Goal: Task Accomplishment & Management: Manage account settings

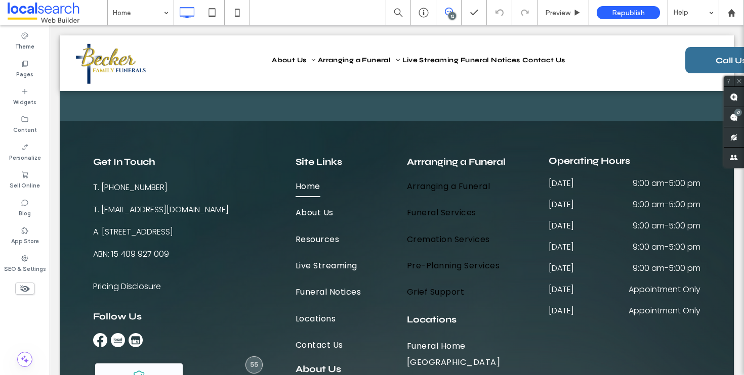
scroll to position [2921, 0]
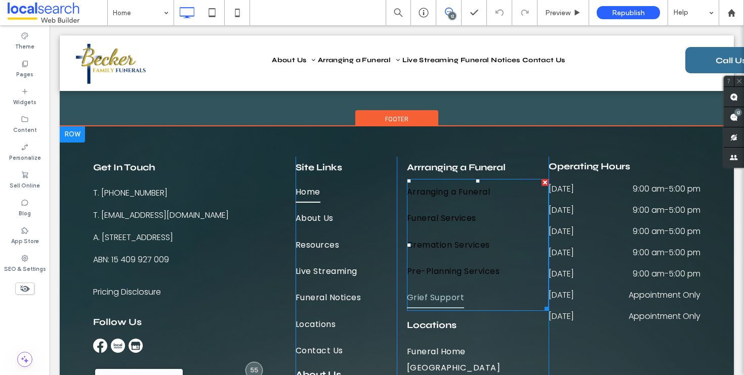
click at [512, 302] on link "Grief Support" at bounding box center [478, 298] width 142 height 26
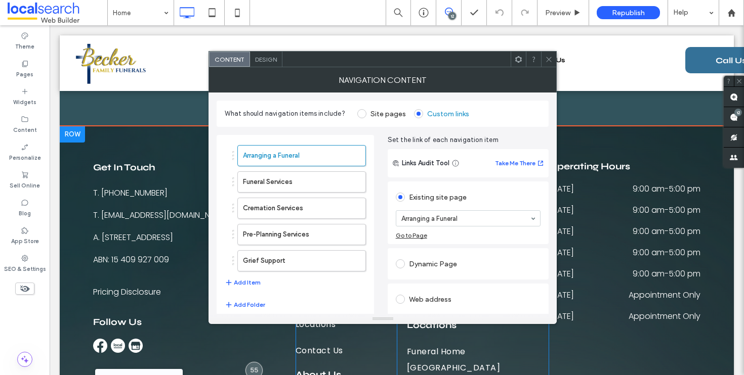
click at [512, 302] on div "Web address" at bounding box center [468, 299] width 145 height 16
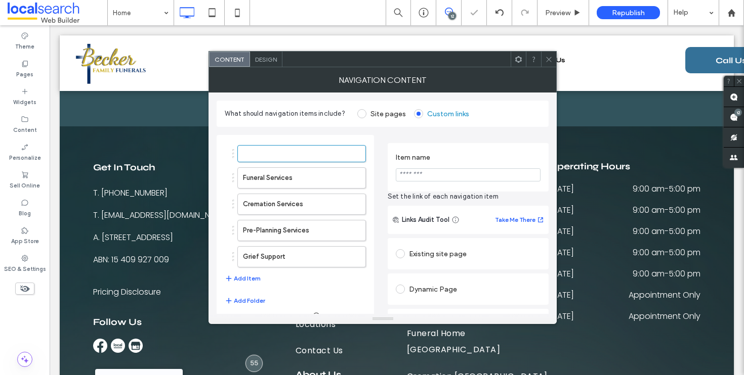
click at [551, 56] on icon at bounding box center [549, 60] width 8 height 8
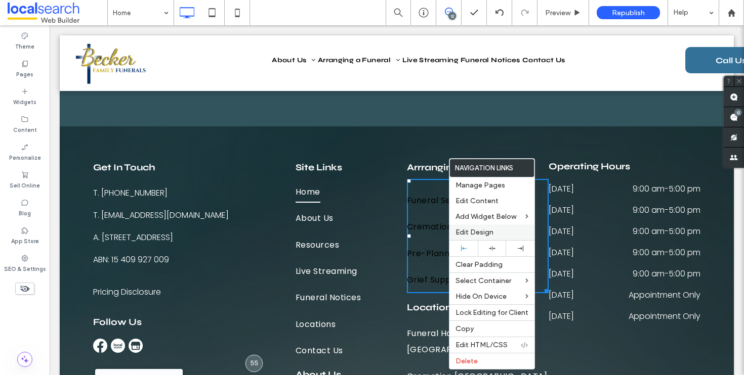
click at [475, 229] on span "Edit Design" at bounding box center [474, 232] width 38 height 9
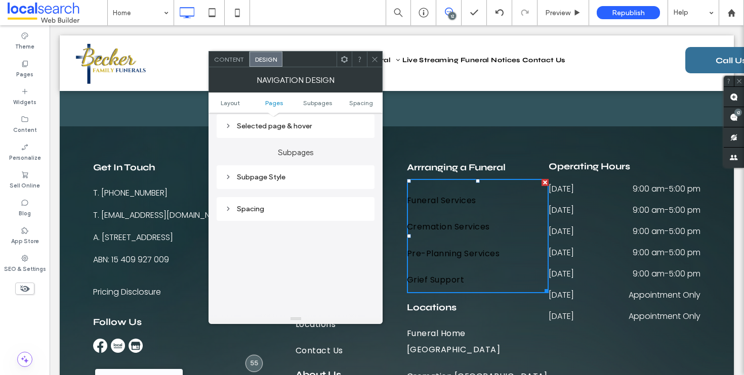
scroll to position [345, 0]
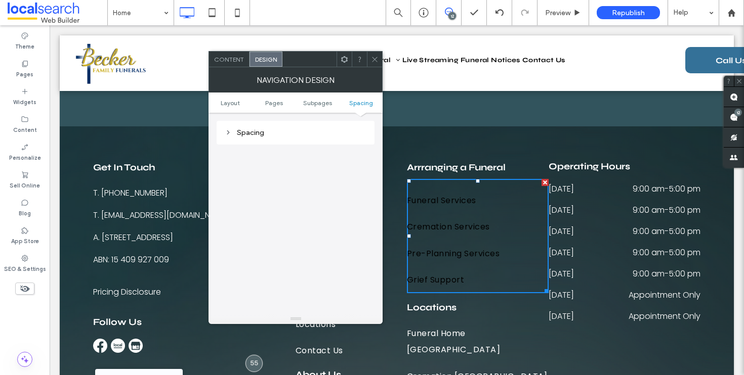
click at [374, 57] on icon at bounding box center [375, 60] width 8 height 8
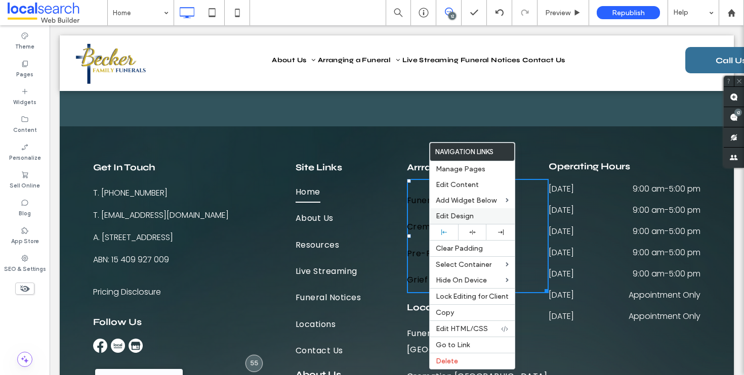
click at [472, 219] on span "Edit Design" at bounding box center [455, 216] width 38 height 9
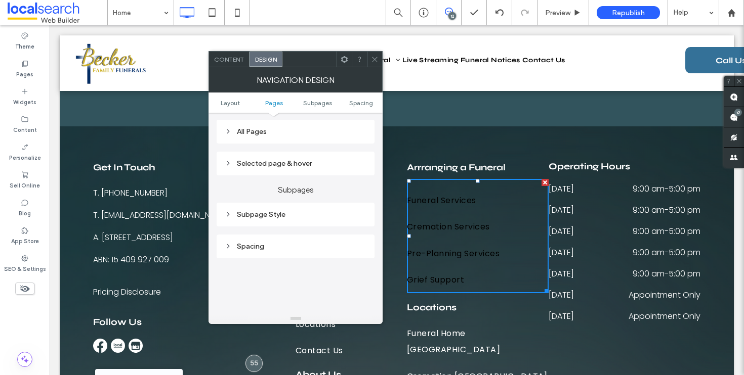
scroll to position [222, 0]
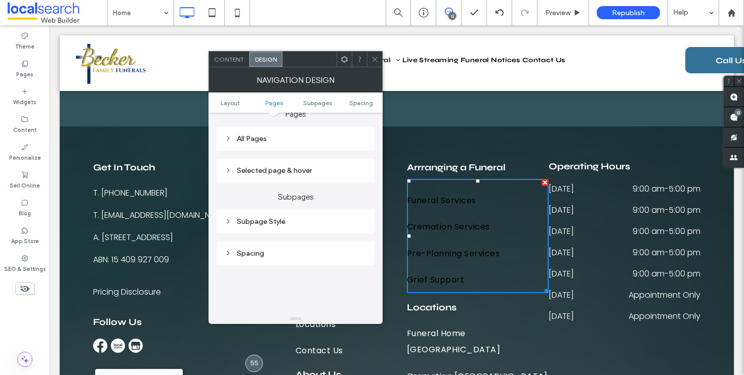
click at [286, 164] on div "Selected page & hover" at bounding box center [296, 171] width 158 height 24
click at [288, 169] on div "Selected page & hover" at bounding box center [296, 170] width 142 height 9
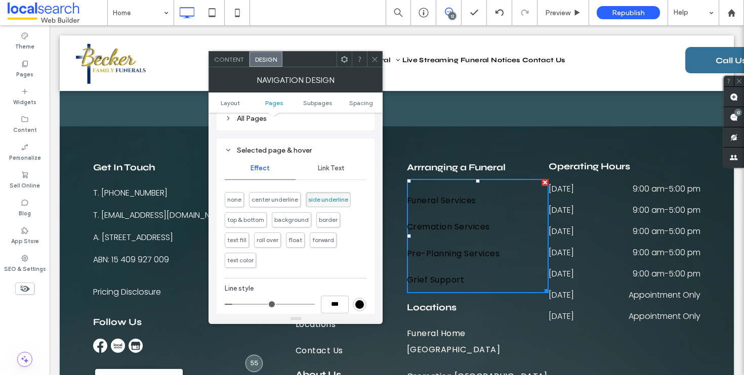
click at [330, 173] on span "Link Text" at bounding box center [331, 168] width 27 height 8
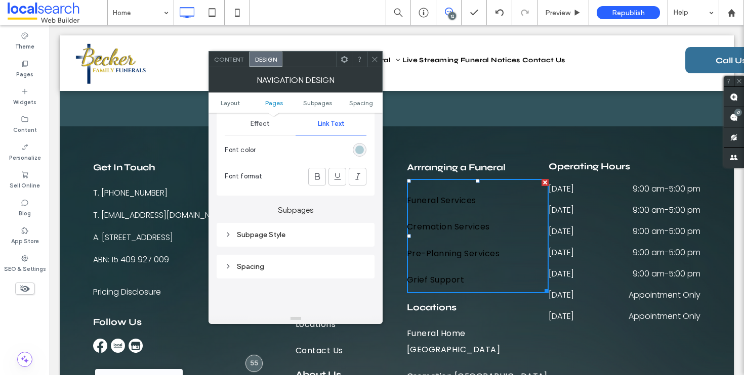
scroll to position [322, 0]
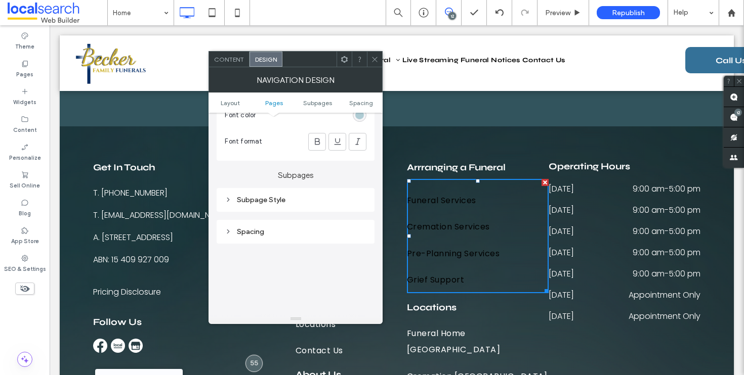
click at [364, 118] on div "rgb(175, 204, 212)" at bounding box center [360, 115] width 14 height 14
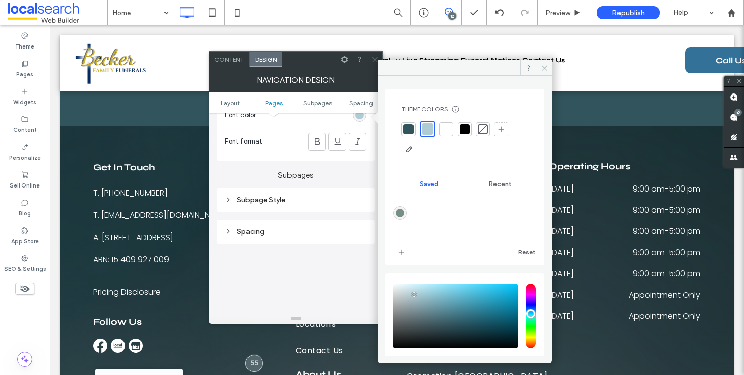
click at [451, 131] on div at bounding box center [446, 129] width 10 height 10
click at [549, 67] on span at bounding box center [544, 67] width 16 height 15
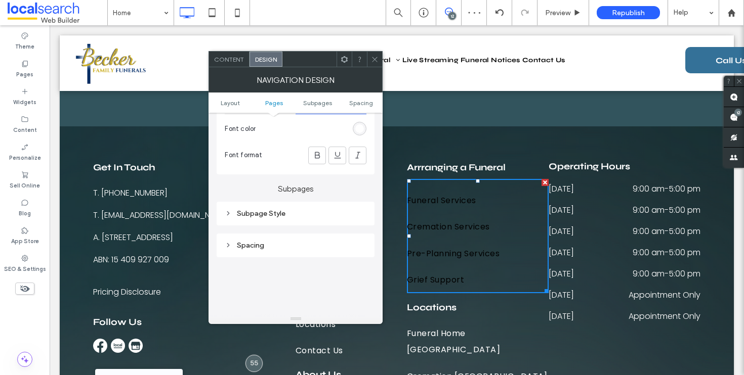
scroll to position [307, 0]
click at [360, 137] on div "rgba(255, 255, 255, 1)" at bounding box center [360, 130] width 14 height 14
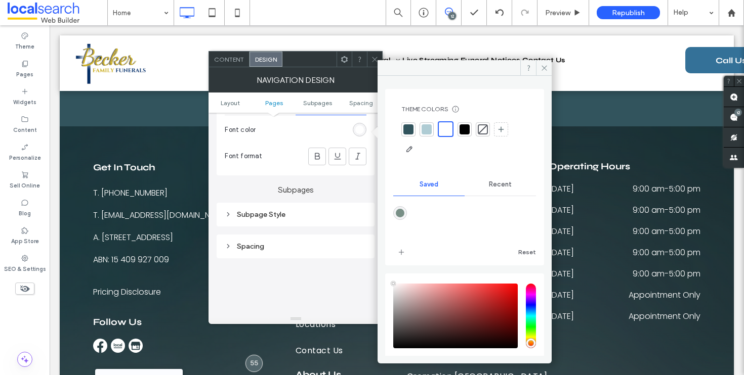
click at [424, 129] on div at bounding box center [427, 129] width 10 height 10
click at [290, 222] on div "Subpage Style" at bounding box center [296, 215] width 142 height 14
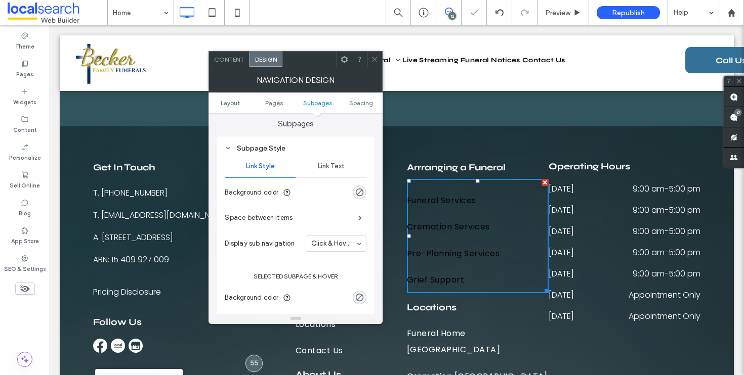
scroll to position [374, 0]
click at [334, 169] on span "Link Text" at bounding box center [331, 166] width 27 height 8
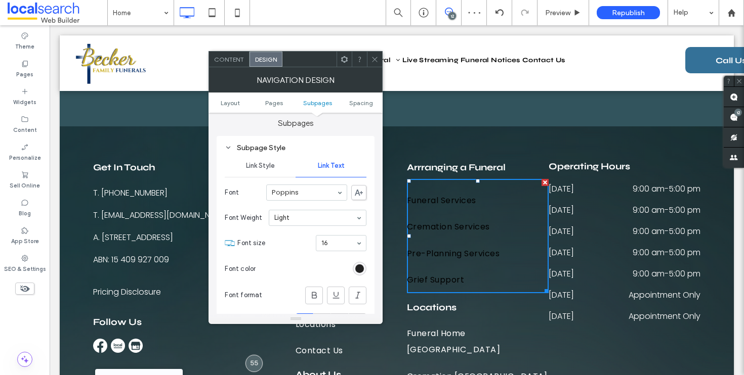
click at [358, 272] on div "rgb(0, 0, 0)" at bounding box center [359, 269] width 9 height 9
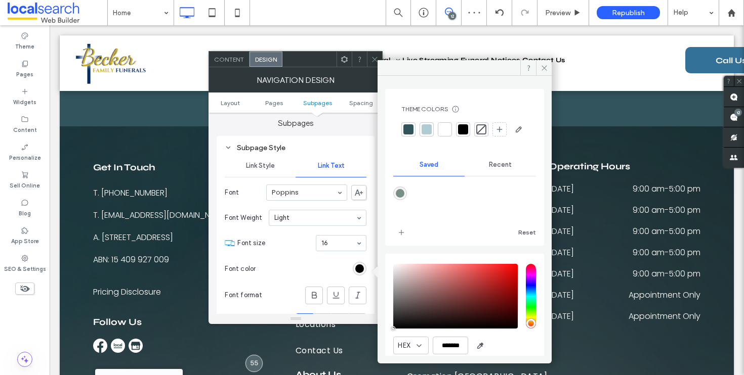
click at [444, 128] on div at bounding box center [445, 129] width 10 height 10
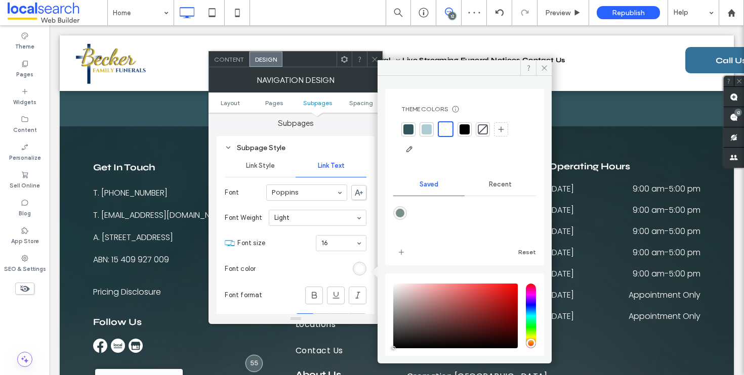
click at [370, 57] on div at bounding box center [374, 59] width 15 height 15
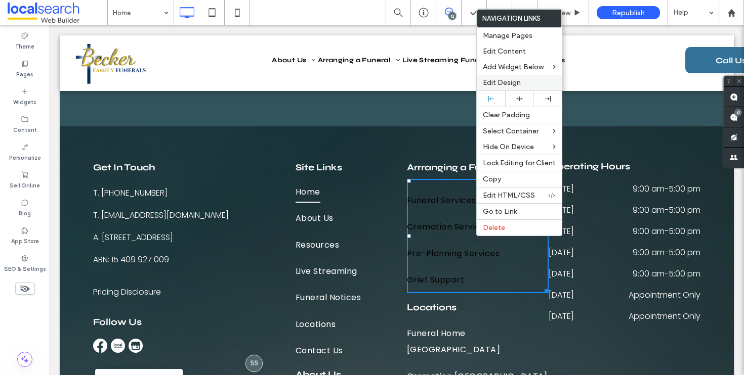
click at [507, 91] on div "Edit Design" at bounding box center [519, 83] width 85 height 16
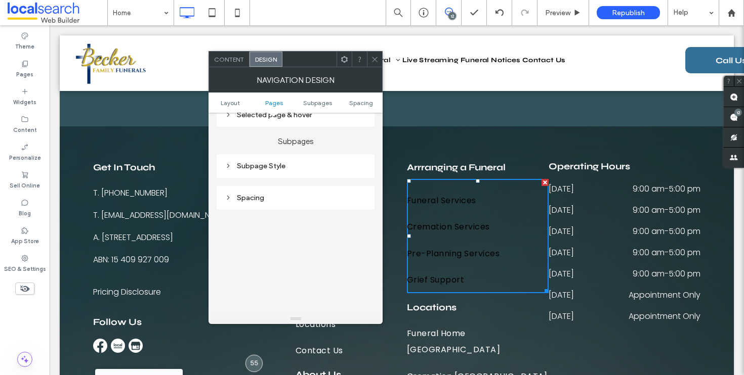
scroll to position [286, 0]
click at [291, 164] on div "Subpage Style" at bounding box center [296, 158] width 142 height 14
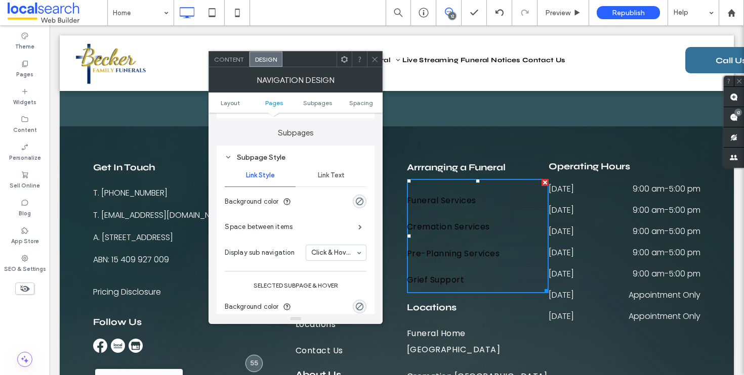
click at [339, 173] on span "Link Text" at bounding box center [331, 176] width 27 height 8
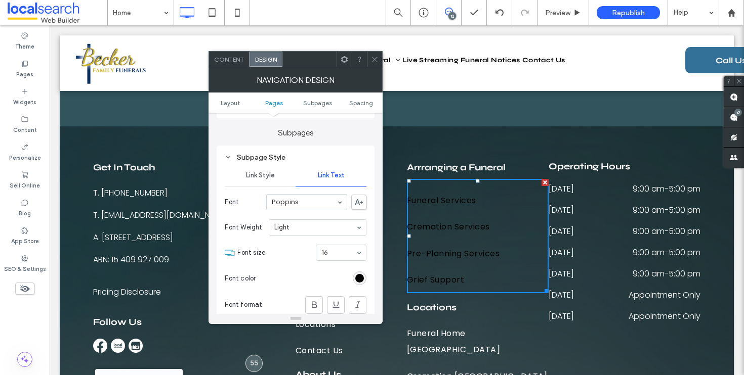
click at [365, 284] on div "rgb(0, 0, 0)" at bounding box center [360, 279] width 14 height 14
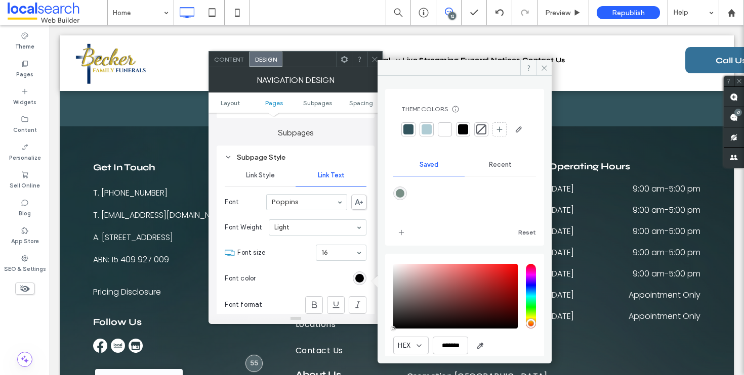
click at [448, 122] on div at bounding box center [445, 129] width 14 height 14
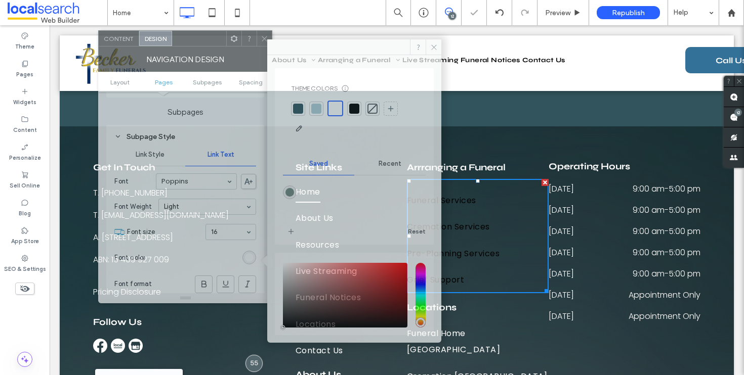
drag, startPoint x: 318, startPoint y: 52, endPoint x: 218, endPoint y: 32, distance: 102.1
click at [218, 32] on div at bounding box center [199, 38] width 54 height 15
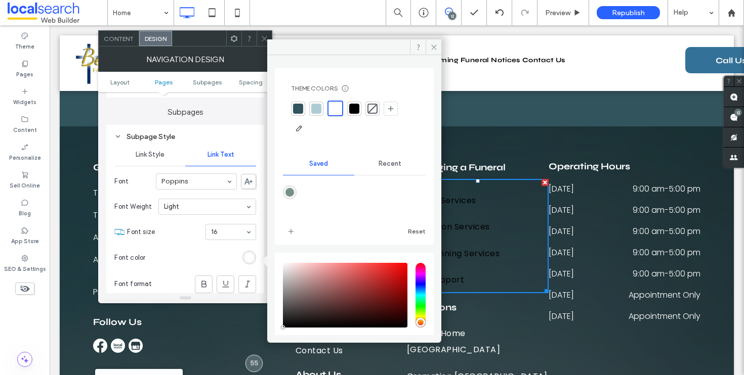
click at [265, 37] on icon at bounding box center [265, 39] width 8 height 8
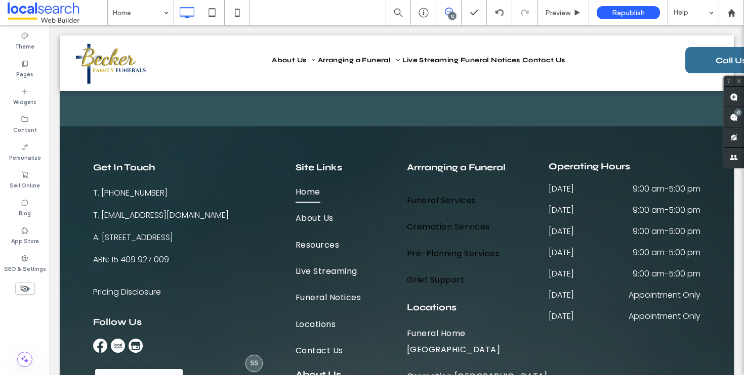
click at [454, 14] on div "12" at bounding box center [452, 16] width 8 height 8
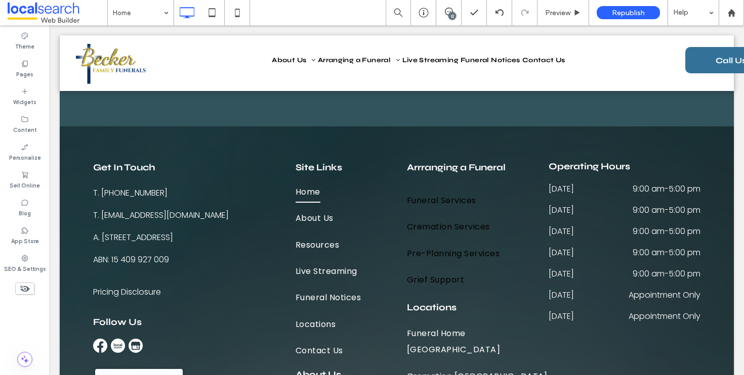
click at [454, 14] on div "12" at bounding box center [452, 16] width 8 height 8
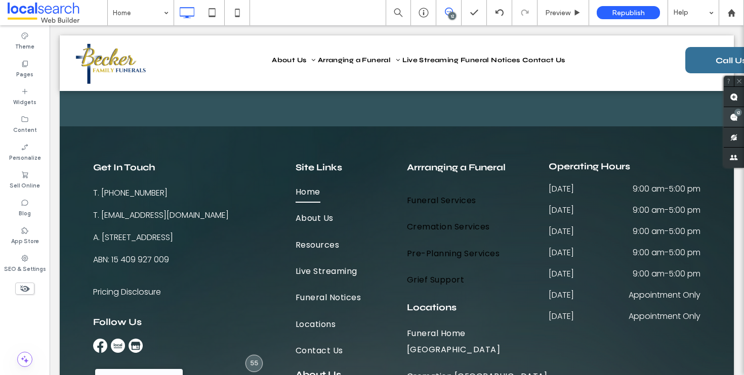
click at [735, 119] on span at bounding box center [734, 117] width 20 height 20
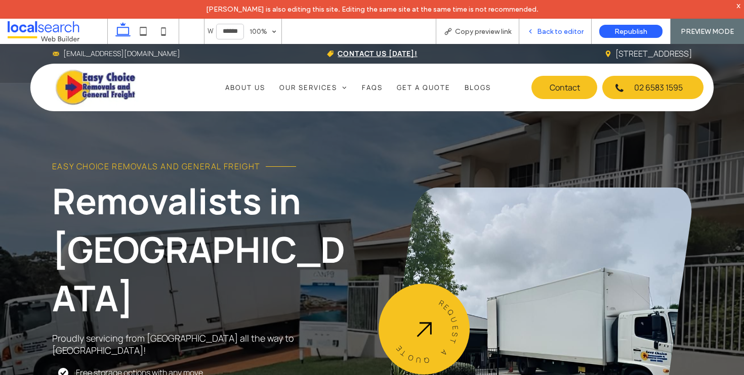
click at [559, 33] on span "Back to editor" at bounding box center [560, 31] width 47 height 9
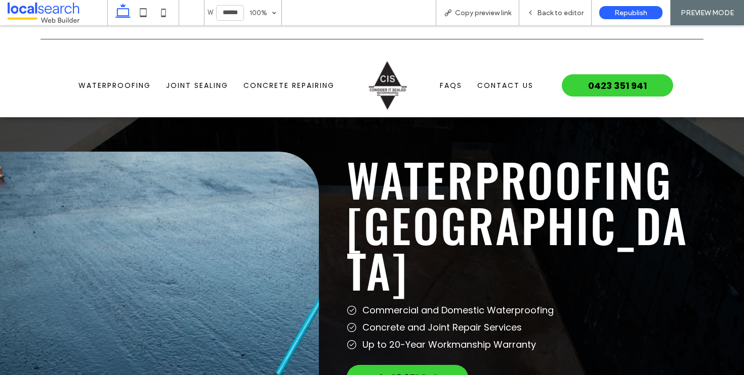
scroll to position [332, 0]
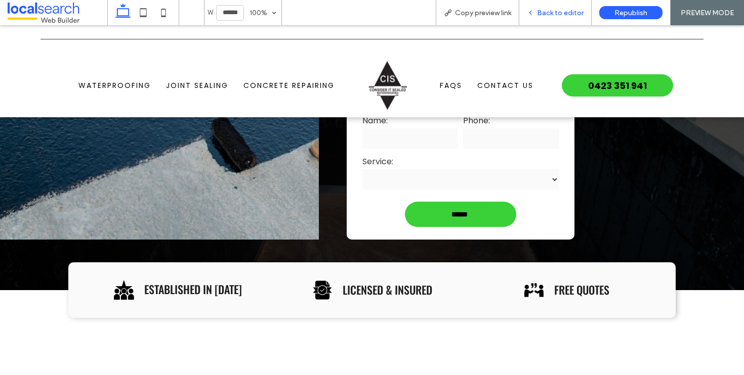
click at [556, 16] on span "Back to editor" at bounding box center [560, 13] width 47 height 9
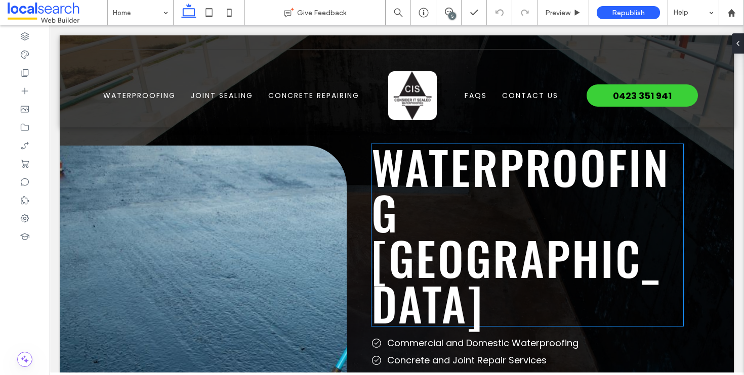
scroll to position [0, 0]
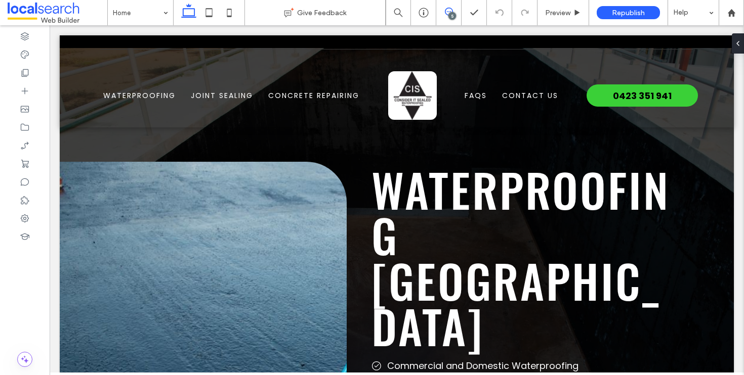
click at [447, 11] on icon at bounding box center [449, 12] width 8 height 8
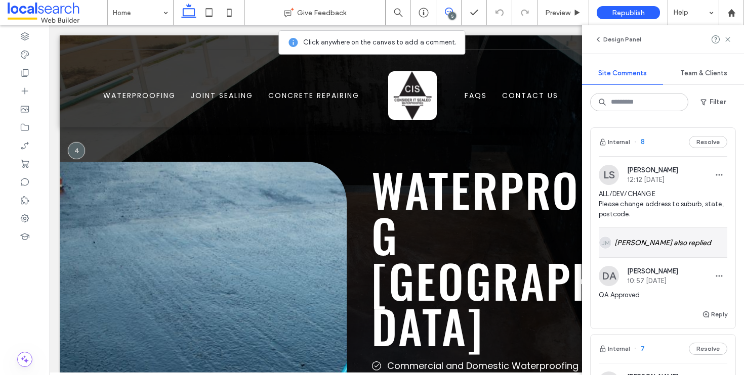
click at [662, 243] on div "JM Joshua Montealegre also replied" at bounding box center [663, 242] width 129 height 29
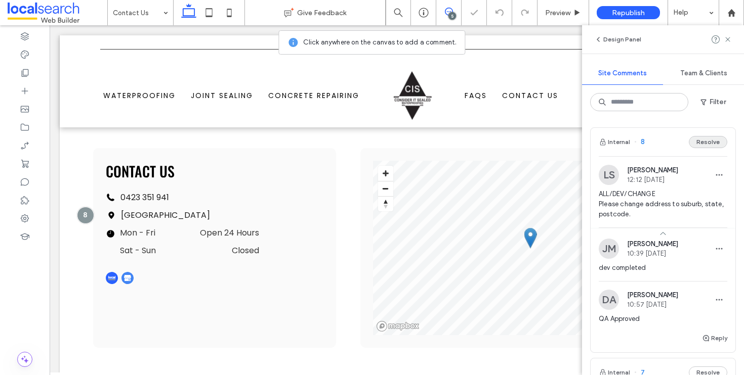
scroll to position [402, 0]
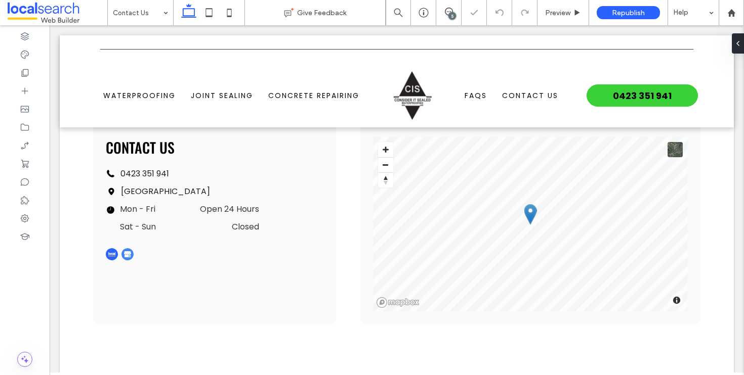
click at [453, 11] on span at bounding box center [448, 12] width 25 height 8
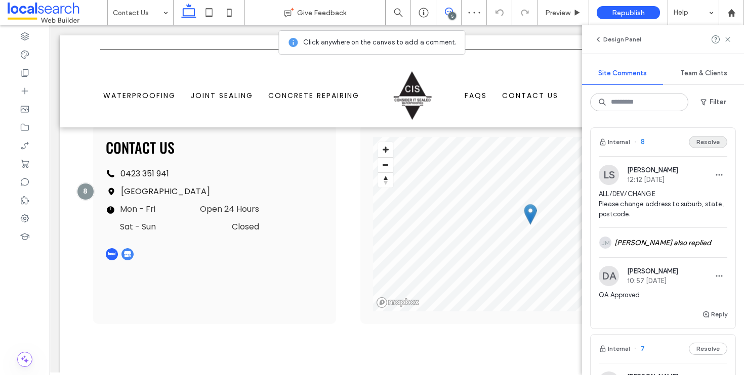
click at [703, 146] on button "Resolve" at bounding box center [708, 142] width 38 height 12
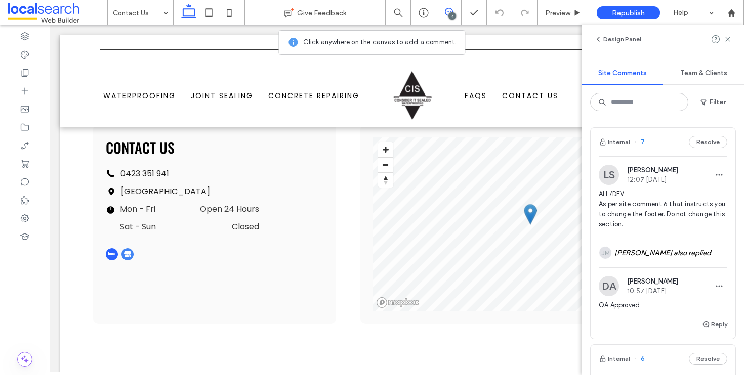
click at [657, 142] on div "Internal 7 Resolve" at bounding box center [663, 142] width 145 height 28
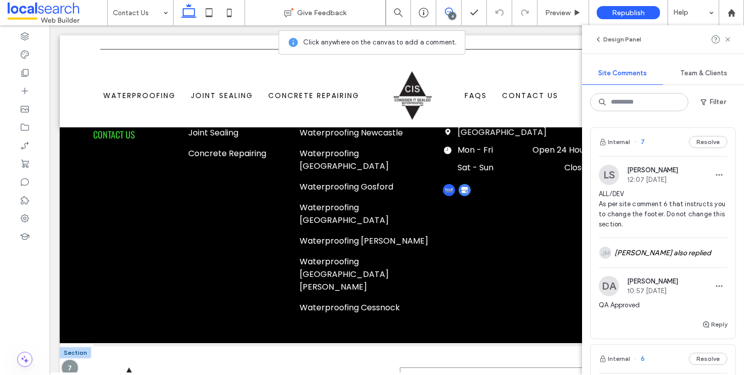
scroll to position [1411, 0]
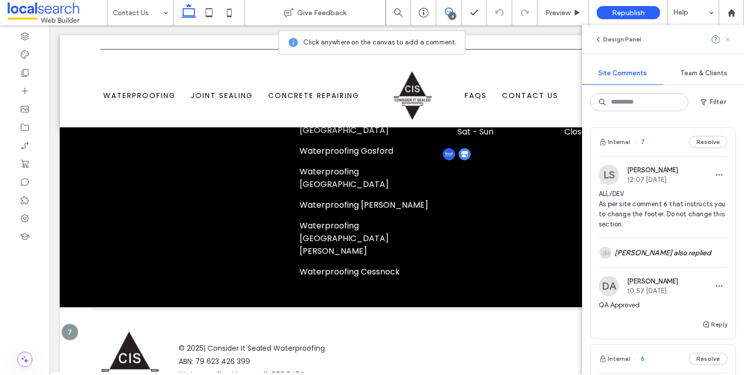
click at [729, 33] on span at bounding box center [728, 39] width 8 height 12
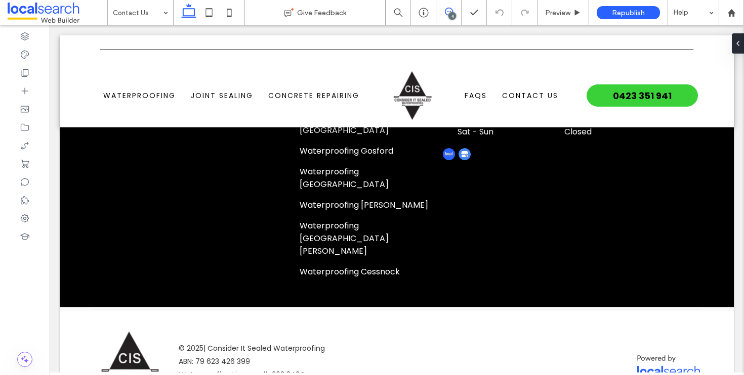
click at [455, 14] on span at bounding box center [448, 12] width 25 height 8
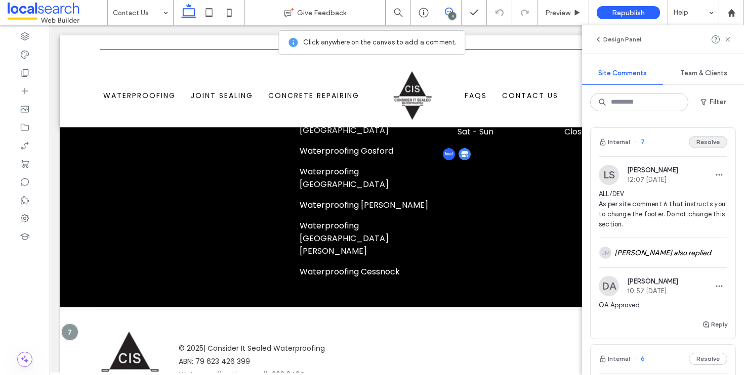
click at [709, 147] on button "Resolve" at bounding box center [708, 142] width 38 height 12
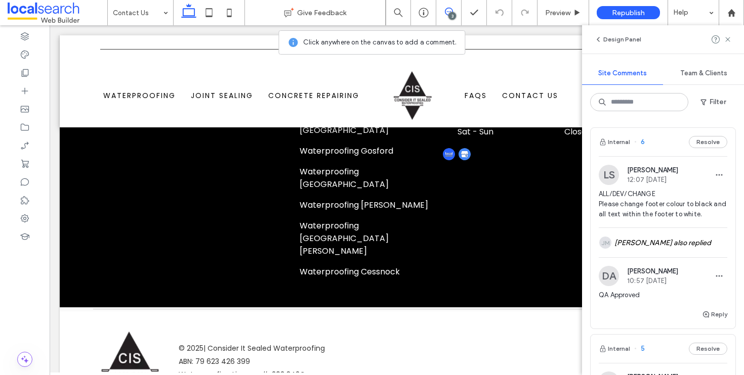
click at [668, 161] on div "LS Luke Stewart 12:07 Aug 13 2025 ALL/DEV/CHANGE Please change footer colour to…" at bounding box center [663, 232] width 145 height 152
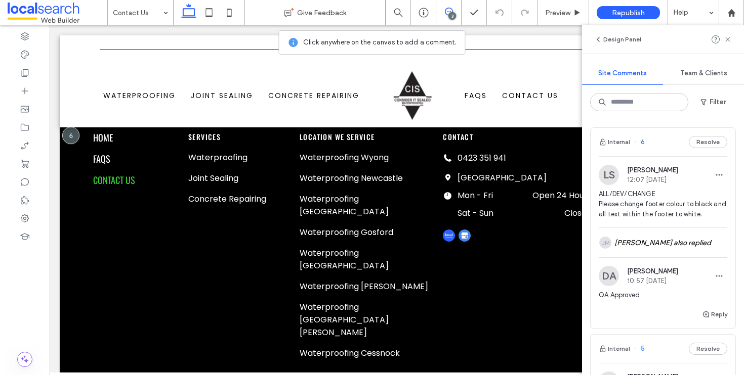
scroll to position [1323, 0]
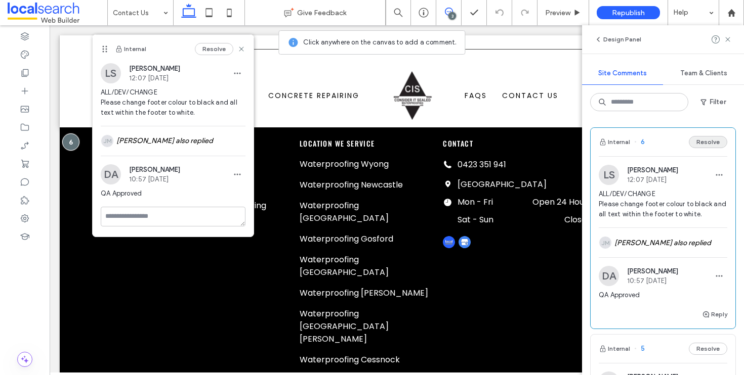
click at [699, 136] on button "Resolve" at bounding box center [708, 142] width 38 height 12
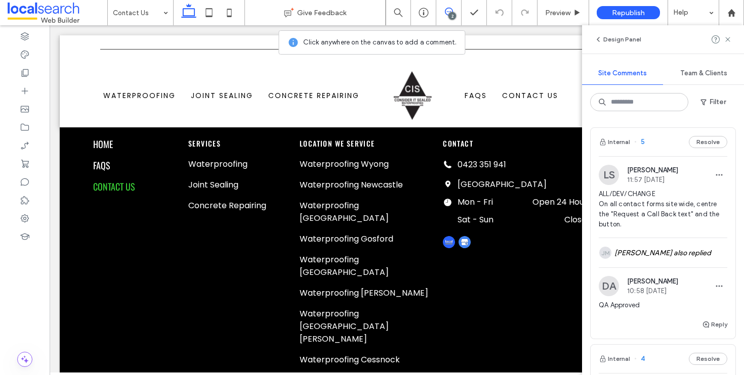
click at [659, 142] on div "Internal 5 Resolve" at bounding box center [663, 142] width 145 height 28
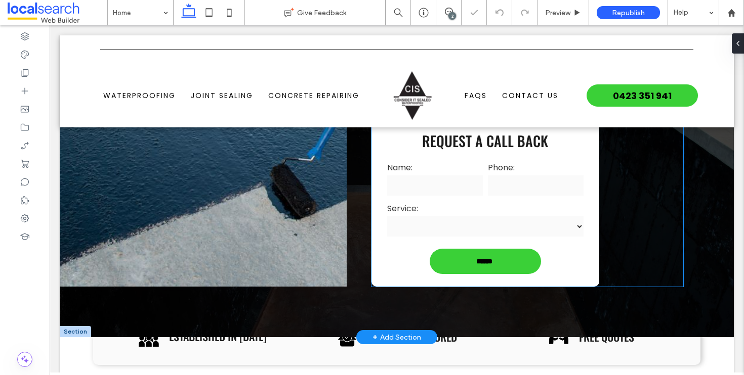
scroll to position [273, 0]
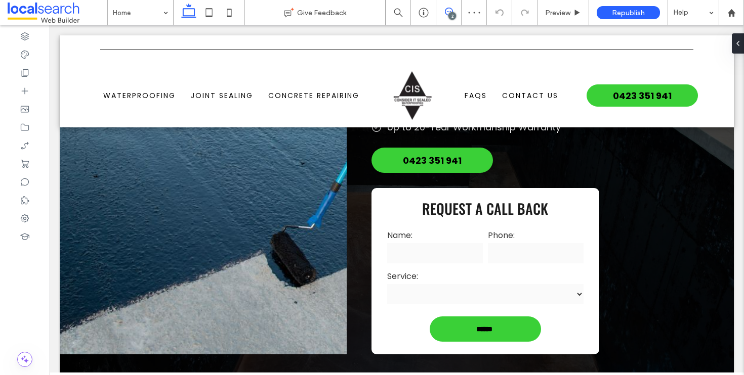
click at [446, 13] on icon at bounding box center [449, 12] width 8 height 8
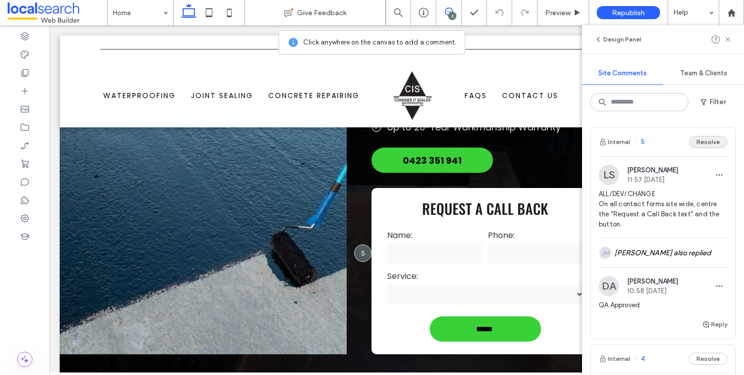
click at [696, 145] on button "Resolve" at bounding box center [708, 142] width 38 height 12
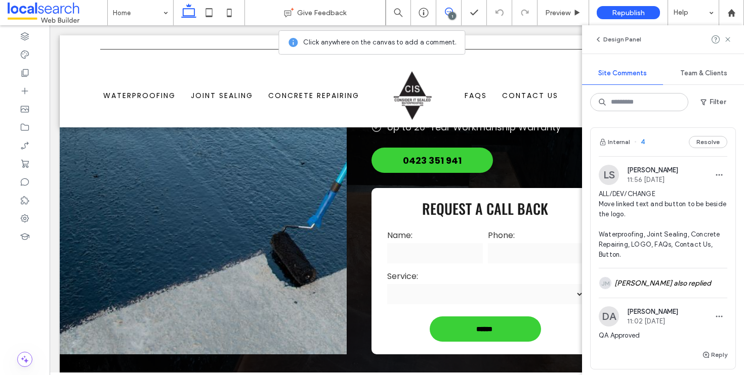
click at [648, 149] on div "Internal 4 Resolve" at bounding box center [663, 142] width 145 height 28
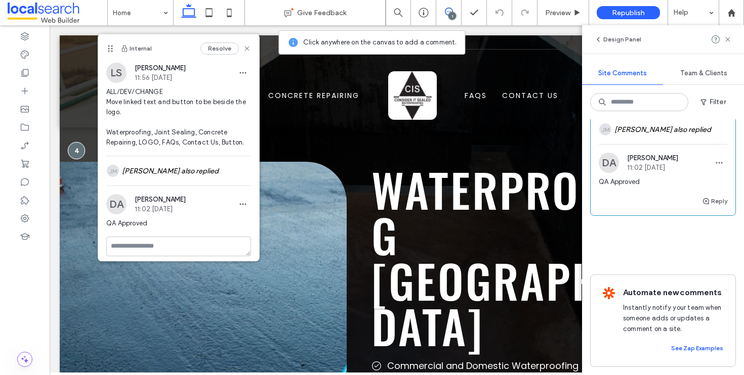
scroll to position [0, 0]
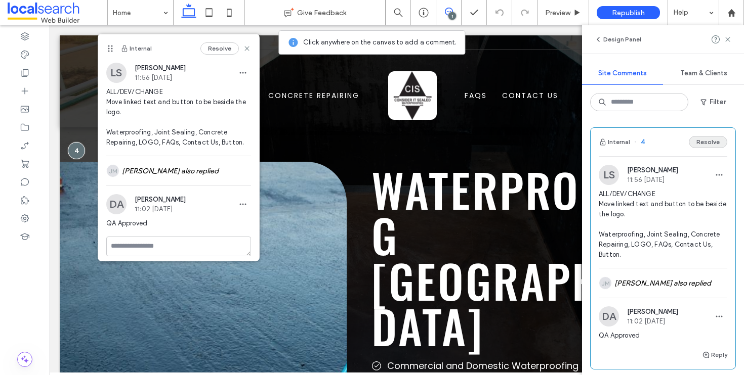
click at [707, 145] on button "Resolve" at bounding box center [708, 142] width 38 height 12
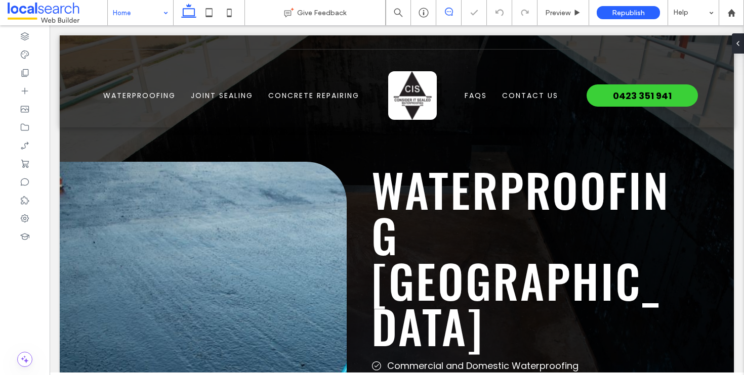
click at [451, 11] on icon at bounding box center [449, 12] width 8 height 8
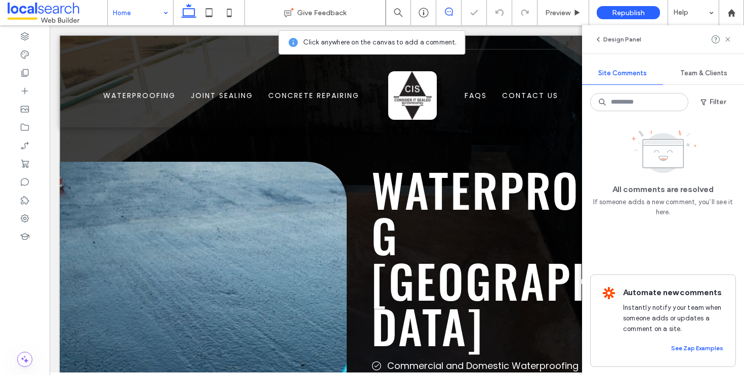
click at [77, 141] on div "**********" at bounding box center [397, 356] width 674 height 643
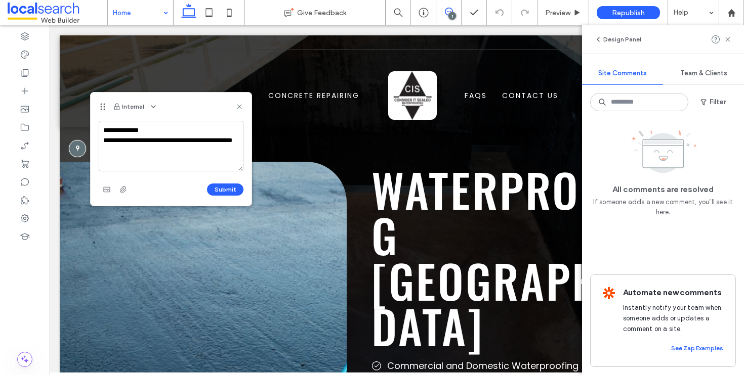
click at [145, 130] on textarea "**********" at bounding box center [171, 146] width 145 height 51
click at [159, 152] on textarea "**********" at bounding box center [171, 146] width 145 height 51
type textarea "**********"
click at [227, 189] on button "Submit" at bounding box center [225, 190] width 36 height 12
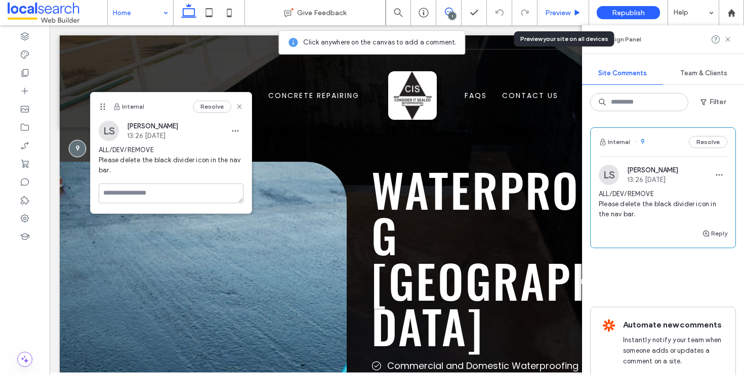
click at [550, 14] on span "Preview" at bounding box center [557, 13] width 25 height 9
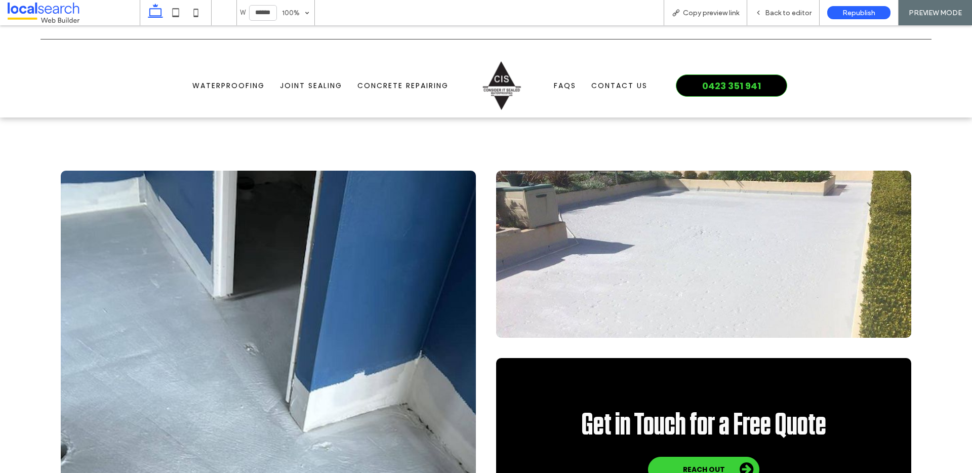
scroll to position [701, 0]
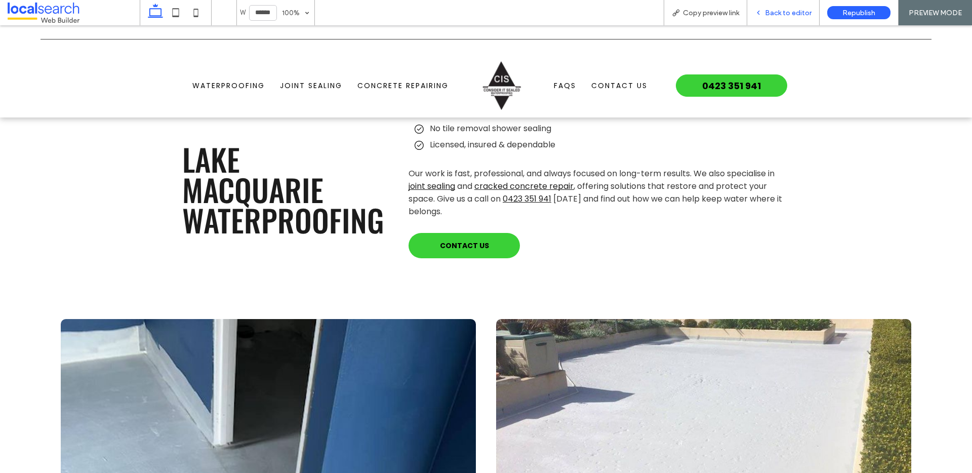
click at [743, 14] on span "Back to editor" at bounding box center [788, 13] width 47 height 9
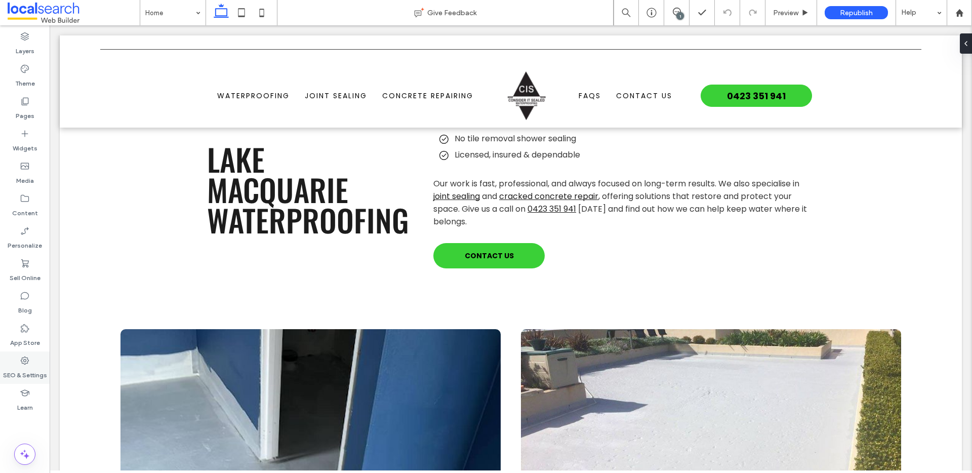
click at [27, 372] on label "SEO & Settings" at bounding box center [25, 372] width 44 height 14
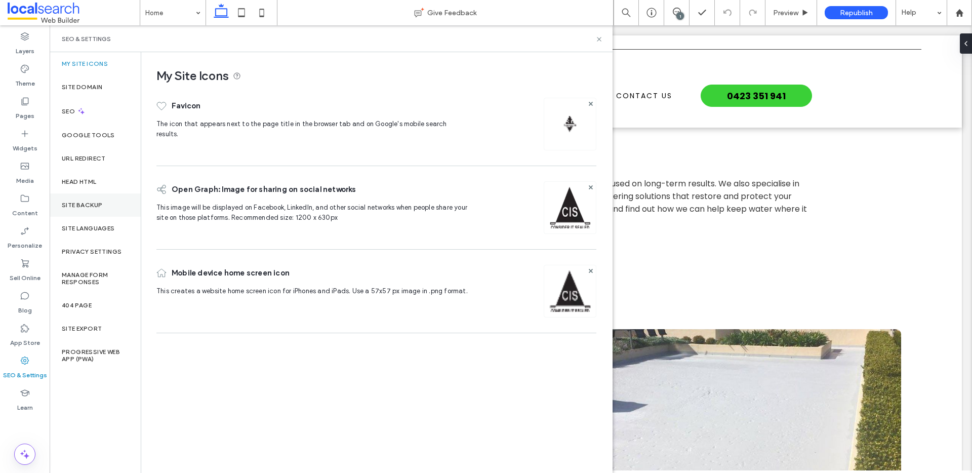
click at [105, 204] on div "Site Backup" at bounding box center [95, 204] width 91 height 23
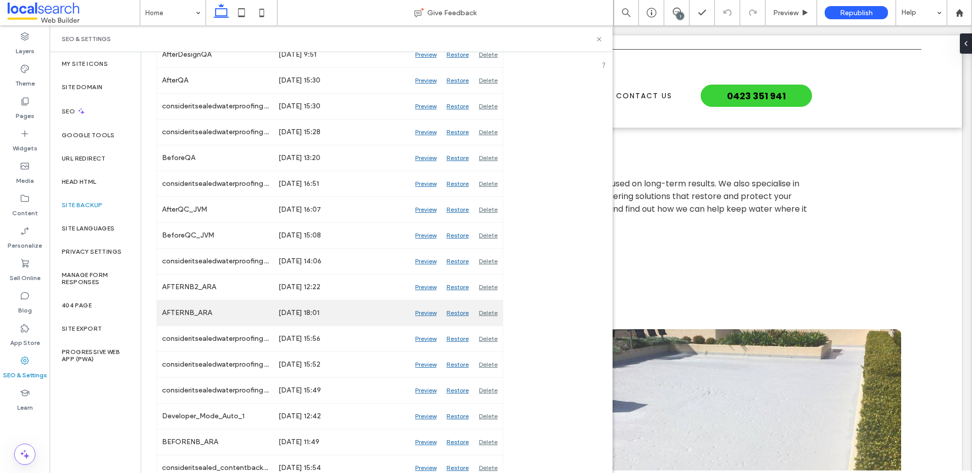
scroll to position [448, 0]
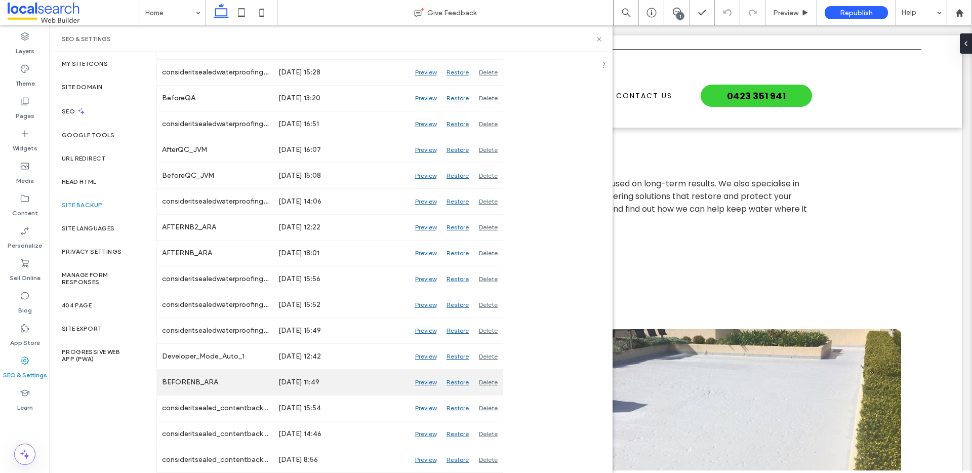
click at [429, 375] on div "Preview" at bounding box center [425, 381] width 31 height 25
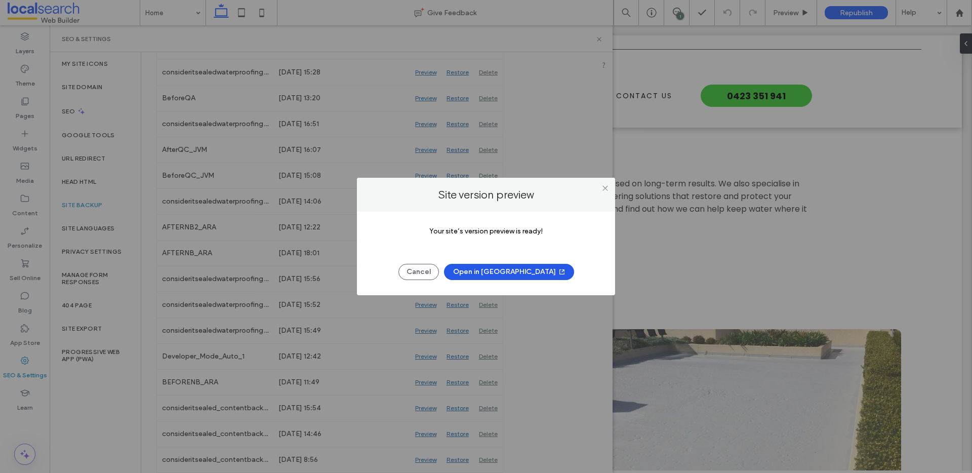
click at [490, 268] on button "Open in New Tab" at bounding box center [509, 272] width 130 height 16
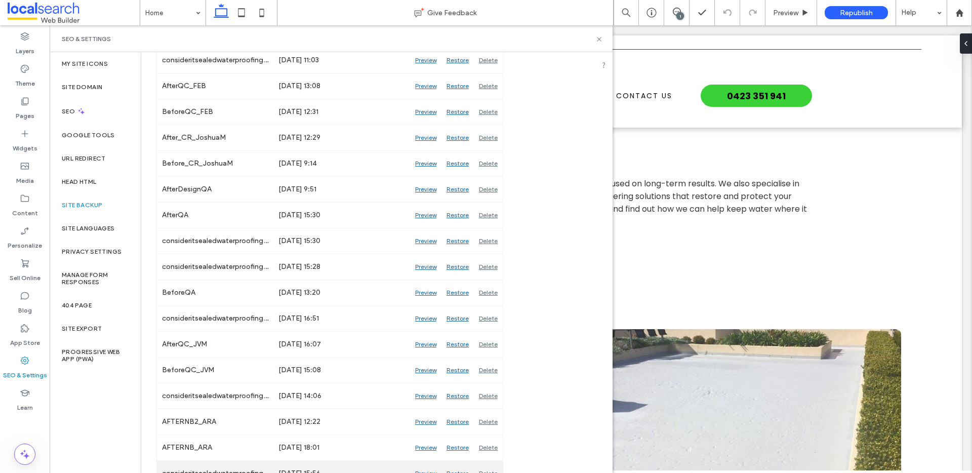
scroll to position [203, 0]
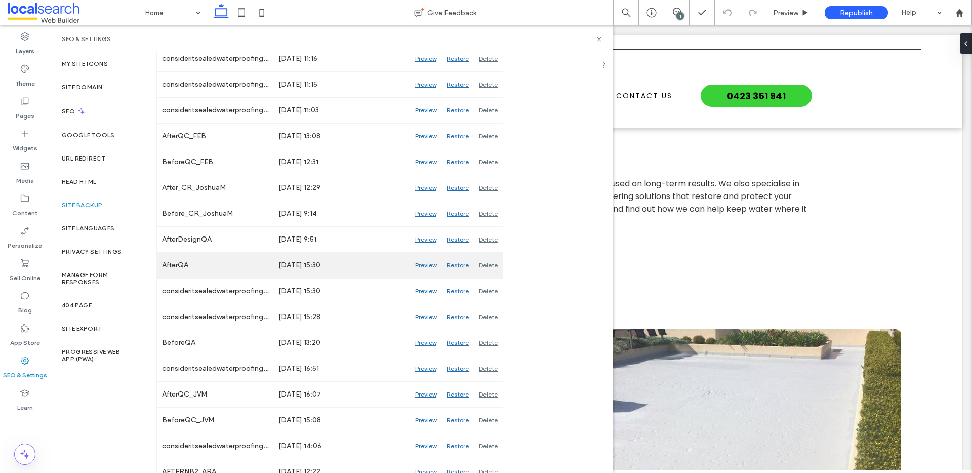
click at [428, 266] on div "Preview" at bounding box center [425, 265] width 31 height 25
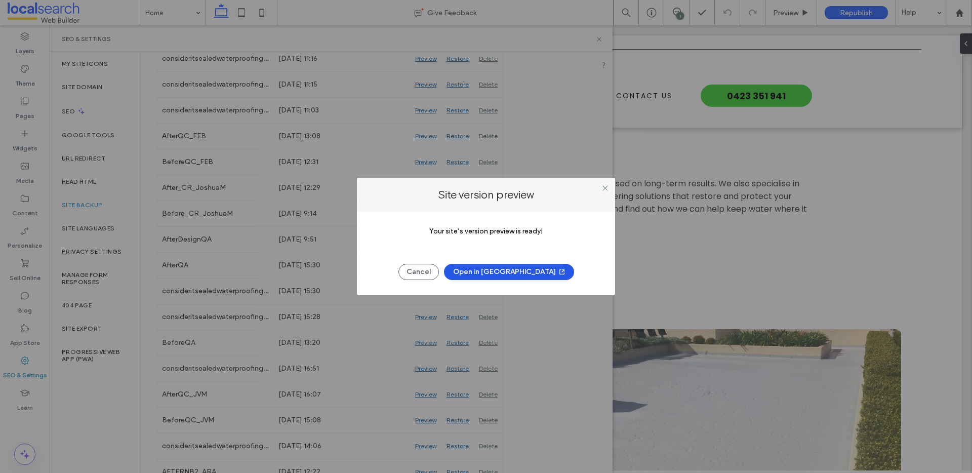
click at [508, 274] on button "Open in New Tab" at bounding box center [509, 272] width 130 height 16
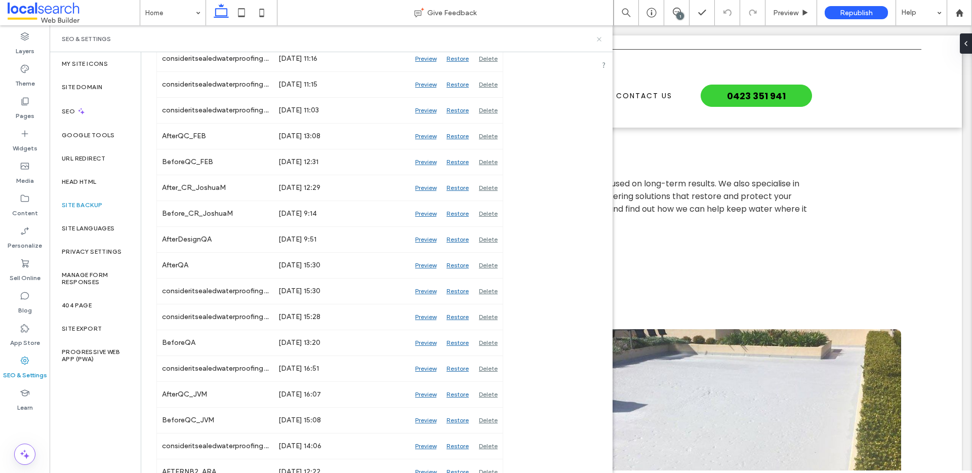
click at [599, 39] on icon at bounding box center [599, 39] width 8 height 8
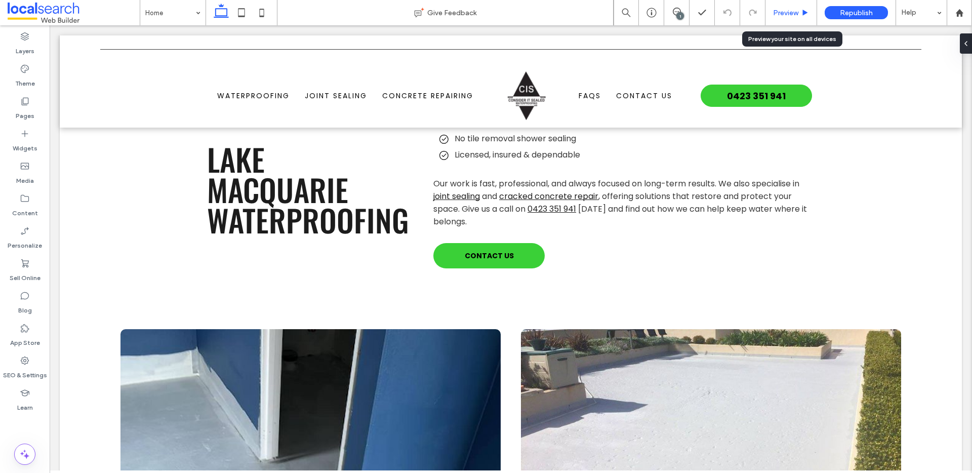
click at [743, 11] on span "Preview" at bounding box center [785, 13] width 25 height 9
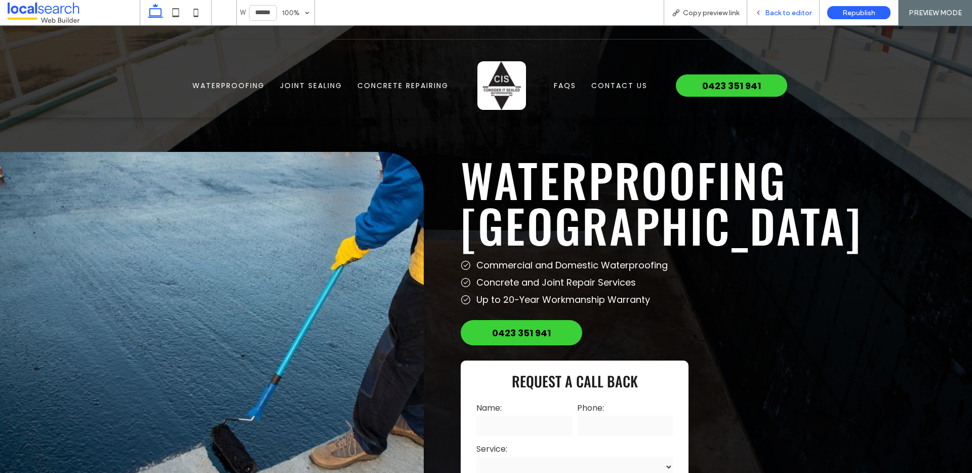
click at [743, 12] on span "Back to editor" at bounding box center [788, 13] width 47 height 9
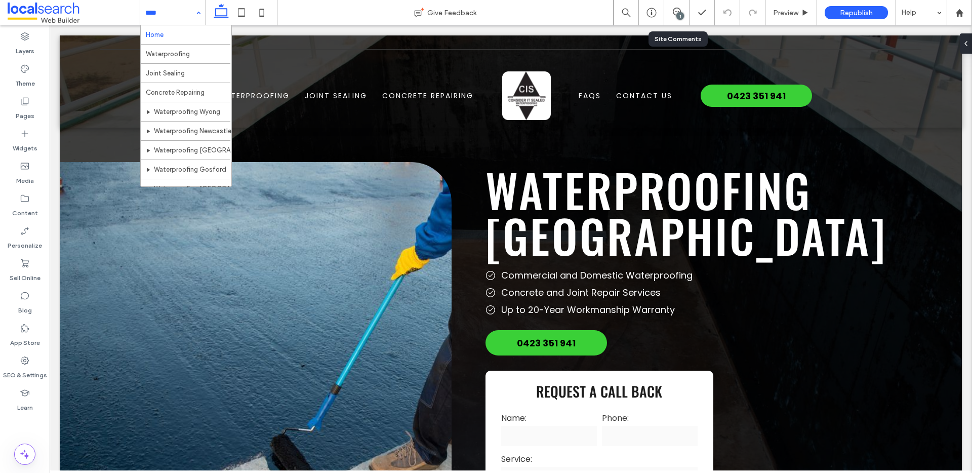
click at [680, 19] on div "1" at bounding box center [680, 16] width 8 height 8
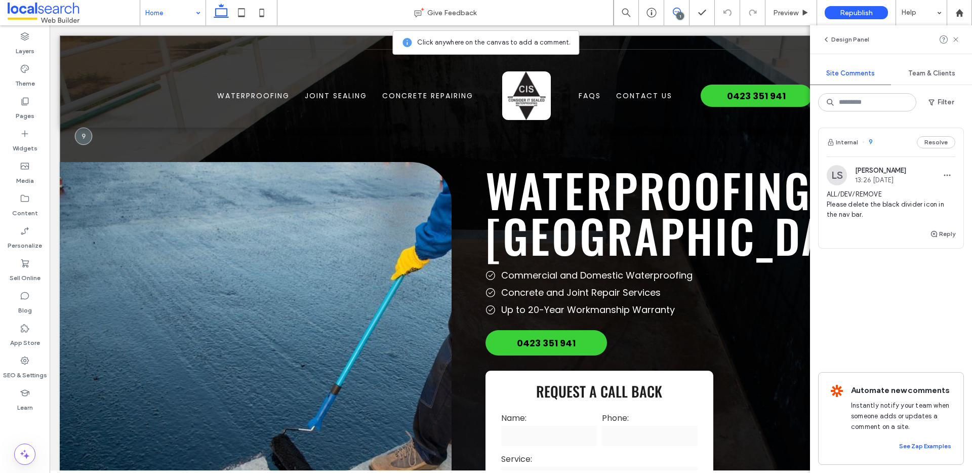
click at [103, 138] on div "**********" at bounding box center [511, 321] width 902 height 572
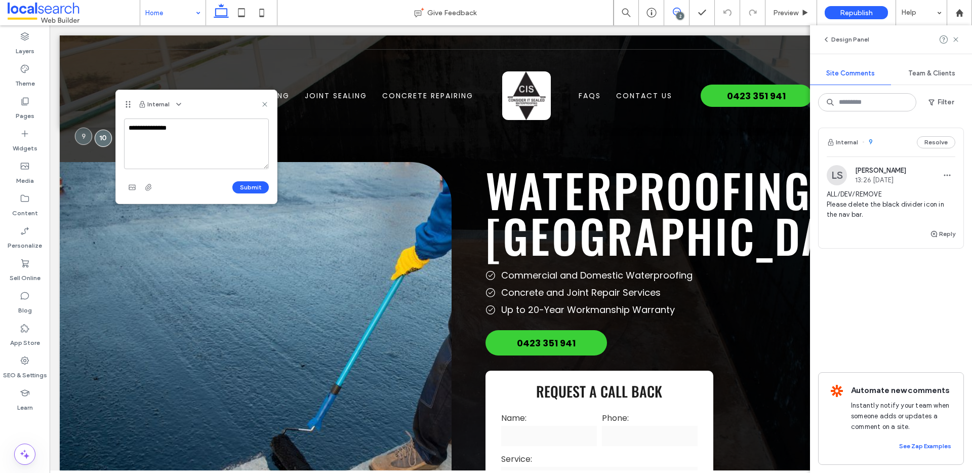
type textarea "**********"
click at [208, 131] on textarea "**********" at bounding box center [196, 143] width 145 height 51
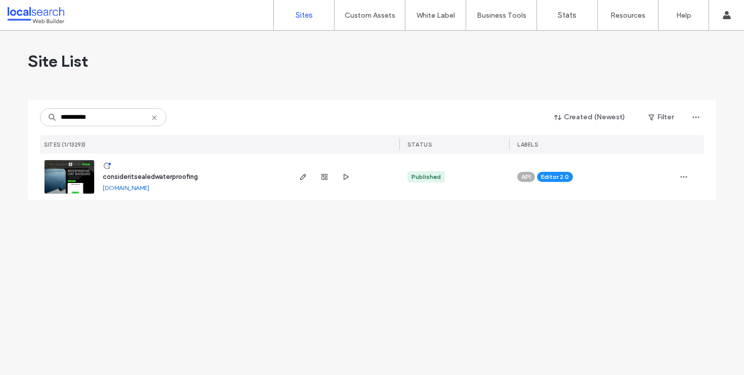
type input "**********"
click at [304, 175] on use "button" at bounding box center [303, 177] width 6 height 6
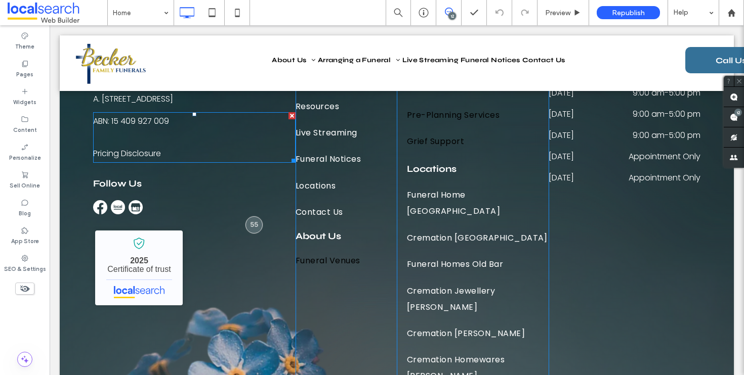
scroll to position [3063, 0]
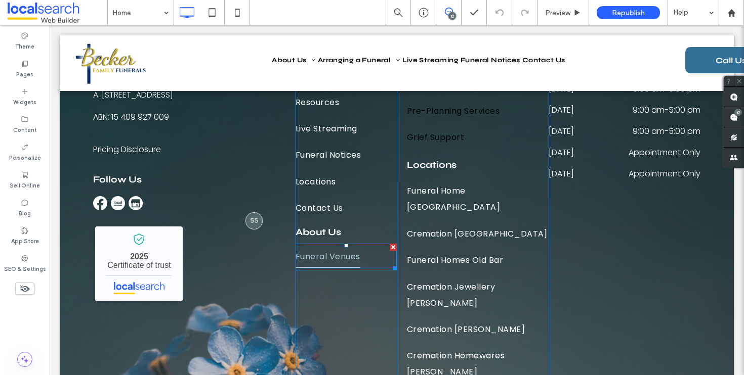
click at [366, 255] on link "Funeral Venues" at bounding box center [346, 257] width 101 height 26
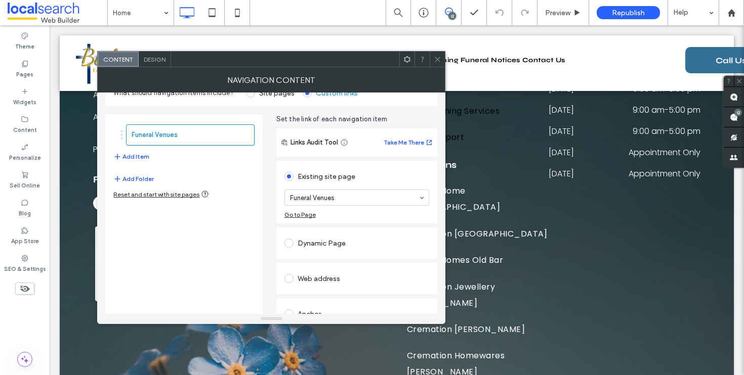
scroll to position [37, 0]
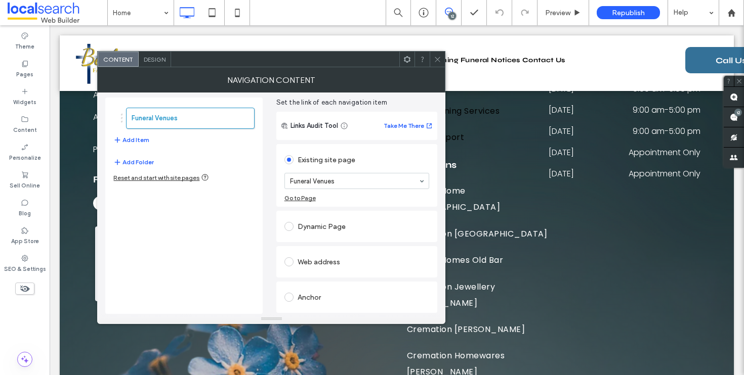
click at [165, 62] on span "Design" at bounding box center [155, 60] width 22 height 8
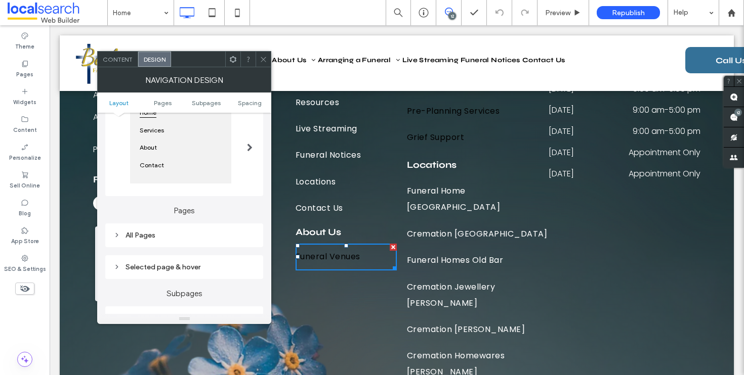
scroll to position [189, 0]
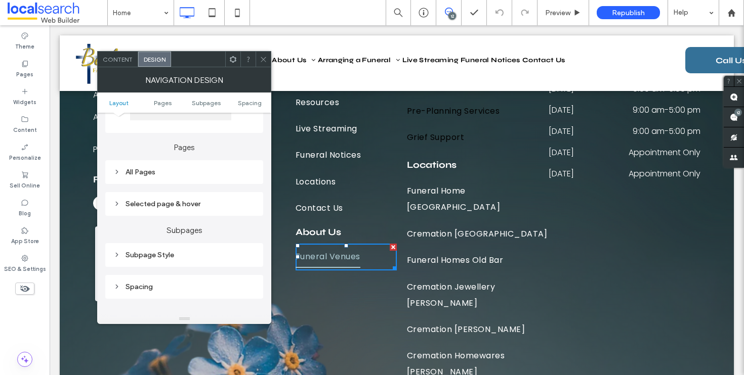
click at [363, 259] on link "Funeral Venues" at bounding box center [346, 257] width 101 height 26
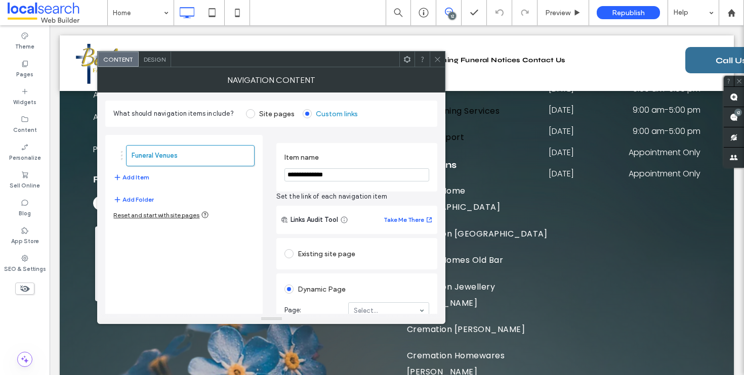
click at [363, 259] on div "Existing site page" at bounding box center [356, 254] width 145 height 16
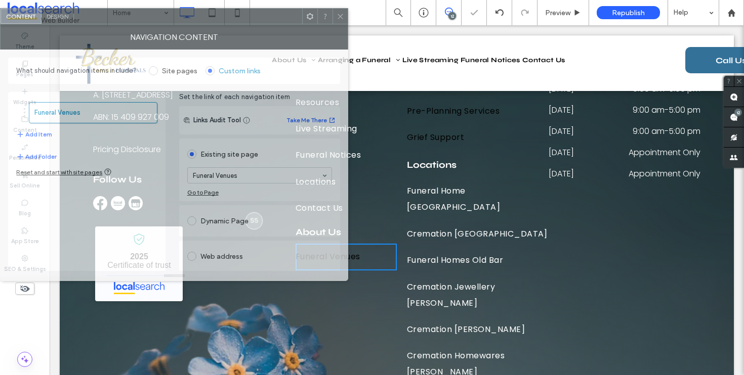
drag, startPoint x: 323, startPoint y: 59, endPoint x: 217, endPoint y: 15, distance: 115.5
click at [217, 15] on div at bounding box center [188, 16] width 228 height 15
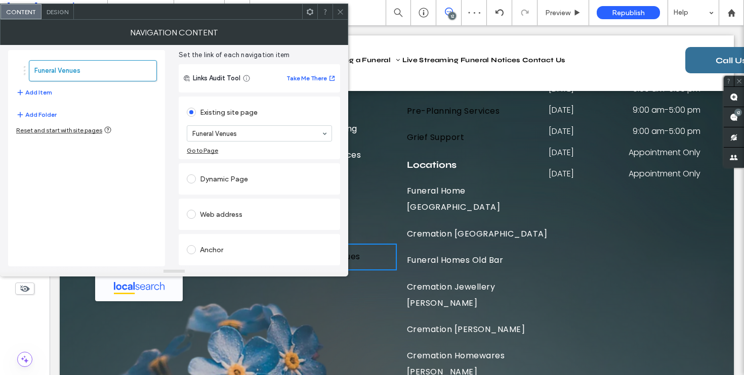
scroll to position [0, 0]
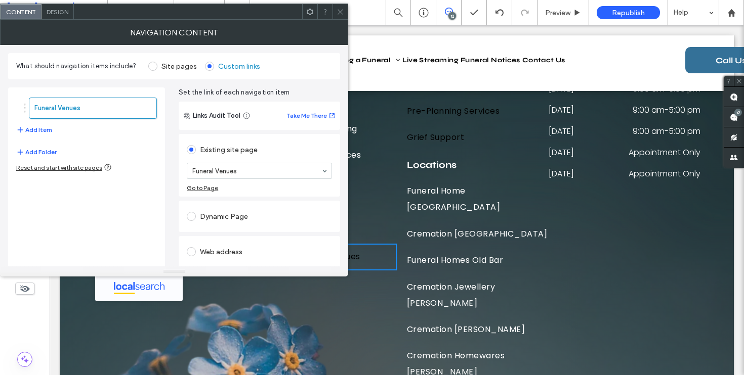
click at [342, 10] on icon at bounding box center [341, 12] width 8 height 8
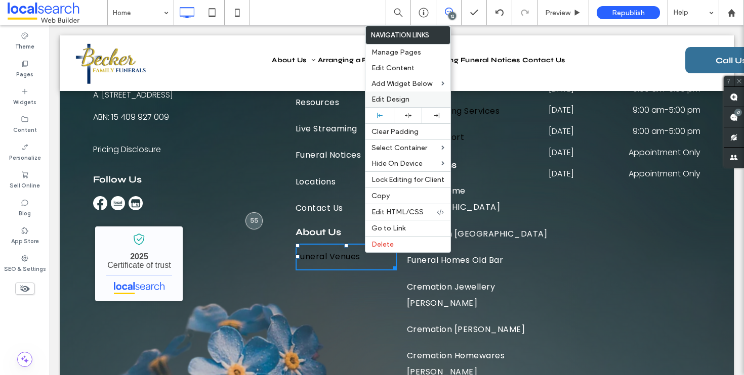
click at [410, 97] on label "Edit Design" at bounding box center [407, 99] width 73 height 9
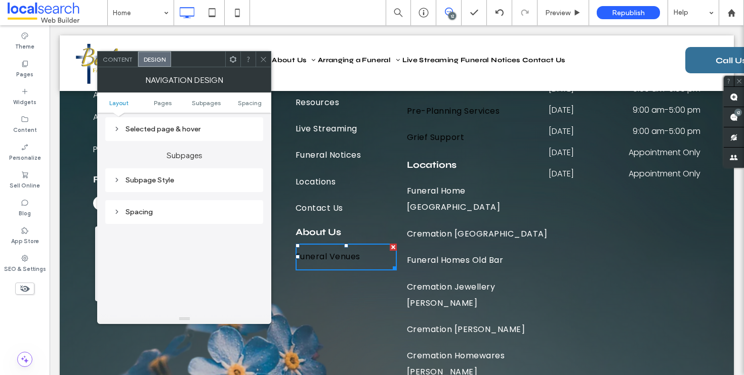
scroll to position [278, 0]
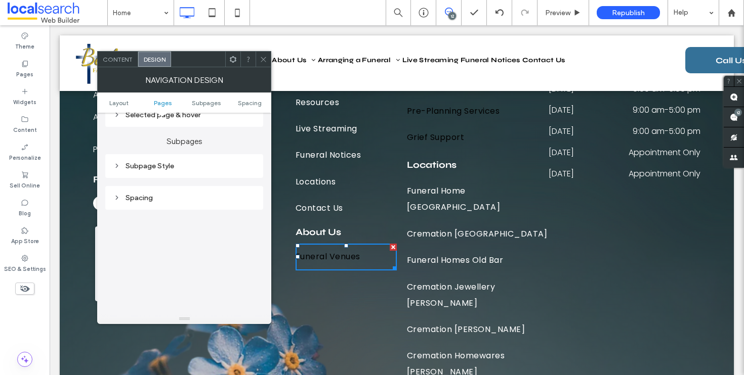
click at [185, 197] on div "Spacing" at bounding box center [184, 198] width 142 height 9
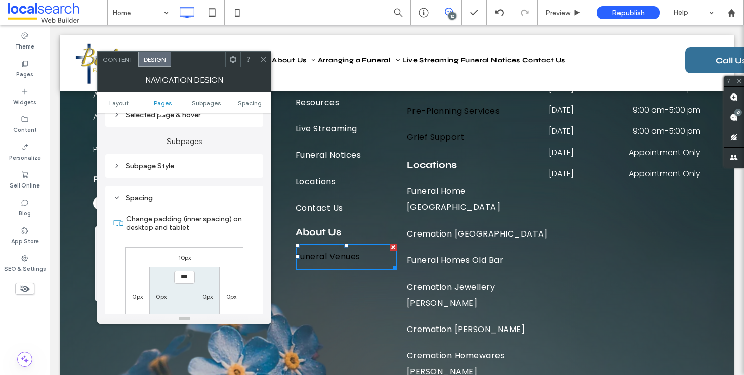
click at [192, 173] on div "Subpage Style" at bounding box center [184, 166] width 142 height 14
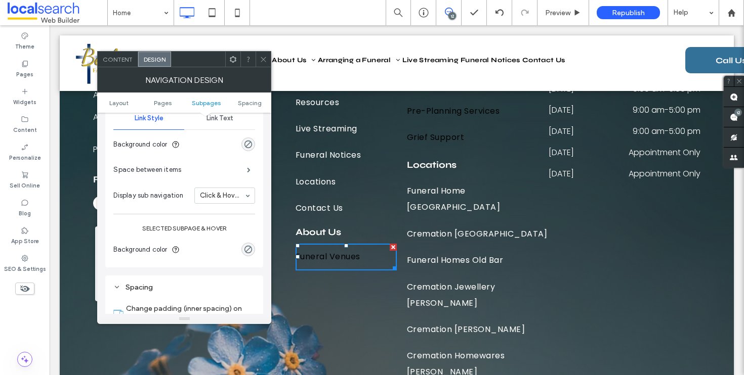
scroll to position [335, 0]
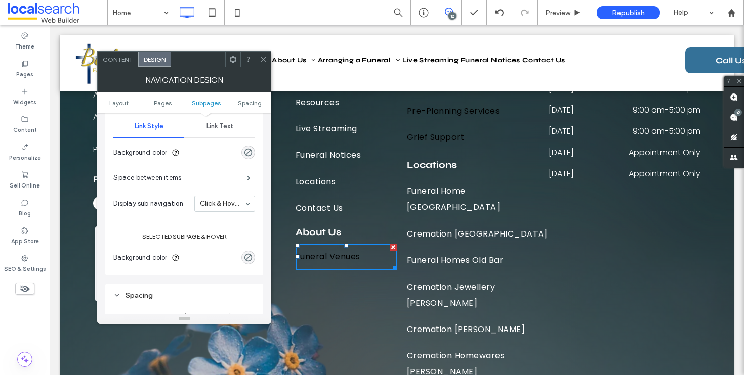
click at [217, 135] on div "Link Text" at bounding box center [219, 126] width 71 height 22
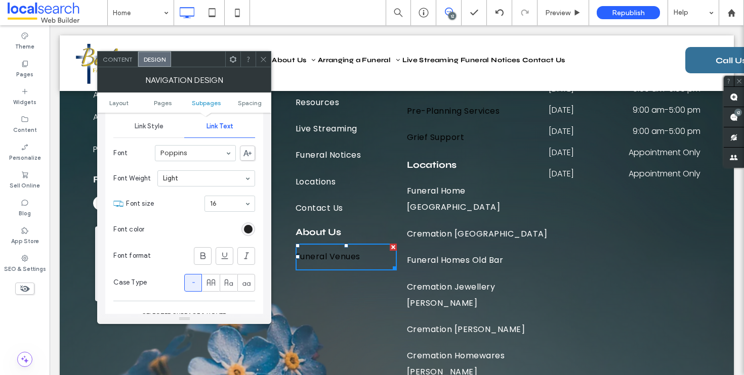
click at [244, 233] on div "rgb(0, 0, 0)" at bounding box center [248, 229] width 9 height 9
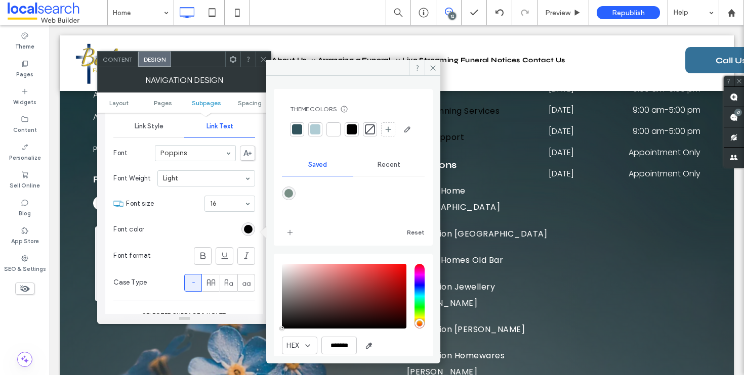
click at [339, 127] on div at bounding box center [333, 129] width 14 height 14
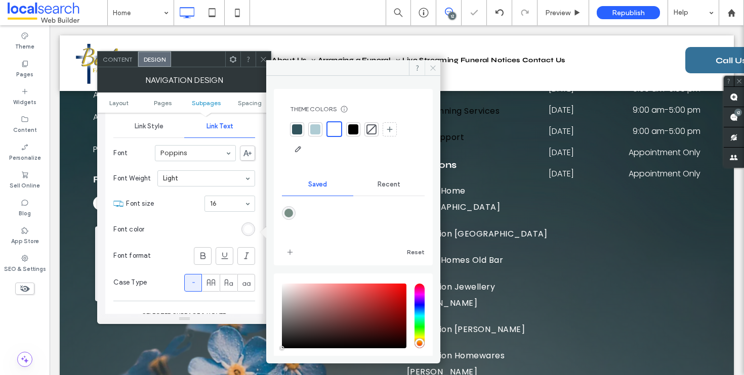
drag, startPoint x: 436, startPoint y: 62, endPoint x: 386, endPoint y: 40, distance: 54.6
click at [436, 62] on span at bounding box center [433, 67] width 16 height 15
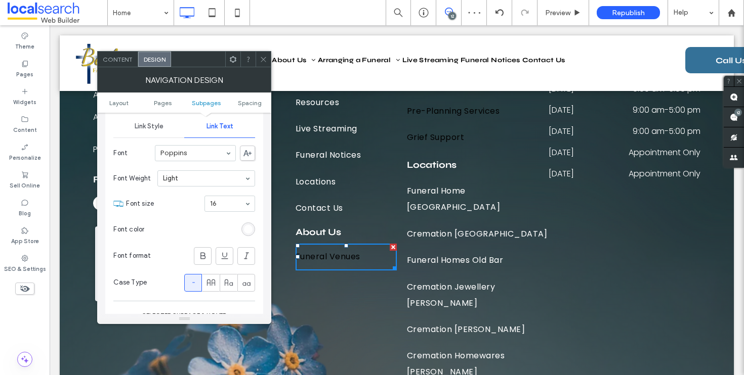
scroll to position [517, 0]
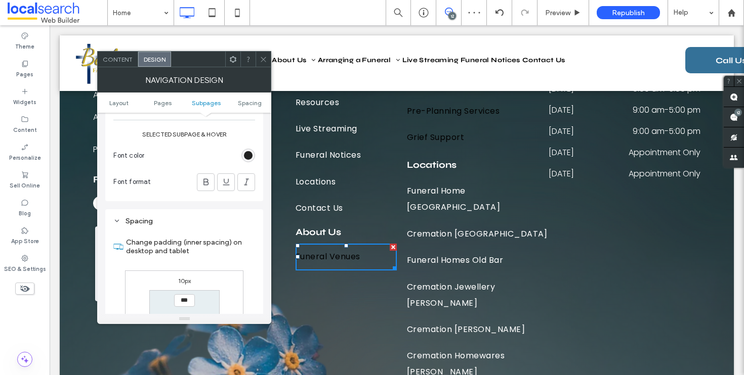
click at [250, 155] on div "rgb(0, 0, 0)" at bounding box center [248, 155] width 9 height 9
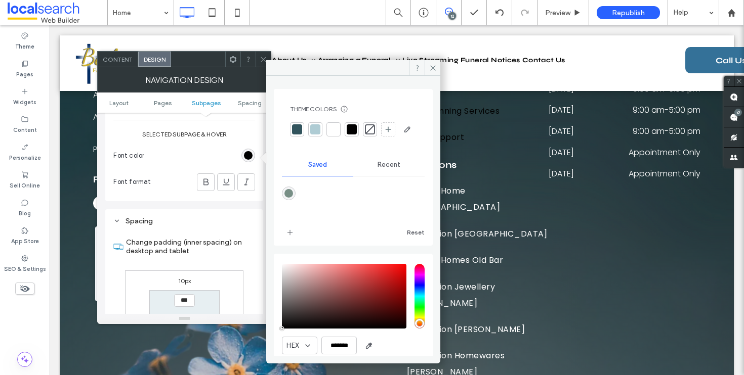
click at [333, 129] on div at bounding box center [333, 129] width 10 height 10
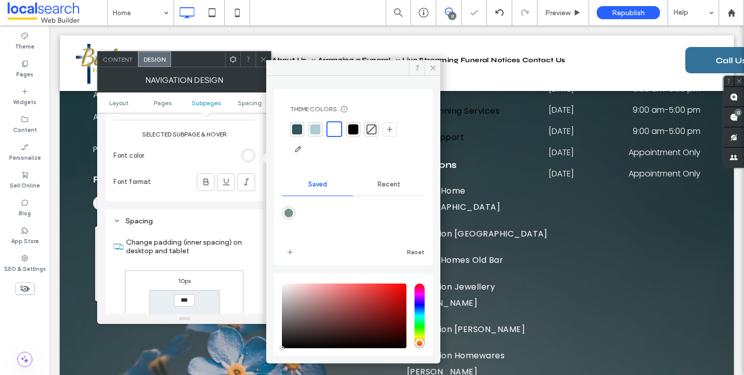
click at [265, 57] on use at bounding box center [263, 59] width 5 height 5
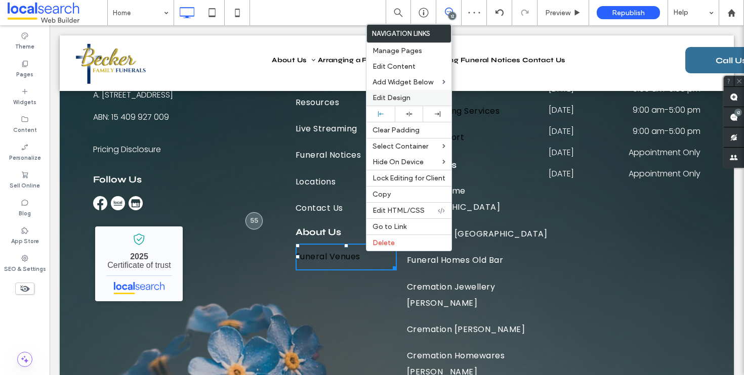
click at [413, 100] on label "Edit Design" at bounding box center [408, 98] width 73 height 9
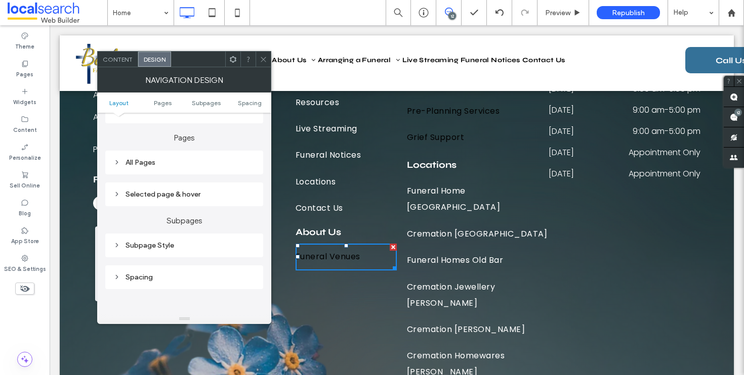
scroll to position [196, 0]
click at [193, 200] on div "Selected page & hover" at bounding box center [184, 196] width 142 height 9
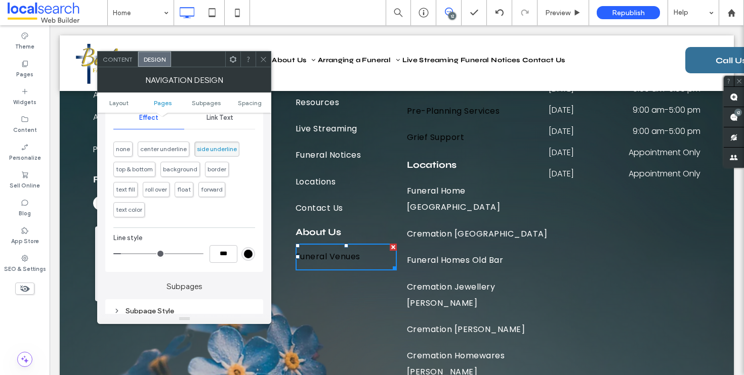
scroll to position [289, 0]
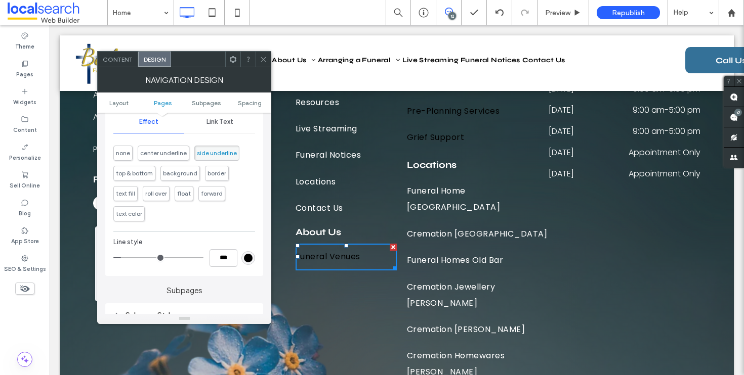
click at [248, 262] on div "rgb(0, 0, 0)" at bounding box center [248, 258] width 9 height 9
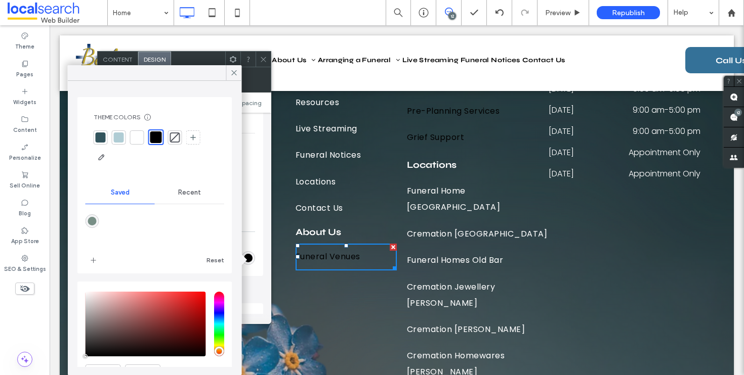
click at [139, 136] on div at bounding box center [137, 138] width 10 height 10
click at [238, 74] on icon at bounding box center [234, 72] width 9 height 9
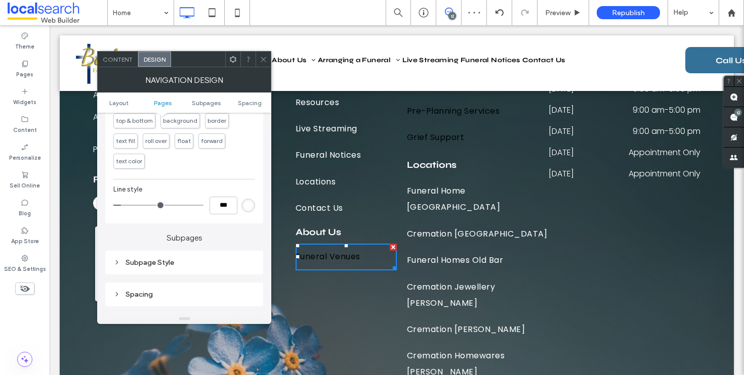
scroll to position [384, 0]
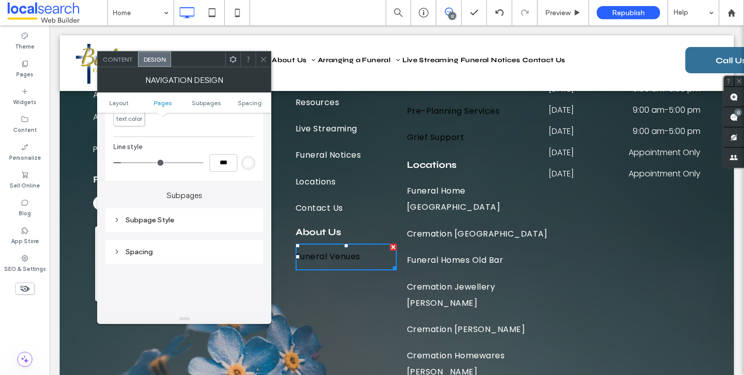
click at [195, 230] on div "Subpage Style" at bounding box center [184, 220] width 158 height 24
click at [197, 225] on div "Subpage Style" at bounding box center [184, 220] width 142 height 9
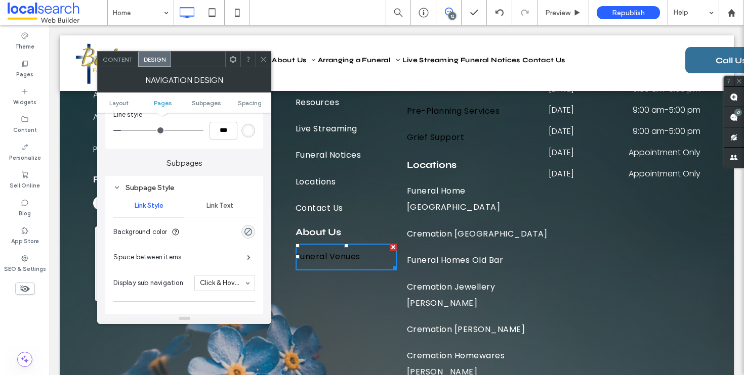
scroll to position [468, 0]
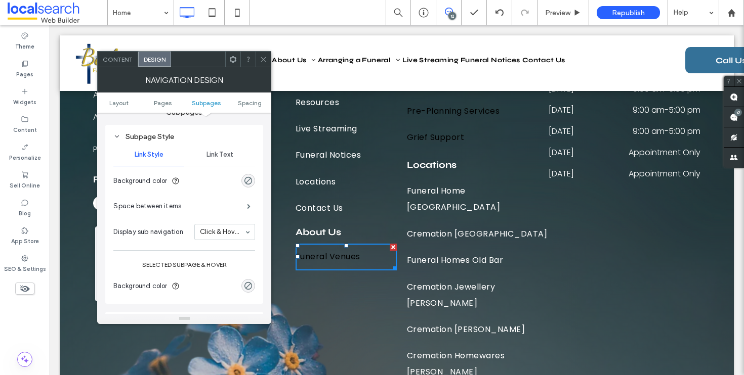
click at [224, 165] on div "Link Text" at bounding box center [219, 155] width 71 height 22
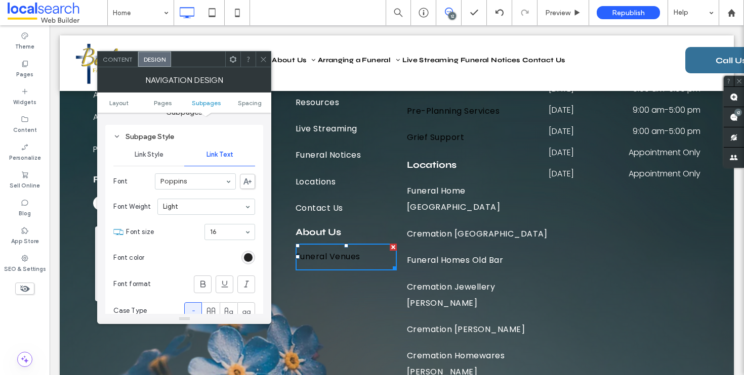
click at [244, 262] on div "rgb(0, 0, 0)" at bounding box center [248, 258] width 9 height 9
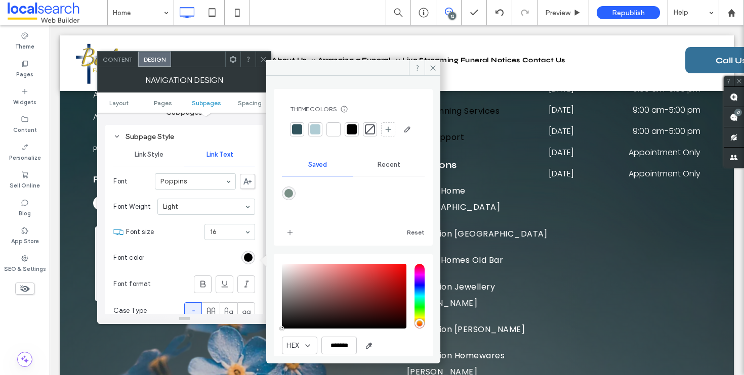
click at [335, 133] on div at bounding box center [333, 129] width 10 height 10
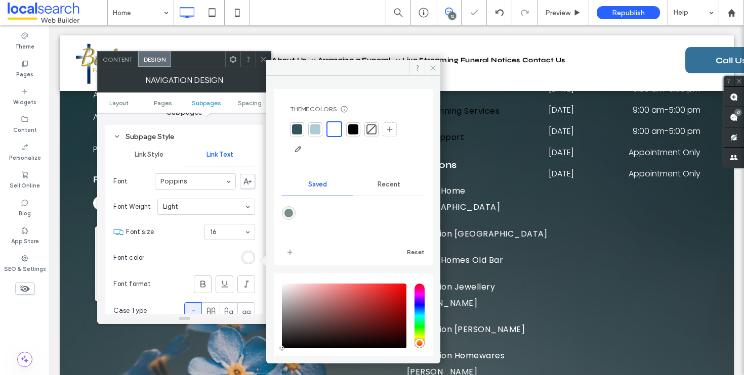
click at [436, 68] on icon at bounding box center [433, 68] width 8 height 8
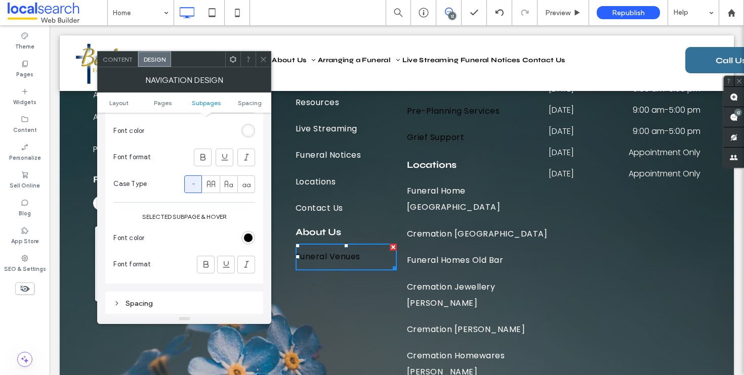
scroll to position [604, 0]
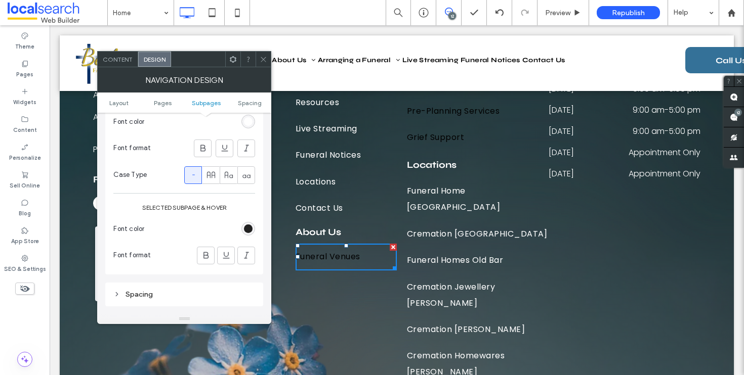
click at [251, 233] on div "rgb(0, 0, 0)" at bounding box center [248, 229] width 9 height 9
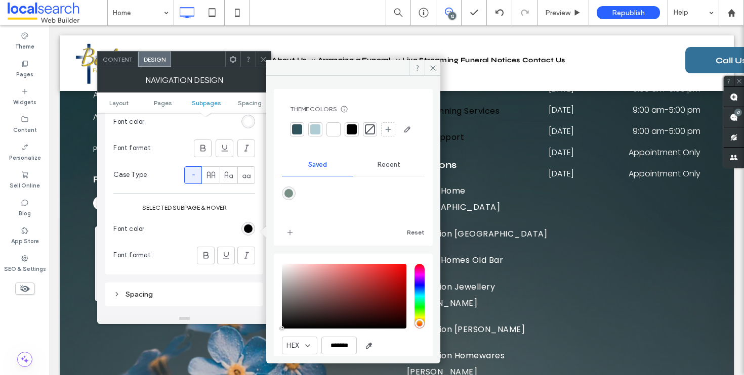
click at [335, 128] on div at bounding box center [333, 129] width 10 height 10
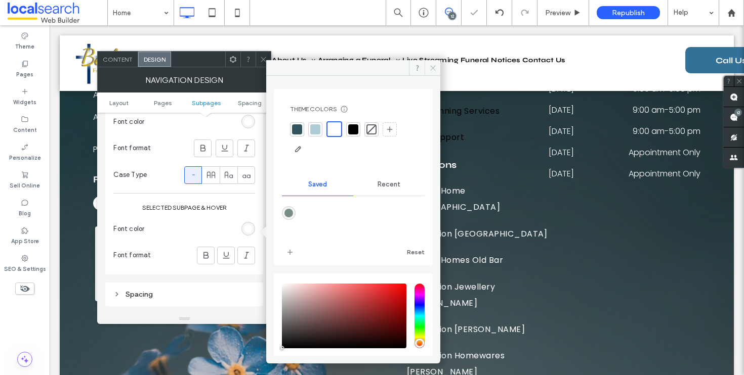
click at [434, 70] on icon at bounding box center [433, 68] width 8 height 8
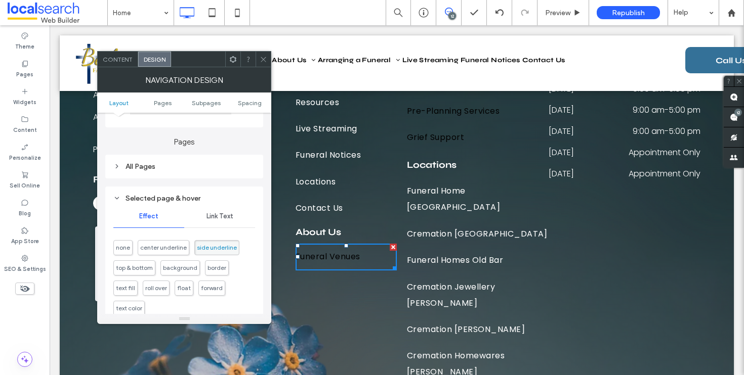
scroll to position [193, 0]
click at [169, 180] on div "All Pages" at bounding box center [184, 168] width 158 height 24
click at [170, 171] on div "All Pages" at bounding box center [184, 167] width 142 height 9
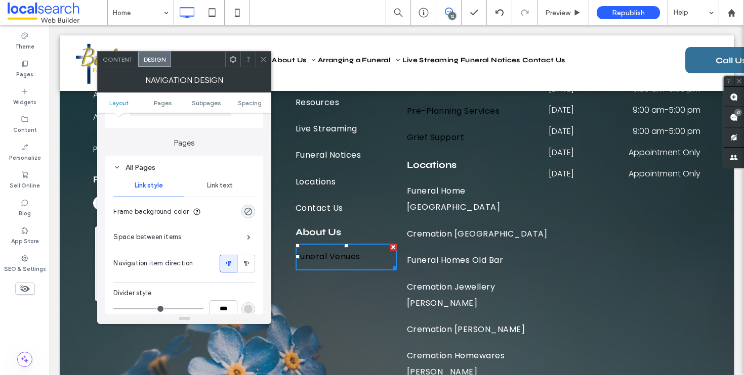
click at [217, 184] on span "Link text" at bounding box center [220, 186] width 26 height 8
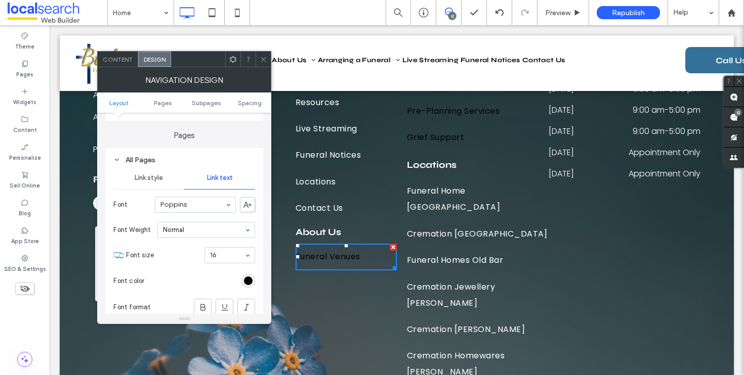
scroll to position [213, 0]
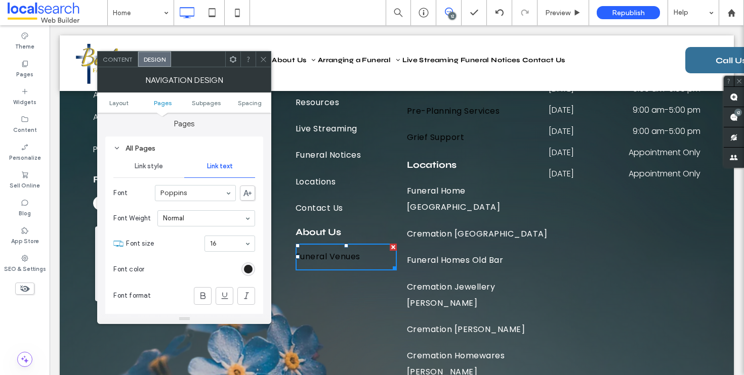
click at [247, 273] on div "rgb(0, 0, 0)" at bounding box center [248, 269] width 9 height 9
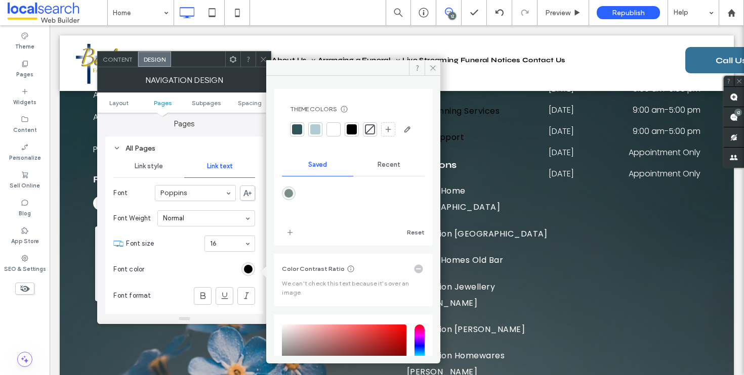
click at [333, 129] on div at bounding box center [333, 129] width 10 height 10
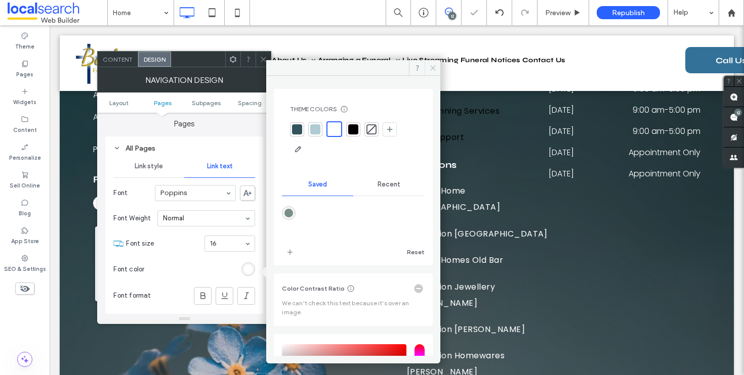
click at [433, 69] on icon at bounding box center [433, 68] width 8 height 8
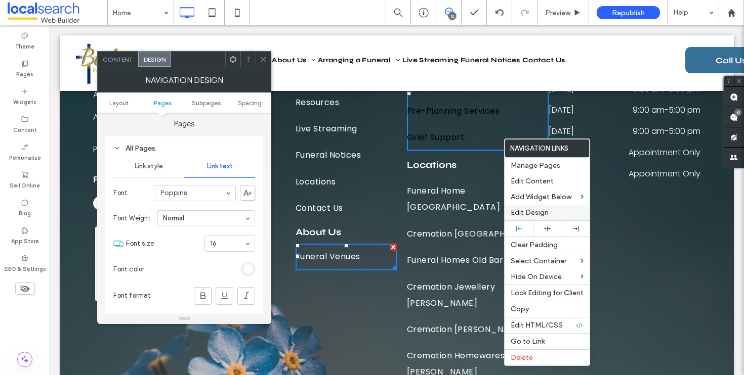
click at [535, 211] on span "Edit Design" at bounding box center [530, 212] width 38 height 9
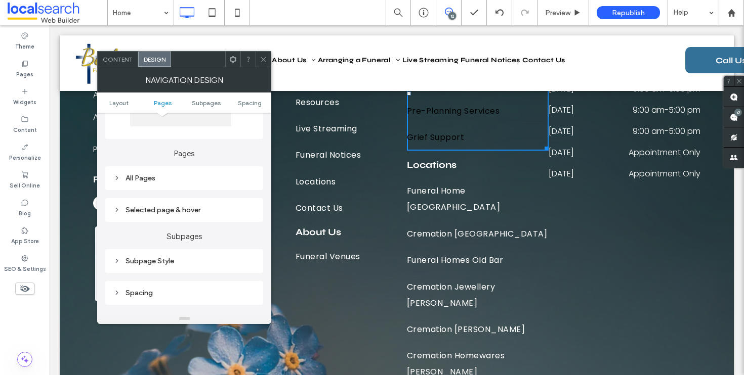
scroll to position [232, 0]
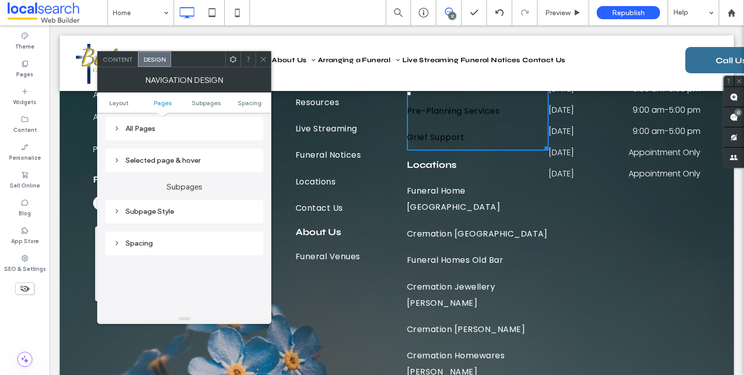
click at [190, 139] on div "All Pages" at bounding box center [184, 129] width 158 height 24
click at [176, 136] on div "All Pages" at bounding box center [184, 129] width 142 height 14
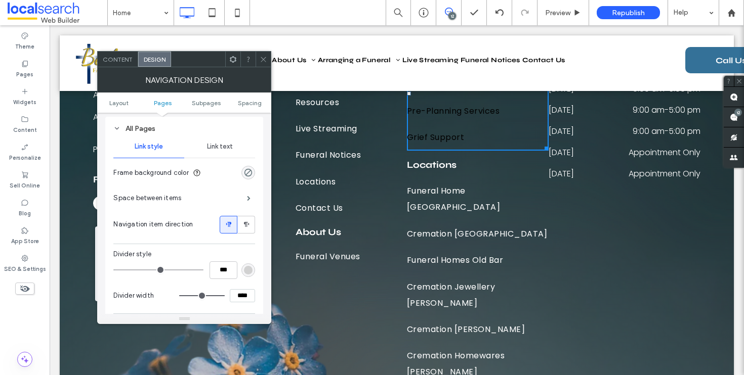
click at [220, 151] on span "Link text" at bounding box center [220, 147] width 26 height 8
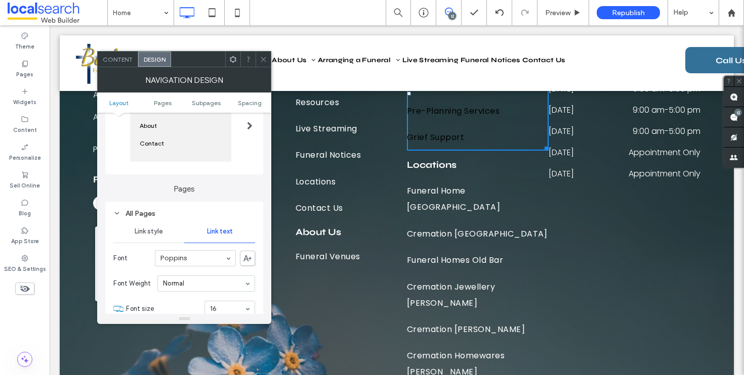
scroll to position [260, 0]
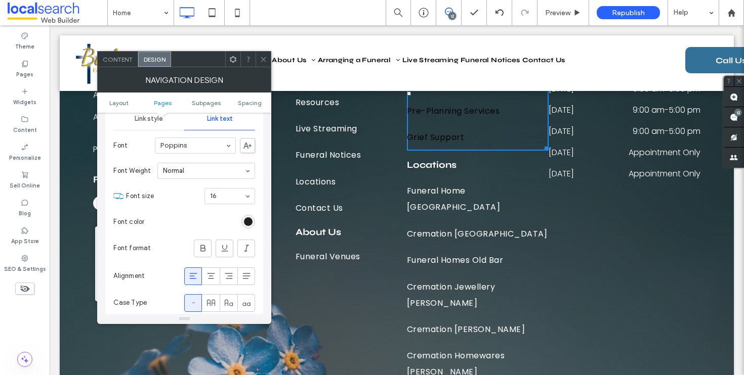
click at [249, 221] on div "rgb(0, 0, 0)" at bounding box center [248, 222] width 9 height 9
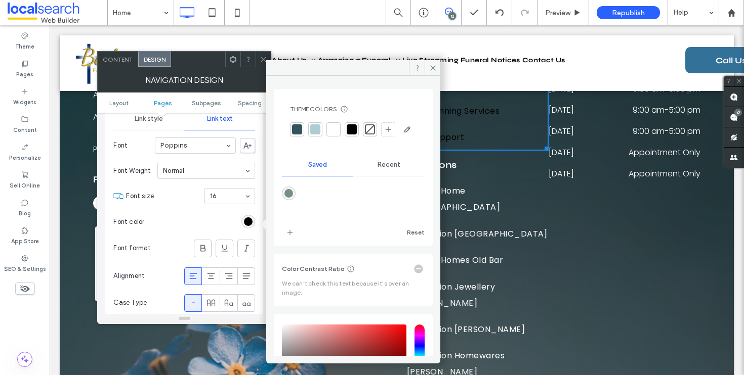
click at [339, 128] on div at bounding box center [333, 129] width 10 height 10
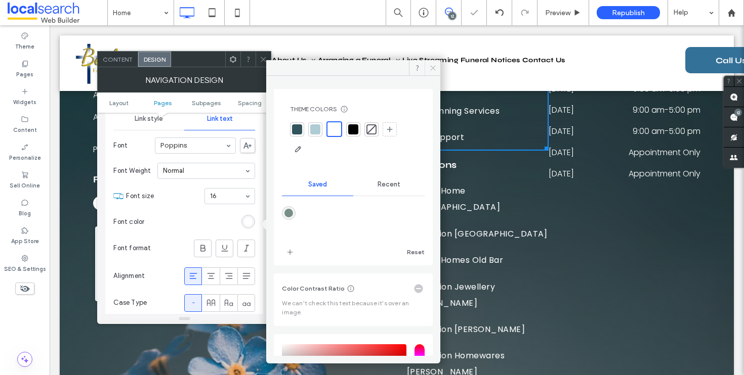
click at [436, 69] on icon at bounding box center [433, 68] width 8 height 8
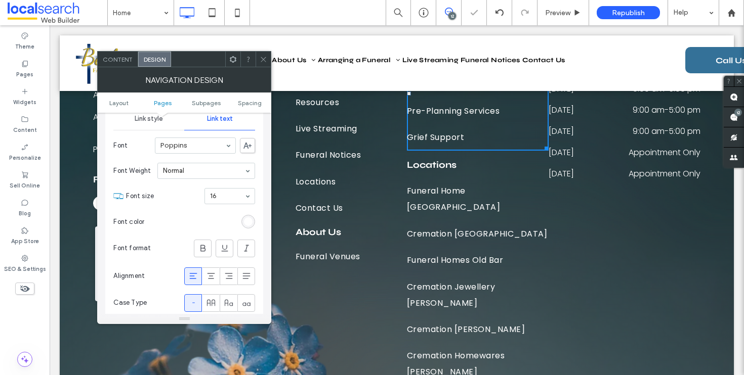
click at [261, 53] on span at bounding box center [264, 59] width 8 height 15
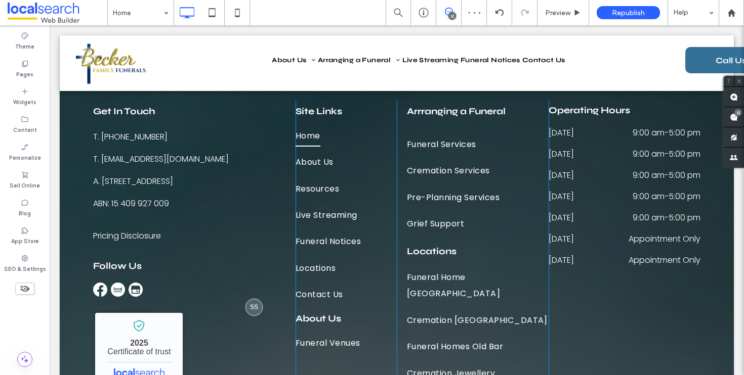
scroll to position [2948, 0]
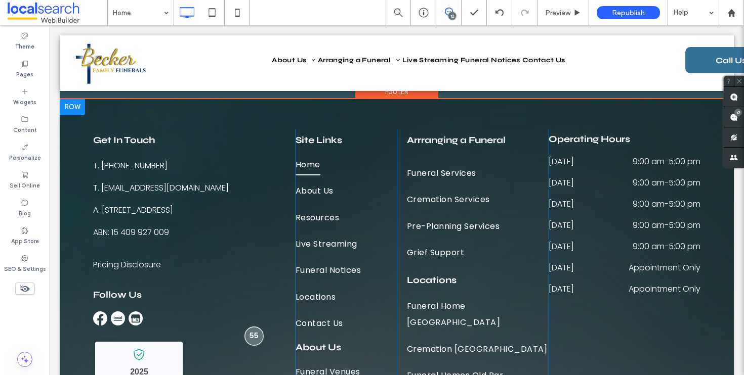
click at [248, 327] on div at bounding box center [254, 336] width 19 height 19
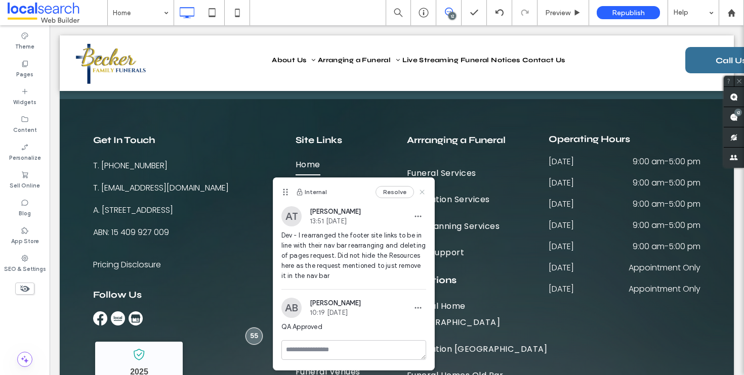
click at [424, 189] on icon at bounding box center [422, 192] width 8 height 8
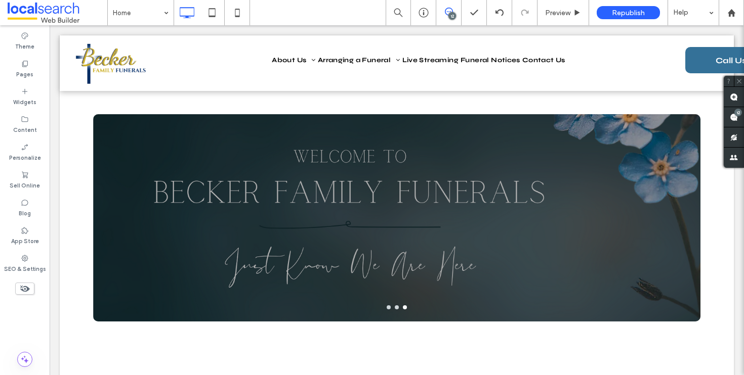
scroll to position [1504, 0]
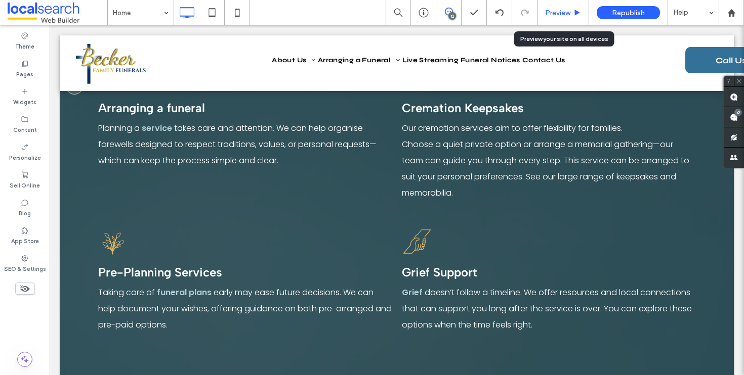
click at [557, 11] on span "Preview" at bounding box center [557, 13] width 25 height 9
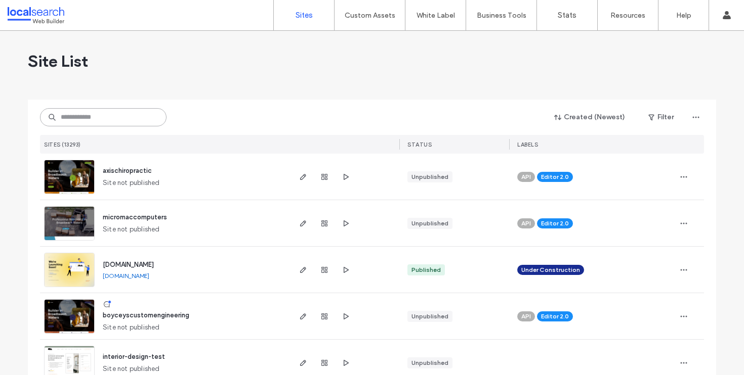
click at [109, 112] on input at bounding box center [103, 117] width 127 height 18
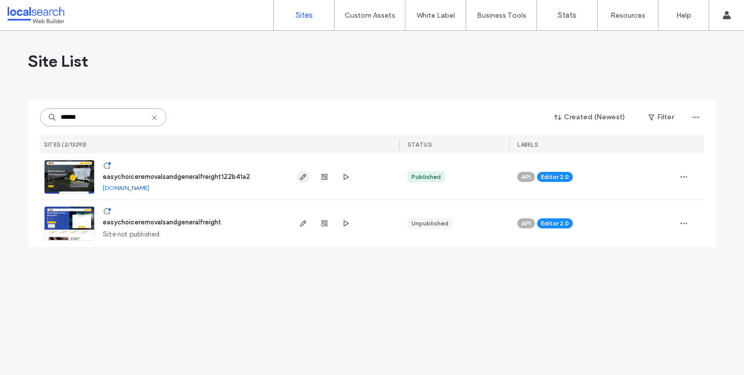
type input "******"
click at [302, 177] on icon "button" at bounding box center [303, 177] width 8 height 8
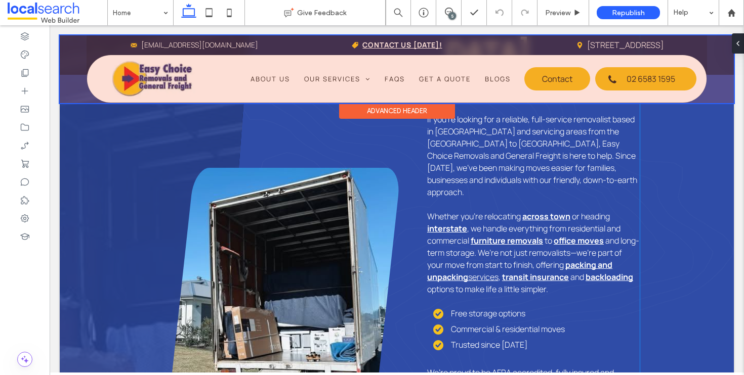
scroll to position [188, 0]
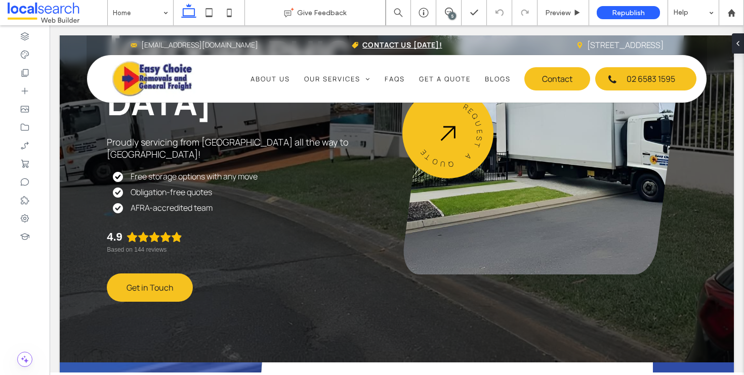
click at [450, 7] on div "5" at bounding box center [448, 12] width 25 height 25
click at [449, 17] on div "5" at bounding box center [452, 16] width 8 height 8
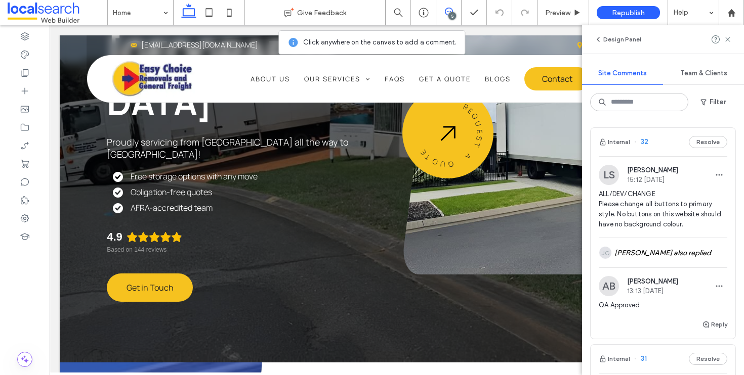
click at [656, 177] on span "15:12 [DATE]" at bounding box center [652, 180] width 51 height 8
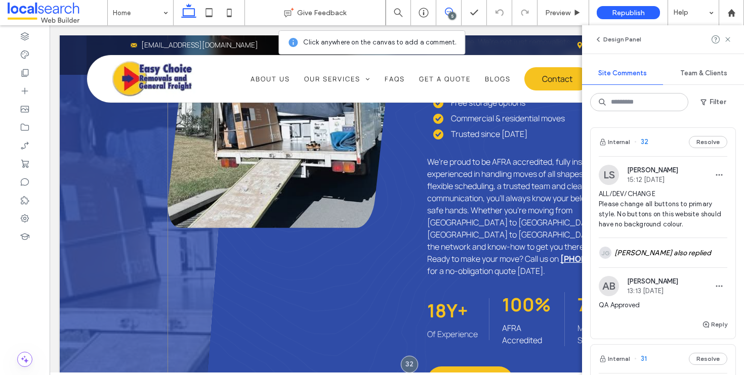
scroll to position [905, 0]
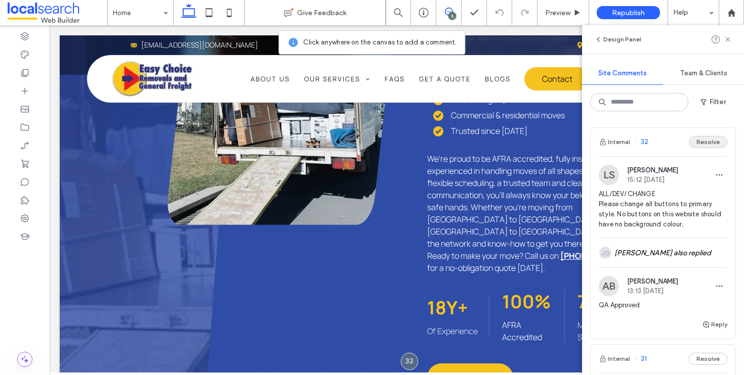
click at [705, 141] on button "Resolve" at bounding box center [708, 142] width 38 height 12
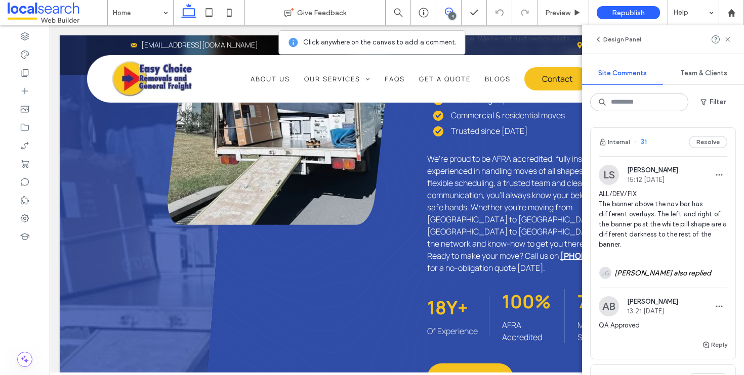
click at [651, 140] on div "Internal 31 Resolve" at bounding box center [663, 142] width 145 height 28
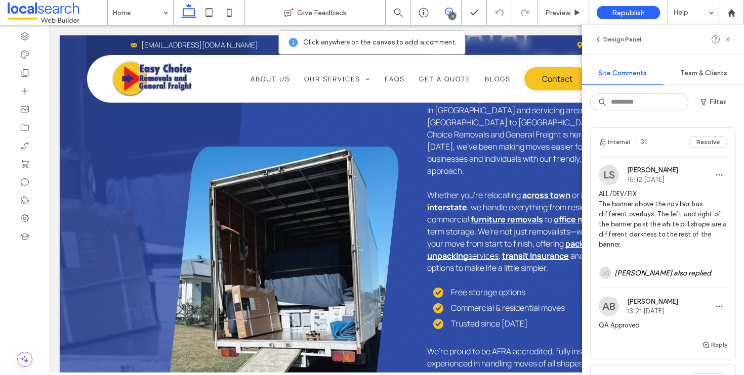
scroll to position [0, 0]
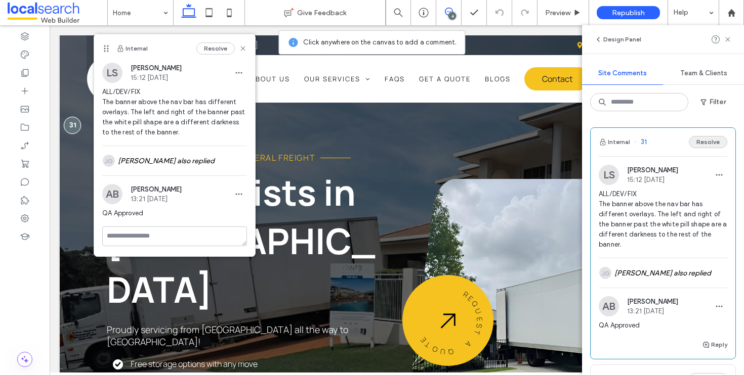
click at [703, 140] on button "Resolve" at bounding box center [708, 142] width 38 height 12
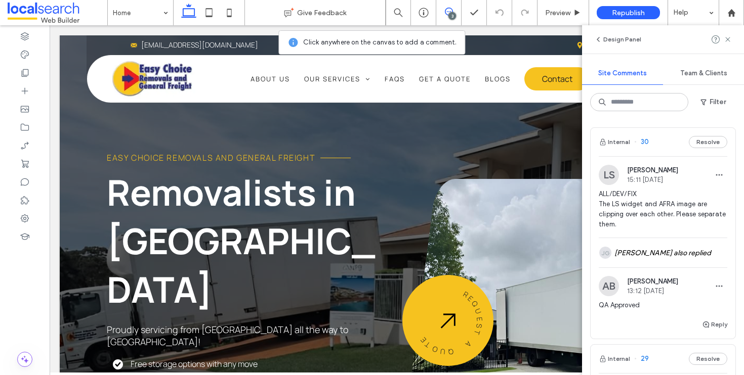
click at [640, 136] on div "Internal 30 Resolve" at bounding box center [663, 142] width 145 height 28
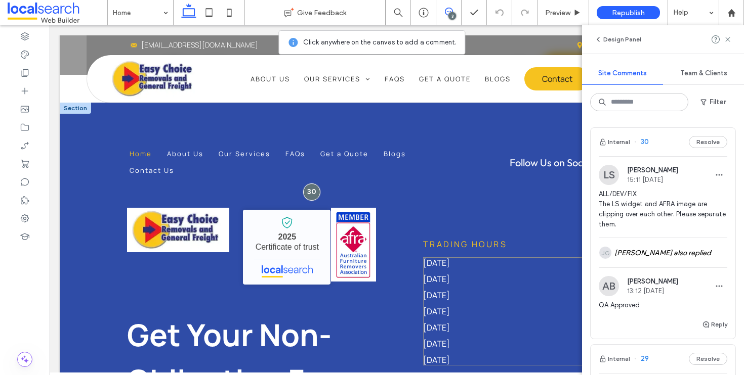
scroll to position [4086, 0]
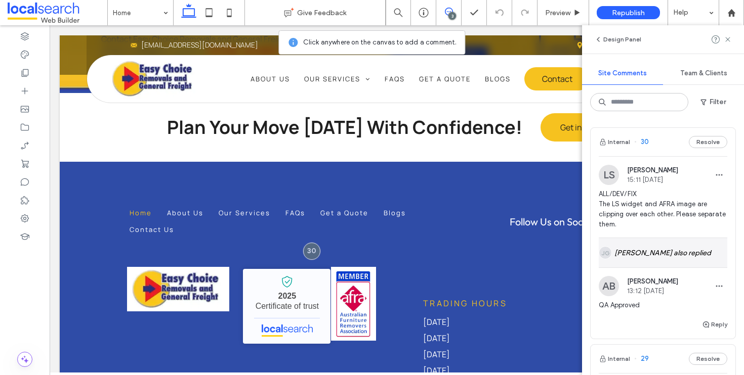
click at [684, 248] on div "[PERSON_NAME] also replied" at bounding box center [663, 252] width 129 height 29
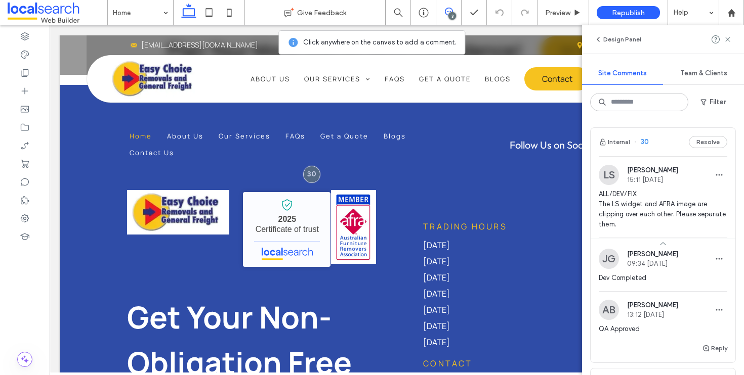
scroll to position [4171, 0]
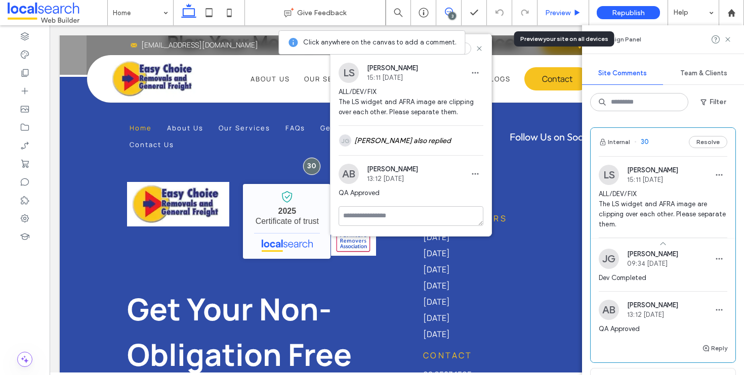
click at [553, 12] on span "Preview" at bounding box center [557, 13] width 25 height 9
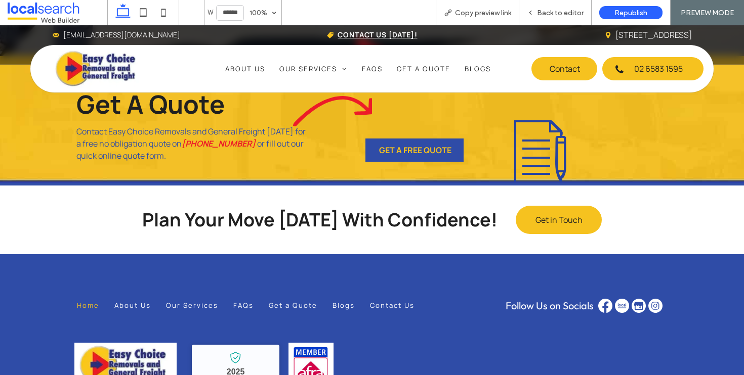
scroll to position [3939, 0]
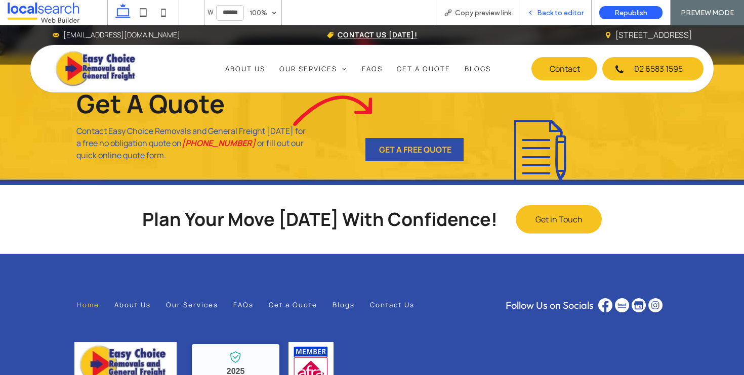
click at [571, 17] on div "Back to editor" at bounding box center [555, 12] width 72 height 25
click at [559, 17] on div "Back to editor" at bounding box center [555, 12] width 72 height 25
click at [557, 15] on span "Back to editor" at bounding box center [560, 13] width 47 height 9
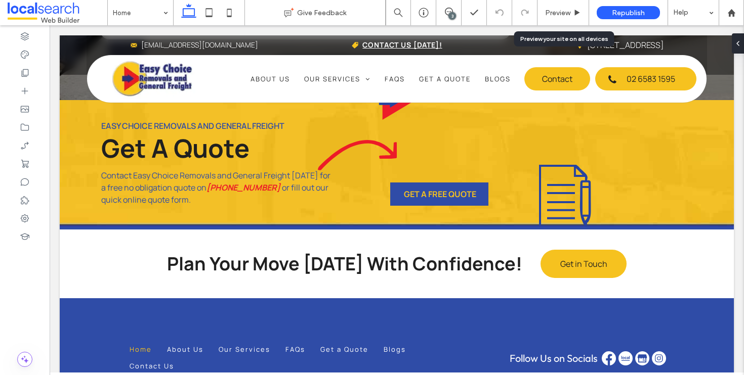
scroll to position [4007, 0]
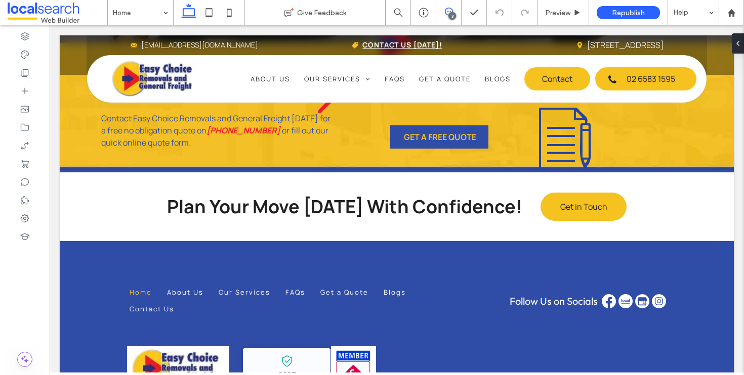
click at [450, 8] on use at bounding box center [449, 12] width 8 height 8
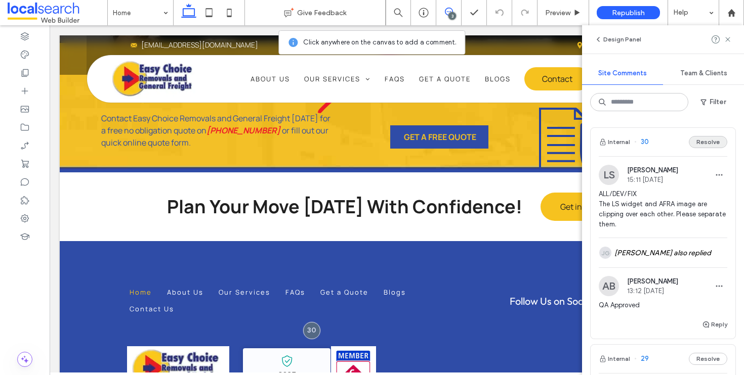
click at [699, 144] on button "Resolve" at bounding box center [708, 142] width 38 height 12
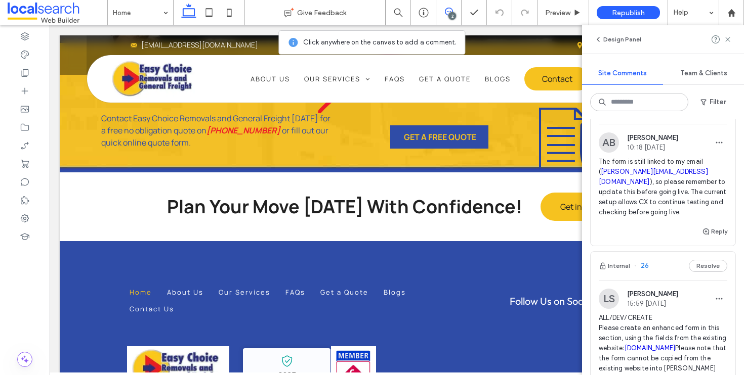
scroll to position [89, 0]
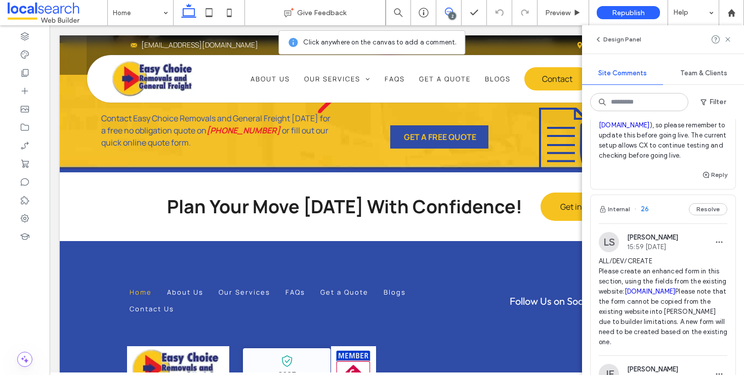
click at [658, 222] on div "Internal 26 Resolve" at bounding box center [663, 209] width 145 height 28
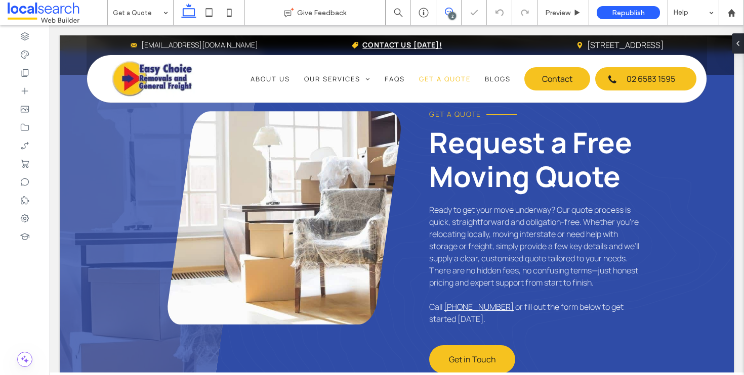
click at [455, 14] on span at bounding box center [448, 12] width 25 height 8
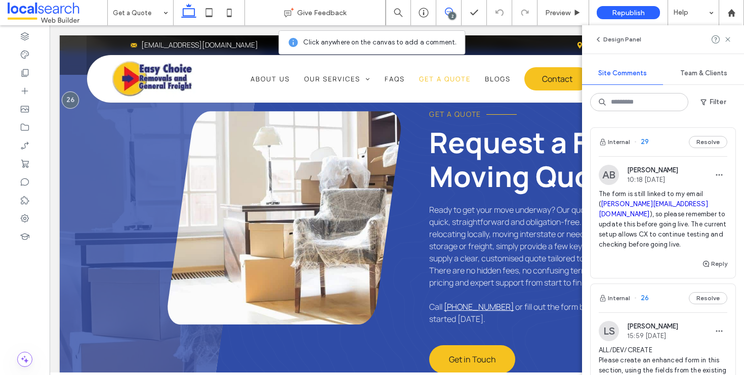
click at [651, 147] on div "Internal 29 Resolve" at bounding box center [663, 142] width 145 height 28
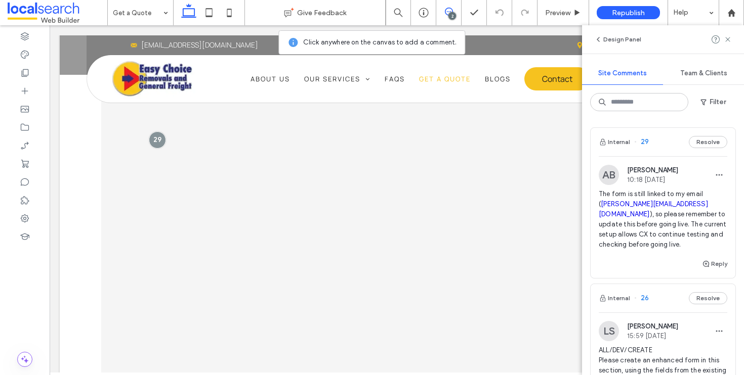
scroll to position [824, 0]
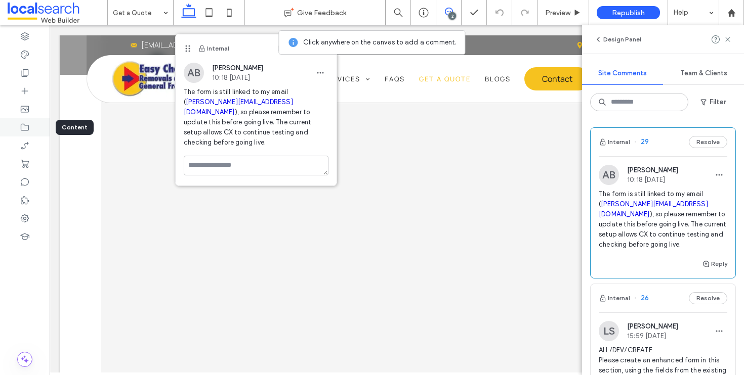
click at [36, 129] on div at bounding box center [25, 127] width 50 height 18
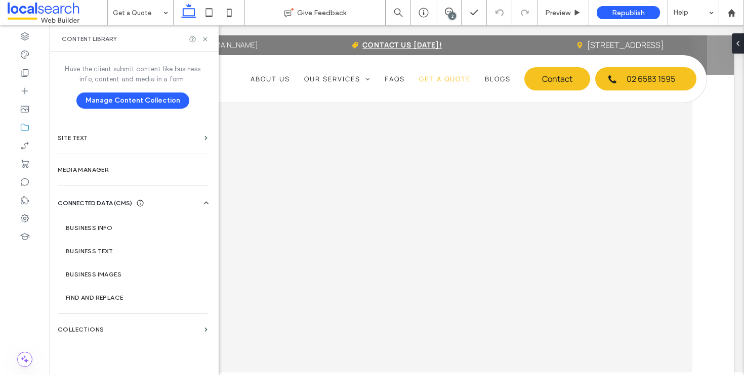
click at [101, 215] on div "Business Info Business Text Business Images Find and Replace" at bounding box center [135, 258] width 154 height 101
click at [102, 228] on label "Business Info" at bounding box center [135, 228] width 138 height 7
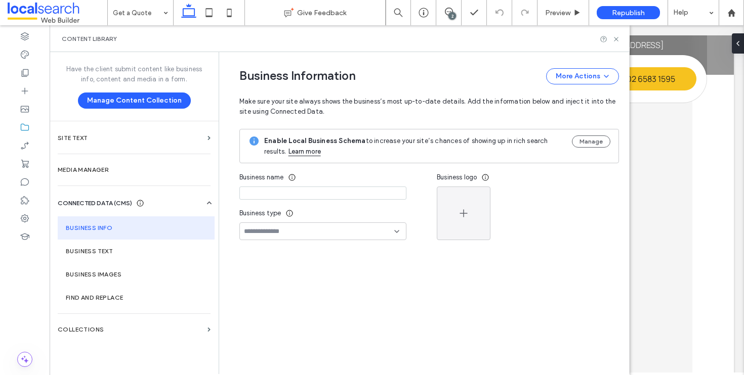
type input "**********"
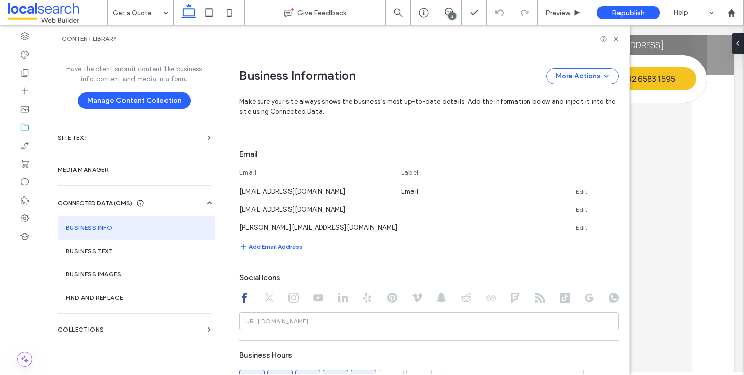
scroll to position [357, 0]
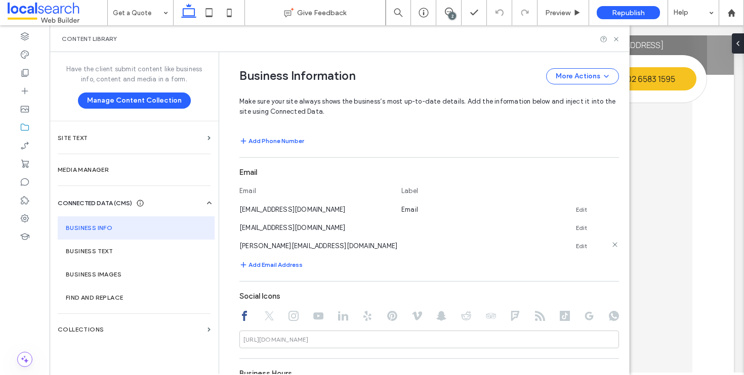
click at [577, 250] on link "Edit" at bounding box center [581, 246] width 11 height 8
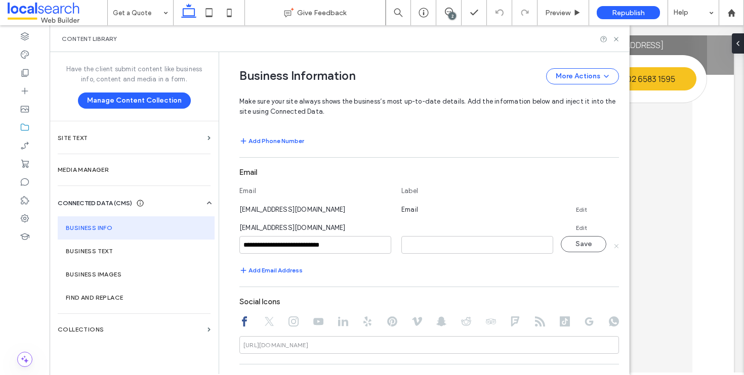
click at [614, 248] on use at bounding box center [616, 246] width 4 height 4
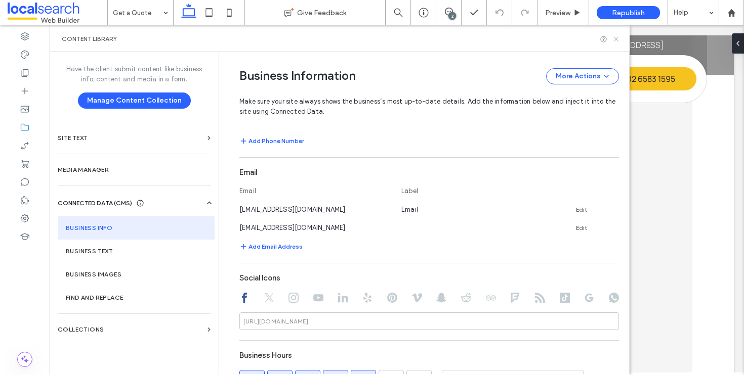
click at [619, 40] on icon at bounding box center [616, 39] width 8 height 8
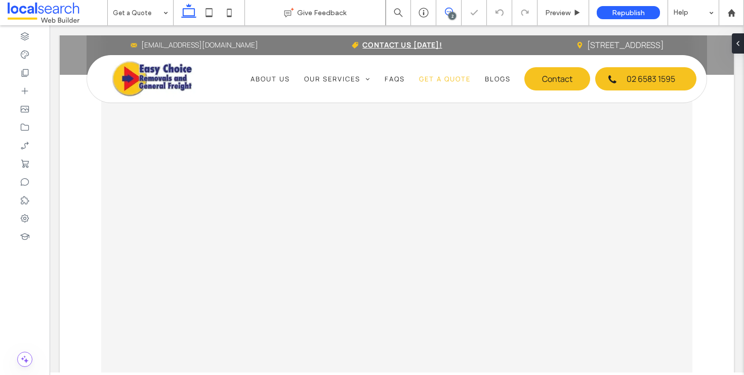
click at [448, 8] on use at bounding box center [449, 12] width 8 height 8
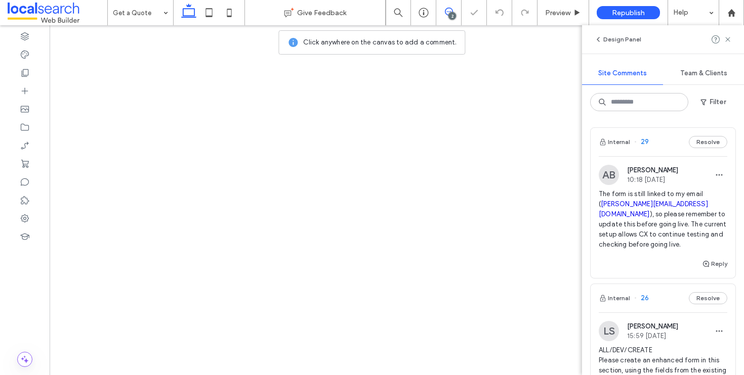
scroll to position [0, 0]
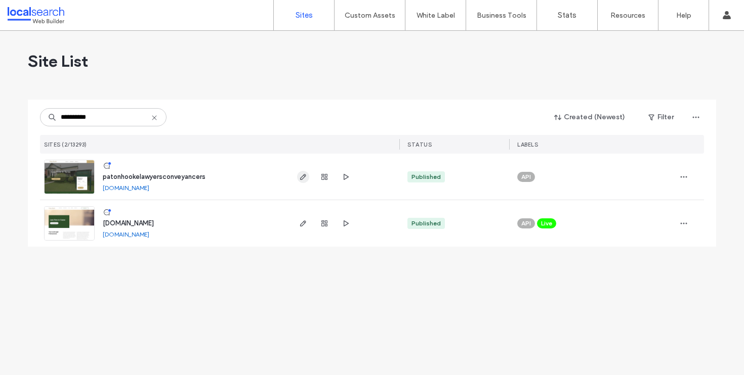
type input "**********"
click at [303, 177] on icon "button" at bounding box center [303, 177] width 8 height 8
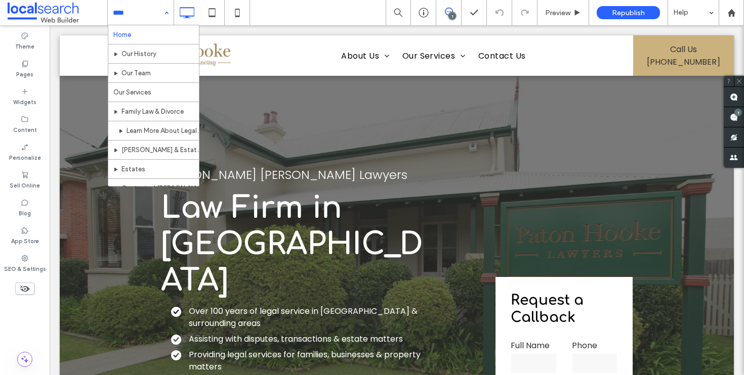
click at [169, 7] on div "Home Our History Our Team Our Services Family Law & Divorce Learn More About Le…" at bounding box center [141, 12] width 66 height 25
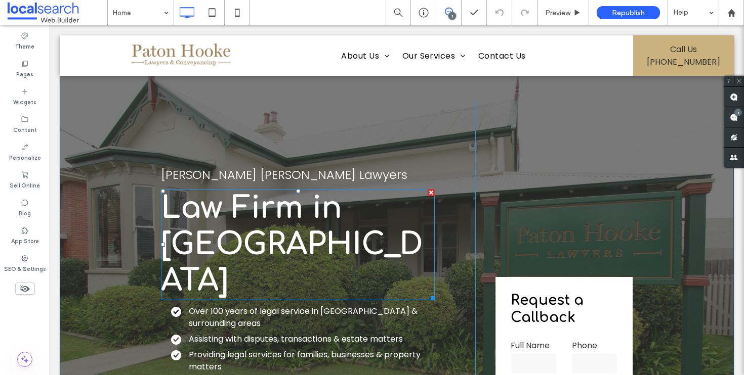
click at [222, 223] on strong "Law Firm in Taree" at bounding box center [292, 244] width 262 height 107
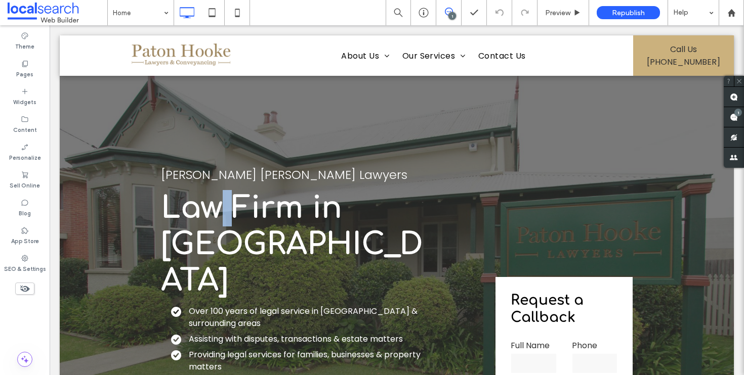
click at [222, 223] on strong "Law Firm in Taree" at bounding box center [292, 244] width 262 height 107
type input "*********"
type input "**"
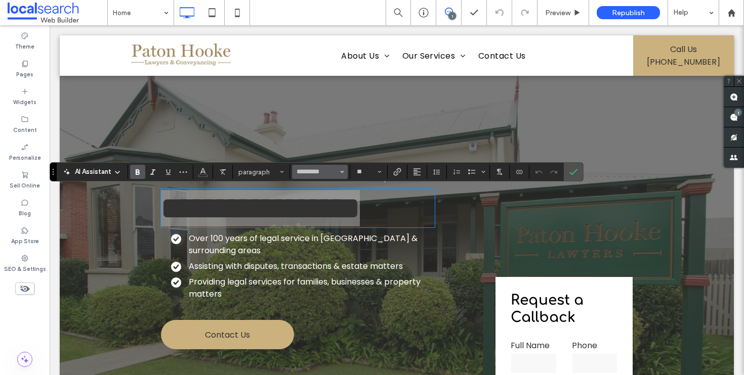
click at [339, 175] on button "*********" at bounding box center [320, 172] width 56 height 14
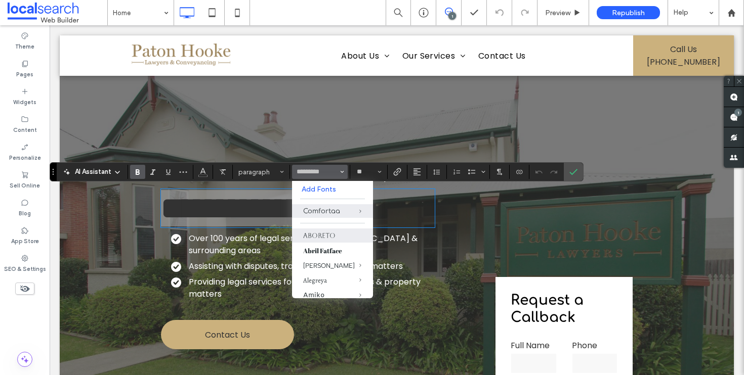
click at [329, 235] on label "Aboreto" at bounding box center [332, 236] width 81 height 14
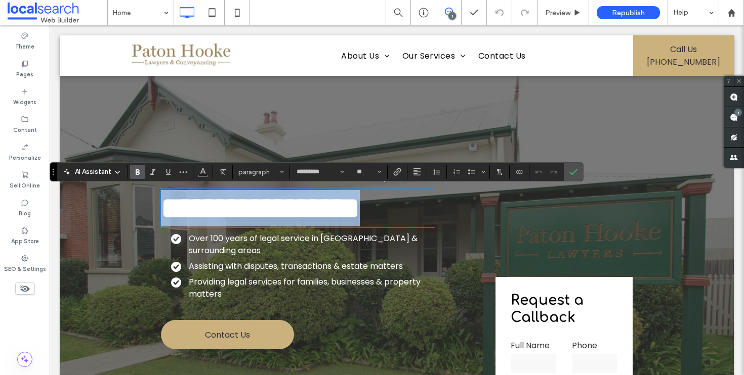
type input "*******"
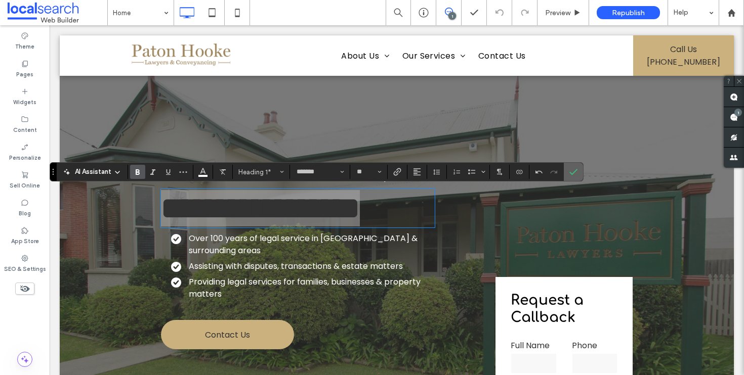
click at [579, 174] on label "Confirm" at bounding box center [573, 172] width 15 height 18
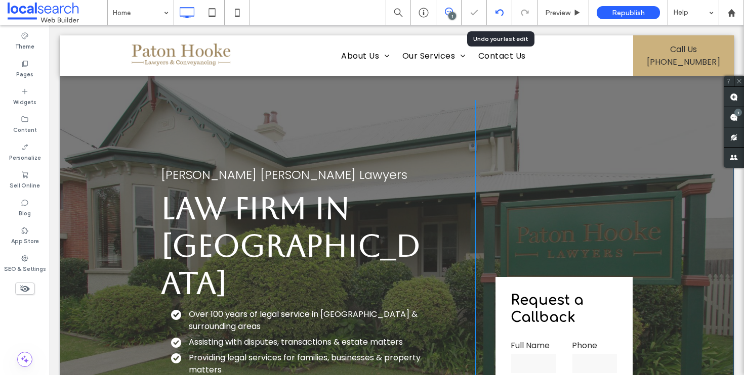
click at [500, 15] on icon at bounding box center [499, 13] width 8 height 8
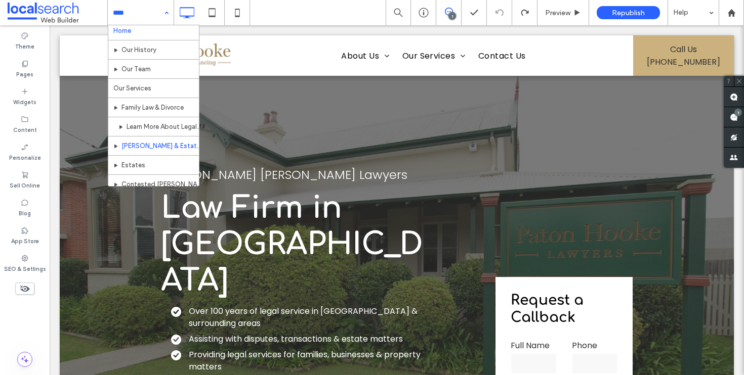
scroll to position [5, 0]
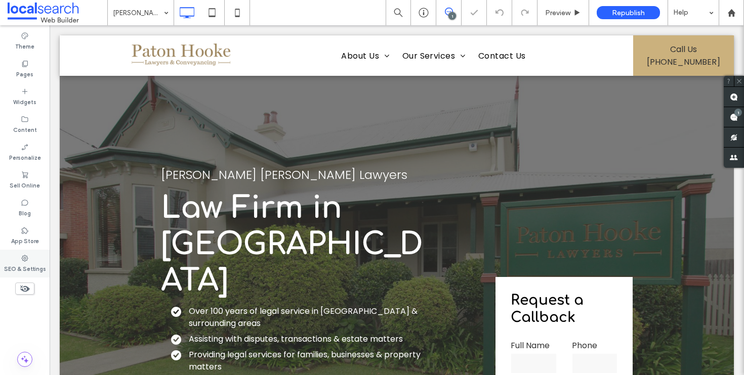
click at [21, 270] on label "SEO & Settings" at bounding box center [25, 268] width 42 height 11
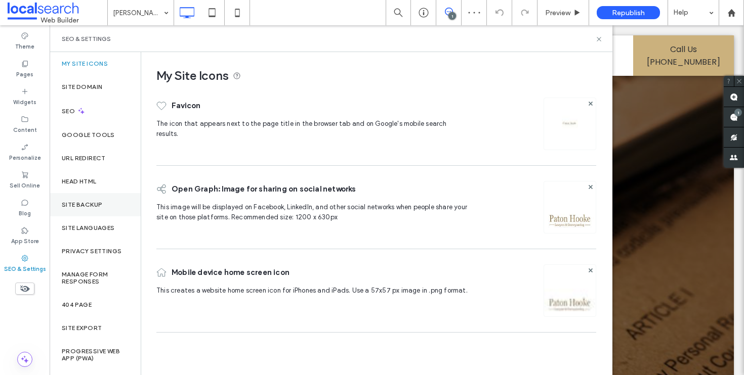
click at [99, 205] on label "Site Backup" at bounding box center [82, 204] width 40 height 7
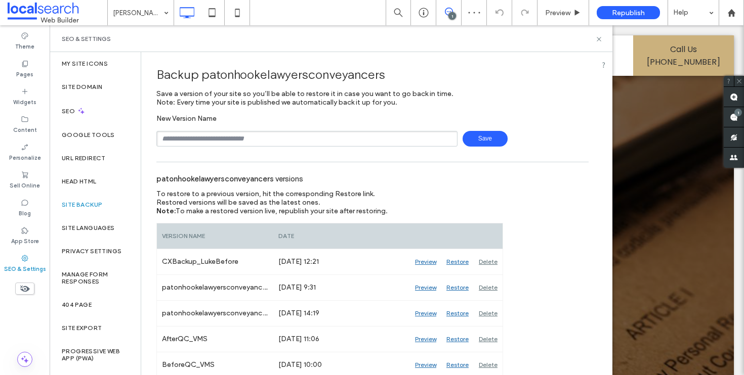
click at [288, 136] on input "text" at bounding box center [306, 139] width 301 height 16
type input "**********"
click at [483, 143] on span "Save" at bounding box center [485, 139] width 45 height 16
click at [597, 39] on icon at bounding box center [599, 39] width 8 height 8
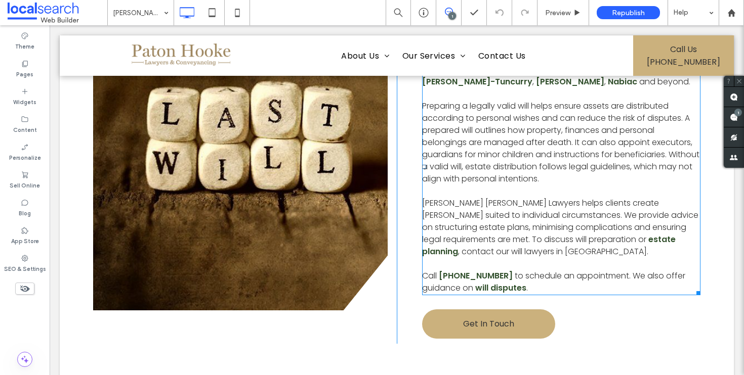
scroll to position [659, 0]
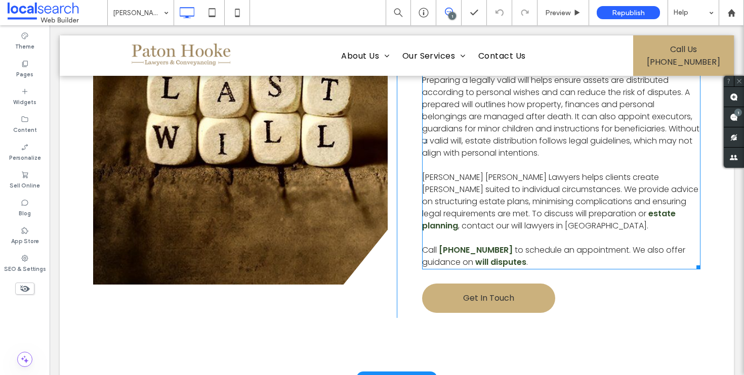
click at [545, 244] on span "to schedule an appointment. We also offer guidance on" at bounding box center [553, 256] width 263 height 24
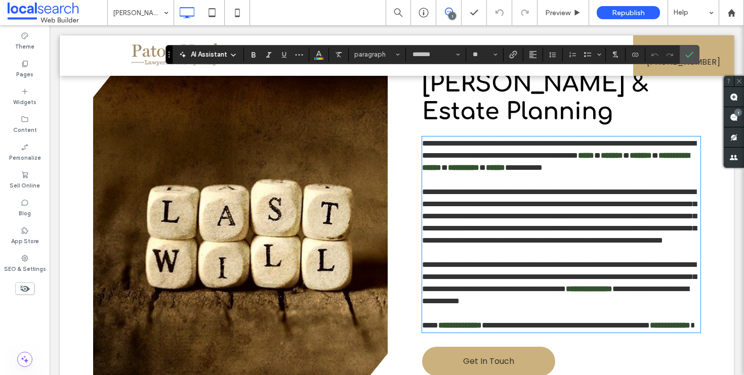
click at [524, 322] on span "**********" at bounding box center [566, 326] width 168 height 8
drag, startPoint x: 692, startPoint y: 51, endPoint x: 635, endPoint y: 44, distance: 57.6
click at [692, 51] on icon "Confirm" at bounding box center [689, 55] width 8 height 8
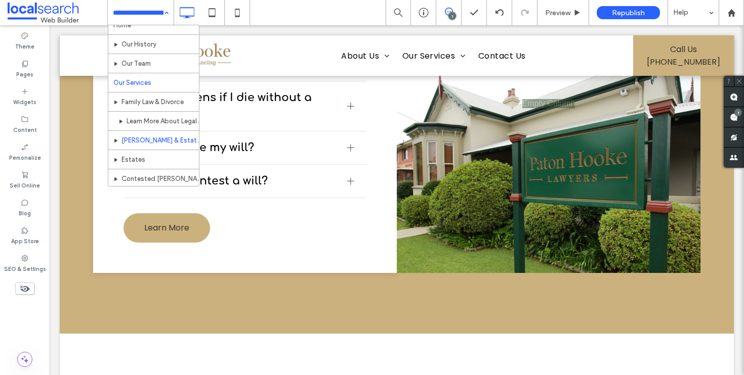
scroll to position [85, 0]
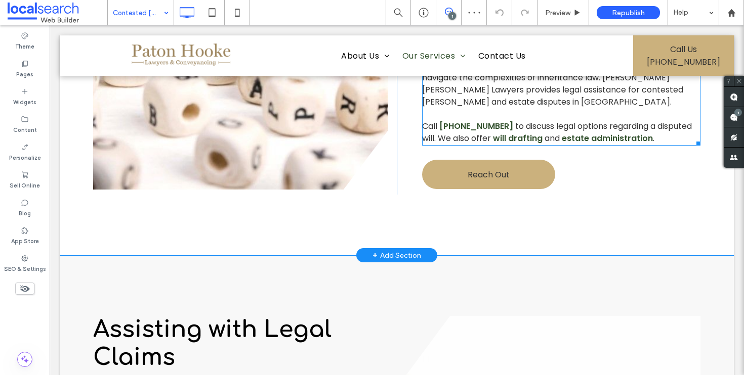
click at [541, 118] on p at bounding box center [561, 114] width 278 height 12
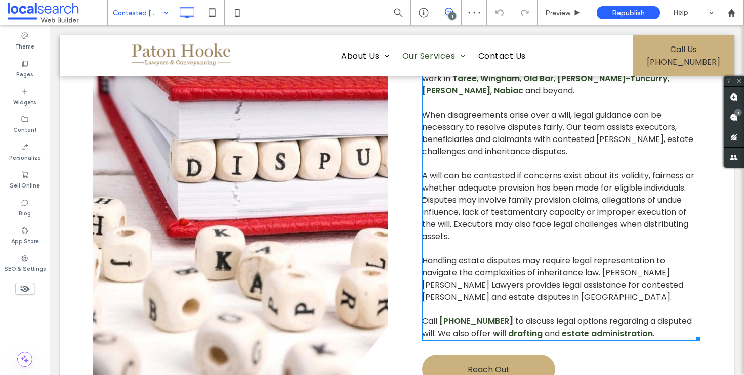
type input "*******"
type input "**"
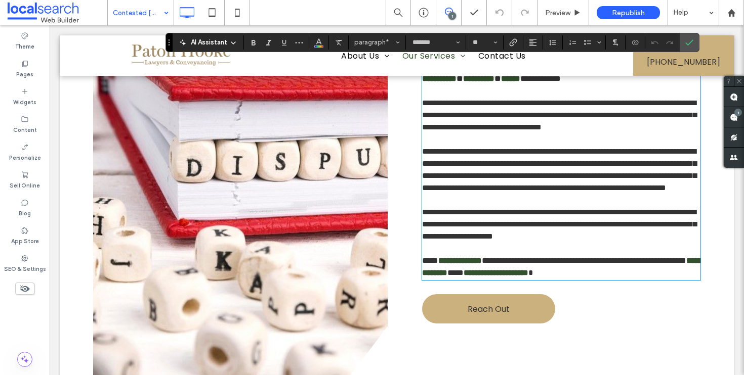
click at [535, 255] on p at bounding box center [561, 249] width 278 height 12
click at [509, 265] on span "**********" at bounding box center [584, 261] width 204 height 8
click at [692, 46] on icon "Confirm" at bounding box center [689, 42] width 8 height 8
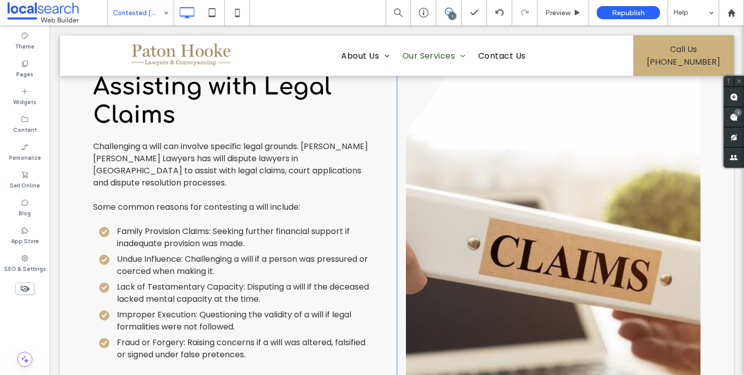
scroll to position [999, 0]
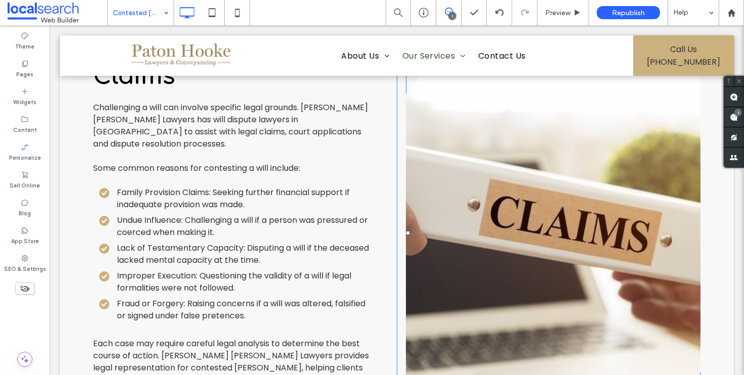
click at [332, 242] on li "Lack of Testamentary Capacity: Disputing a will if the deceased lacked mental c…" at bounding box center [235, 254] width 272 height 24
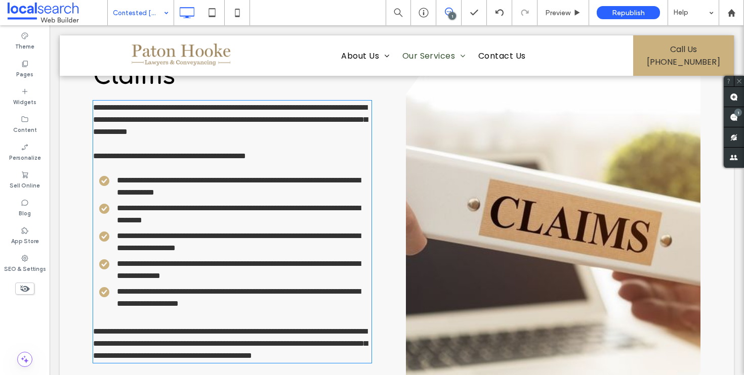
type input "*******"
type input "**"
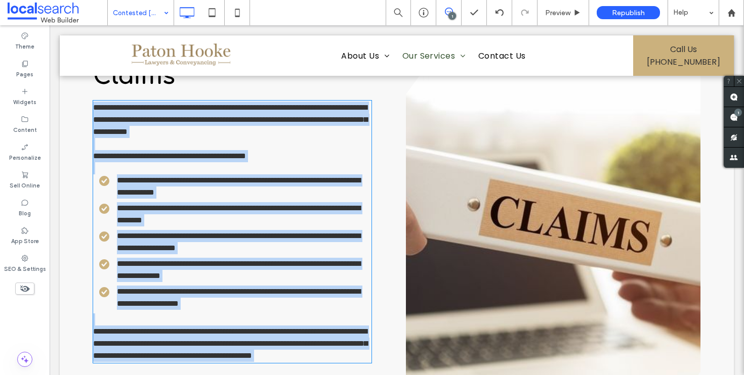
click at [332, 230] on li "**********" at bounding box center [235, 242] width 272 height 24
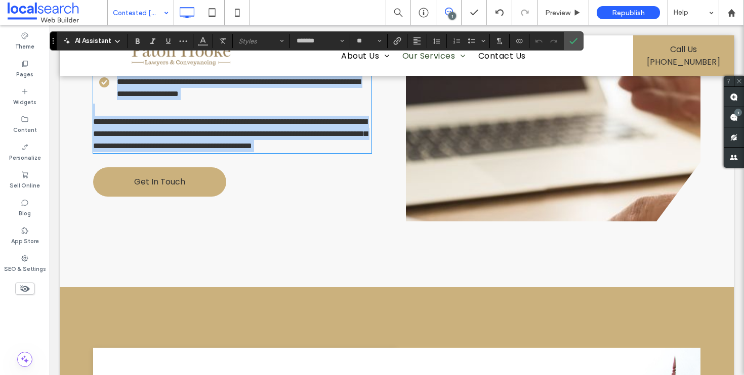
scroll to position [1001, 0]
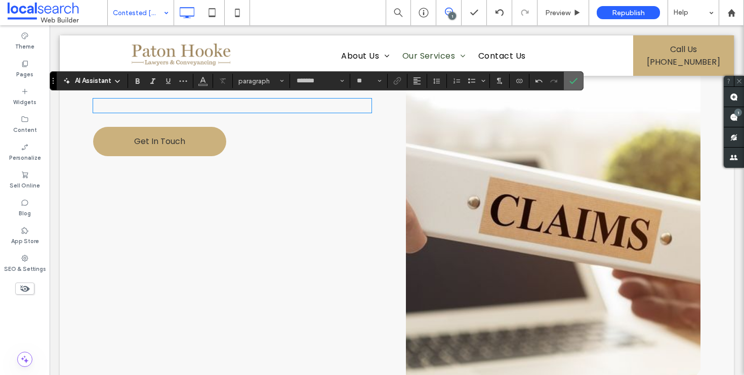
click at [573, 83] on icon "Confirm" at bounding box center [573, 81] width 8 height 8
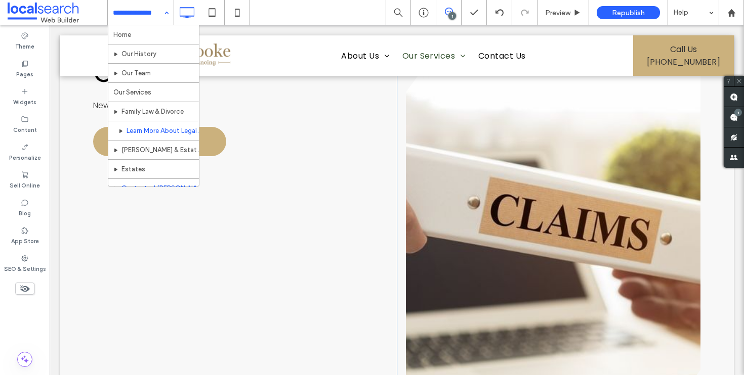
scroll to position [79, 0]
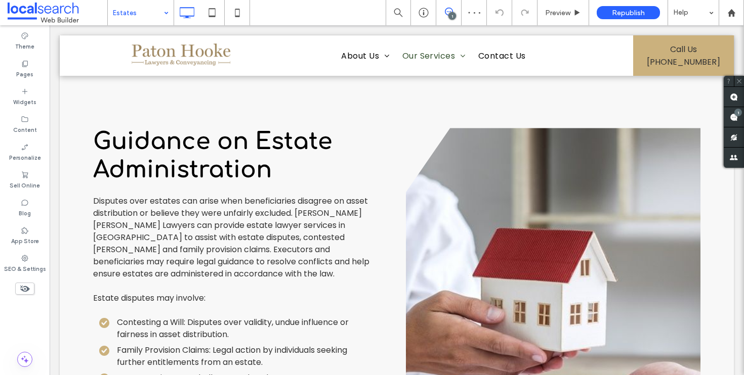
scroll to position [1139, 0]
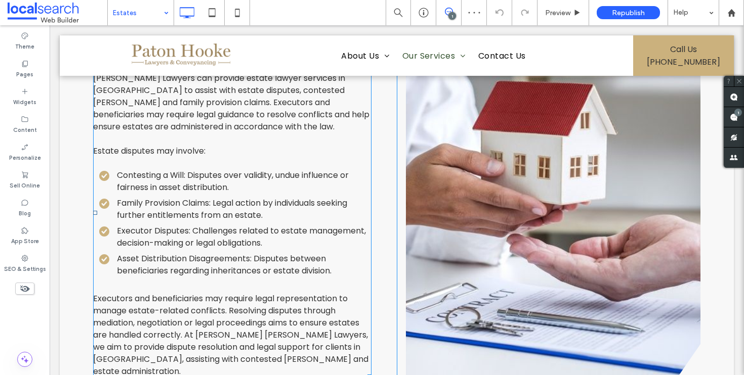
click at [274, 142] on p at bounding box center [232, 139] width 278 height 12
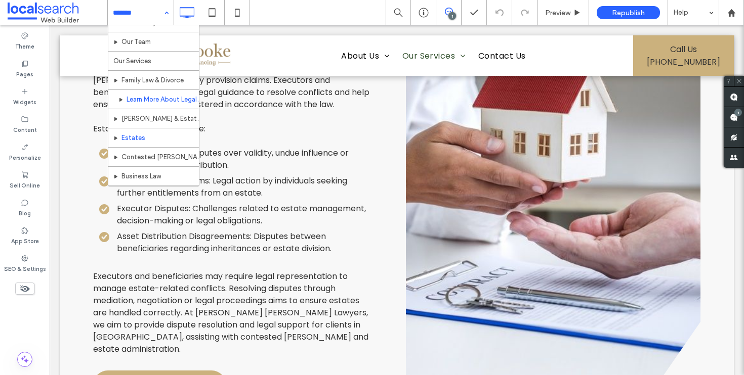
scroll to position [70, 0]
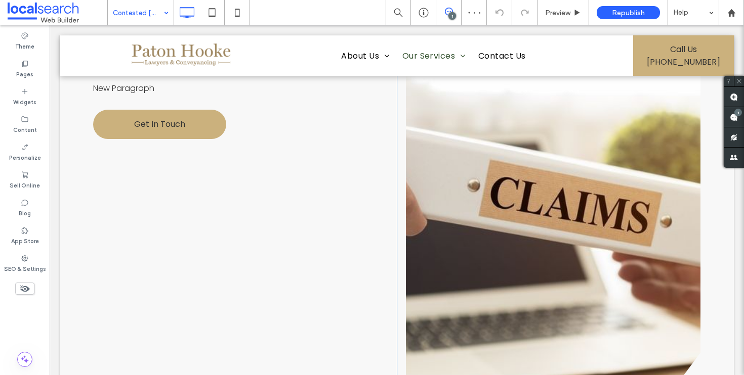
scroll to position [1017, 0]
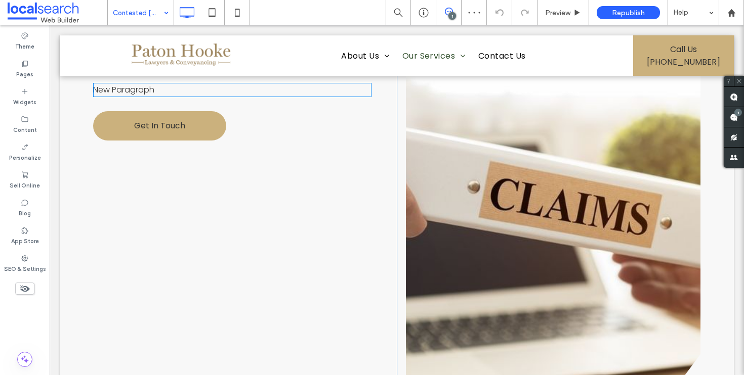
click at [148, 94] on p "New Paragraph" at bounding box center [232, 90] width 278 height 12
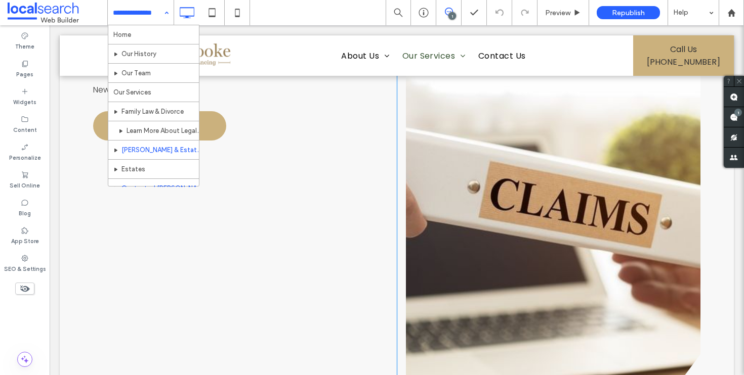
scroll to position [17, 0]
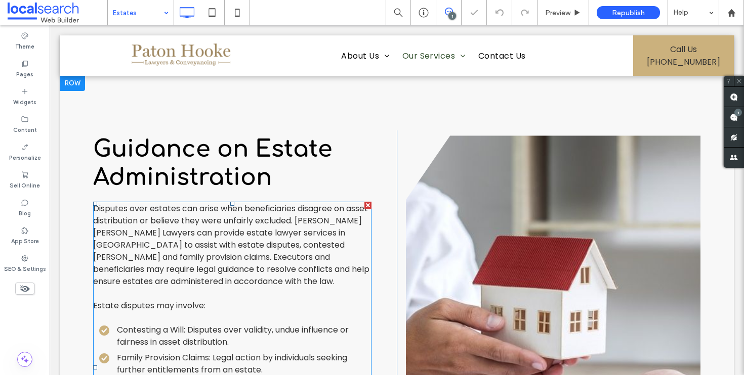
click at [182, 248] on span "Disputes over estates can arise when beneficiaries disagree on asset distributi…" at bounding box center [231, 245] width 276 height 85
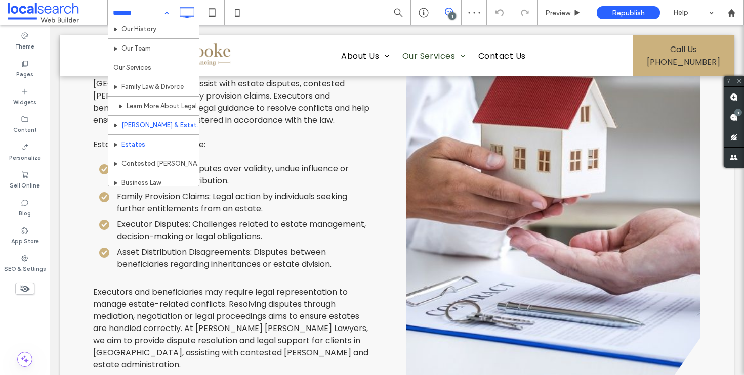
scroll to position [81, 0]
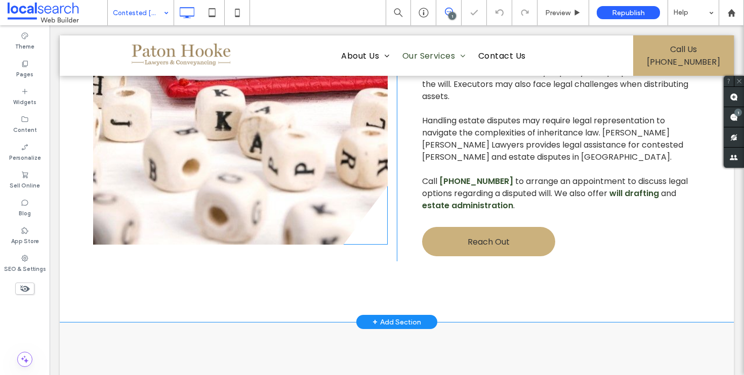
scroll to position [819, 0]
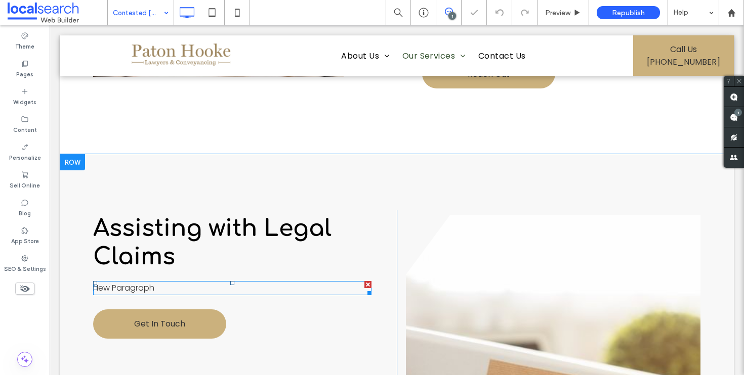
click at [121, 287] on p "New Paragraph" at bounding box center [232, 288] width 278 height 12
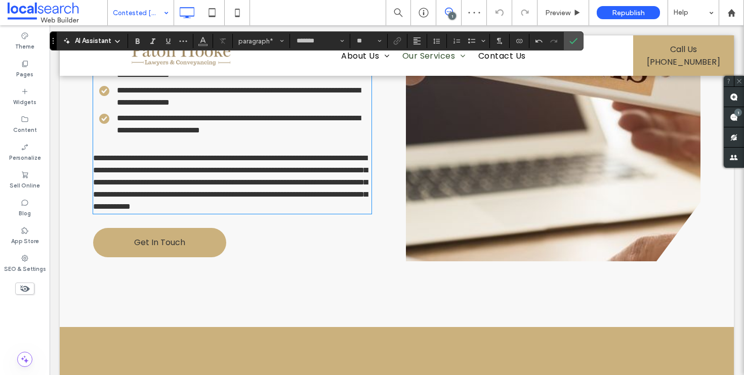
scroll to position [1040, 0]
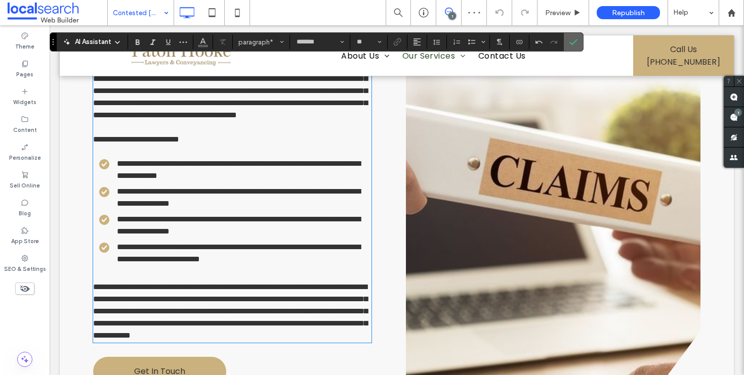
click at [572, 44] on use "Confirm" at bounding box center [574, 42] width 8 height 6
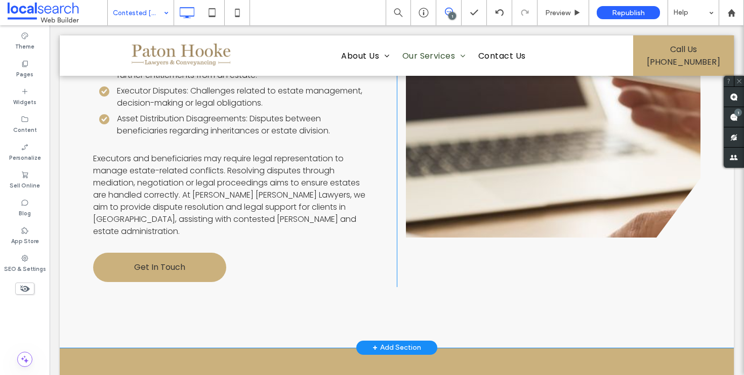
scroll to position [1191, 0]
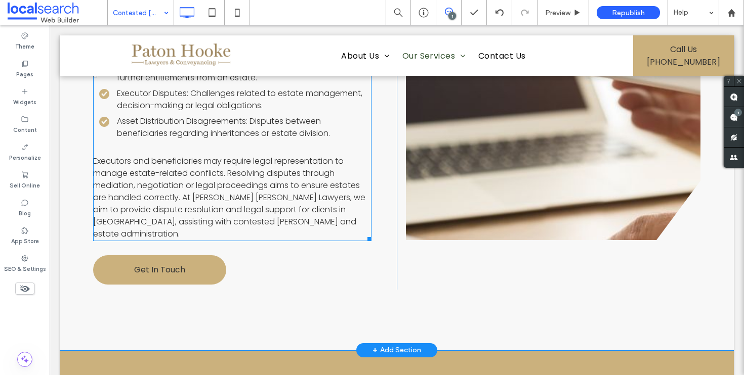
click at [180, 199] on span "Executors and beneficiaries may require legal representation to manage estate-r…" at bounding box center [229, 197] width 272 height 85
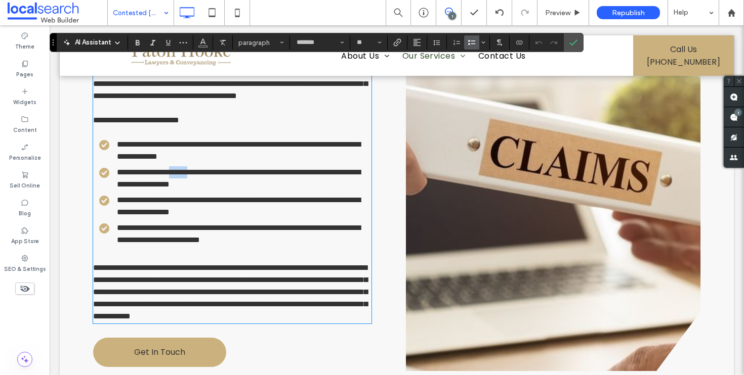
click at [180, 188] on span "**********" at bounding box center [238, 179] width 243 height 20
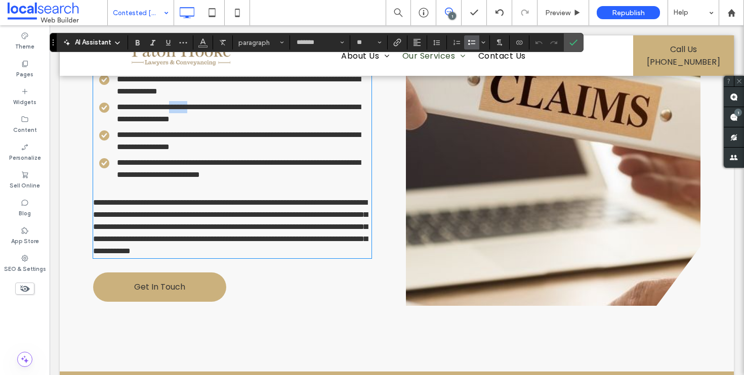
scroll to position [1133, 0]
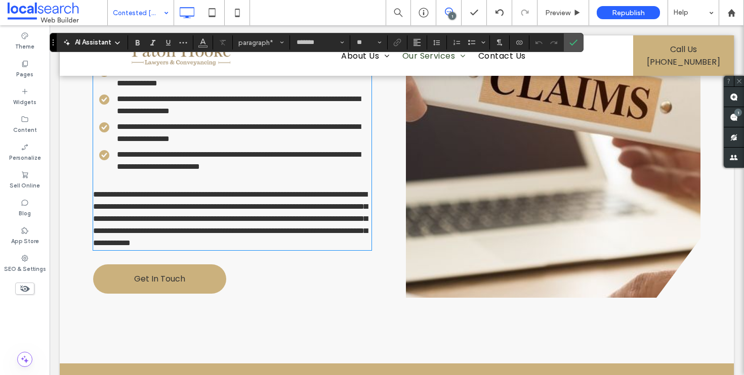
click at [262, 249] on p "**********" at bounding box center [232, 219] width 278 height 61
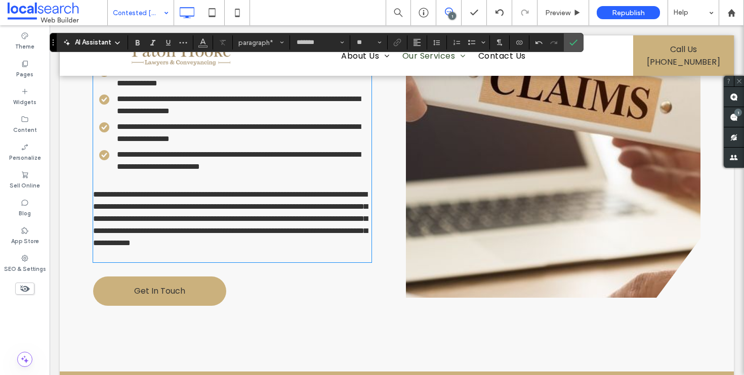
paste div
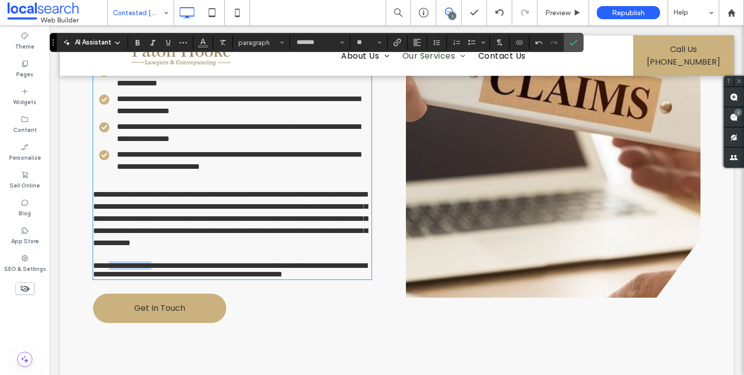
drag, startPoint x: 165, startPoint y: 303, endPoint x: 107, endPoint y: 305, distance: 57.7
click at [107, 278] on span "**********" at bounding box center [230, 270] width 274 height 16
click at [395, 41] on use "Link" at bounding box center [398, 42] width 8 height 8
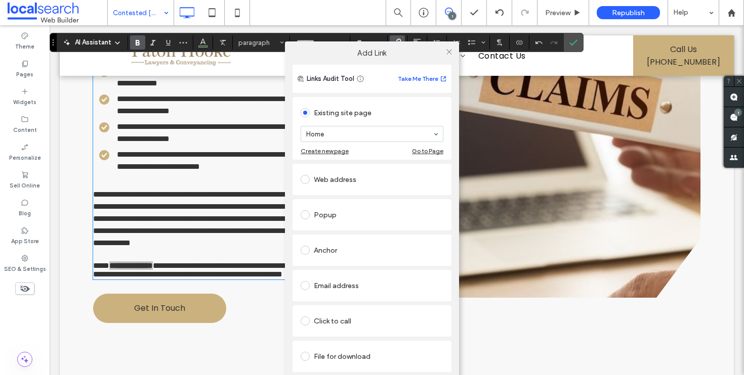
click at [340, 334] on div "Click to call" at bounding box center [371, 321] width 159 height 31
click at [339, 319] on div "Click to call" at bounding box center [372, 321] width 143 height 16
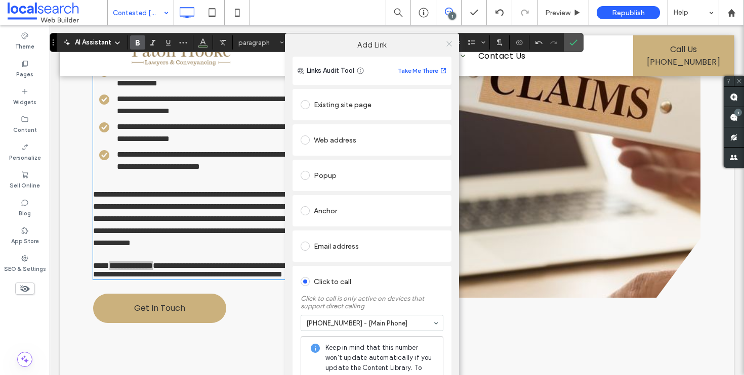
click at [446, 43] on use at bounding box center [448, 43] width 5 height 5
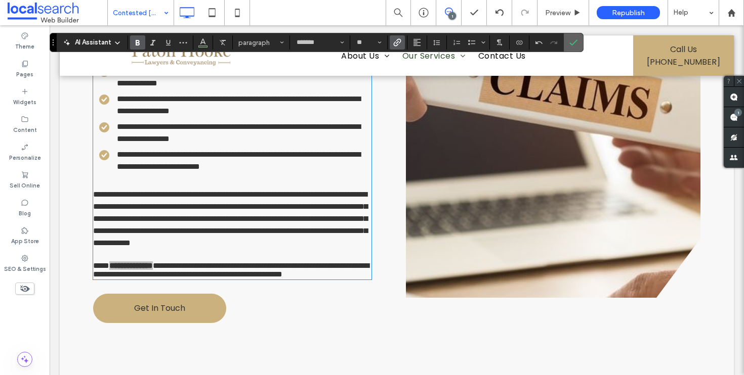
click at [574, 38] on icon "Confirm" at bounding box center [573, 42] width 8 height 8
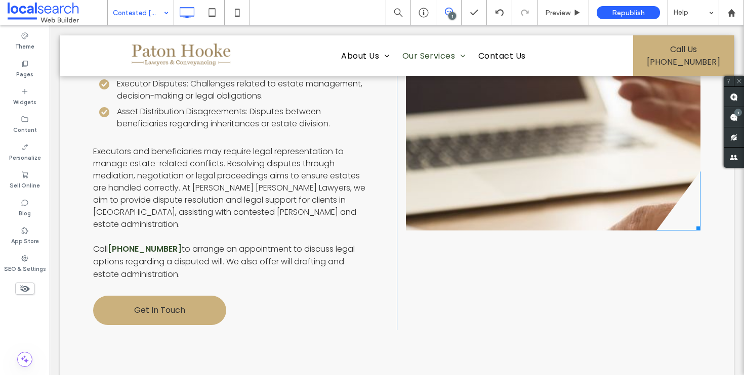
scroll to position [1207, 0]
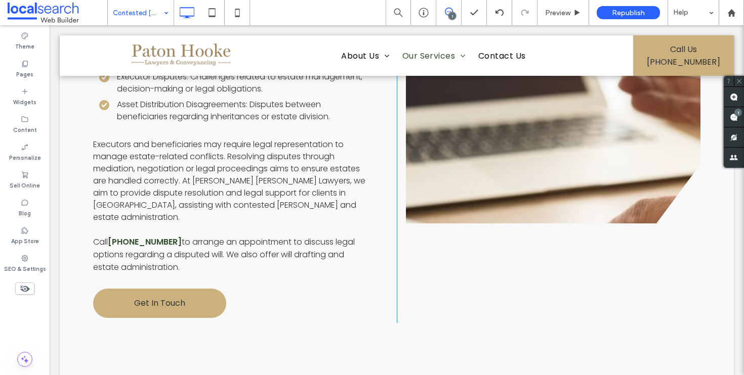
click at [260, 177] on span "Executors and beneficiaries may require legal representation to manage estate-r…" at bounding box center [229, 181] width 272 height 85
click at [260, 177] on div "Assisting with Legal Claims Disputes over estates can arise when beneficiaries …" at bounding box center [245, 71] width 304 height 501
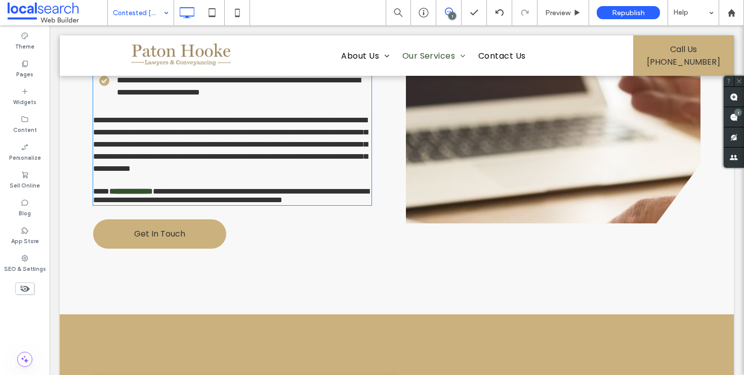
scroll to position [1237, 0]
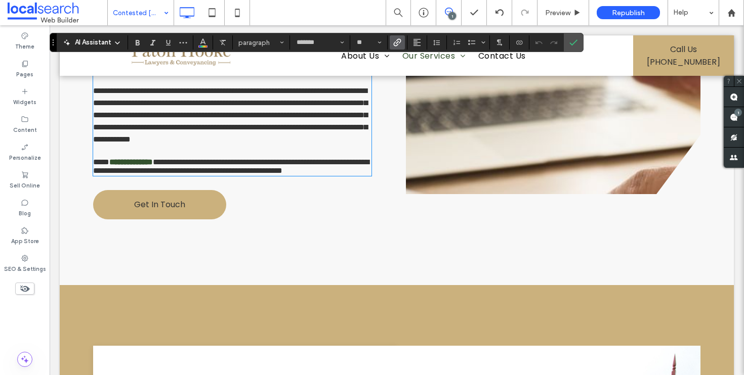
click at [270, 143] on span "**********" at bounding box center [230, 115] width 274 height 56
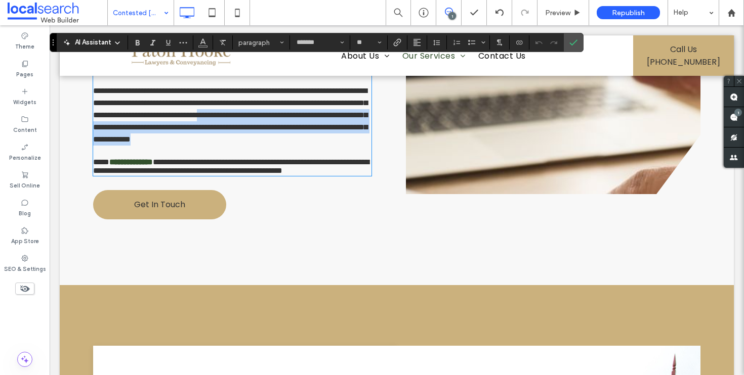
drag, startPoint x: 264, startPoint y: 176, endPoint x: 180, endPoint y: 152, distance: 87.0
click at [180, 146] on p "**********" at bounding box center [232, 115] width 278 height 61
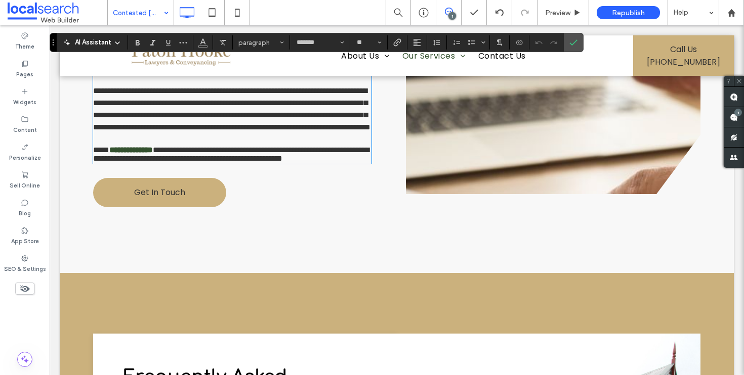
scroll to position [0, 0]
click at [180, 131] on span "**********" at bounding box center [231, 109] width 277 height 44
click at [569, 41] on icon "Confirm" at bounding box center [573, 42] width 8 height 8
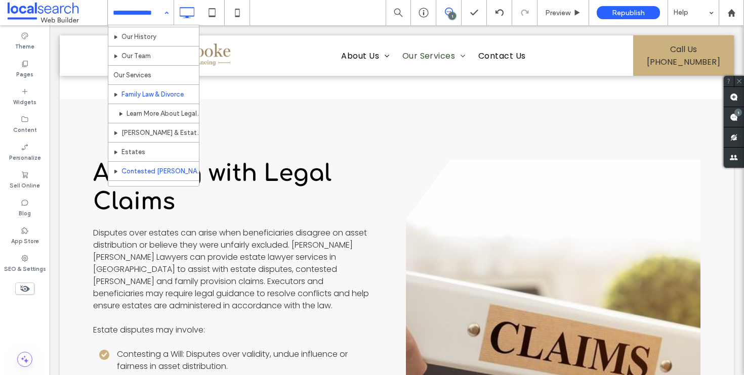
scroll to position [19, 0]
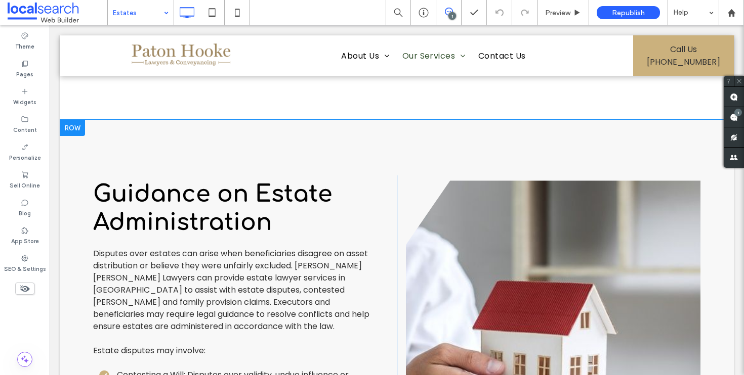
scroll to position [995, 0]
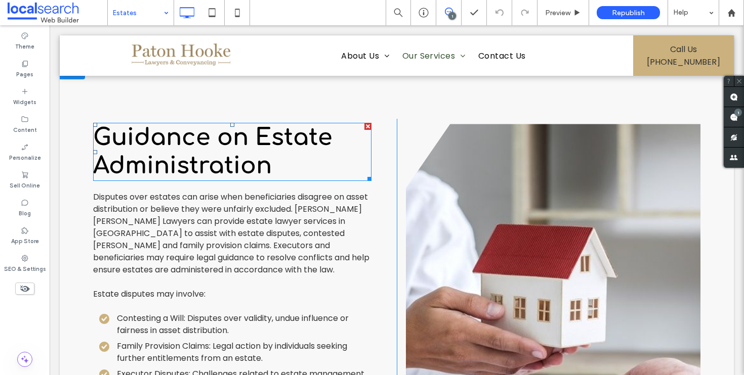
click at [258, 145] on span "Guidance on Estate Administration" at bounding box center [212, 151] width 239 height 54
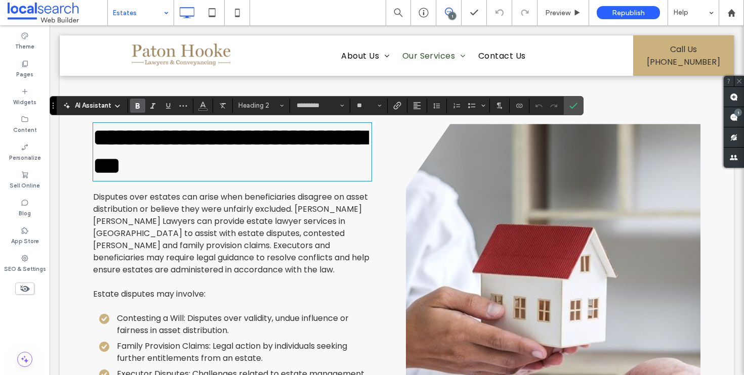
click at [250, 140] on span "**********" at bounding box center [229, 151] width 273 height 51
drag, startPoint x: 247, startPoint y: 140, endPoint x: 84, endPoint y: 140, distance: 163.4
click at [84, 140] on div "**********" at bounding box center [397, 347] width 674 height 568
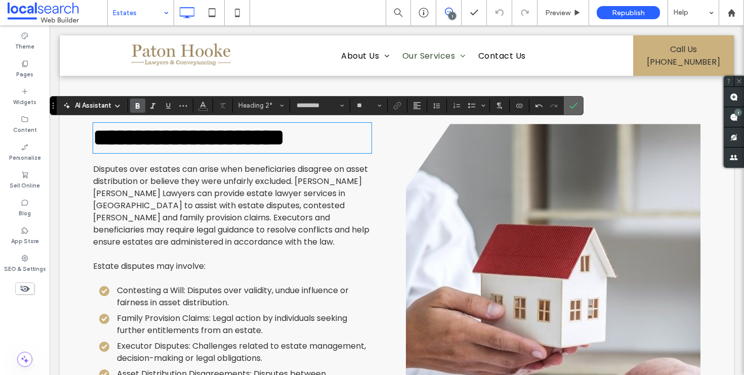
click at [573, 103] on icon "Confirm" at bounding box center [573, 106] width 8 height 8
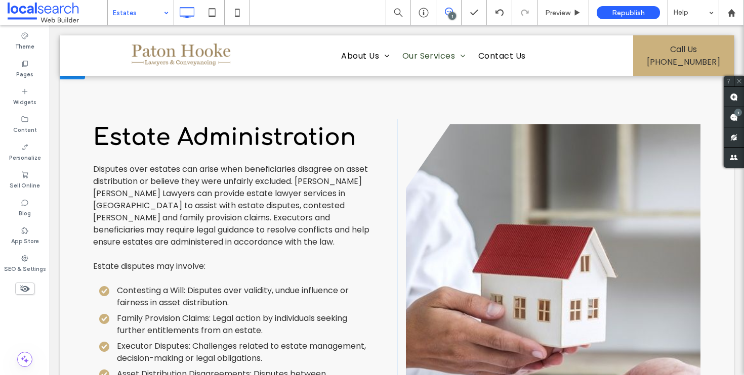
click at [221, 284] on p at bounding box center [232, 279] width 278 height 12
type input "*******"
type input "**"
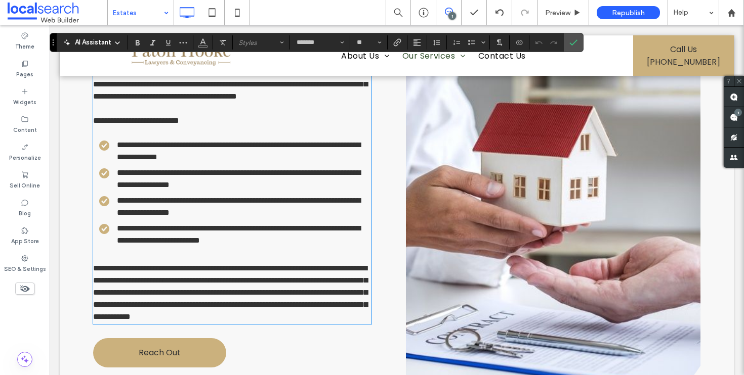
paste div
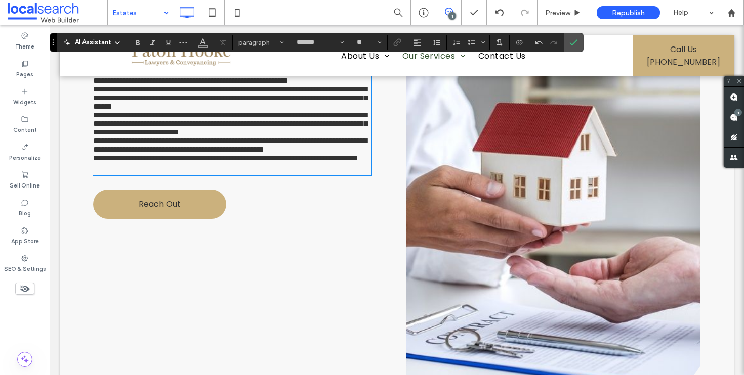
click at [200, 85] on p "**********" at bounding box center [232, 63] width 278 height 43
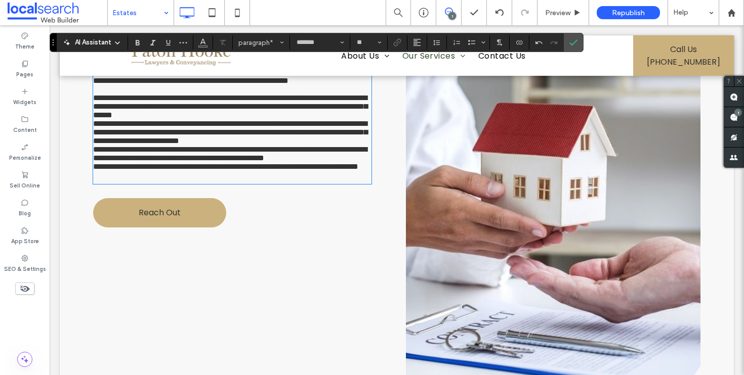
click at [303, 119] on p "**********" at bounding box center [232, 107] width 278 height 26
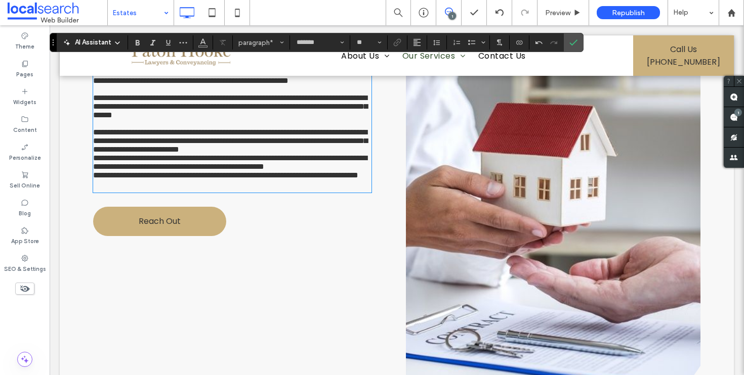
click at [149, 154] on p "**********" at bounding box center [232, 141] width 278 height 26
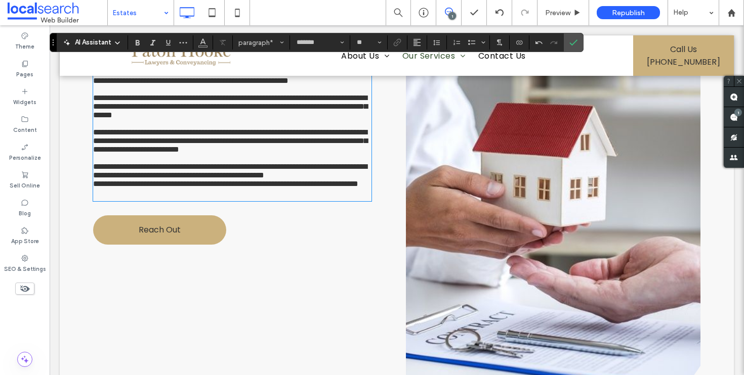
click at [150, 180] on p "**********" at bounding box center [232, 170] width 278 height 17
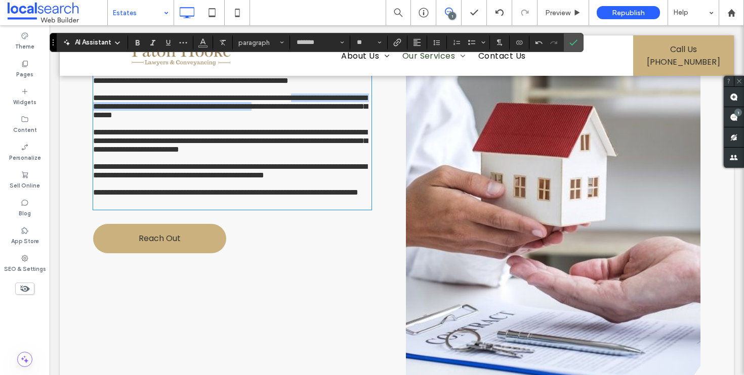
drag, startPoint x: 194, startPoint y: 316, endPoint x: 95, endPoint y: 154, distance: 189.9
click at [95, 154] on div "**********" at bounding box center [232, 125] width 278 height 167
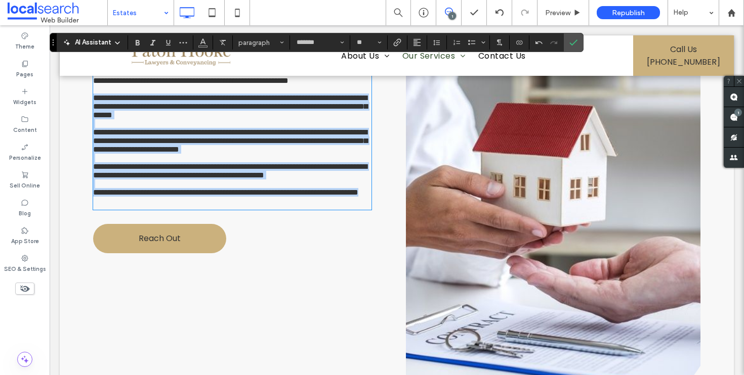
drag, startPoint x: 95, startPoint y: 146, endPoint x: 226, endPoint y: 319, distance: 217.1
click at [226, 209] on div "**********" at bounding box center [232, 125] width 278 height 167
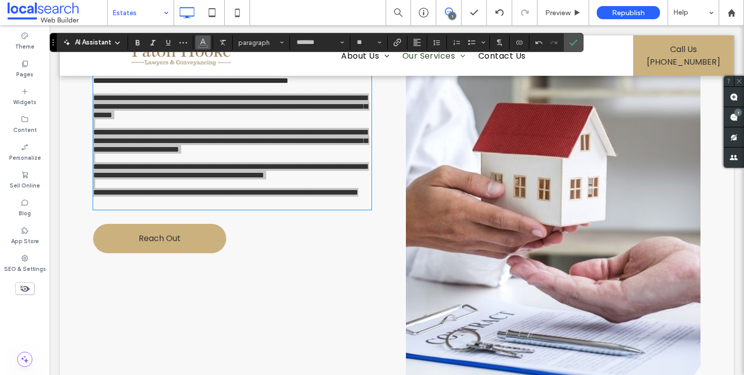
click at [202, 42] on icon "Color" at bounding box center [203, 41] width 8 height 8
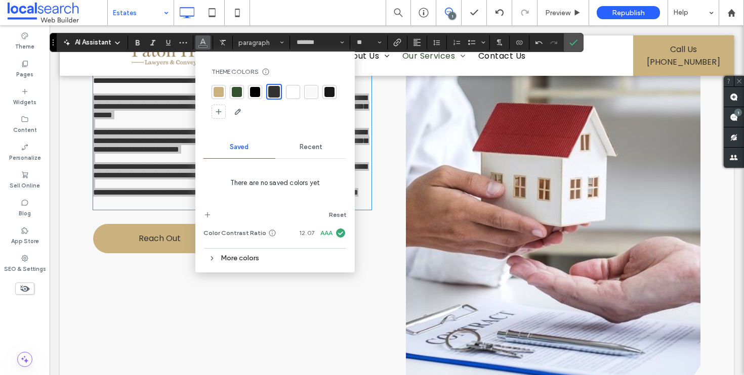
click at [257, 92] on div at bounding box center [255, 92] width 10 height 10
drag, startPoint x: 578, startPoint y: 40, endPoint x: 288, endPoint y: 143, distance: 307.1
click at [578, 40] on label "Confirm" at bounding box center [573, 42] width 15 height 18
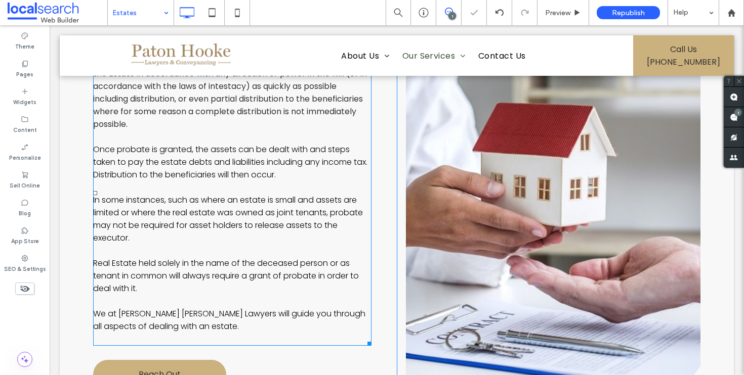
click at [218, 230] on p "In some instances, such as where an estate is small and assets are limited or w…" at bounding box center [232, 219] width 278 height 51
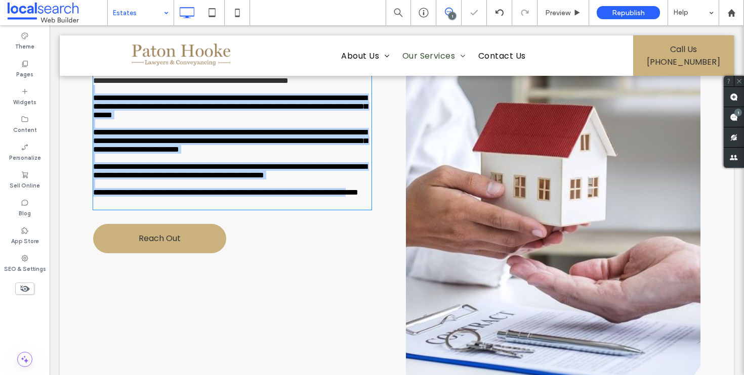
click at [218, 154] on p "**********" at bounding box center [232, 141] width 278 height 26
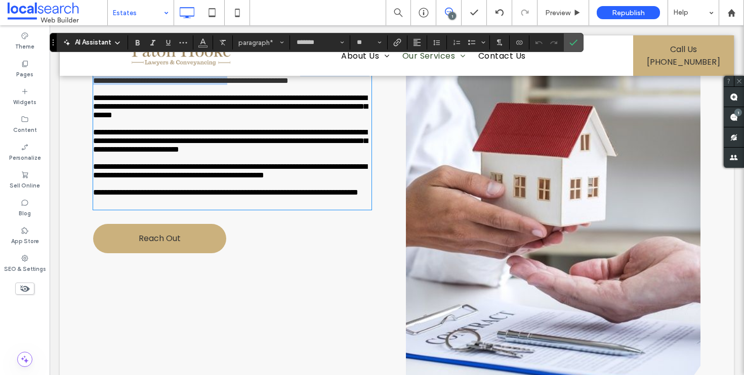
drag, startPoint x: 176, startPoint y: 301, endPoint x: 106, endPoint y: 112, distance: 201.7
click at [106, 112] on div "**********" at bounding box center [232, 125] width 278 height 167
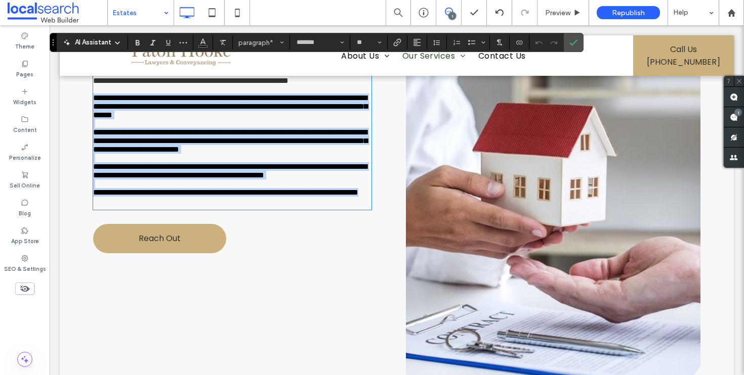
drag, startPoint x: 92, startPoint y: 145, endPoint x: 211, endPoint y: 320, distance: 211.9
click at [211, 209] on div "**********" at bounding box center [232, 125] width 278 height 167
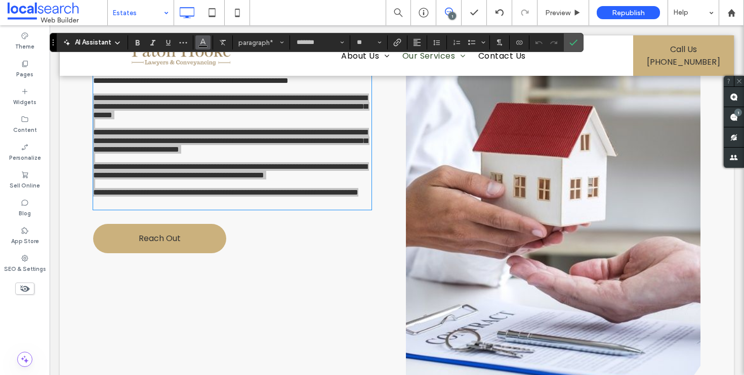
click at [205, 40] on icon "Color" at bounding box center [203, 41] width 8 height 8
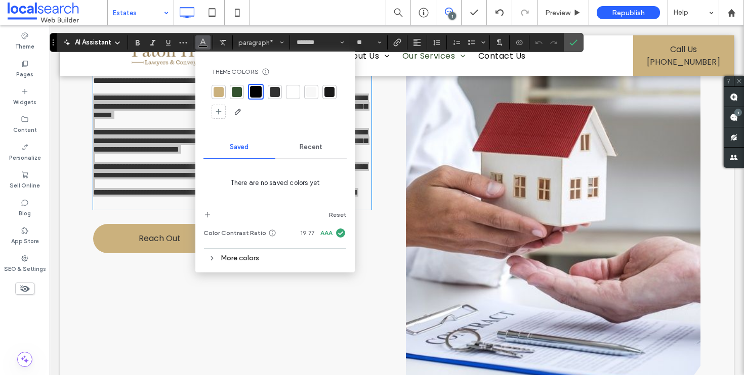
click at [255, 93] on div at bounding box center [256, 92] width 12 height 12
click at [212, 257] on use at bounding box center [212, 259] width 2 height 4
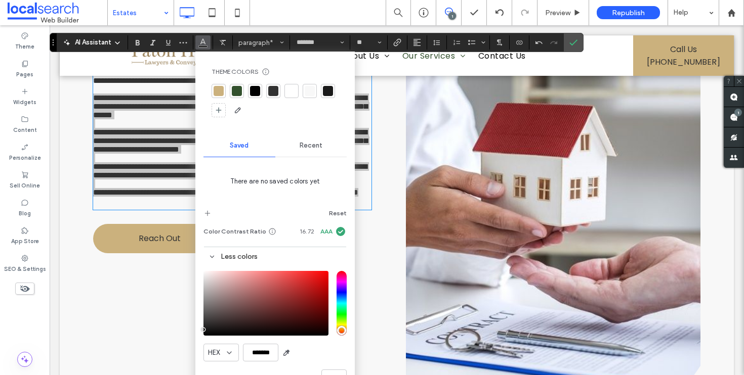
click at [202, 331] on div "Theme Colors Save time with Theme Colors Create a color palette to instantly ad…" at bounding box center [274, 227] width 159 height 351
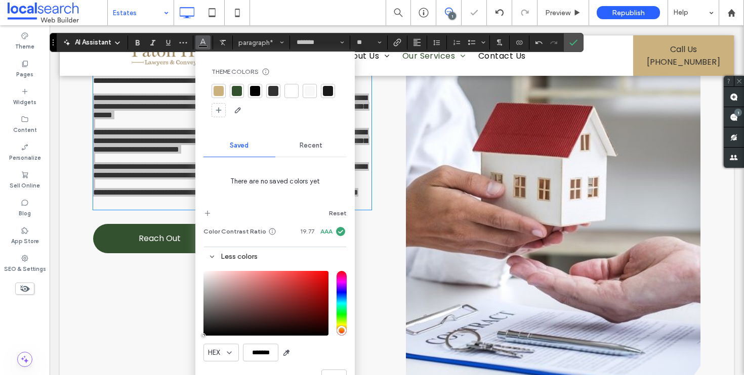
drag, startPoint x: 271, startPoint y: 347, endPoint x: 169, endPoint y: 372, distance: 105.3
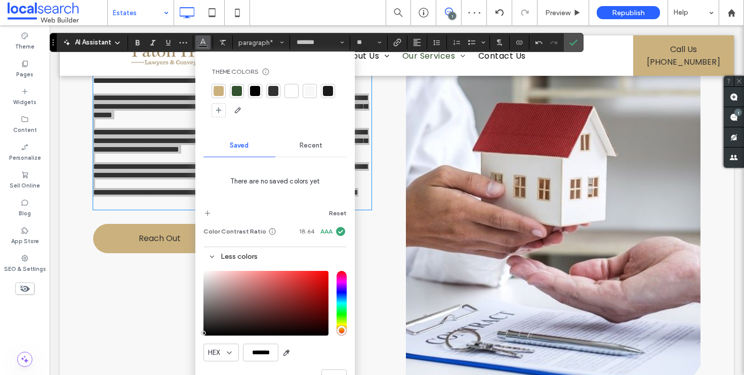
type input "*******"
click at [205, 337] on div "pointer" at bounding box center [205, 335] width 3 height 3
drag, startPoint x: 572, startPoint y: 46, endPoint x: 517, endPoint y: 4, distance: 69.2
click at [572, 46] on icon "Confirm" at bounding box center [573, 42] width 8 height 8
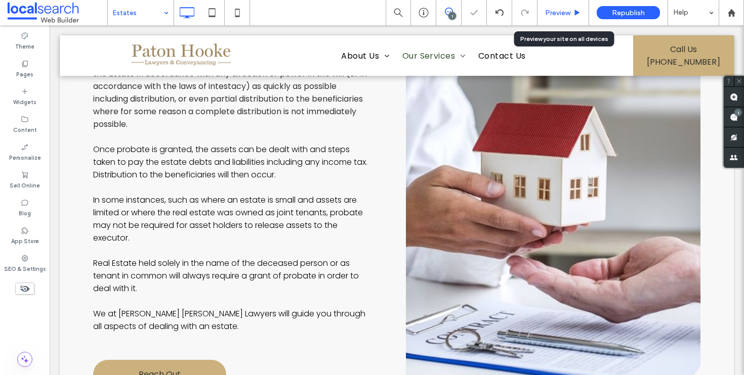
click at [563, 6] on div "Preview" at bounding box center [563, 12] width 52 height 25
click at [561, 11] on span "Preview" at bounding box center [557, 13] width 25 height 9
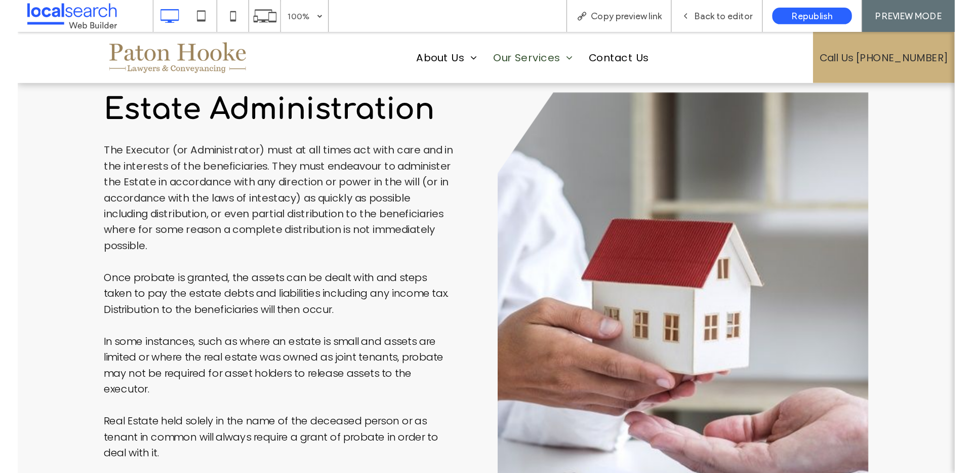
scroll to position [1031, 0]
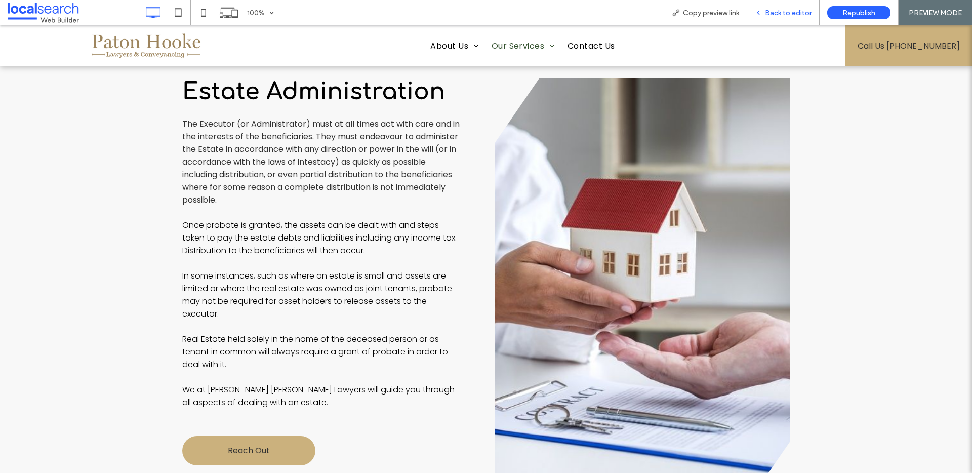
click at [743, 12] on span "Back to editor" at bounding box center [788, 13] width 47 height 9
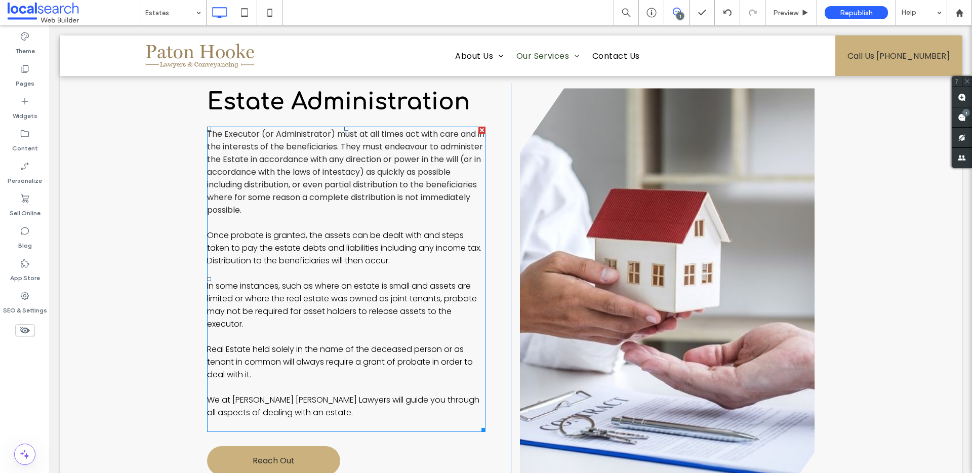
click at [310, 154] on span "The Executor (or Administrator) must at all times act with care and in the inte…" at bounding box center [345, 172] width 277 height 88
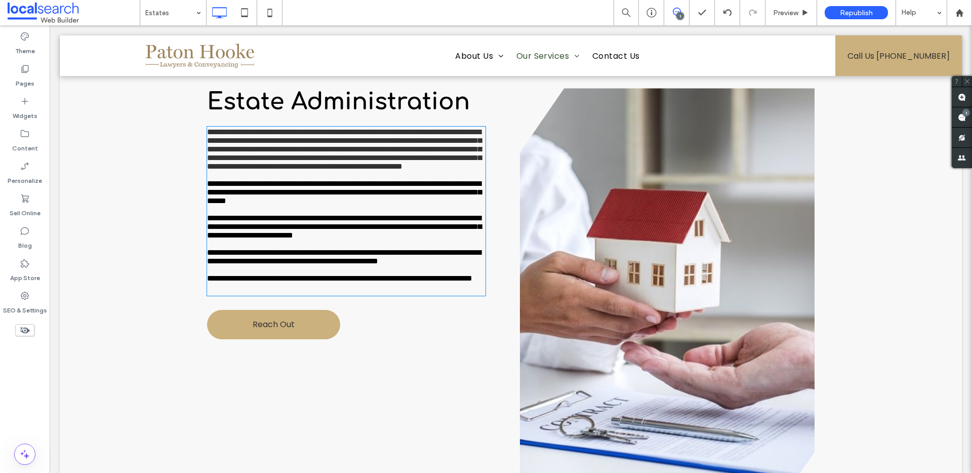
click at [310, 154] on span "**********" at bounding box center [344, 149] width 274 height 42
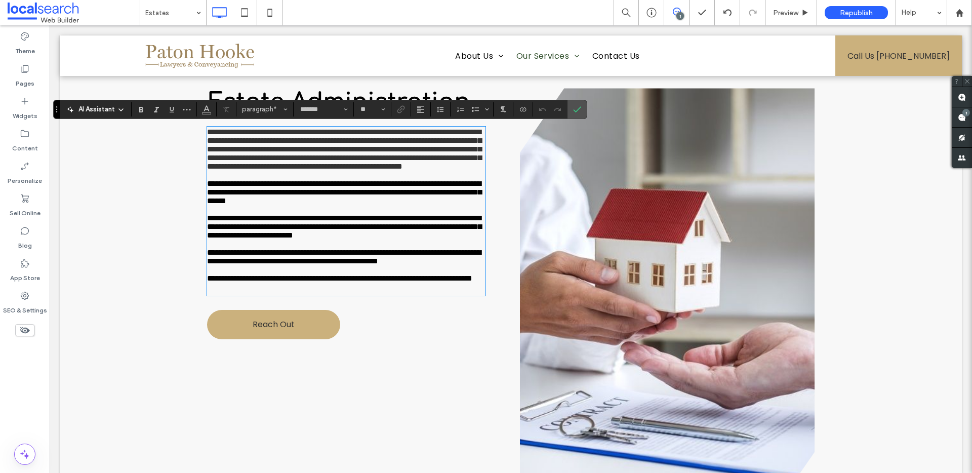
click at [310, 154] on span "**********" at bounding box center [344, 149] width 274 height 42
drag, startPoint x: 281, startPoint y: 165, endPoint x: 354, endPoint y: 186, distance: 75.8
click at [354, 171] on p "**********" at bounding box center [346, 149] width 278 height 43
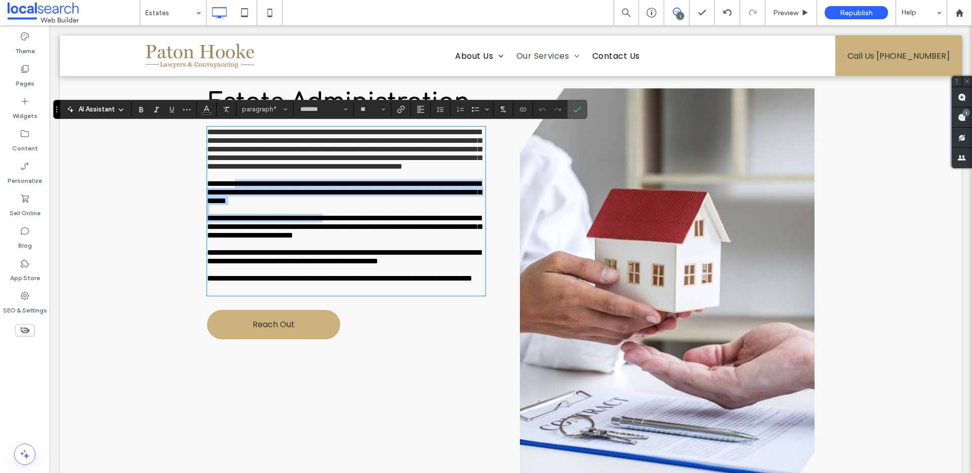
drag, startPoint x: 247, startPoint y: 239, endPoint x: 363, endPoint y: 285, distance: 124.4
click at [363, 285] on div "**********" at bounding box center [346, 211] width 278 height 167
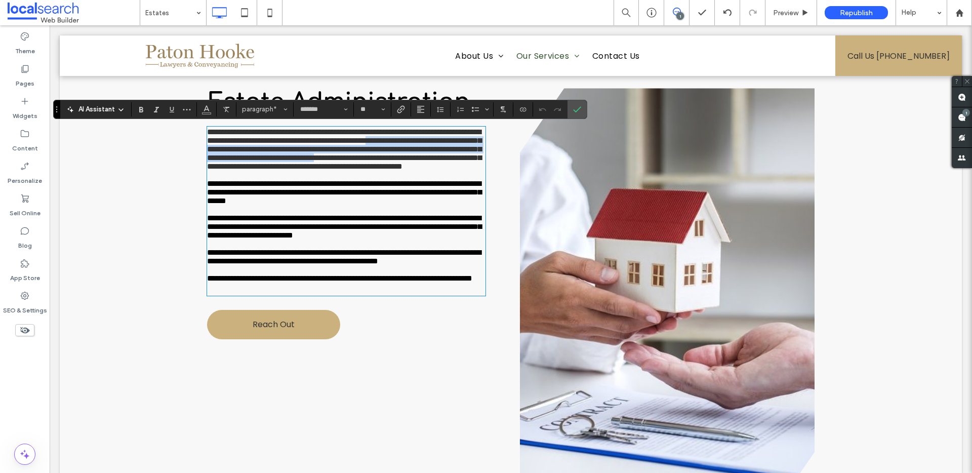
drag, startPoint x: 255, startPoint y: 158, endPoint x: 353, endPoint y: 190, distance: 103.7
click at [353, 170] on span "**********" at bounding box center [344, 149] width 274 height 42
drag, startPoint x: 206, startPoint y: 148, endPoint x: 337, endPoint y: 193, distance: 138.6
click at [337, 170] on span "**********" at bounding box center [344, 149] width 274 height 42
drag, startPoint x: 253, startPoint y: 242, endPoint x: 365, endPoint y: 307, distance: 130.4
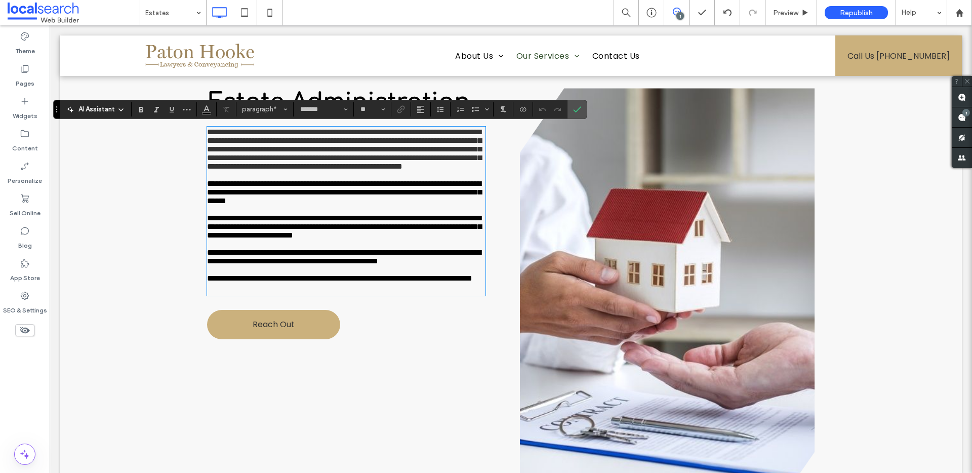
click at [365, 295] on div "**********" at bounding box center [346, 211] width 278 height 167
click at [581, 108] on label "Confirm" at bounding box center [576, 109] width 15 height 18
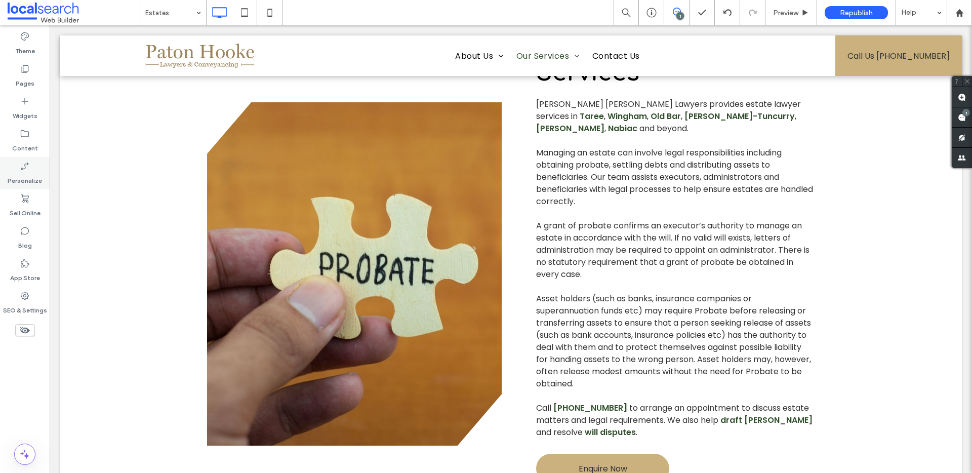
scroll to position [503, 0]
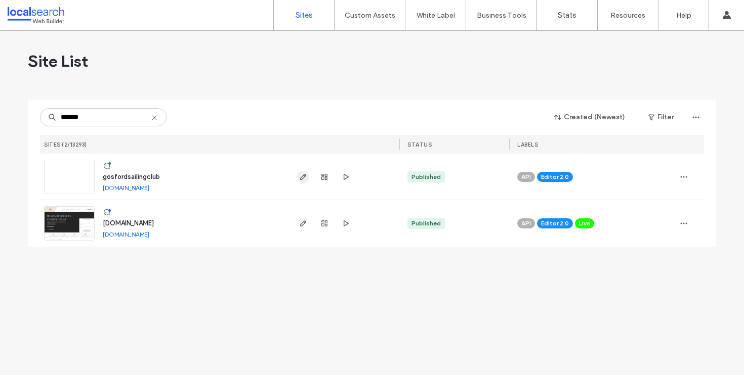
type input "*******"
click at [302, 174] on icon "button" at bounding box center [303, 177] width 8 height 8
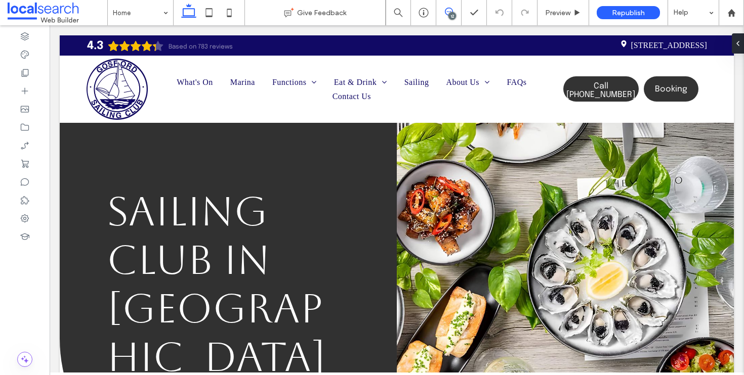
click at [445, 13] on use at bounding box center [449, 12] width 8 height 8
drag, startPoint x: 168, startPoint y: 13, endPoint x: 124, endPoint y: 2, distance: 44.8
click at [168, 13] on div "Home" at bounding box center [140, 12] width 65 height 25
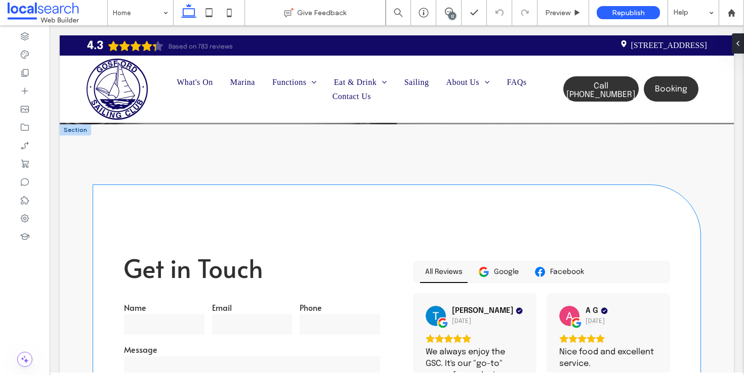
scroll to position [1815, 0]
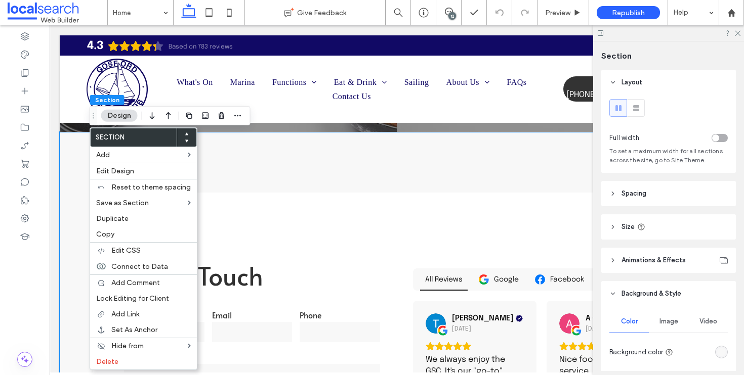
click at [186, 141] on icon at bounding box center [187, 141] width 4 height 4
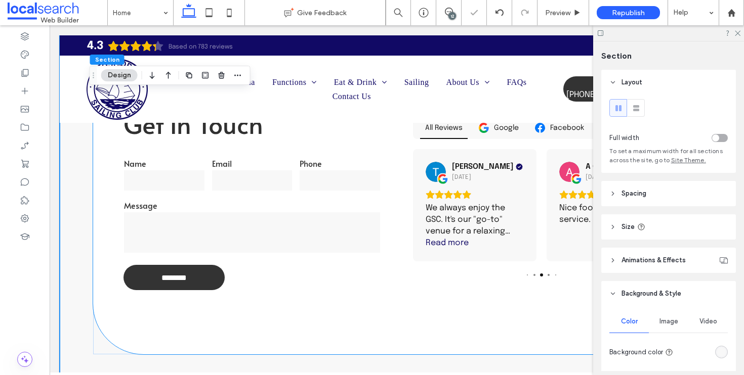
scroll to position [2420, 0]
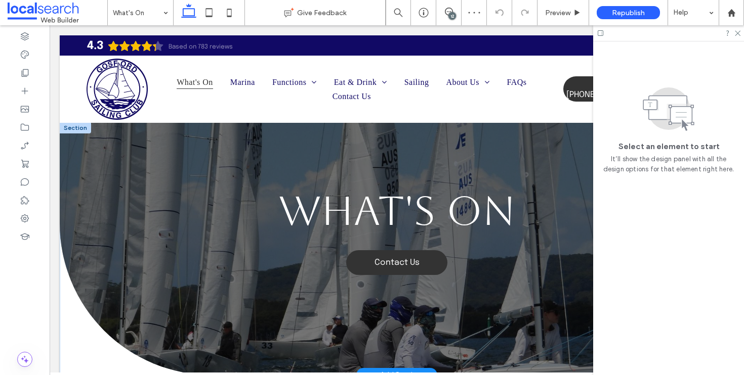
scroll to position [338, 0]
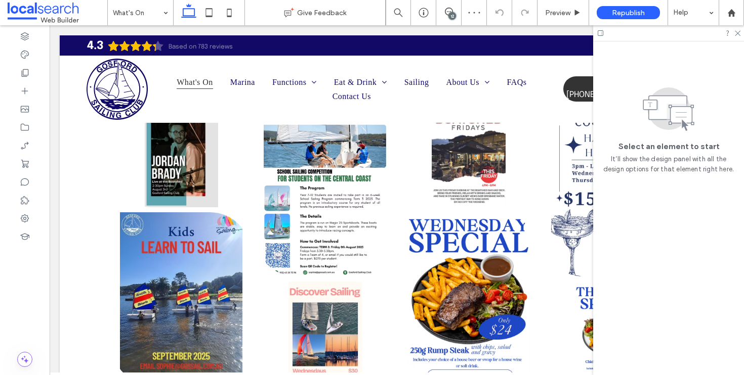
click at [739, 37] on div at bounding box center [668, 33] width 151 height 16
click at [738, 33] on icon at bounding box center [737, 32] width 7 height 7
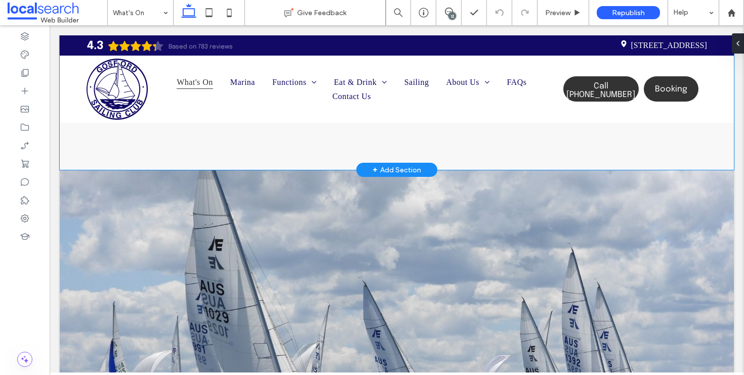
scroll to position [1240, 0]
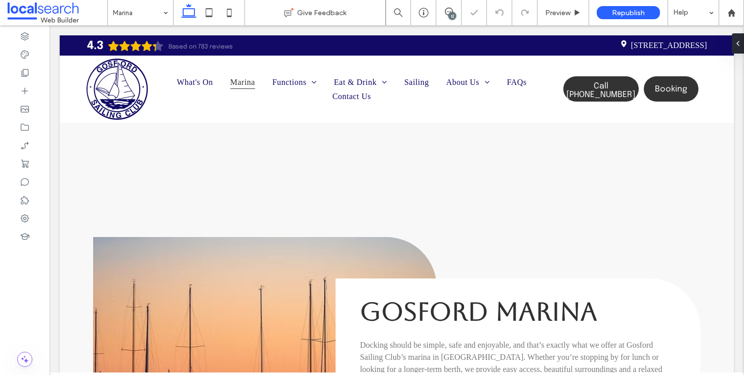
scroll to position [481, 0]
click at [455, 18] on div "12" at bounding box center [448, 12] width 25 height 25
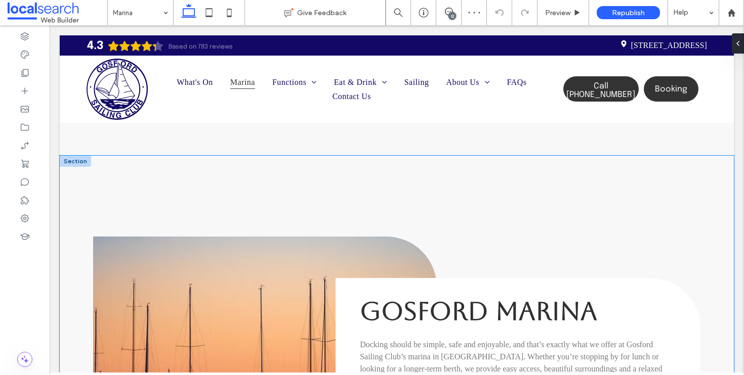
scroll to position [285, 0]
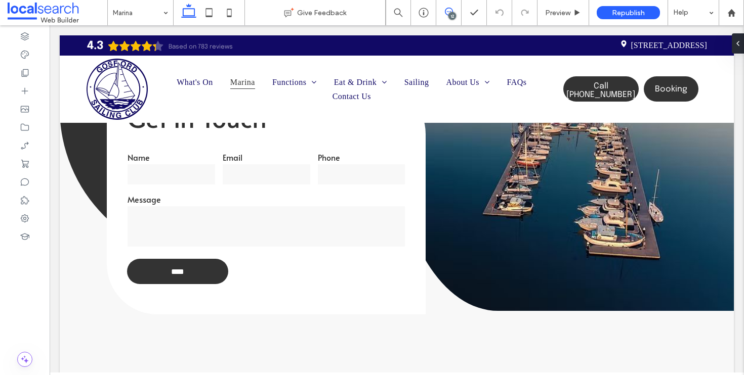
click at [450, 10] on icon at bounding box center [449, 12] width 8 height 8
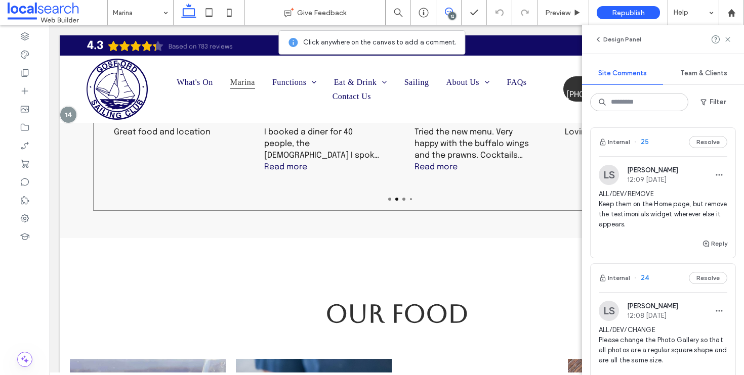
scroll to position [1422, 0]
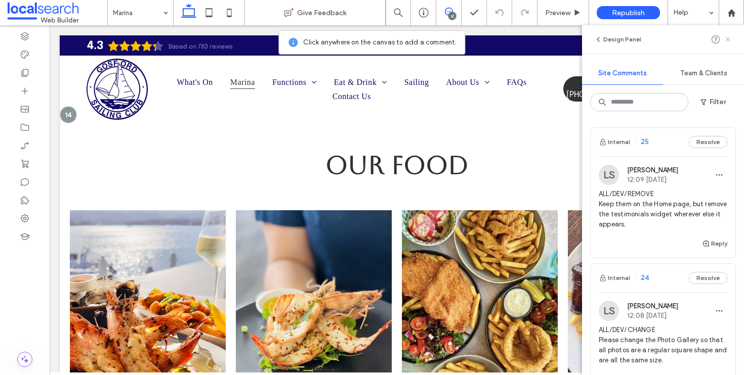
click at [724, 41] on icon at bounding box center [728, 39] width 8 height 8
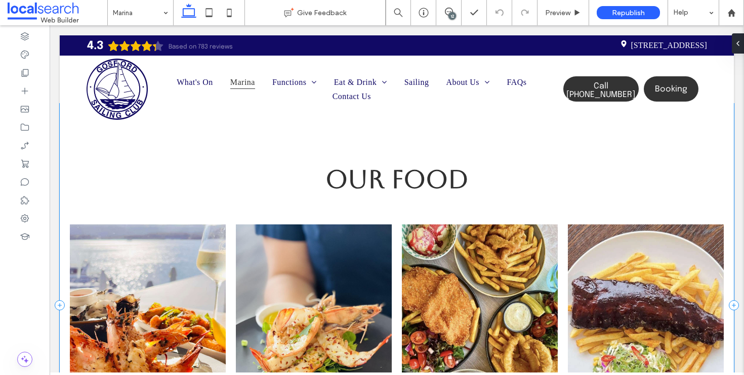
scroll to position [1359, 0]
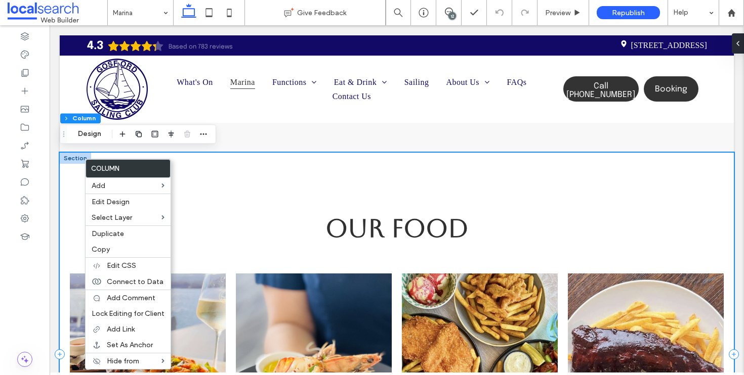
drag, startPoint x: 230, startPoint y: 189, endPoint x: 164, endPoint y: 193, distance: 65.4
click at [230, 189] on div "Our food View more" at bounding box center [397, 355] width 674 height 404
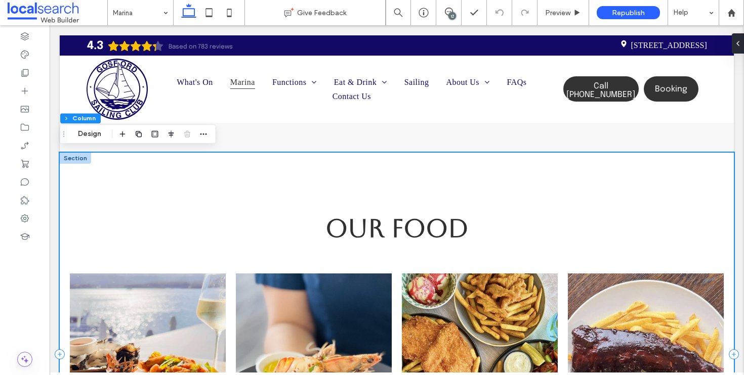
click at [77, 163] on div "Our food View more" at bounding box center [397, 355] width 674 height 404
click at [76, 159] on div at bounding box center [75, 158] width 31 height 11
click at [187, 134] on span "button" at bounding box center [192, 134] width 12 height 12
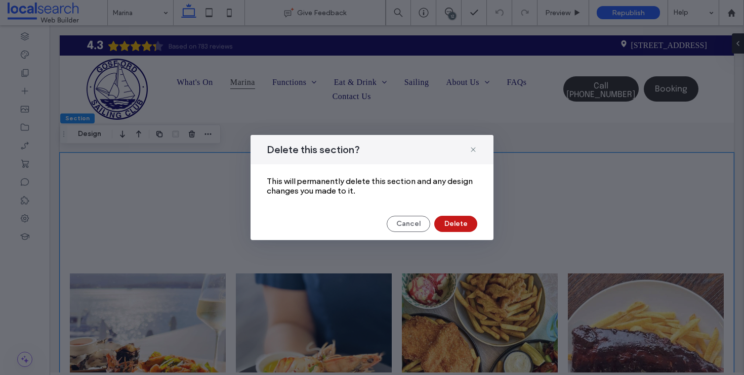
click at [460, 230] on button "Delete" at bounding box center [455, 224] width 43 height 16
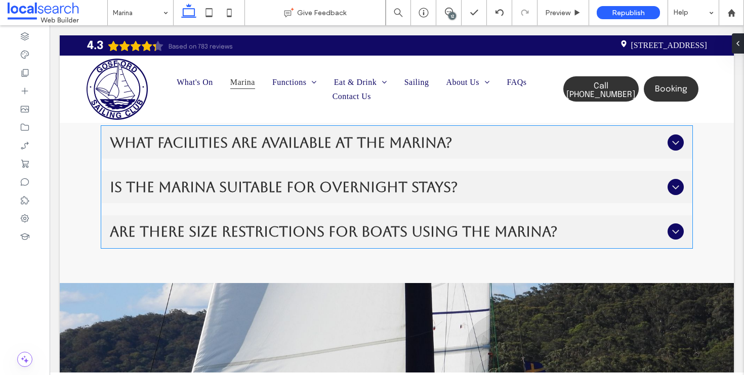
scroll to position [2231, 0]
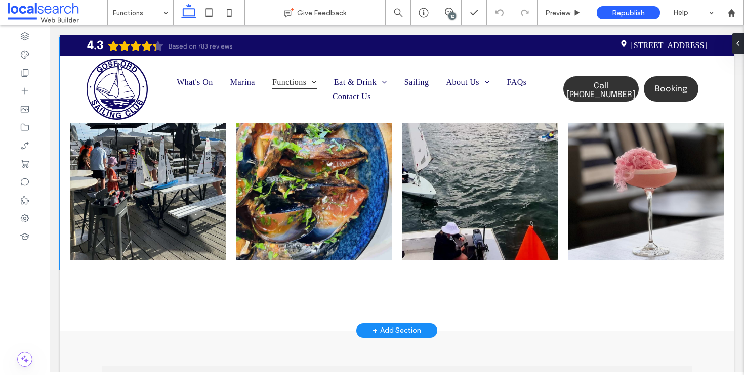
scroll to position [2061, 0]
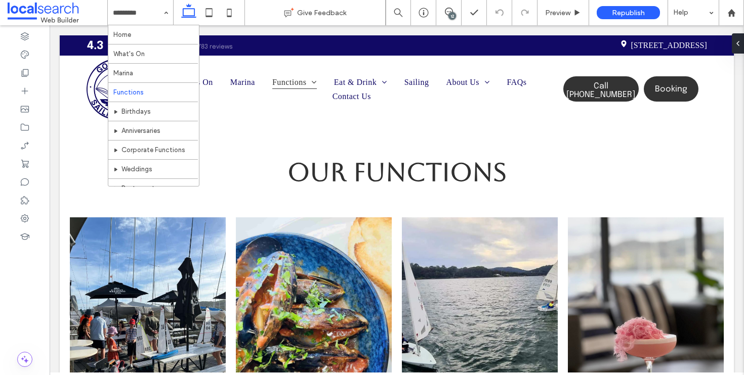
click at [129, 18] on input at bounding box center [138, 12] width 50 height 25
click at [551, 14] on span "Preview" at bounding box center [557, 13] width 25 height 9
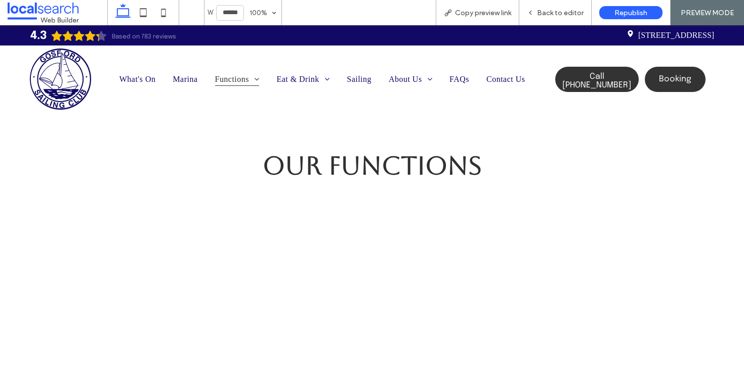
scroll to position [2118, 0]
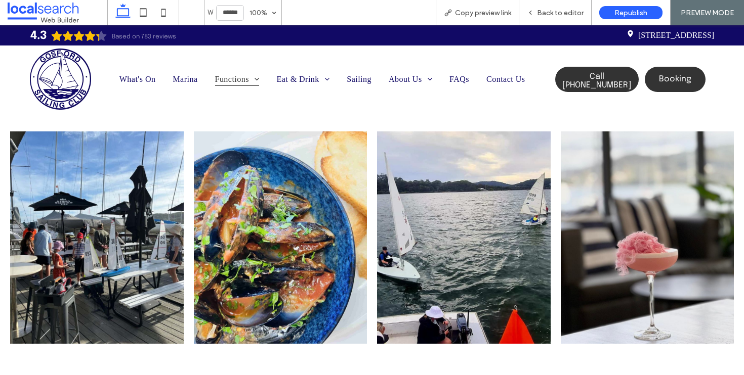
click at [117, 293] on link at bounding box center [97, 238] width 174 height 213
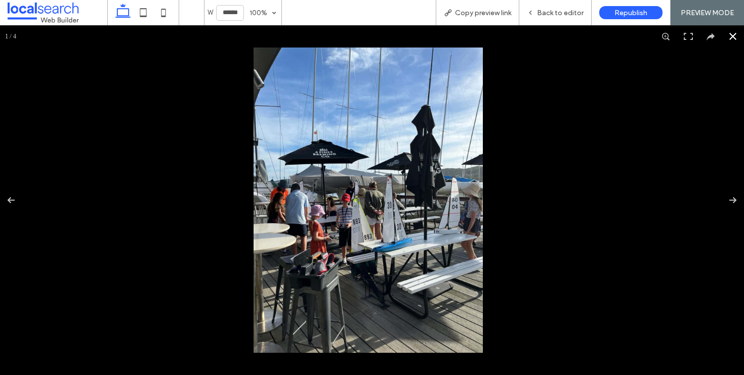
click at [725, 39] on button at bounding box center [733, 36] width 22 height 22
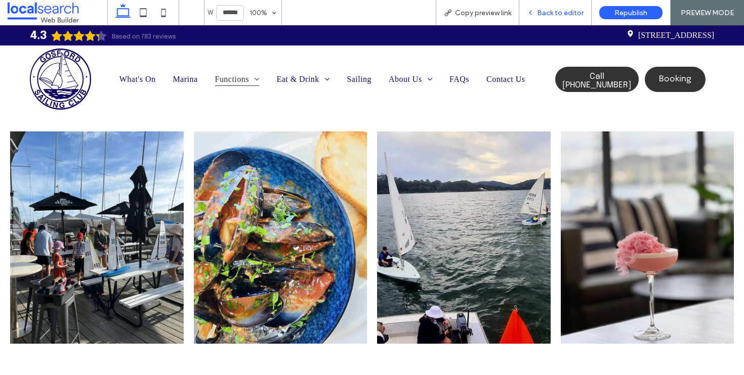
click at [550, 11] on span "Back to editor" at bounding box center [560, 13] width 47 height 9
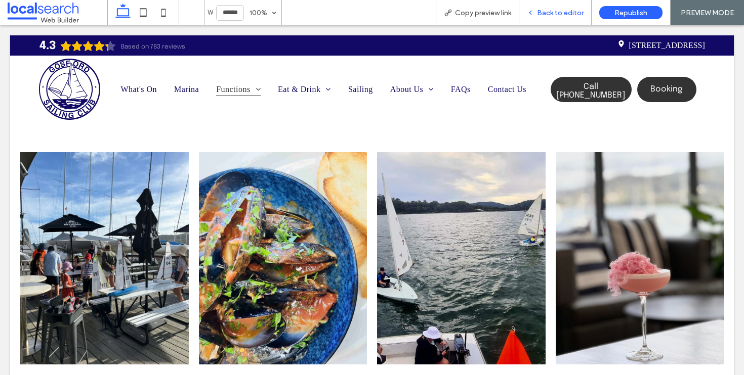
scroll to position [2128, 0]
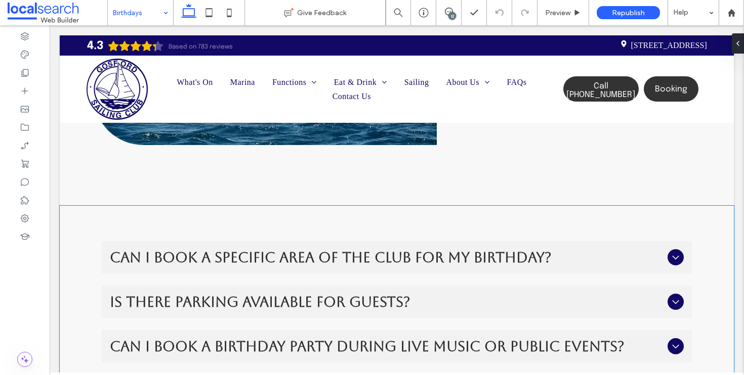
scroll to position [2162, 0]
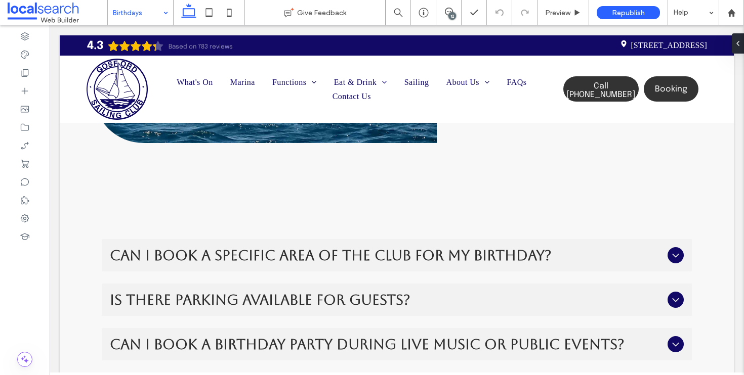
click at [131, 17] on input at bounding box center [138, 12] width 50 height 25
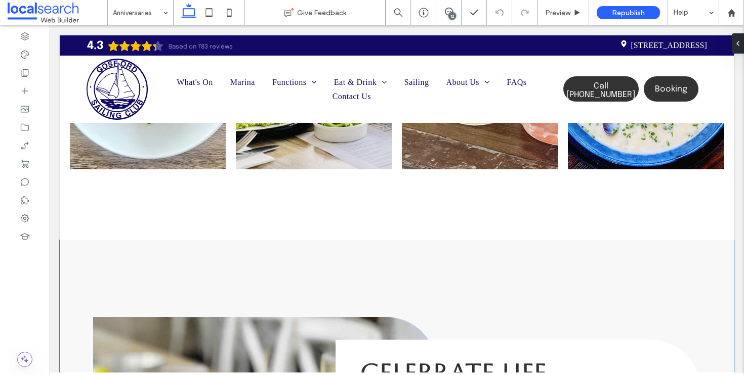
scroll to position [1906, 0]
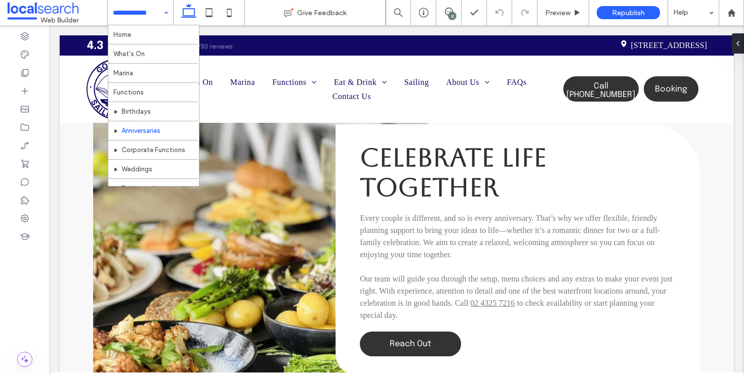
click at [151, 14] on input at bounding box center [138, 12] width 50 height 25
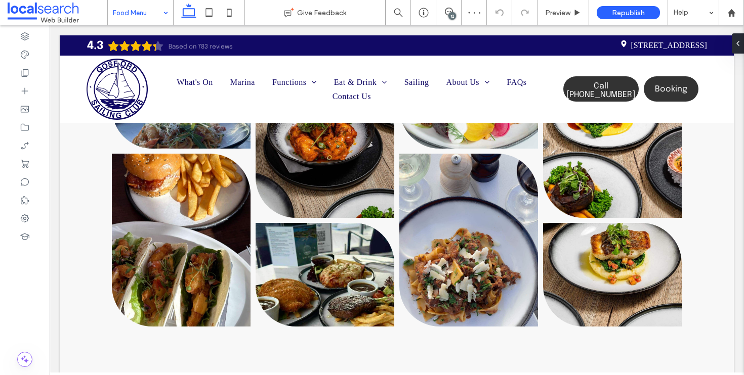
scroll to position [189, 0]
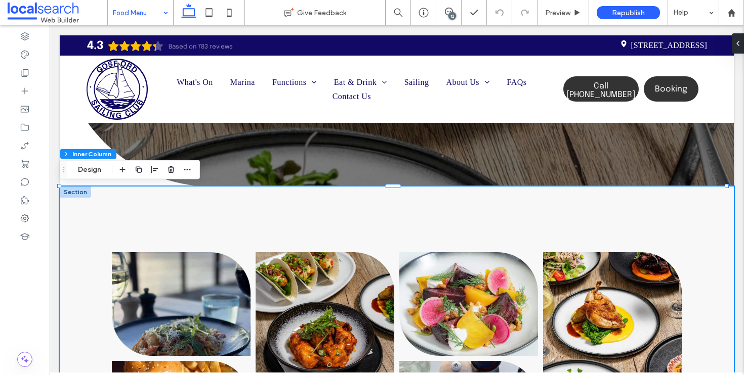
click at [80, 196] on div at bounding box center [75, 192] width 31 height 11
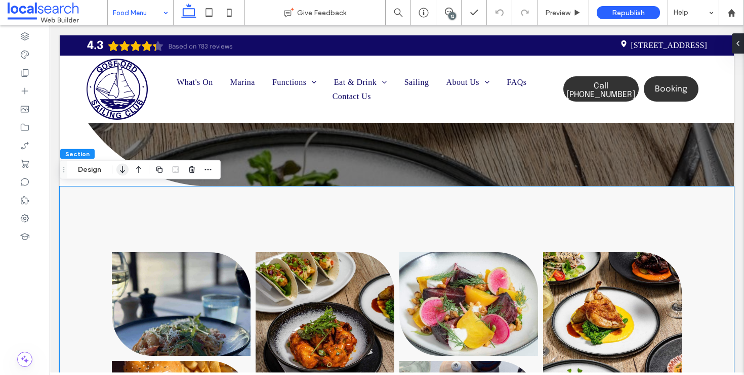
click at [117, 172] on icon "button" at bounding box center [122, 170] width 12 height 18
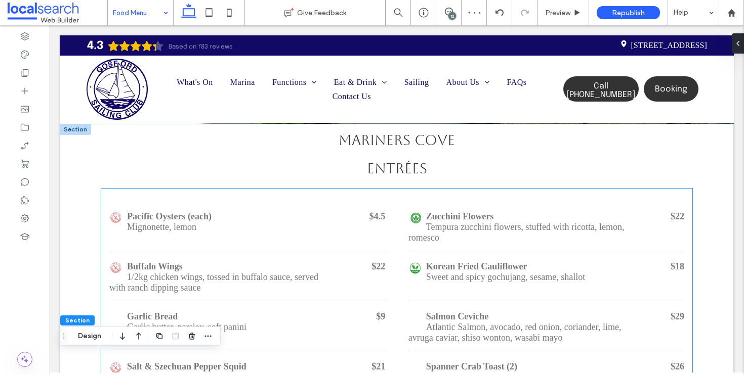
scroll to position [202, 0]
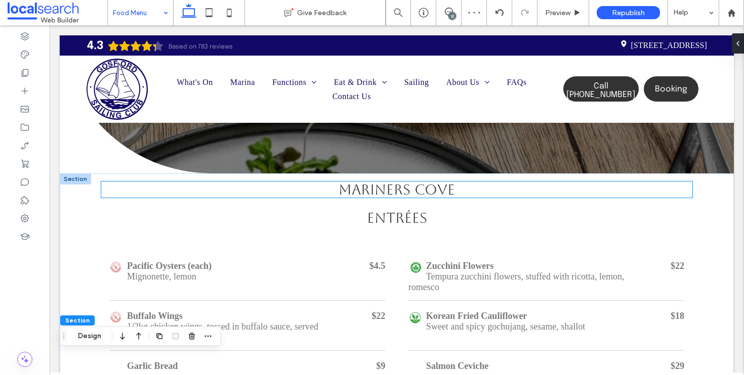
click at [394, 185] on span "Mariners cove" at bounding box center [397, 190] width 116 height 16
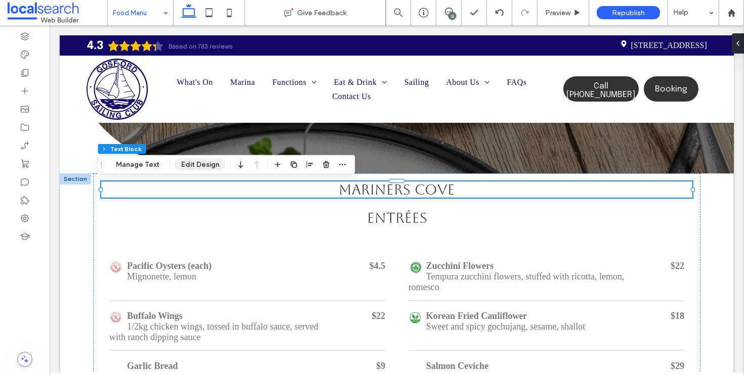
click at [197, 165] on button "Edit Design" at bounding box center [201, 165] width 52 height 12
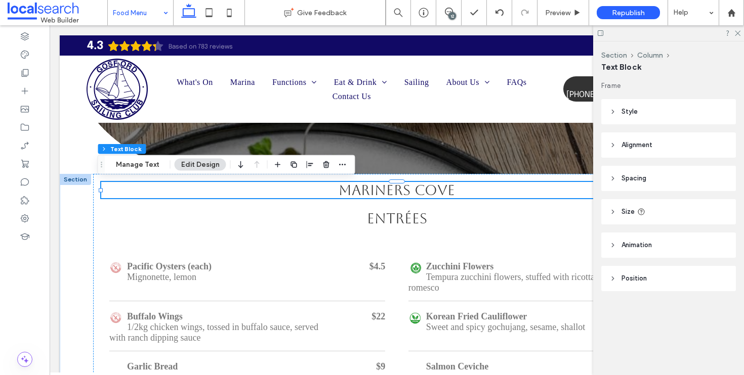
click at [654, 177] on header "Spacing" at bounding box center [668, 178] width 135 height 25
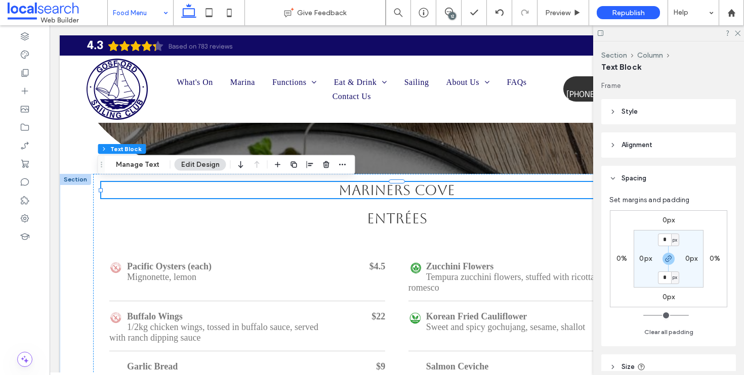
click at [667, 220] on label "0px" at bounding box center [668, 220] width 13 height 9
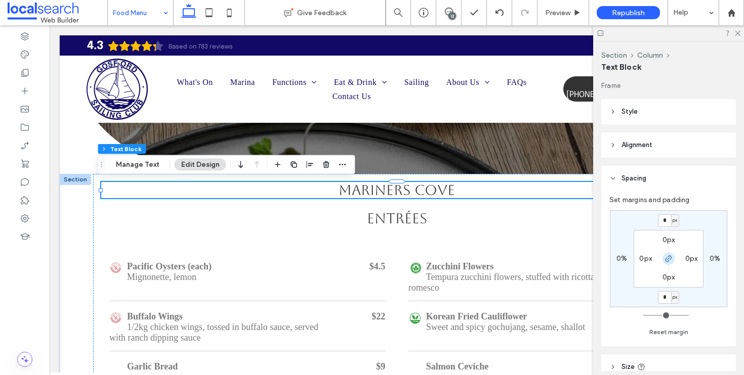
click at [667, 262] on icon "button" at bounding box center [668, 259] width 8 height 8
click at [661, 222] on input "*" at bounding box center [664, 221] width 13 height 13
type input "**"
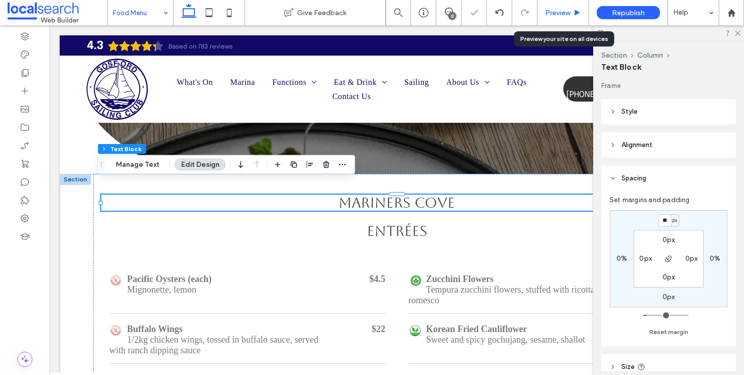
click at [567, 13] on span "Preview" at bounding box center [557, 13] width 25 height 9
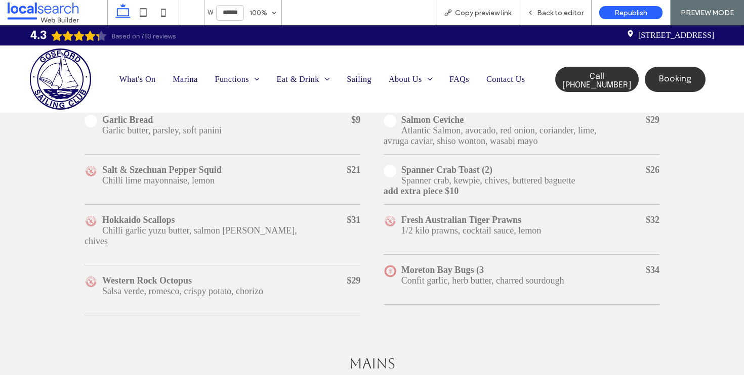
scroll to position [660, 0]
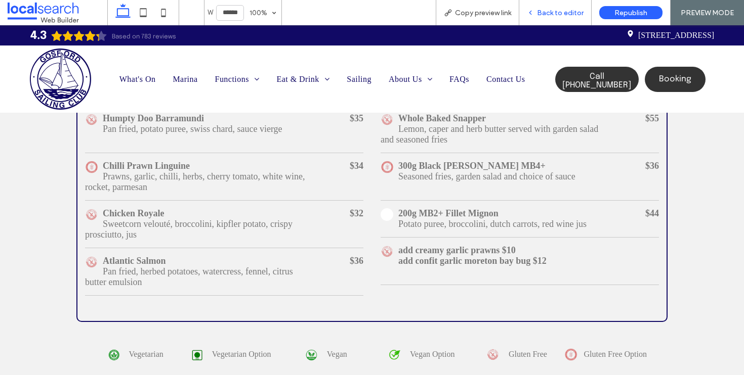
click at [552, 15] on span "Back to editor" at bounding box center [560, 13] width 47 height 9
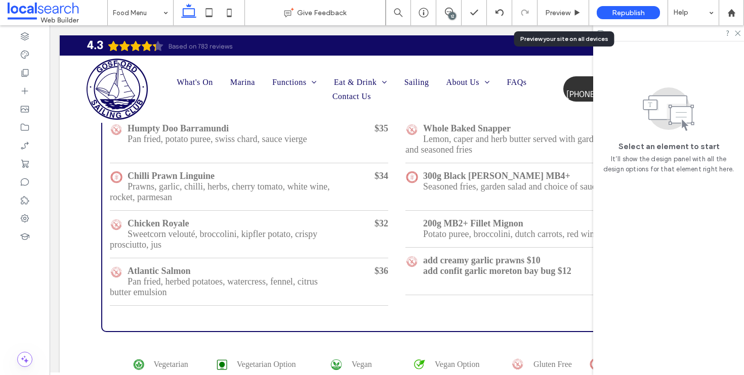
scroll to position [745, 0]
click at [450, 10] on icon at bounding box center [449, 12] width 8 height 8
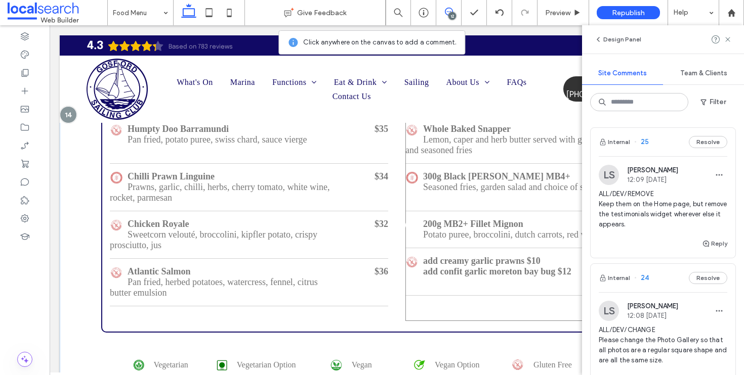
click at [507, 279] on div "add creamy garlic prawns $10 add confit garlic moreton bay bug $12" at bounding box center [515, 272] width 220 height 32
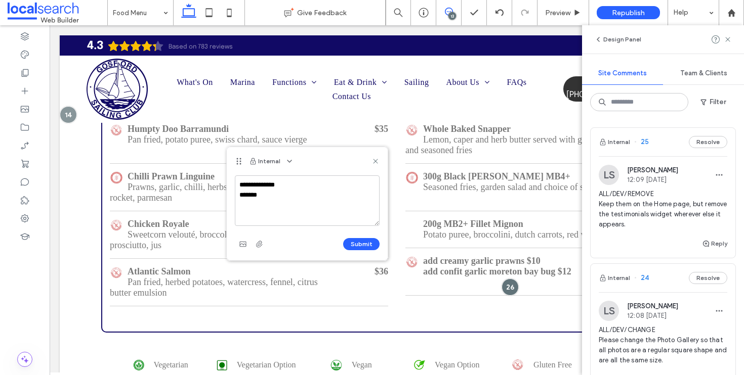
drag, startPoint x: 481, startPoint y: 228, endPoint x: 237, endPoint y: 163, distance: 251.7
click at [237, 163] on use at bounding box center [239, 161] width 5 height 7
click at [309, 201] on textarea "**********" at bounding box center [307, 201] width 145 height 51
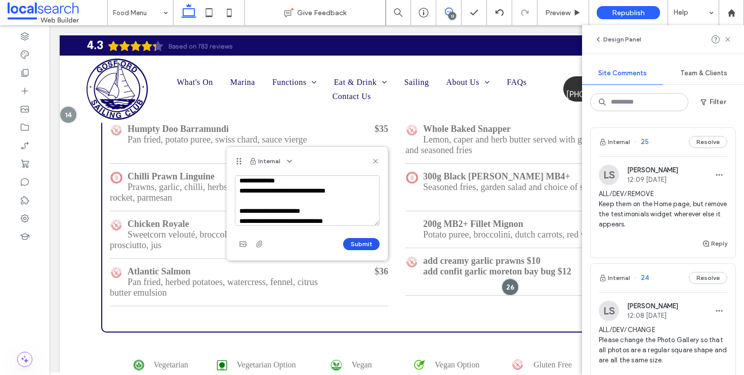
type textarea "**********"
click at [365, 244] on button "Submit" at bounding box center [361, 244] width 36 height 12
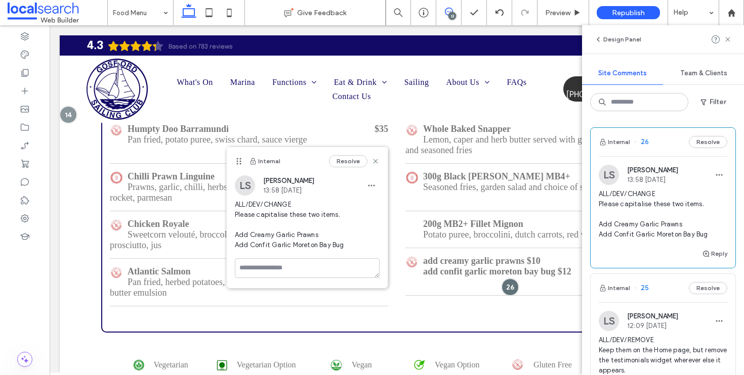
scroll to position [0, 0]
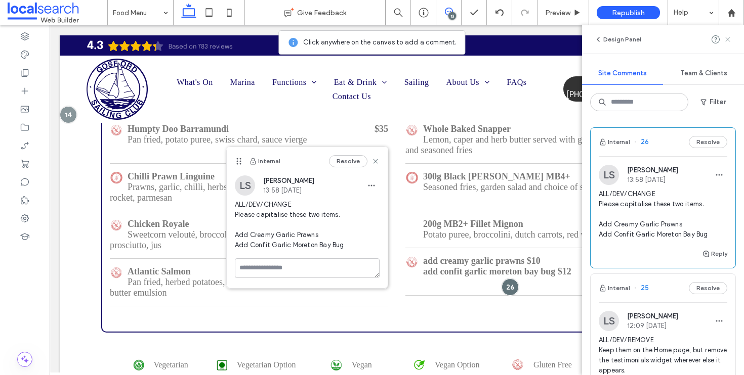
click at [726, 38] on use at bounding box center [727, 39] width 5 height 5
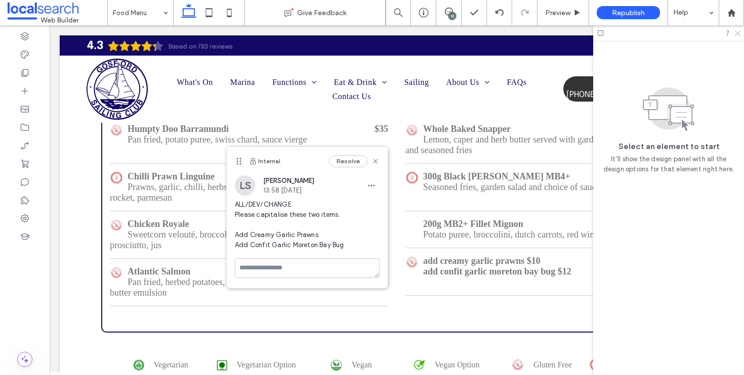
drag, startPoint x: 735, startPoint y: 34, endPoint x: 626, endPoint y: 55, distance: 110.7
click at [735, 34] on icon at bounding box center [737, 32] width 7 height 7
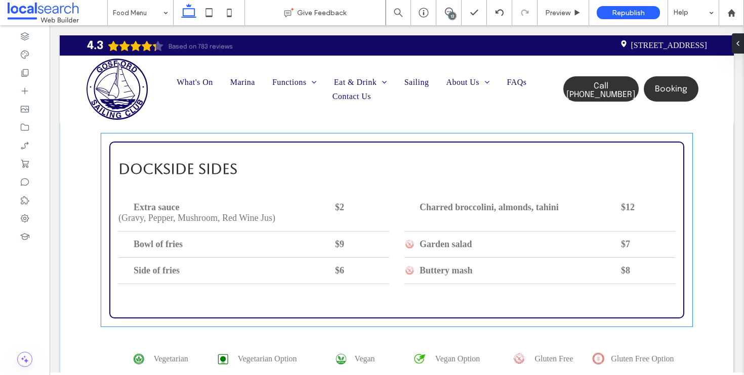
scroll to position [2029, 0]
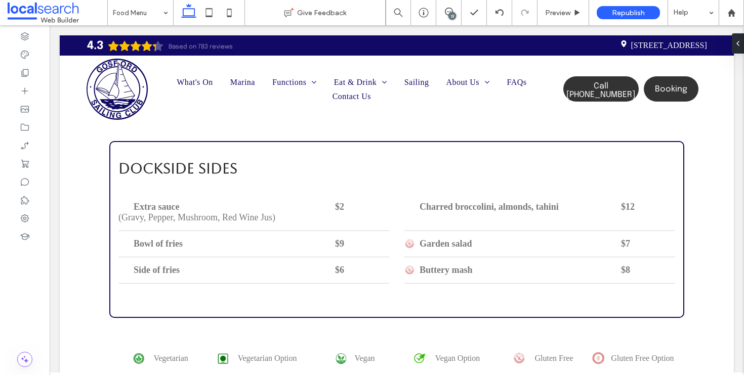
click at [450, 15] on div "13" at bounding box center [452, 16] width 8 height 8
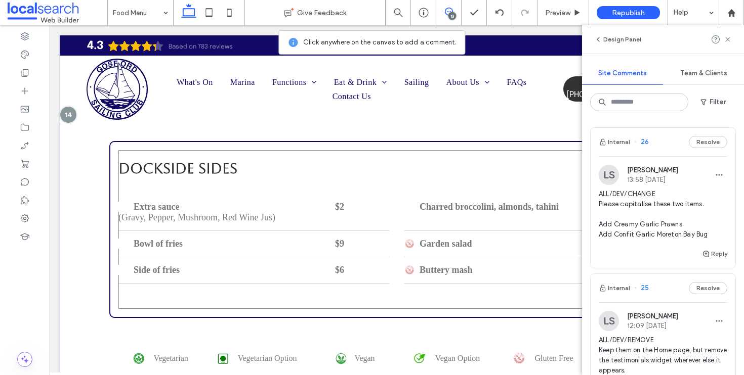
click at [361, 213] on div "$2" at bounding box center [362, 207] width 54 height 11
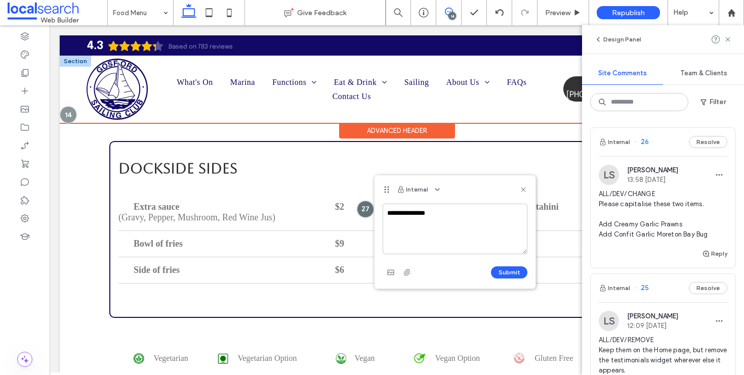
type textarea "**********"
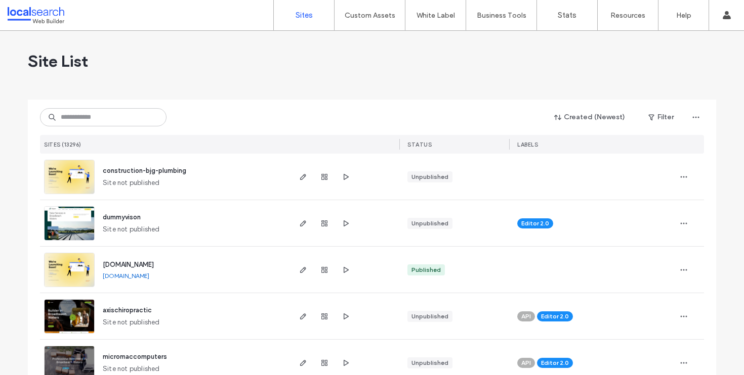
click at [220, 105] on div "Created (Newest) Filter SITES (13296) STATUS LABELS" at bounding box center [372, 127] width 664 height 54
click at [122, 113] on input at bounding box center [103, 117] width 127 height 18
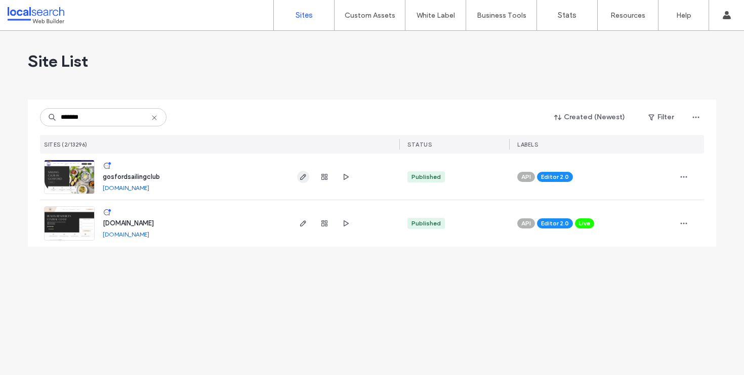
type input "*******"
click at [304, 174] on icon "button" at bounding box center [303, 177] width 8 height 8
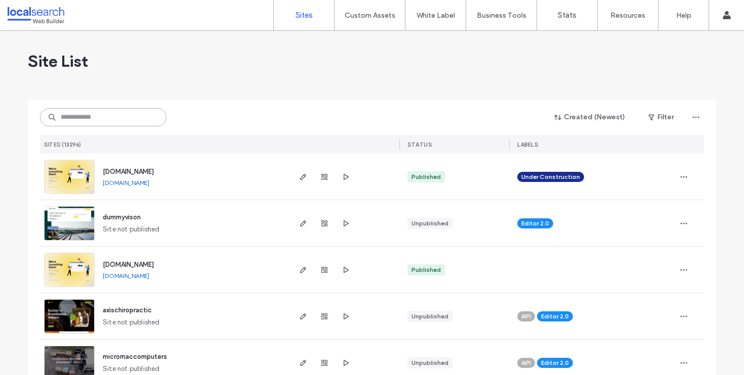
click at [110, 119] on input at bounding box center [103, 117] width 127 height 18
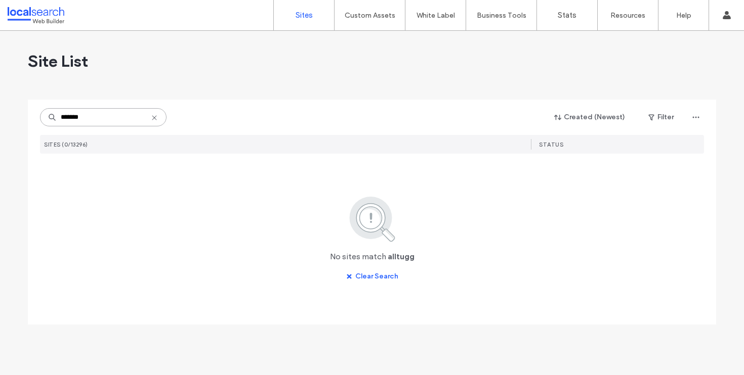
drag, startPoint x: 99, startPoint y: 111, endPoint x: 118, endPoint y: 119, distance: 21.1
click at [118, 119] on input "*******" at bounding box center [103, 117] width 127 height 18
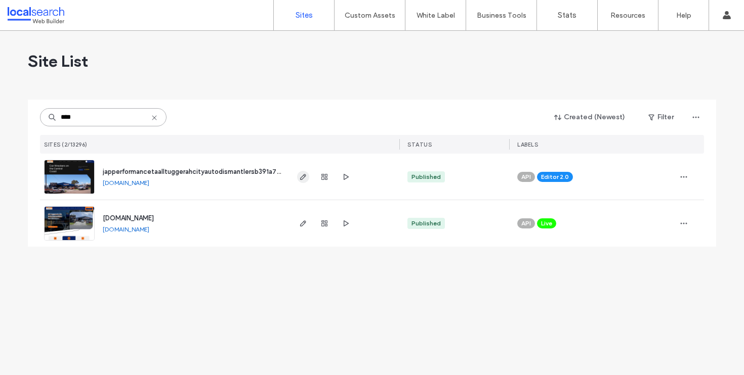
type input "****"
click at [306, 172] on span "button" at bounding box center [303, 177] width 12 height 12
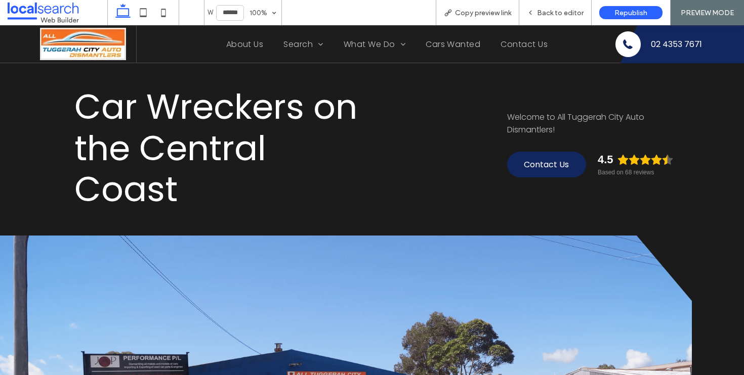
scroll to position [78, 0]
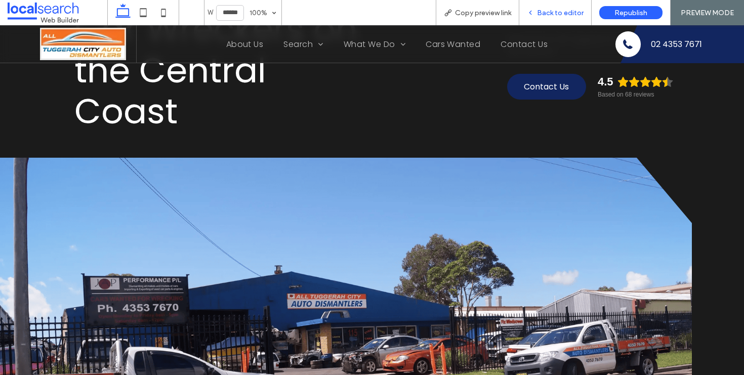
click at [560, 10] on span "Back to editor" at bounding box center [560, 13] width 47 height 9
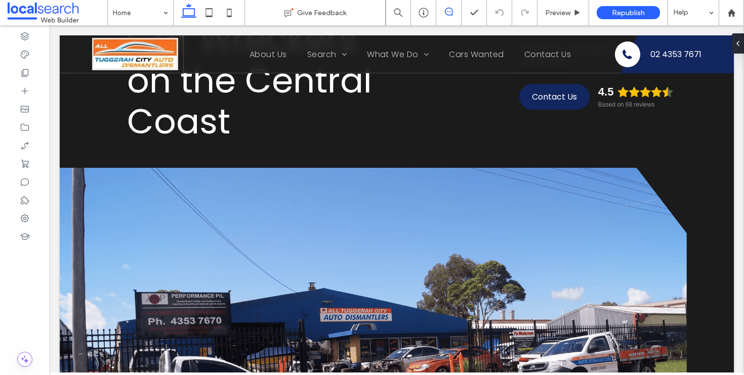
click at [449, 11] on icon at bounding box center [449, 12] width 8 height 8
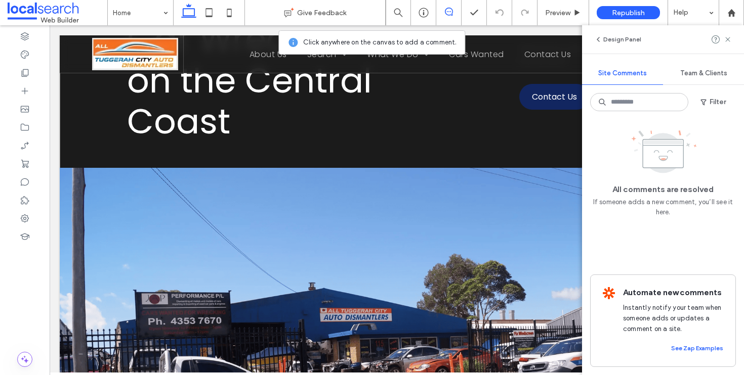
click at [503, 156] on div "Car Wreckers on the Central Coast Welcome to All Tuggerah City Auto Dismantlers…" at bounding box center [397, 245] width 674 height 574
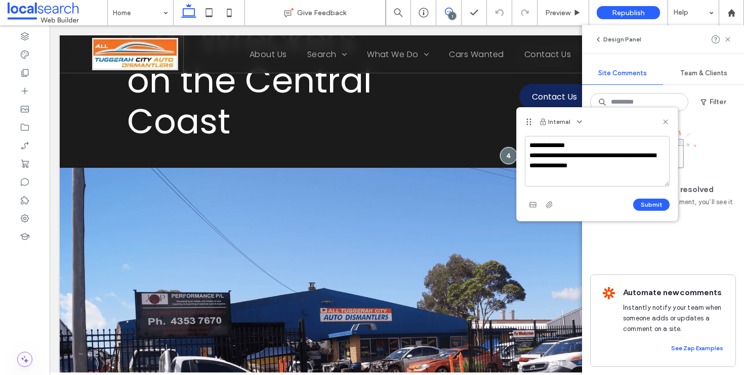
drag, startPoint x: 626, startPoint y: 167, endPoint x: 523, endPoint y: 140, distance: 106.8
click at [523, 140] on div "**********" at bounding box center [597, 178] width 161 height 85
type textarea "**********"
click at [661, 200] on button "Submit" at bounding box center [651, 205] width 36 height 12
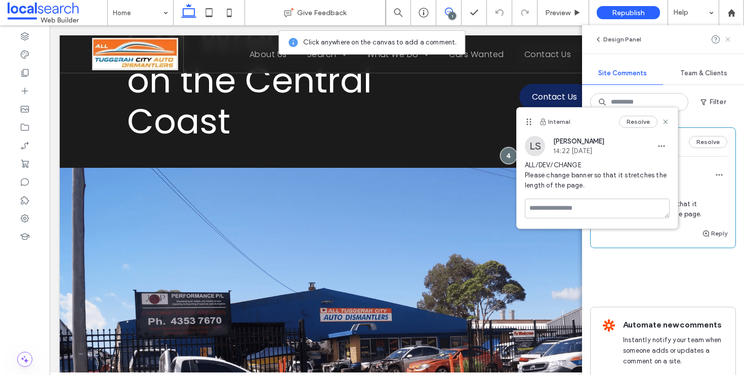
click at [727, 38] on use at bounding box center [727, 39] width 5 height 5
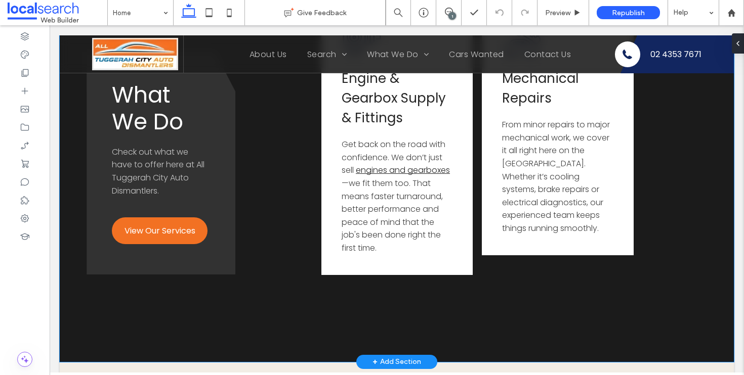
scroll to position [1838, 0]
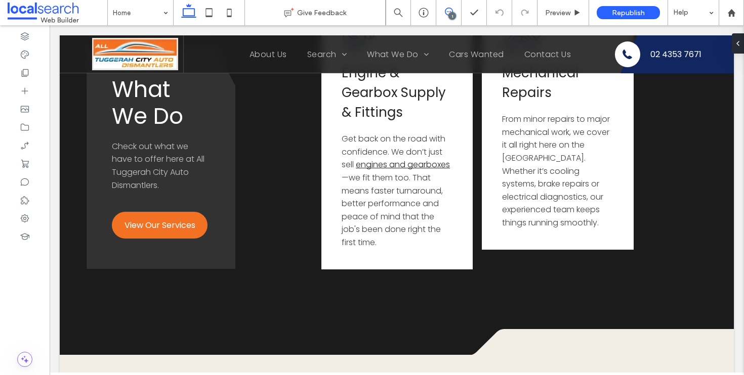
click at [459, 12] on span at bounding box center [448, 12] width 25 height 8
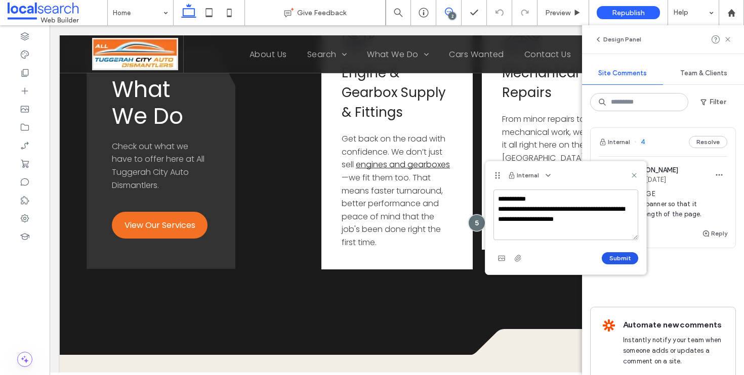
type textarea "**********"
click at [618, 255] on button "Submit" at bounding box center [620, 259] width 36 height 12
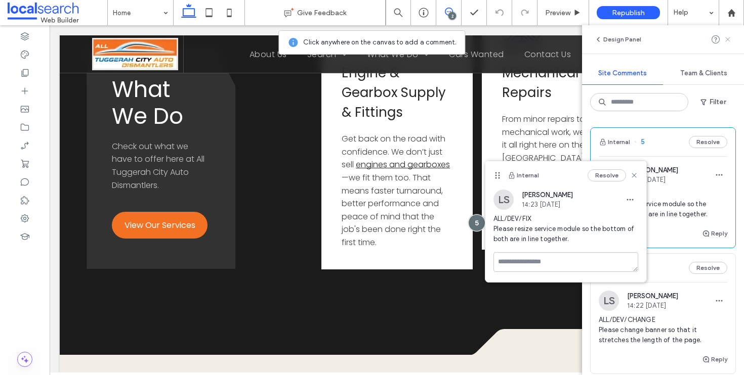
click at [729, 40] on icon at bounding box center [728, 39] width 8 height 8
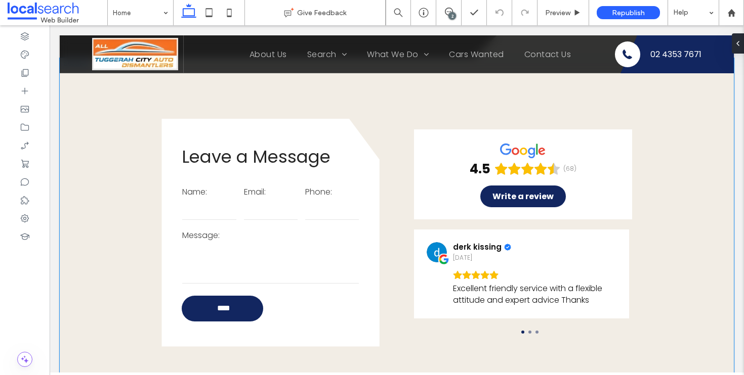
scroll to position [2118, 0]
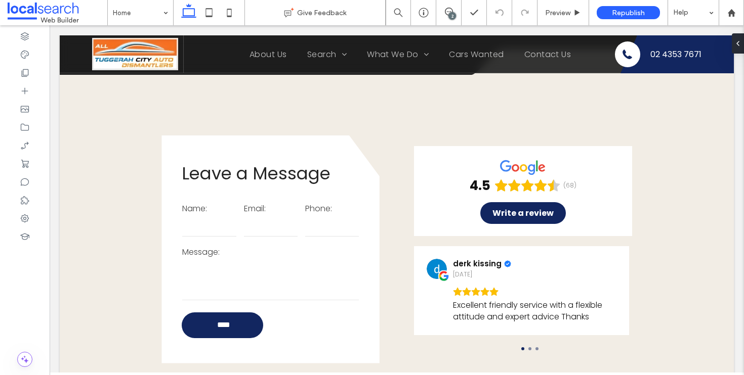
click at [450, 16] on div "2" at bounding box center [452, 16] width 8 height 8
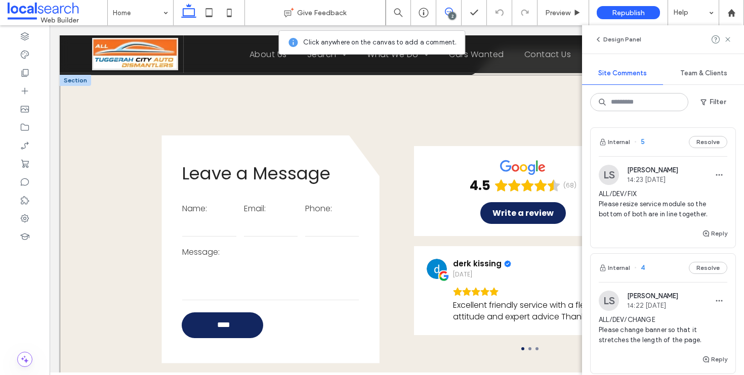
click at [391, 107] on div "Leave a Message Name: Email: Phone: Message: **** Thank you for contacting Jap …" at bounding box center [397, 239] width 674 height 329
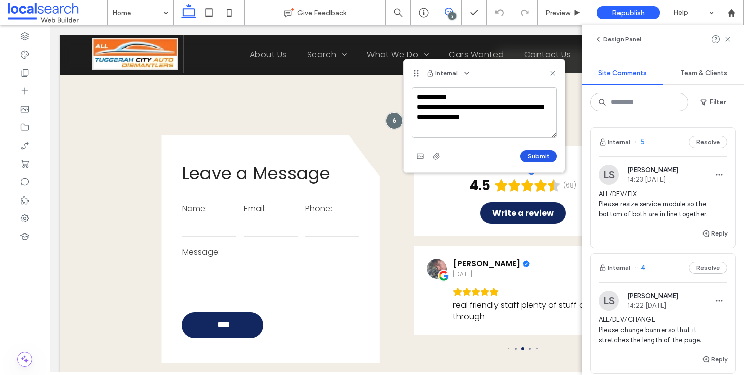
type textarea "**********"
click at [538, 157] on button "Submit" at bounding box center [538, 156] width 36 height 12
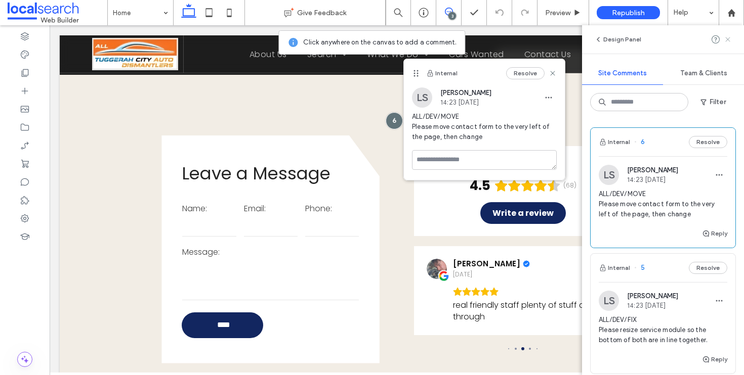
click at [731, 41] on icon at bounding box center [728, 39] width 8 height 8
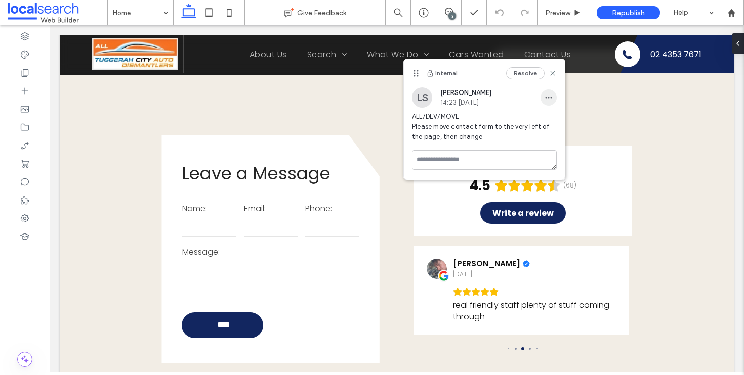
click at [543, 93] on span "button" at bounding box center [548, 98] width 16 height 16
click at [557, 128] on span "Edit" at bounding box center [555, 124] width 13 height 10
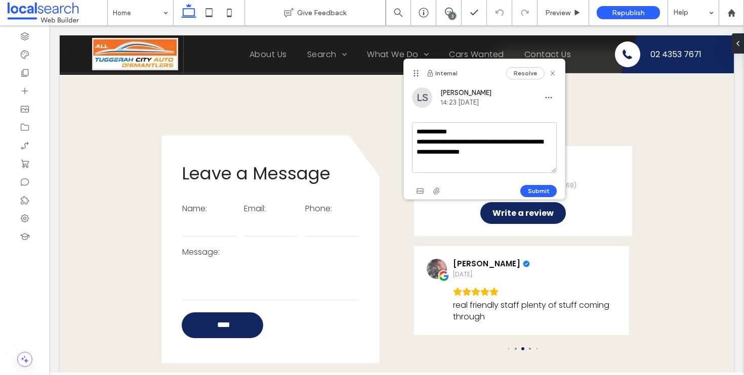
click at [515, 156] on textarea "**********" at bounding box center [484, 147] width 145 height 51
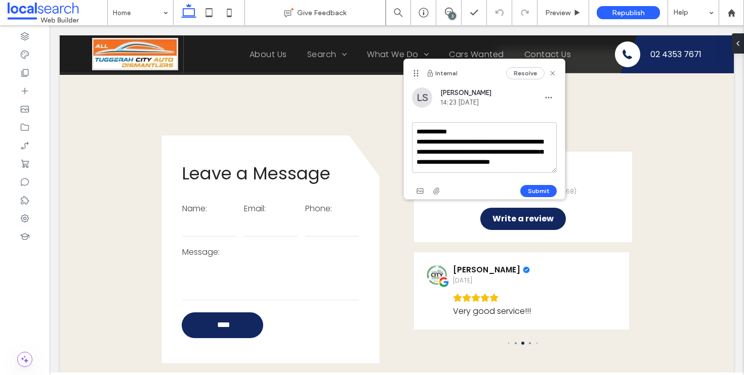
scroll to position [4, 0]
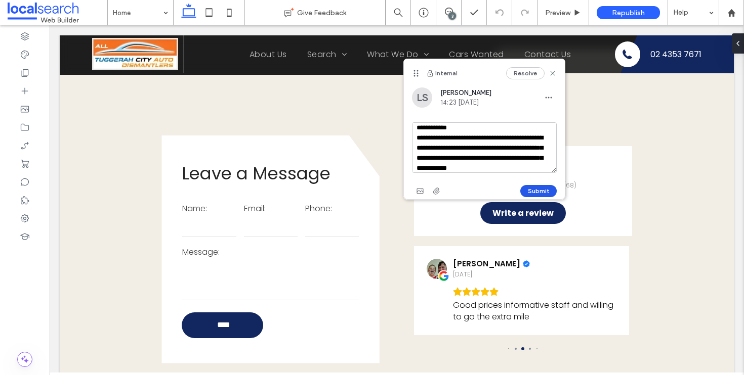
type textarea "**********"
click at [551, 187] on button "Submit" at bounding box center [538, 191] width 36 height 12
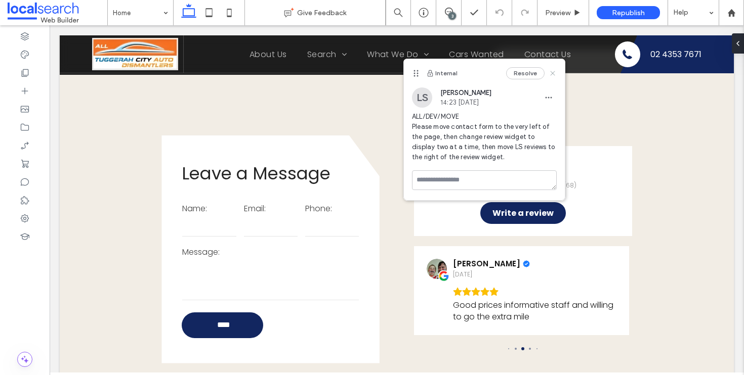
click at [552, 71] on icon at bounding box center [553, 73] width 8 height 8
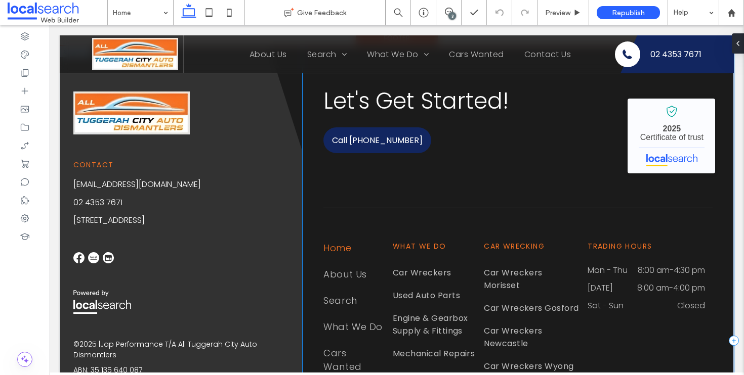
scroll to position [3404, 0]
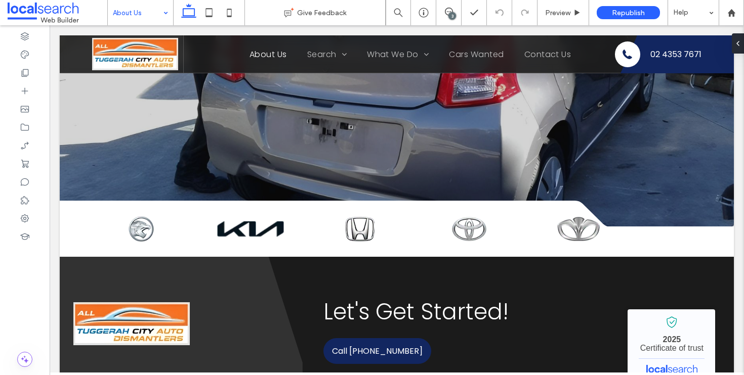
scroll to position [994, 0]
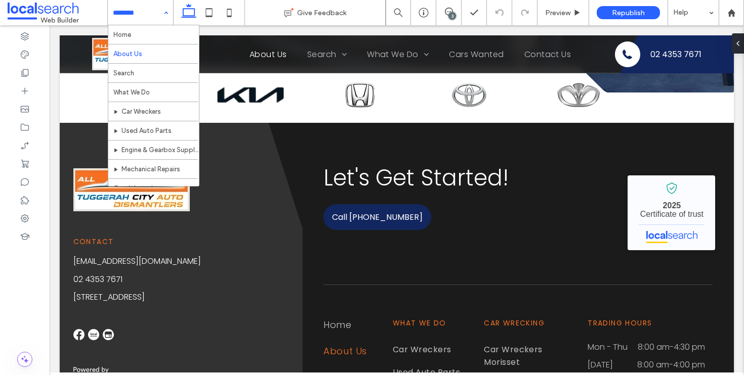
click at [135, 12] on input at bounding box center [138, 12] width 50 height 25
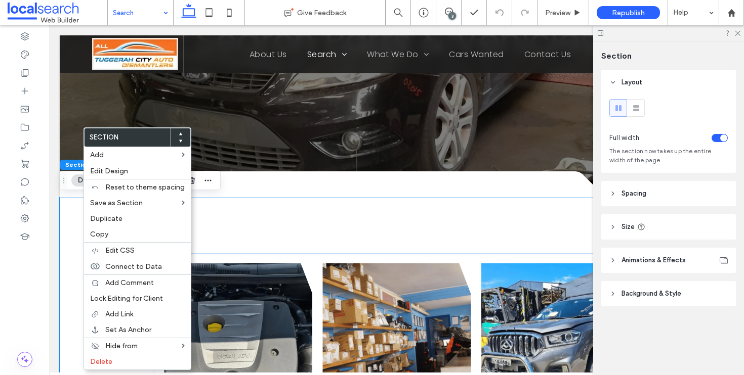
click at [177, 144] on div at bounding box center [181, 138] width 20 height 18
click at [179, 142] on icon at bounding box center [181, 141] width 4 height 4
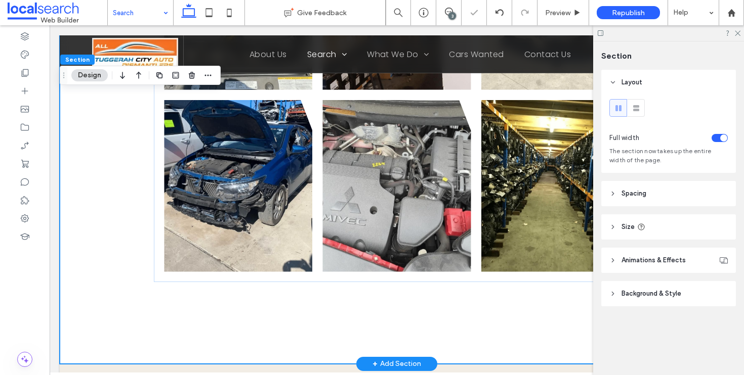
scroll to position [283, 0]
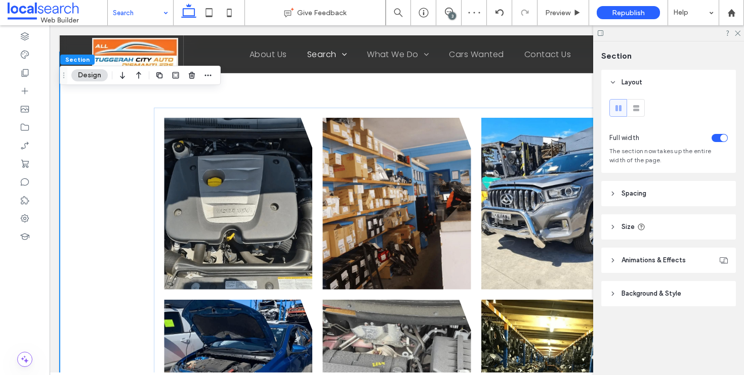
click at [123, 71] on icon "button" at bounding box center [122, 75] width 12 height 18
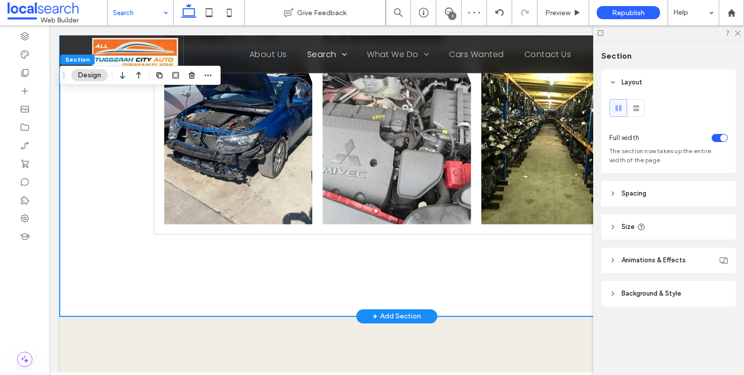
scroll to position [1067, 0]
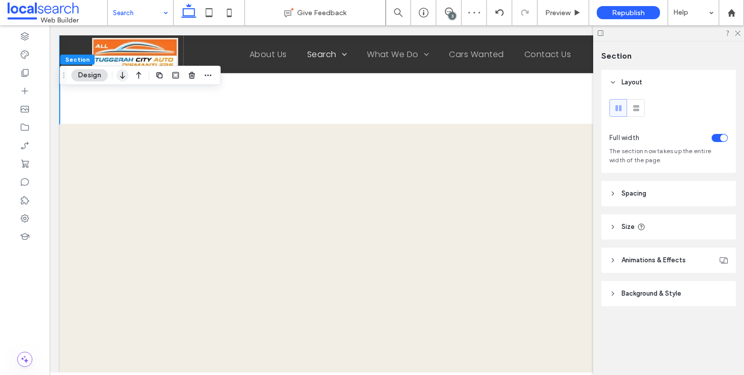
click at [121, 77] on use "button" at bounding box center [122, 75] width 5 height 7
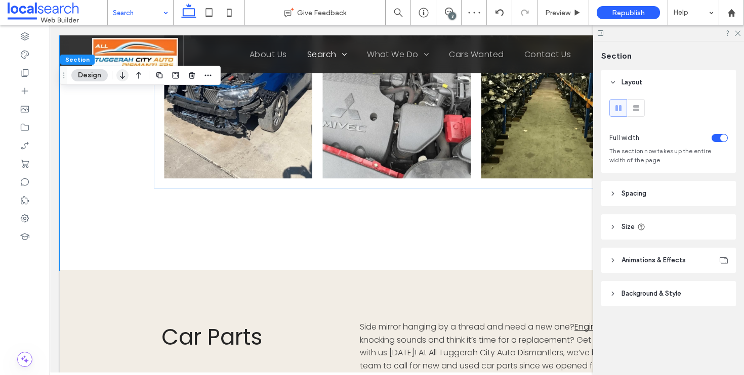
click at [123, 77] on use "button" at bounding box center [122, 75] width 5 height 7
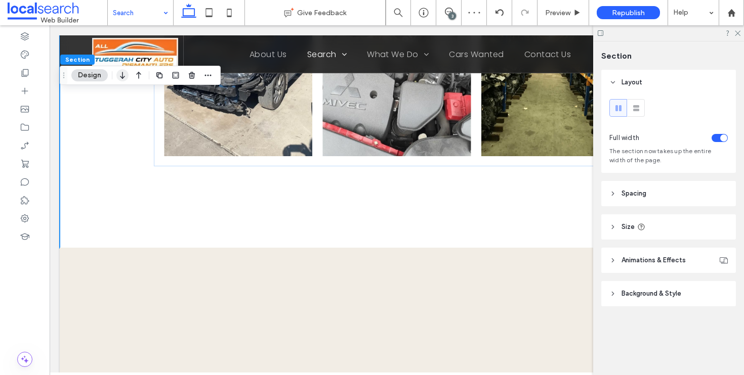
click at [126, 74] on icon "button" at bounding box center [122, 75] width 12 height 18
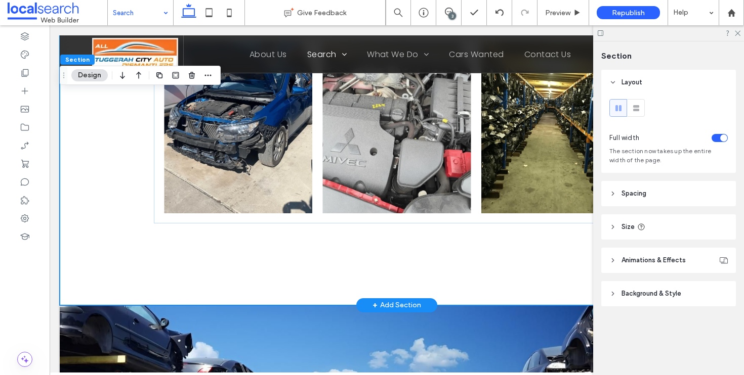
scroll to position [2427, 0]
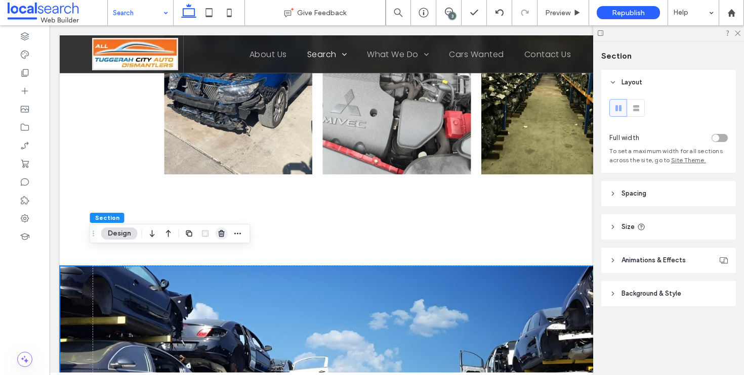
click at [218, 232] on use "button" at bounding box center [221, 233] width 6 height 7
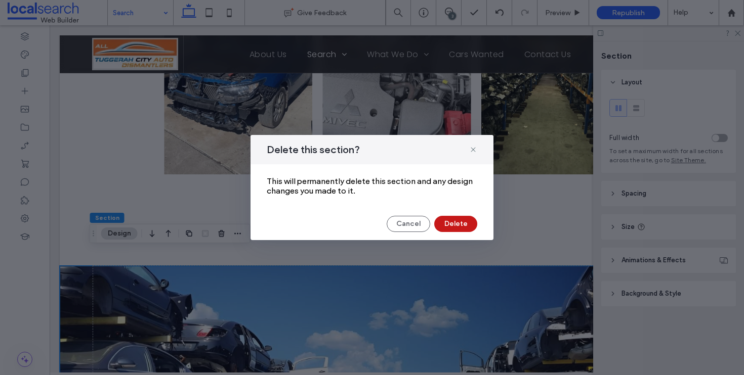
click at [472, 225] on button "Delete" at bounding box center [455, 224] width 43 height 16
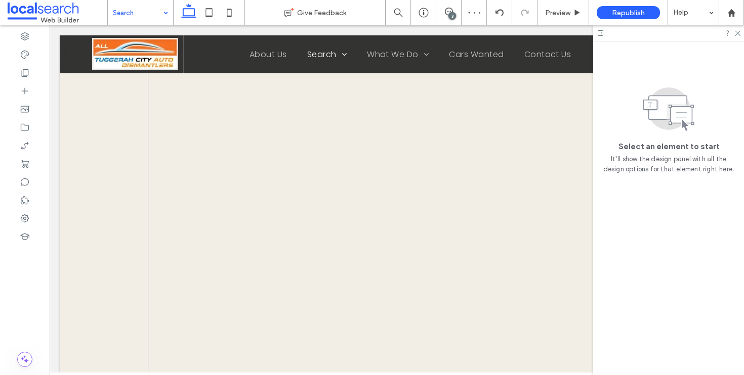
scroll to position [1483, 0]
drag, startPoint x: 736, startPoint y: 34, endPoint x: 235, endPoint y: 146, distance: 513.7
click at [736, 34] on use at bounding box center [738, 34] width 6 height 6
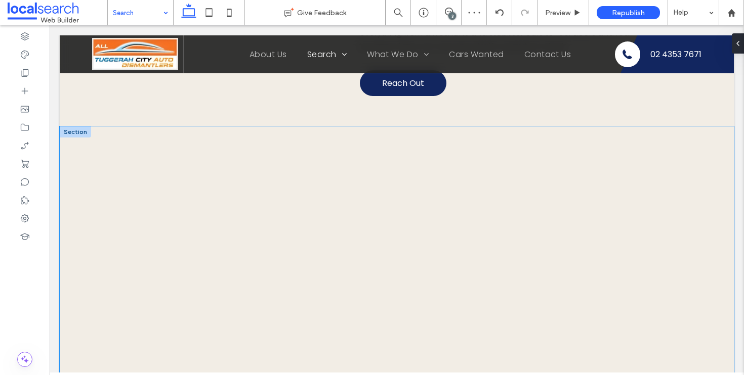
scroll to position [1292, 0]
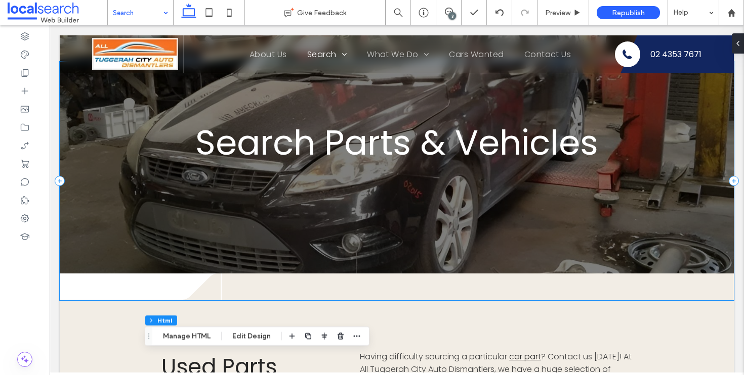
scroll to position [0, 0]
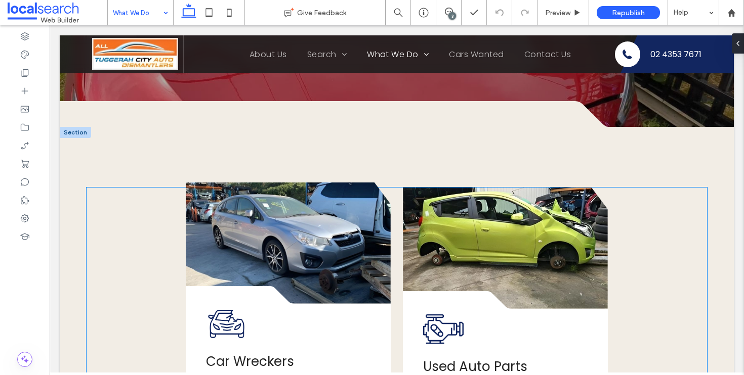
scroll to position [543, 0]
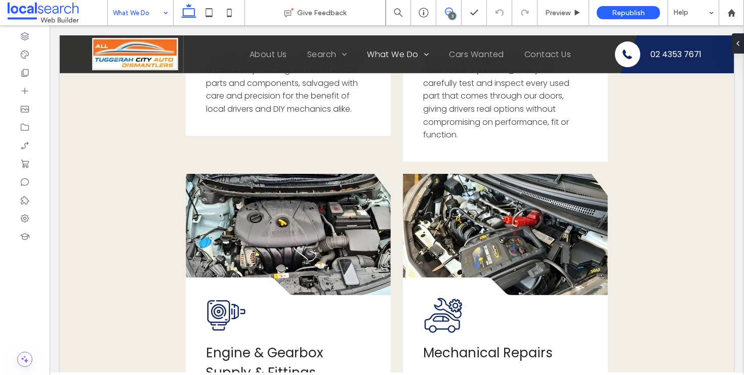
click at [447, 10] on icon at bounding box center [449, 12] width 8 height 8
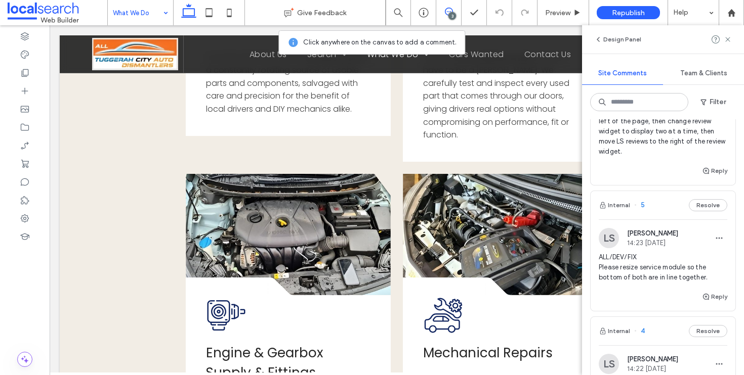
scroll to position [166, 0]
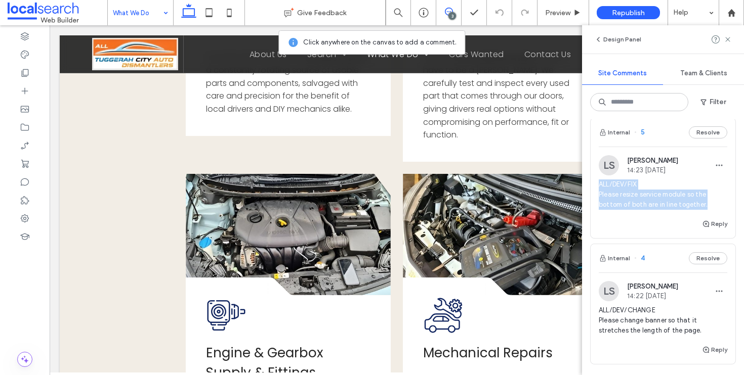
drag, startPoint x: 599, startPoint y: 182, endPoint x: 726, endPoint y: 201, distance: 128.4
click at [726, 201] on div "LS Luke Stewart 14:23 Aug 15 2025 ALL/DEV/FIX Please resize service module so t…" at bounding box center [663, 186] width 145 height 63
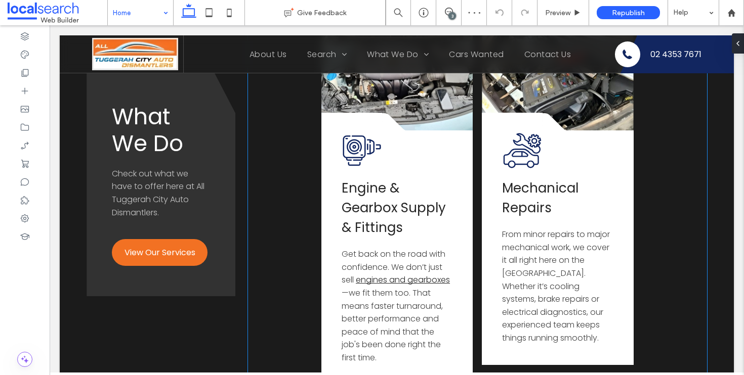
scroll to position [1903, 0]
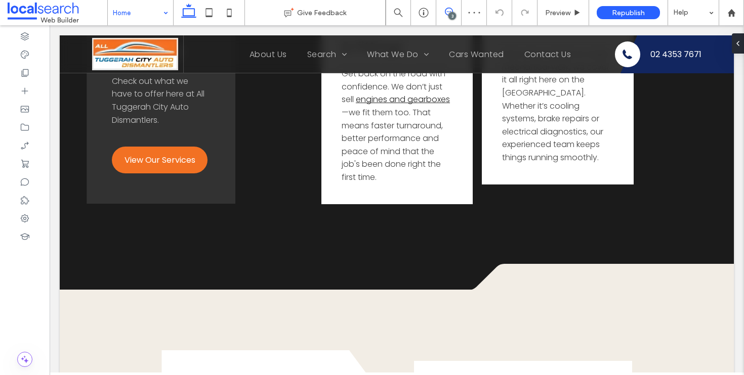
click at [443, 8] on span at bounding box center [448, 12] width 25 height 8
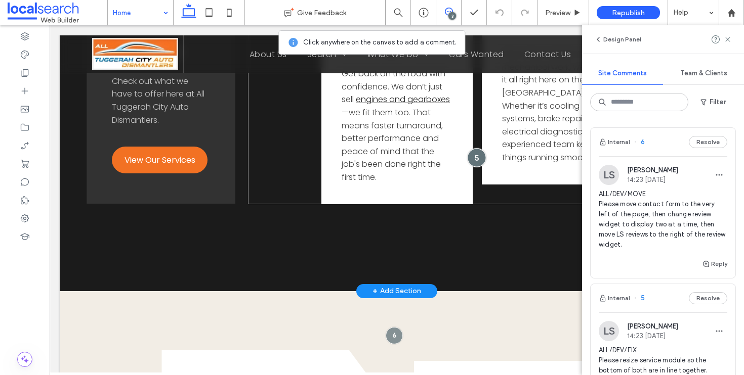
click at [469, 148] on div at bounding box center [477, 157] width 19 height 19
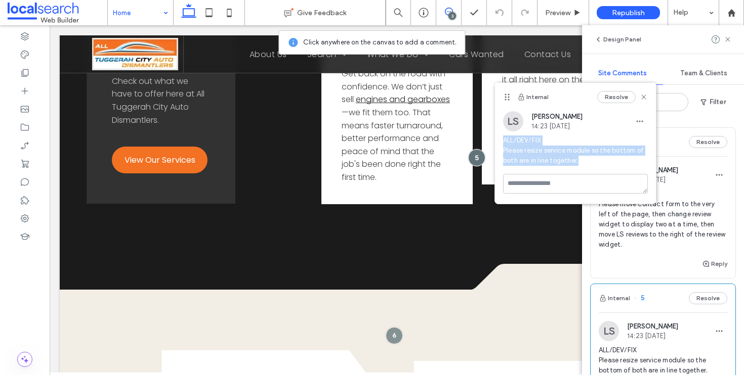
drag, startPoint x: 607, startPoint y: 163, endPoint x: 496, endPoint y: 143, distance: 113.2
click at [496, 143] on div "LS Luke Stewart 14:23 Aug 15 2025 ALL/DEV/FIX Please resize service module so t…" at bounding box center [575, 142] width 161 height 63
copy span "ALL/DEV/FIX Please resize service module so the bottom of both are in line toge…"
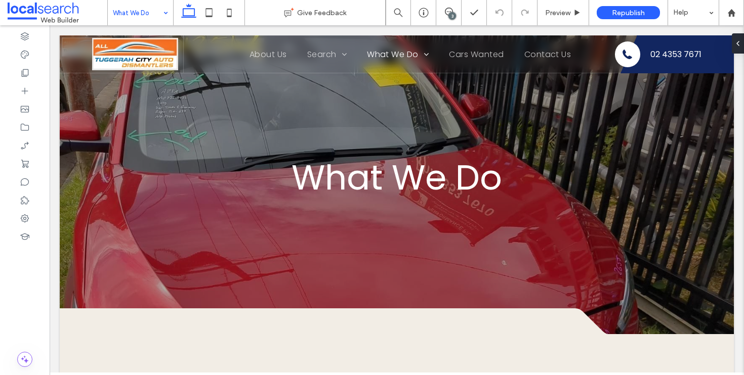
scroll to position [0, 0]
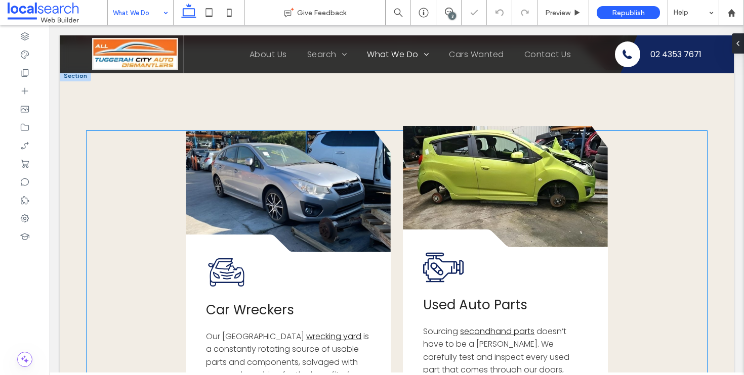
scroll to position [556, 0]
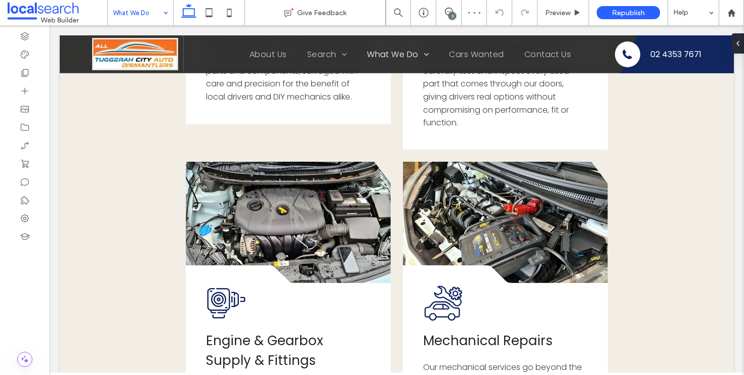
click at [450, 15] on div "3" at bounding box center [452, 16] width 8 height 8
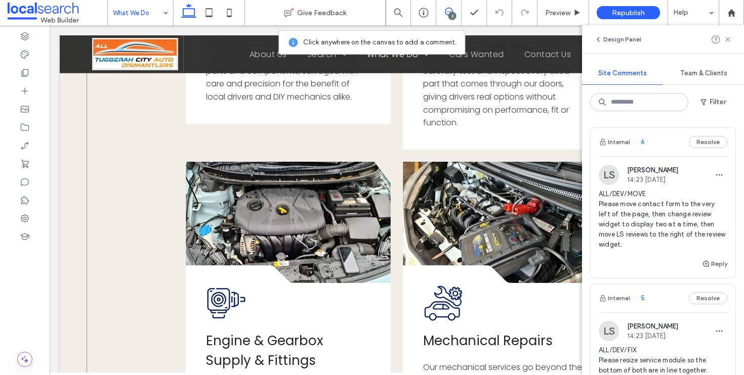
click at [395, 97] on div "Button Decorative Icon .cls-1-1856497771-1856497771 { fill: none; } .cls-2-1856…" at bounding box center [397, 153] width 620 height 626
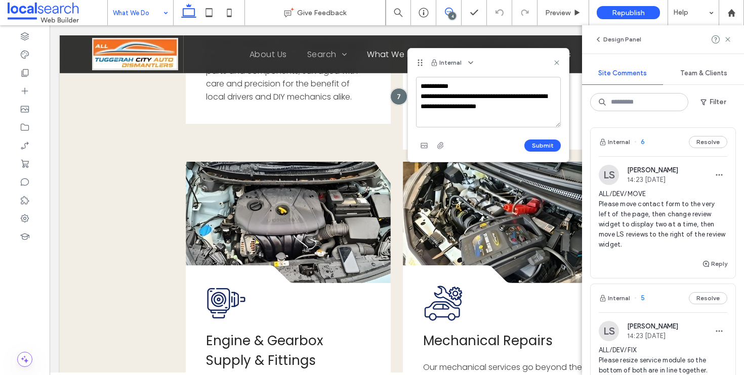
type textarea "**********"
click at [544, 154] on div "**********" at bounding box center [488, 119] width 161 height 85
click at [546, 148] on button "Submit" at bounding box center [542, 146] width 36 height 12
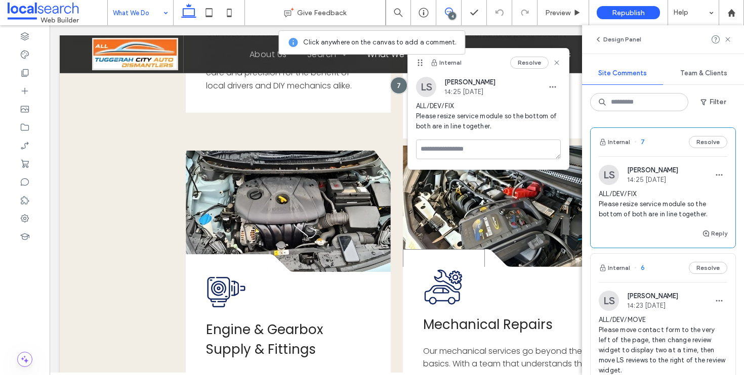
scroll to position [758, 0]
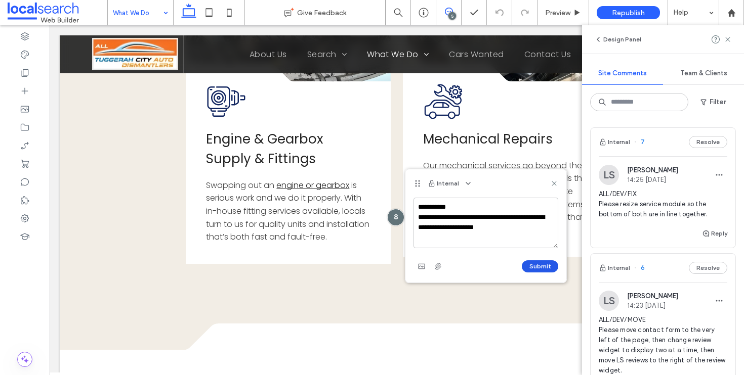
type textarea "**********"
click at [534, 272] on button "Submit" at bounding box center [540, 267] width 36 height 12
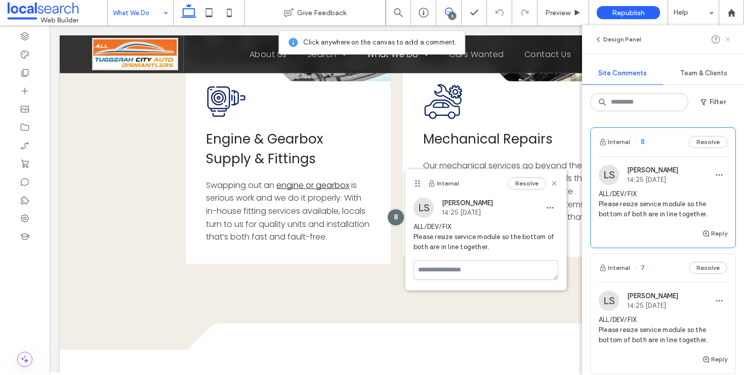
click at [729, 39] on icon at bounding box center [728, 39] width 8 height 8
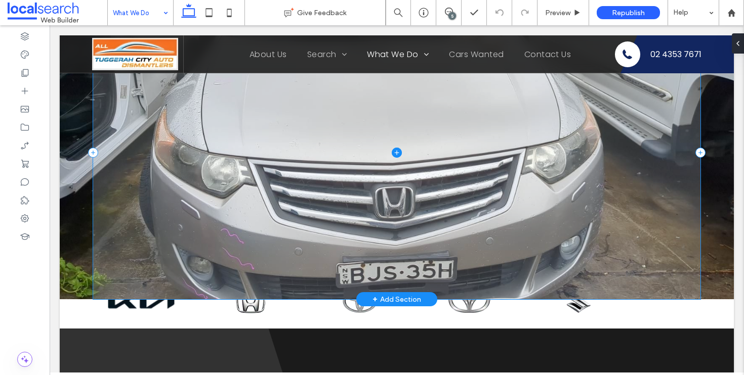
scroll to position [1443, 0]
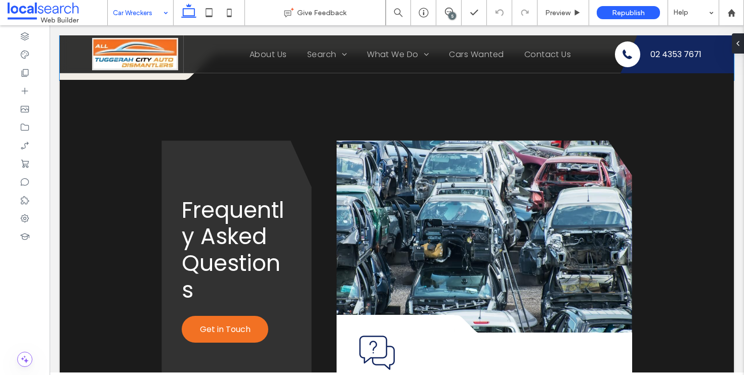
scroll to position [1362, 0]
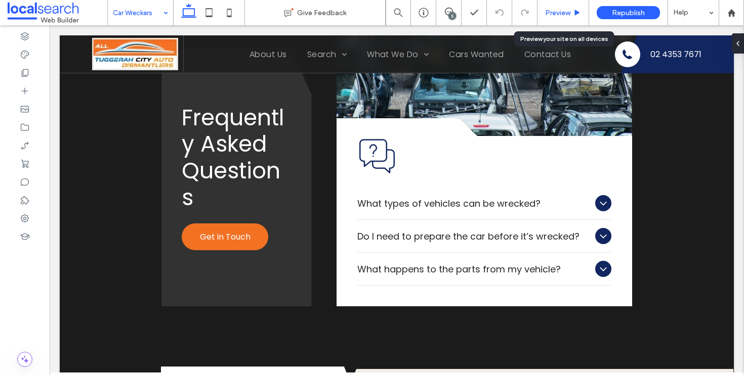
click at [545, 15] on span "Preview" at bounding box center [557, 13] width 25 height 9
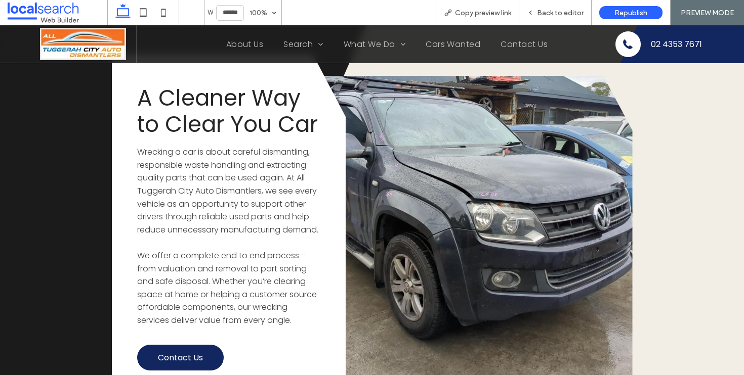
scroll to position [1226, 0]
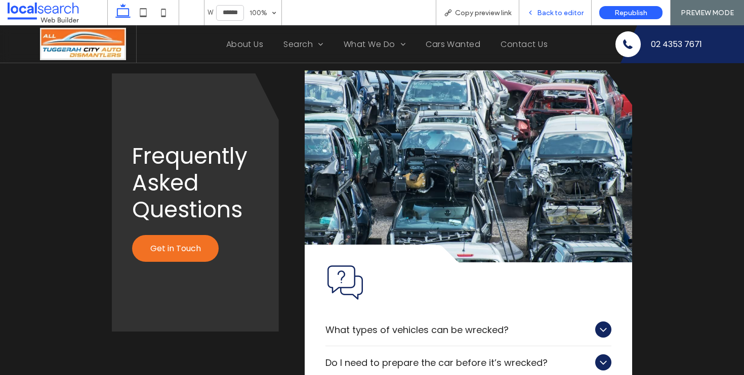
click at [538, 12] on div "Back to editor" at bounding box center [555, 13] width 72 height 9
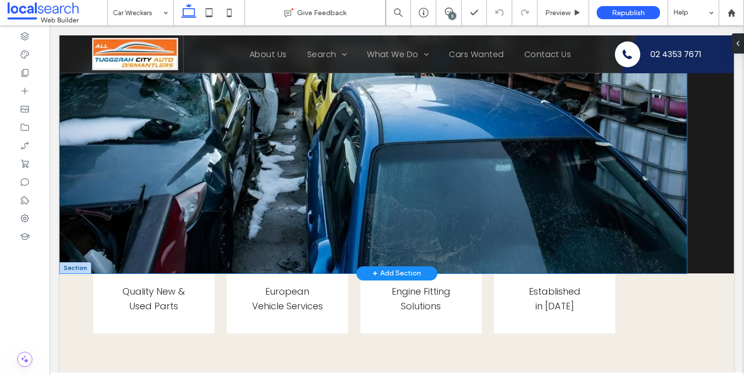
scroll to position [356, 0]
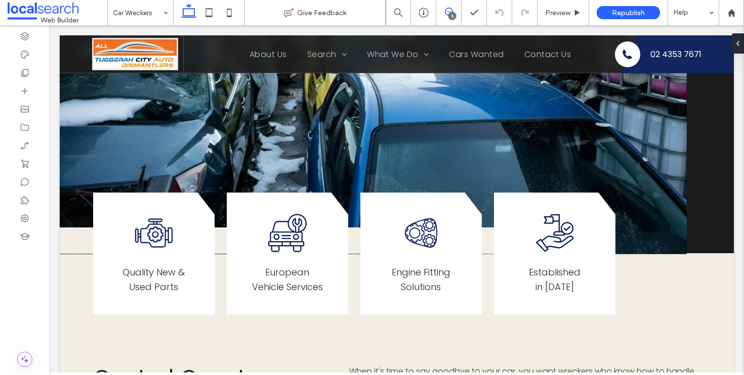
click at [446, 13] on icon at bounding box center [449, 12] width 8 height 8
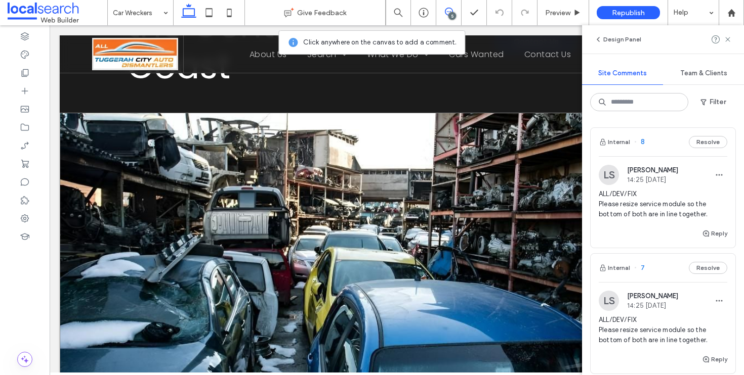
scroll to position [0, 0]
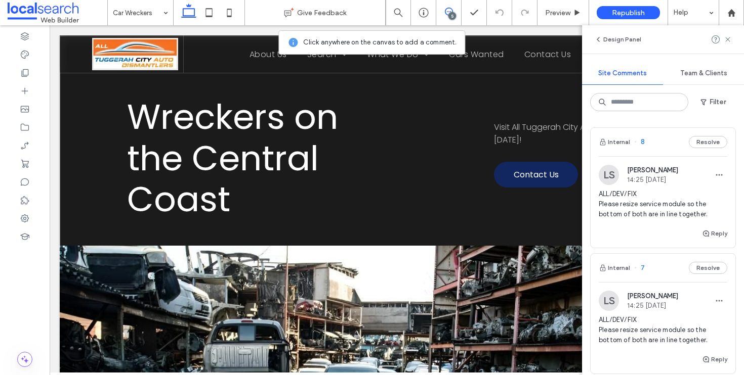
click at [75, 229] on div "Wreckers on the Central Coast Visit All Tuggerah City Auto Dismantlers today! C…" at bounding box center [397, 323] width 674 height 574
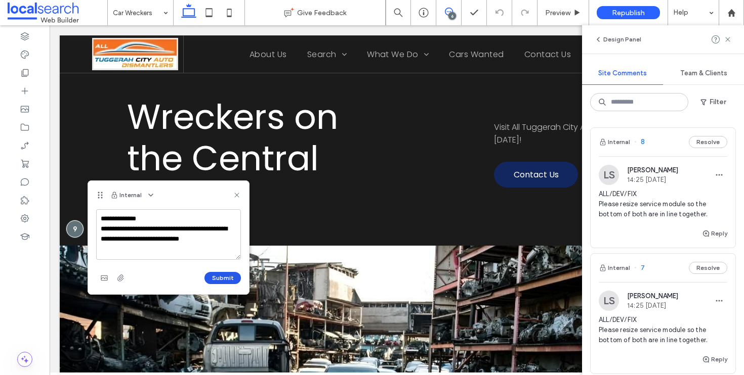
type textarea "**********"
click at [234, 278] on button "Submit" at bounding box center [222, 278] width 36 height 12
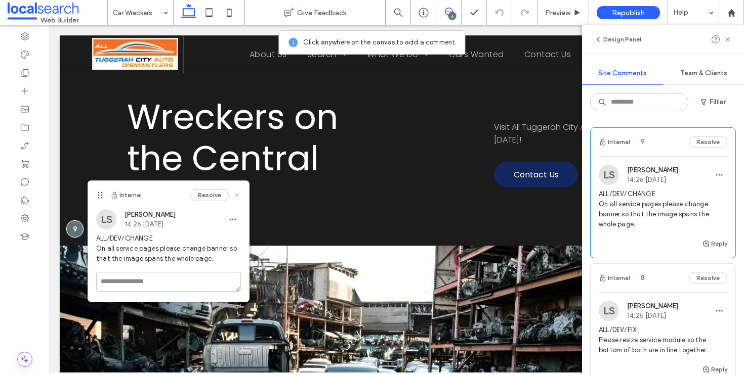
click at [236, 194] on icon at bounding box center [237, 195] width 8 height 8
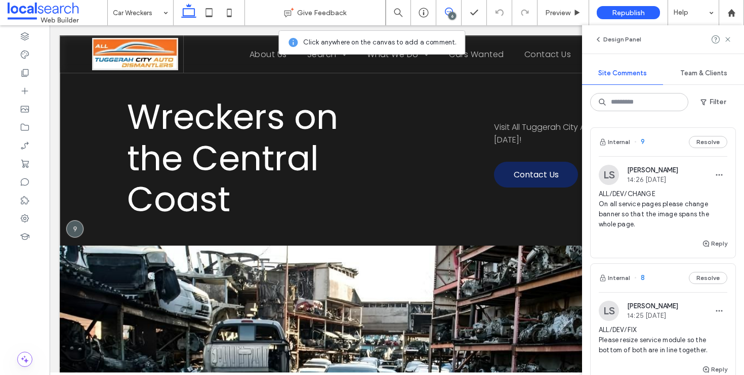
click at [98, 230] on div "Wreckers on the Central Coast Visit All Tuggerah City Auto Dismantlers today! C…" at bounding box center [397, 323] width 674 height 574
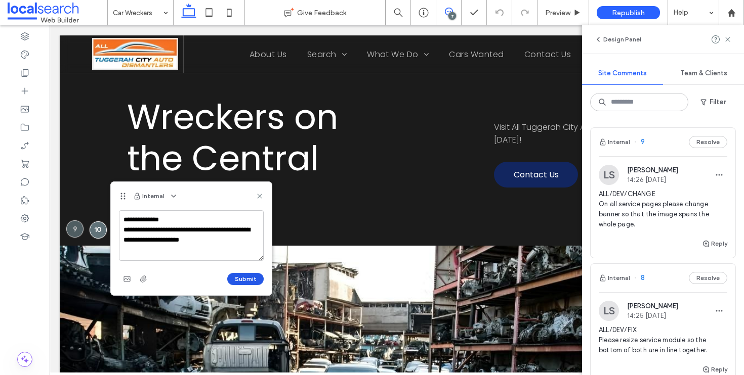
type textarea "**********"
click at [243, 277] on button "Submit" at bounding box center [245, 279] width 36 height 12
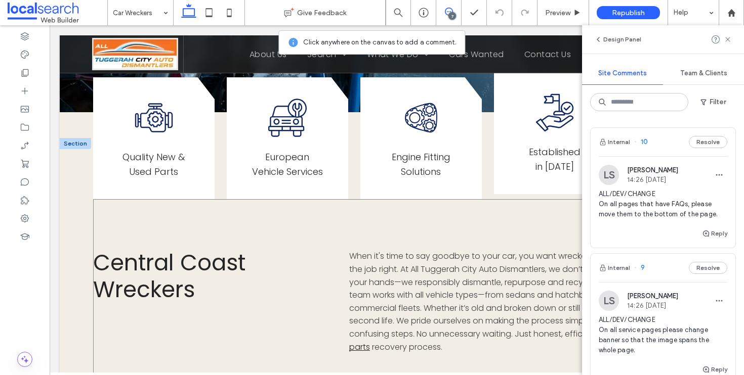
scroll to position [472, 0]
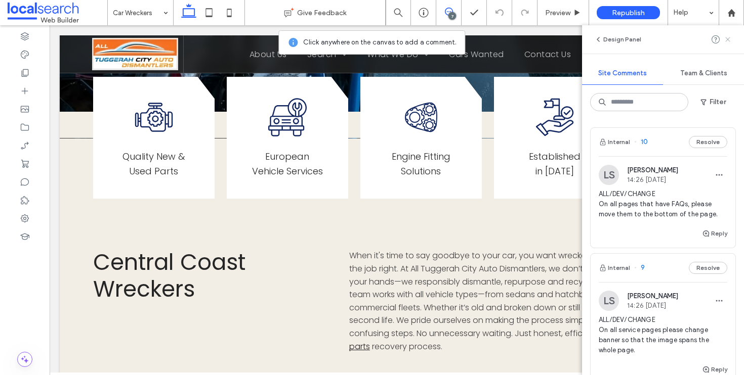
click at [728, 40] on use at bounding box center [727, 39] width 5 height 5
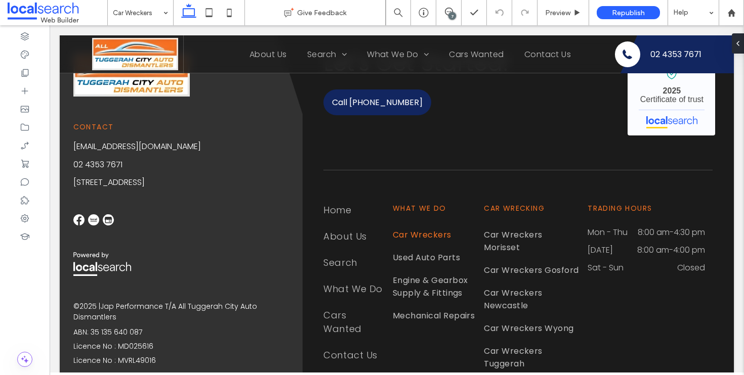
scroll to position [2326, 0]
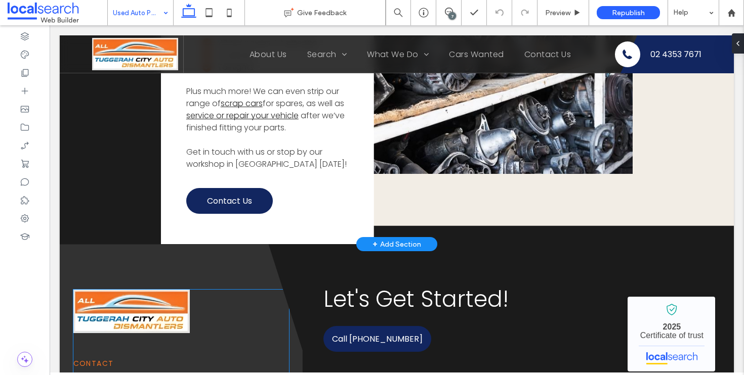
scroll to position [1890, 0]
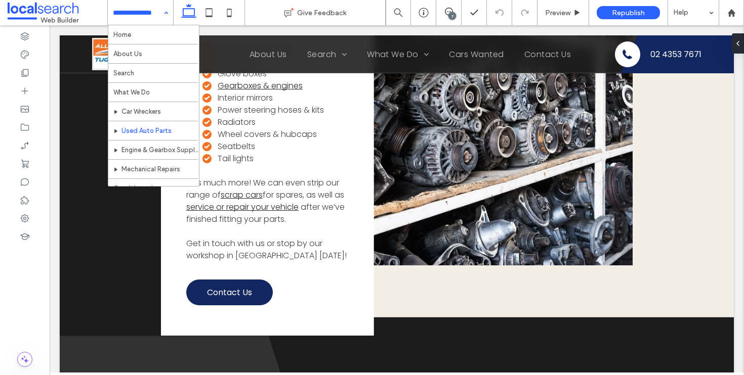
click at [133, 18] on input at bounding box center [138, 12] width 50 height 25
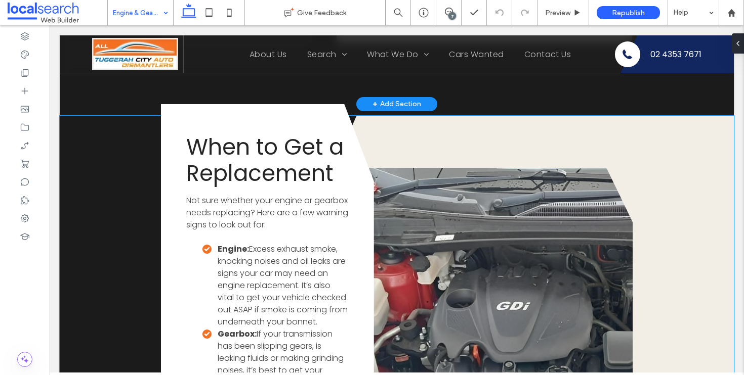
scroll to position [2123, 0]
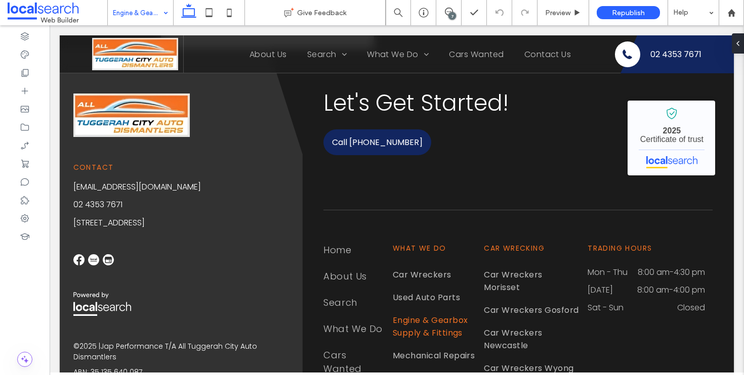
click at [129, 17] on input at bounding box center [138, 12] width 50 height 25
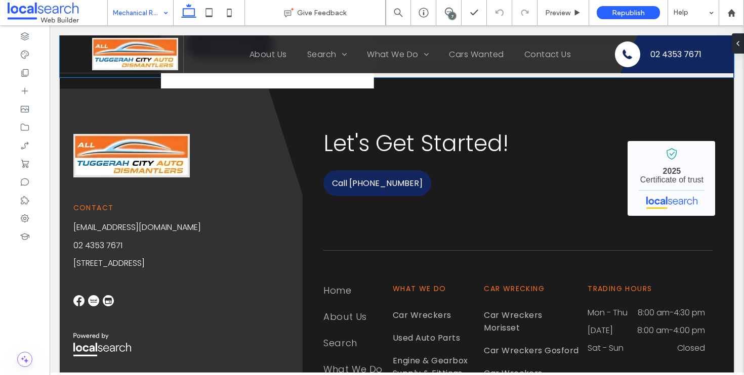
scroll to position [2174, 0]
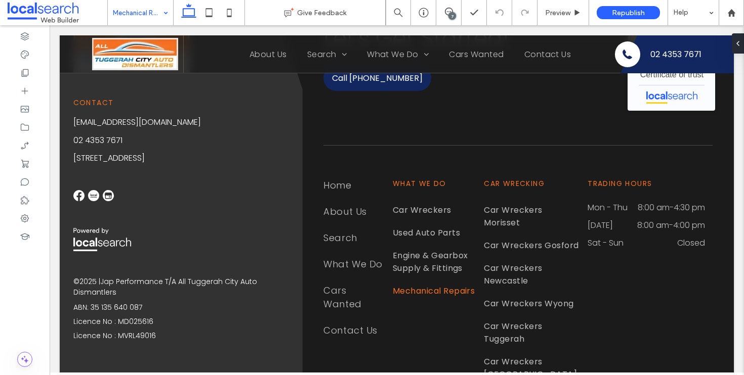
click at [138, 5] on input at bounding box center [138, 12] width 50 height 25
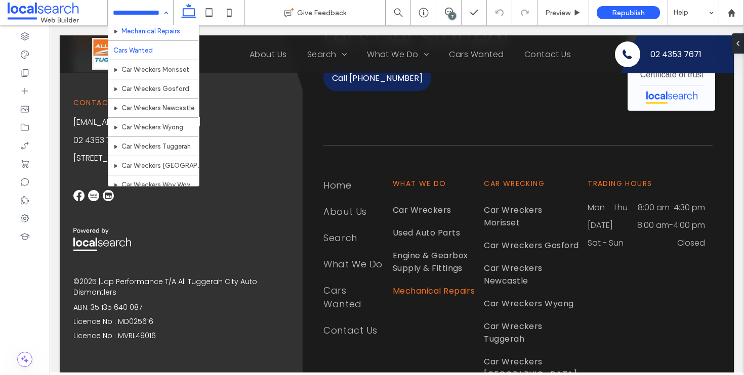
scroll to position [137, 0]
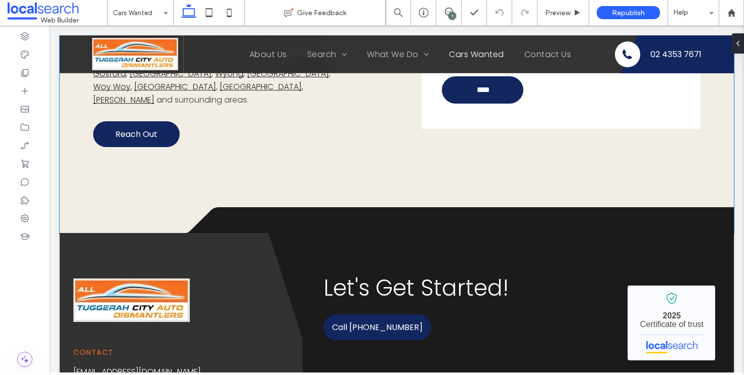
scroll to position [1186, 0]
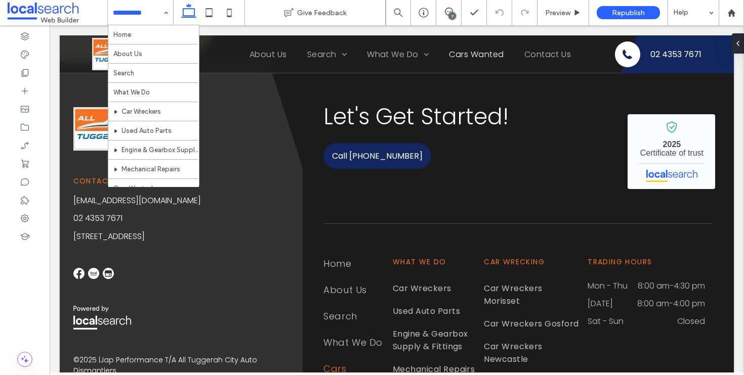
click at [137, 17] on input at bounding box center [138, 12] width 50 height 25
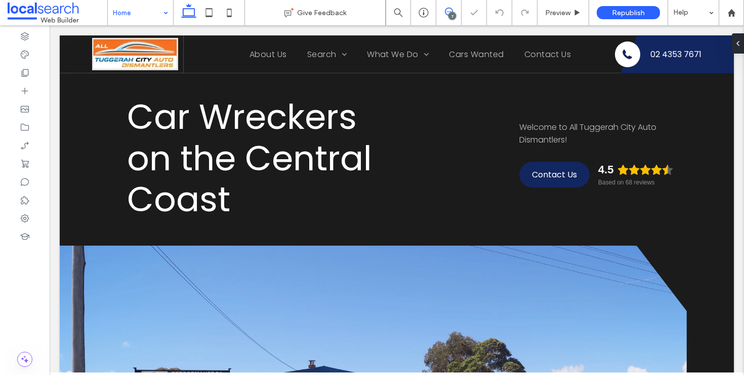
click at [442, 13] on span at bounding box center [448, 12] width 25 height 8
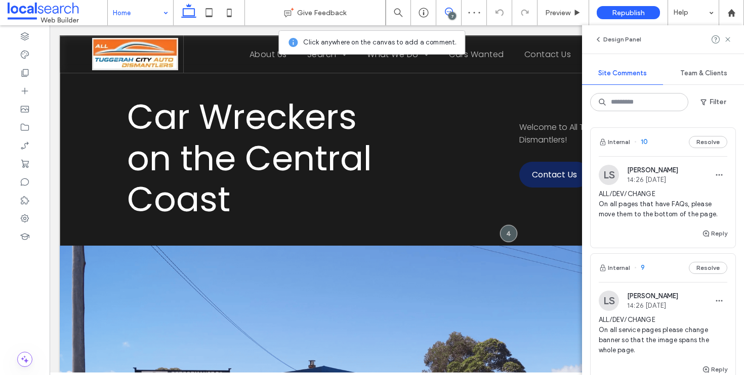
click at [68, 84] on div "Car Wreckers on the Central Coast Welcome to All Tuggerah City Auto Dismantlers…" at bounding box center [397, 323] width 674 height 574
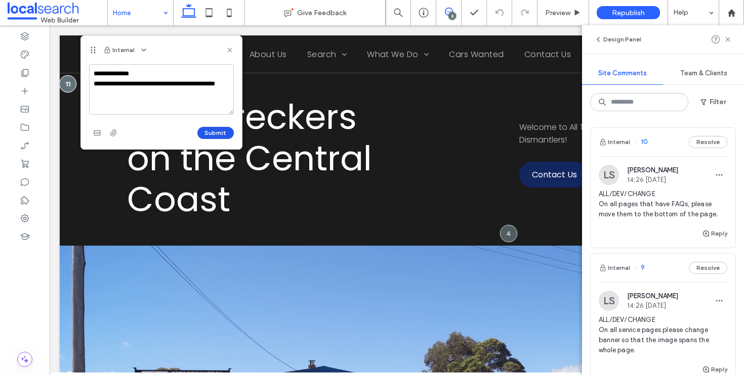
type textarea "**********"
drag, startPoint x: 221, startPoint y: 129, endPoint x: 215, endPoint y: 134, distance: 7.6
click at [220, 129] on button "Submit" at bounding box center [215, 133] width 36 height 12
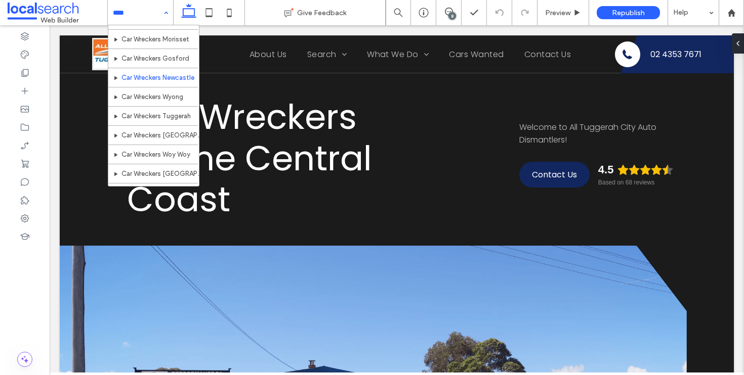
scroll to position [143, 0]
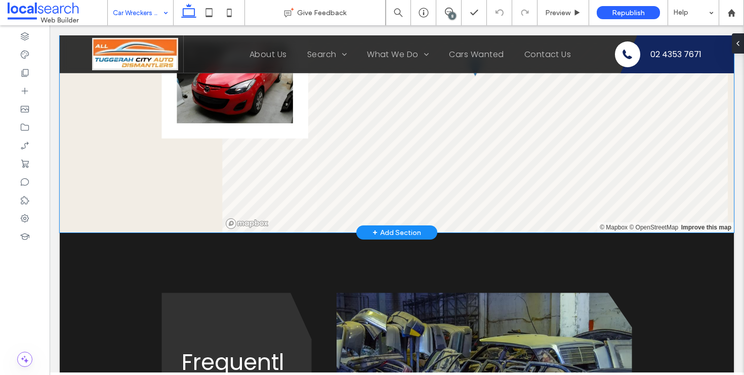
scroll to position [1348, 0]
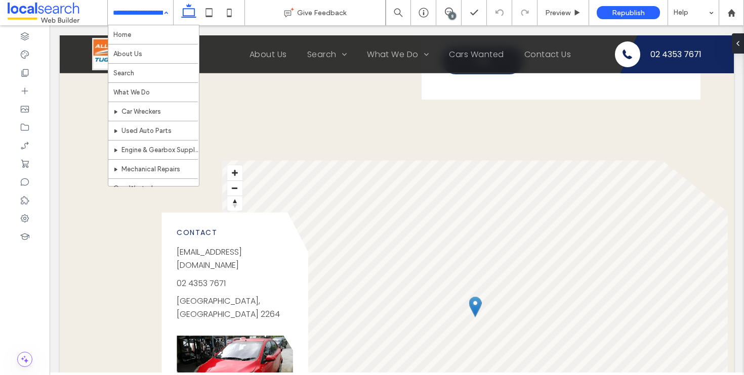
click at [122, 19] on input at bounding box center [138, 12] width 50 height 25
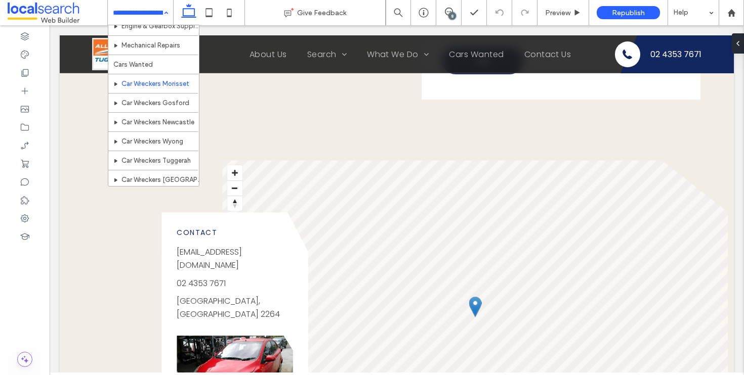
scroll to position [113, 0]
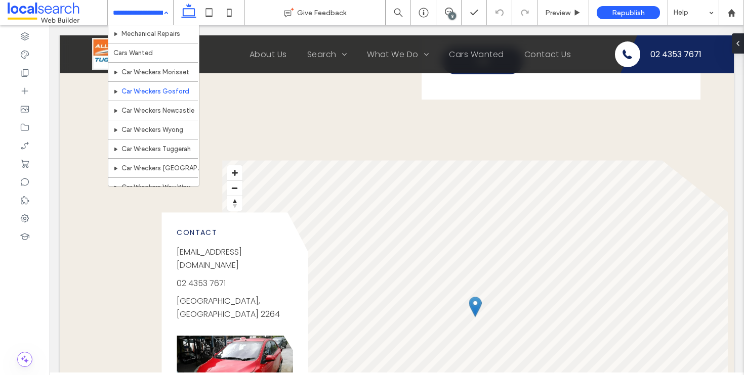
scroll to position [138, 0]
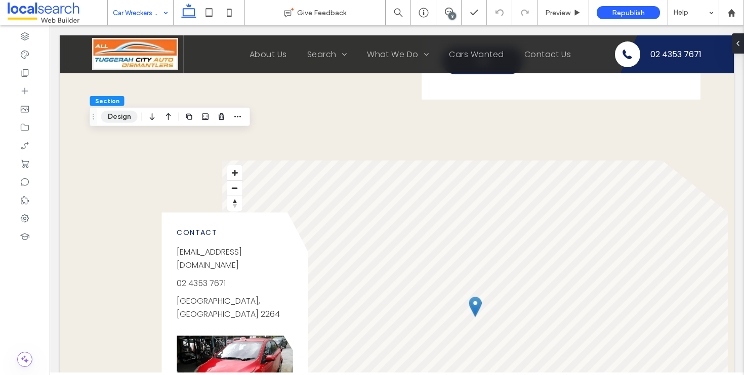
click at [119, 122] on button "Design" at bounding box center [119, 117] width 36 height 12
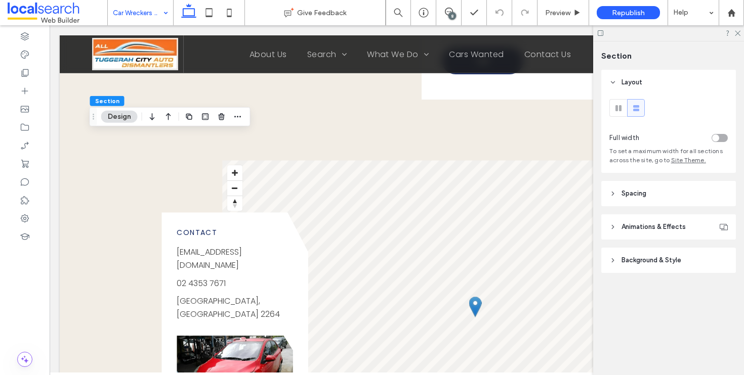
click at [666, 258] on span "Background & Style" at bounding box center [651, 261] width 60 height 10
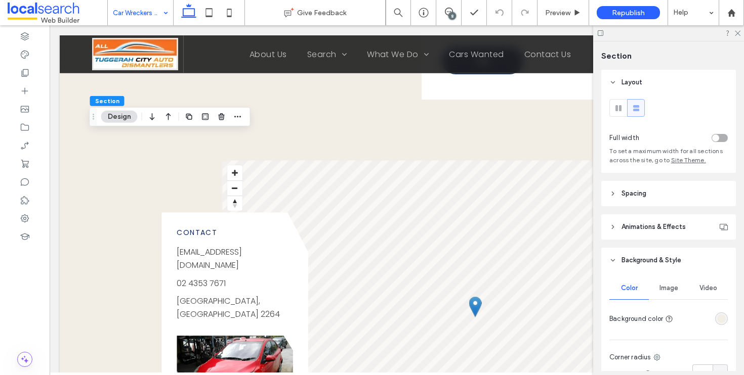
click at [717, 316] on div "rgba(242, 237, 229, 1)" at bounding box center [721, 319] width 9 height 9
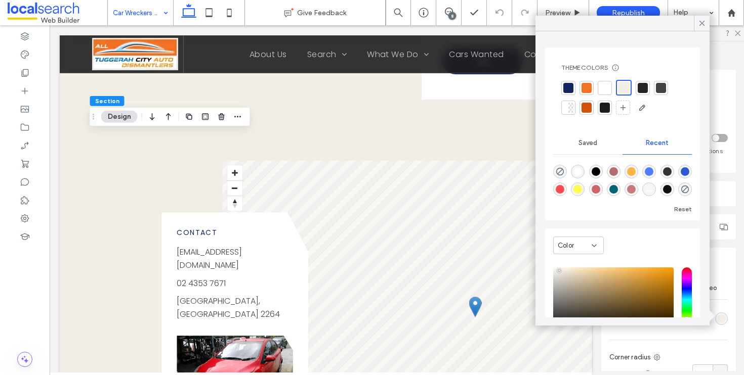
click at [587, 92] on div at bounding box center [586, 88] width 10 height 10
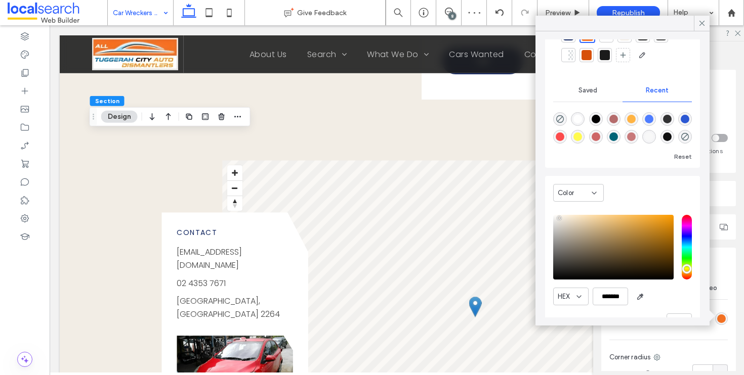
scroll to position [79, 0]
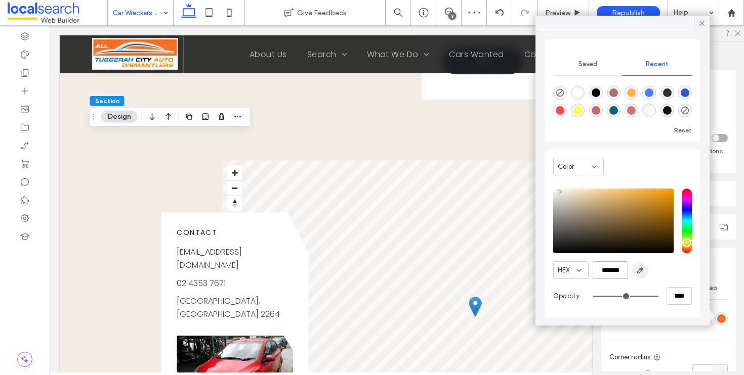
drag, startPoint x: 600, startPoint y: 271, endPoint x: 648, endPoint y: 270, distance: 47.6
click at [648, 270] on div "HEX *******" at bounding box center [622, 271] width 139 height 18
click at [493, 9] on div at bounding box center [499, 13] width 25 height 8
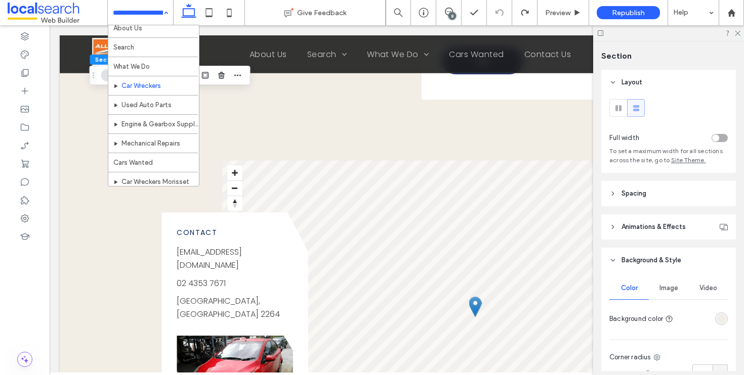
scroll to position [175, 0]
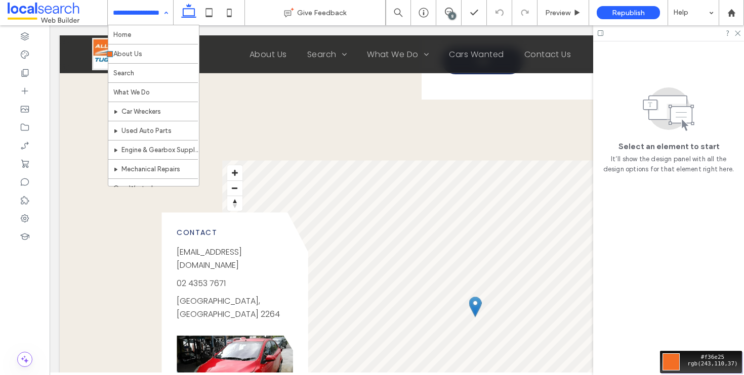
click at [99, 41] on div "Move your 🖱️ to pick a color #f36e25 rgb(243,110,37)" at bounding box center [372, 187] width 744 height 375
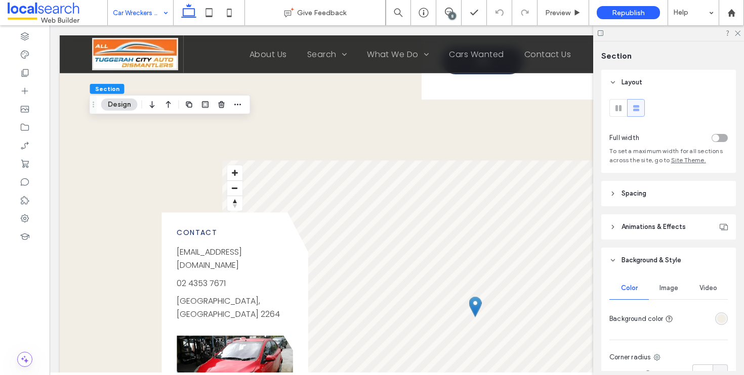
click at [723, 317] on div "Color Image Video Background color Corner radius * px Border *** Shadow" at bounding box center [668, 380] width 135 height 215
click at [720, 319] on div "rgba(242, 237, 229, 1)" at bounding box center [721, 319] width 13 height 13
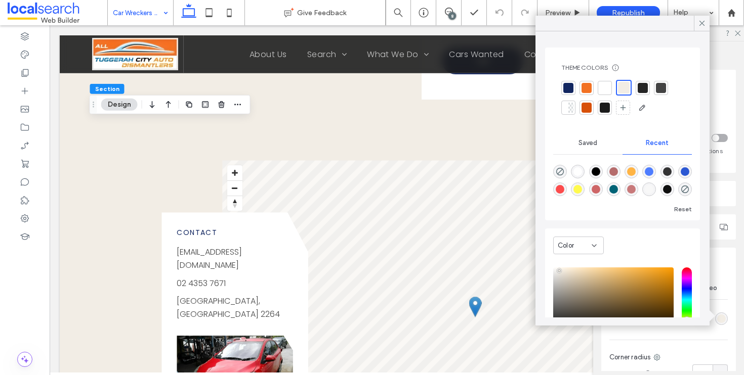
scroll to position [79, 0]
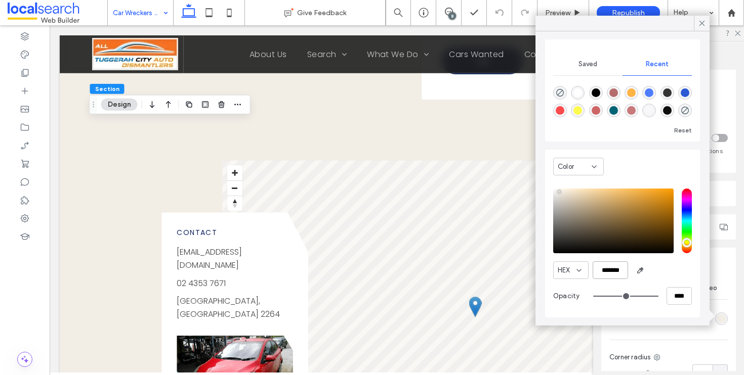
drag, startPoint x: 595, startPoint y: 271, endPoint x: 663, endPoint y: 274, distance: 67.9
click at [663, 274] on div "HEX *******" at bounding box center [622, 271] width 139 height 18
paste input "color picker textbox"
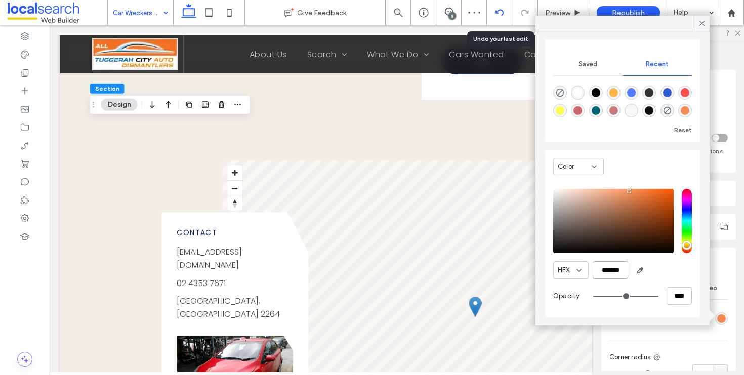
type input "*******"
click at [500, 11] on icon at bounding box center [499, 13] width 8 height 8
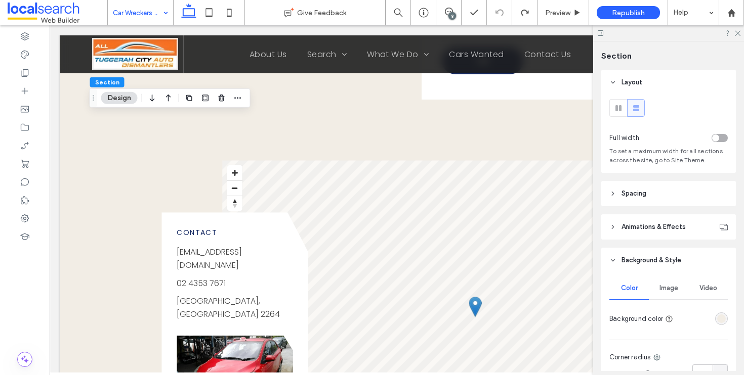
click at [715, 314] on div at bounding box center [721, 319] width 13 height 13
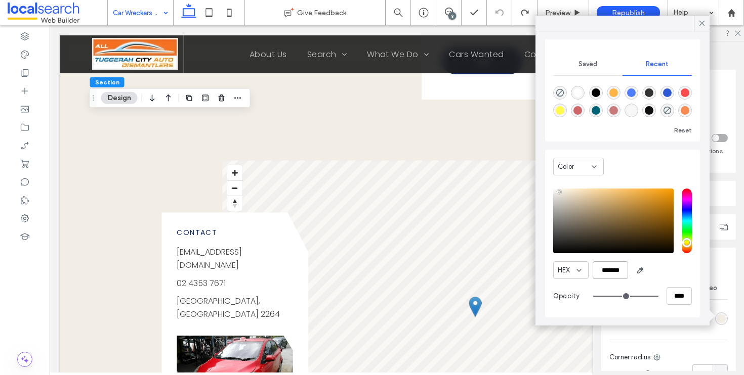
drag, startPoint x: 597, startPoint y: 270, endPoint x: 658, endPoint y: 272, distance: 61.8
click at [658, 272] on div "HEX *******" at bounding box center [622, 271] width 139 height 18
paste input "color picker textbox"
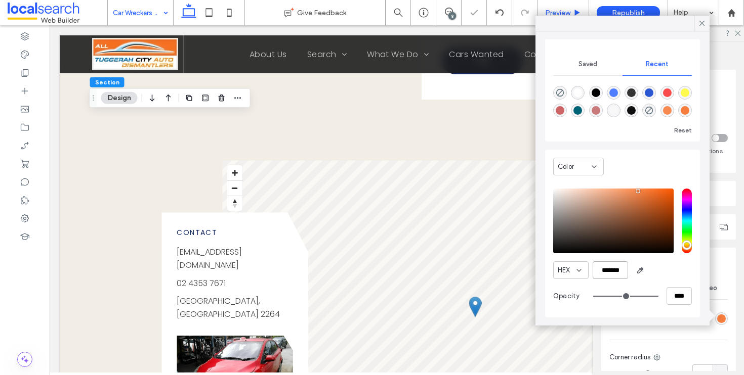
type input "*******"
click at [166, 43] on div "Move your 🖱️ to pick a color #f56f1f rgb(245,111,31)" at bounding box center [372, 187] width 744 height 375
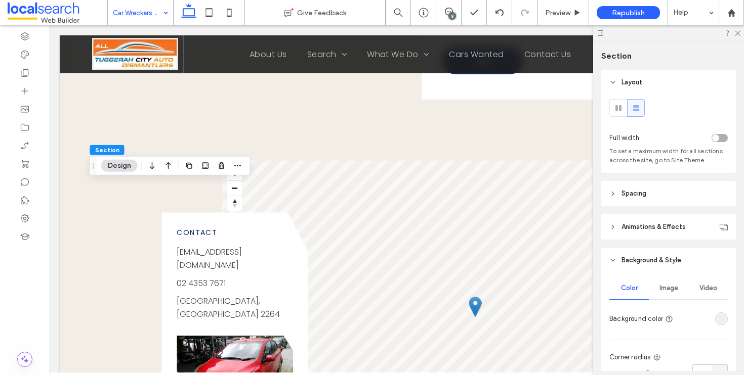
click at [717, 322] on div "rgba(242, 237, 229, 1)" at bounding box center [721, 319] width 9 height 9
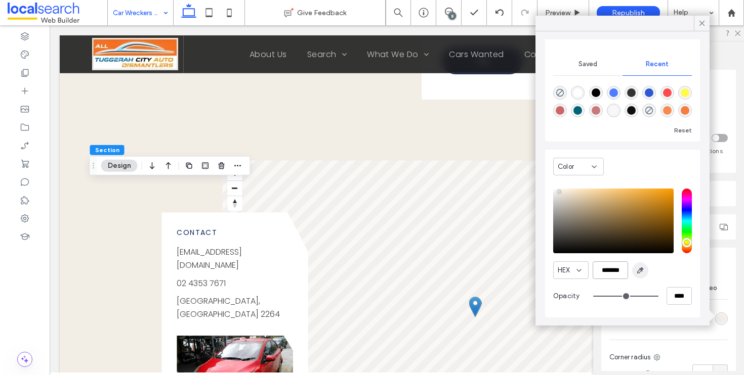
drag, startPoint x: 597, startPoint y: 269, endPoint x: 643, endPoint y: 271, distance: 46.1
click at [643, 271] on div "HEX *******" at bounding box center [622, 271] width 139 height 18
paste input "color picker textbox"
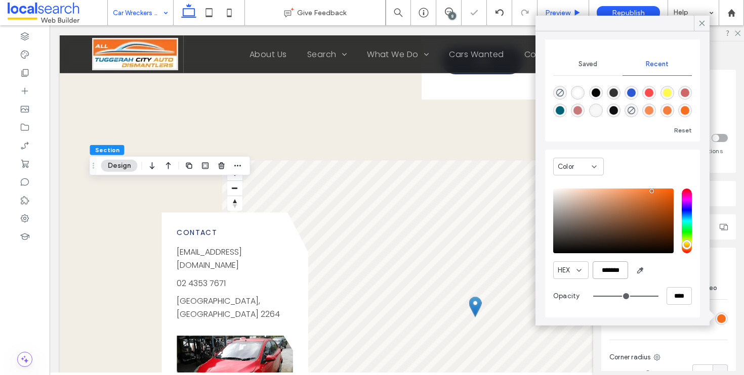
type input "*******"
click at [560, 11] on span "Preview" at bounding box center [557, 13] width 25 height 9
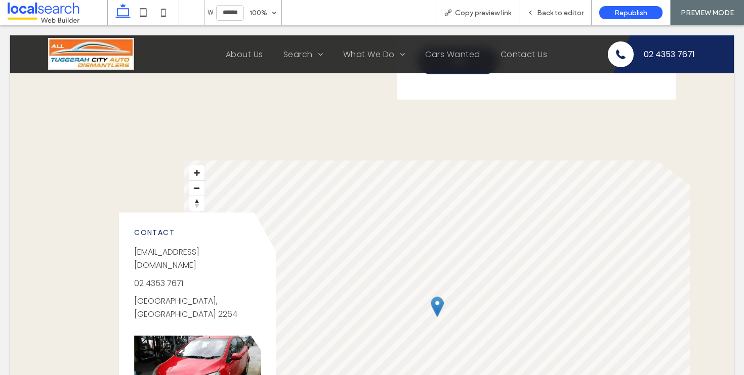
click at [559, 11] on span "Back to editor" at bounding box center [560, 13] width 47 height 9
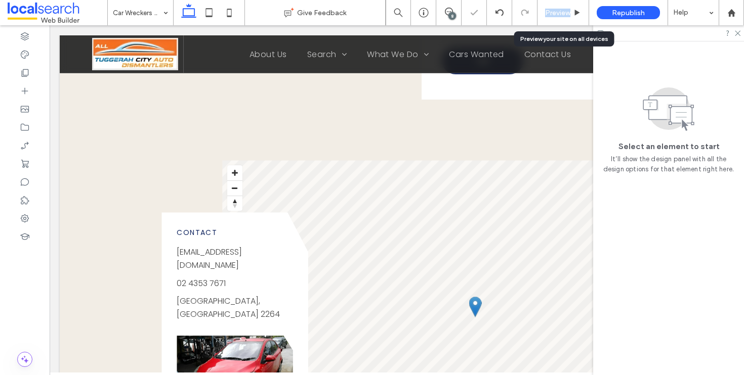
click at [559, 11] on span "Preview" at bounding box center [557, 13] width 25 height 9
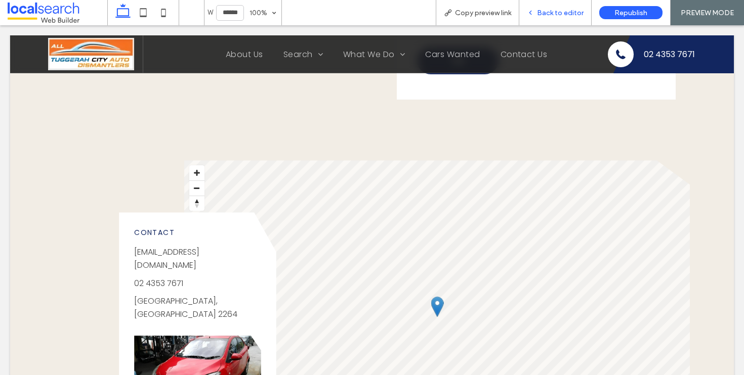
click at [575, 15] on span "Back to editor" at bounding box center [560, 13] width 47 height 9
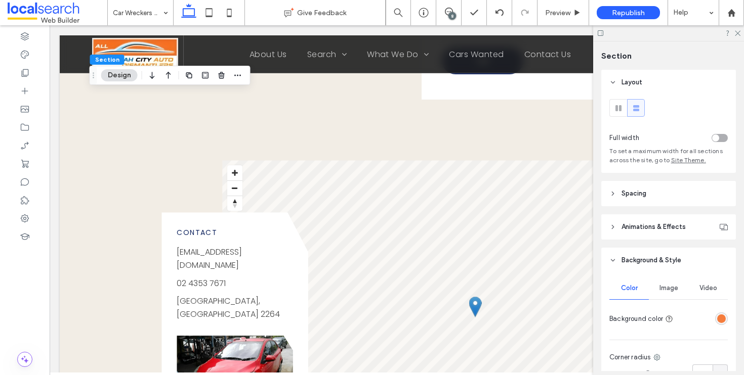
click at [721, 321] on div "rgba(245, 125, 61, 1)" at bounding box center [721, 319] width 13 height 13
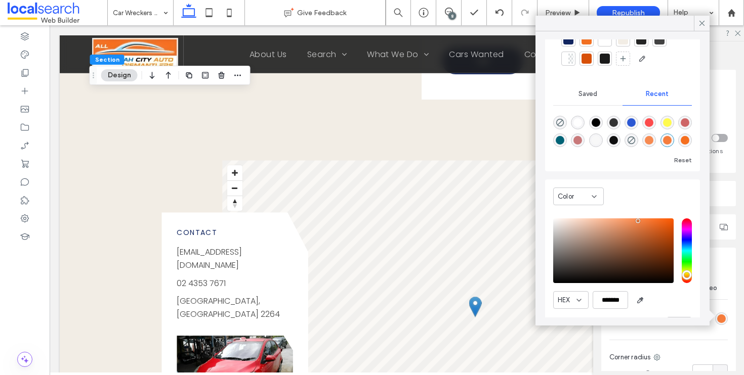
scroll to position [77, 0]
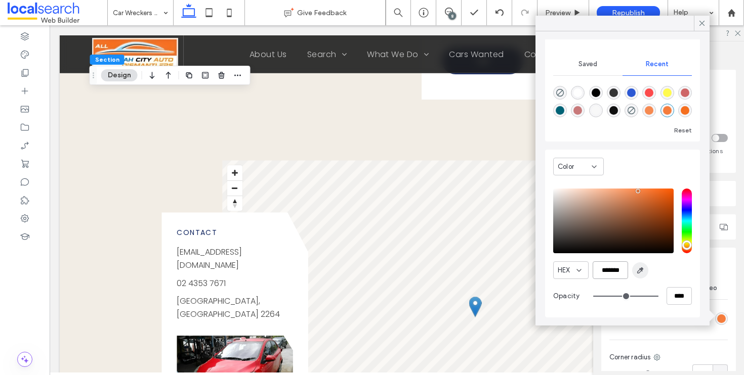
drag, startPoint x: 598, startPoint y: 272, endPoint x: 642, endPoint y: 271, distance: 43.5
click at [642, 271] on div "HEX *******" at bounding box center [622, 271] width 139 height 18
click at [701, 22] on icon at bounding box center [701, 23] width 9 height 9
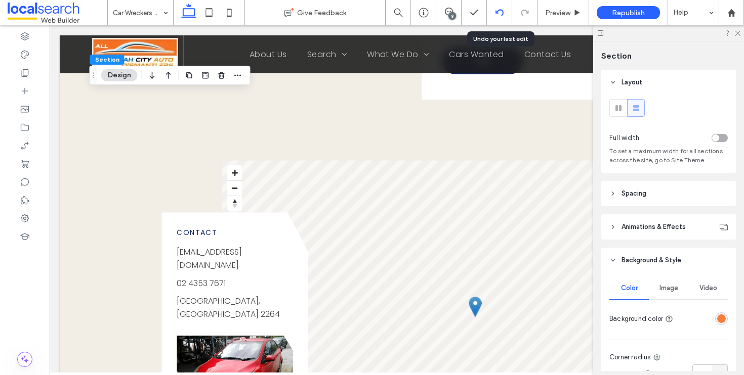
click at [499, 15] on icon at bounding box center [499, 13] width 8 height 8
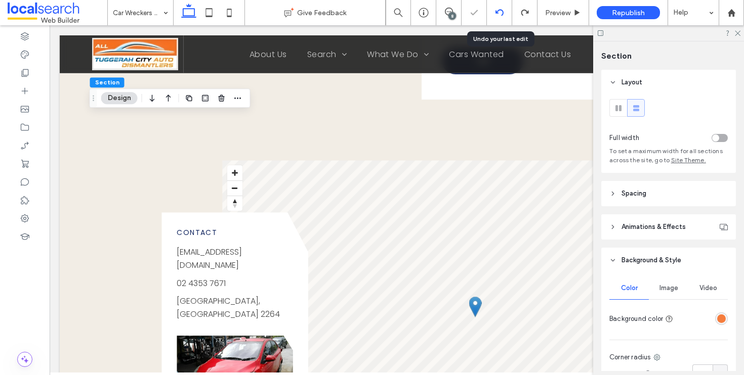
click at [504, 15] on div at bounding box center [499, 13] width 25 height 8
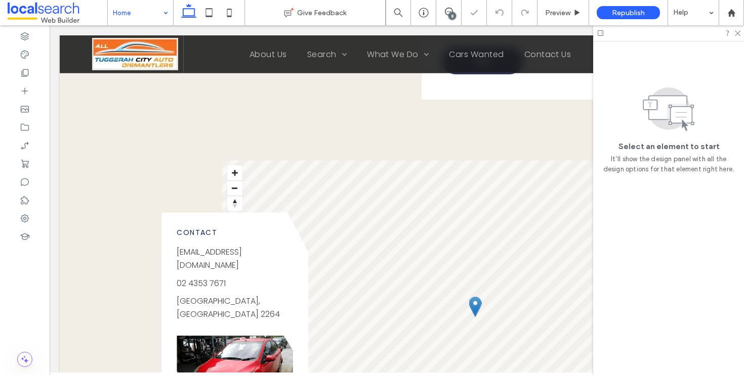
click at [451, 12] on div "8" at bounding box center [452, 16] width 8 height 8
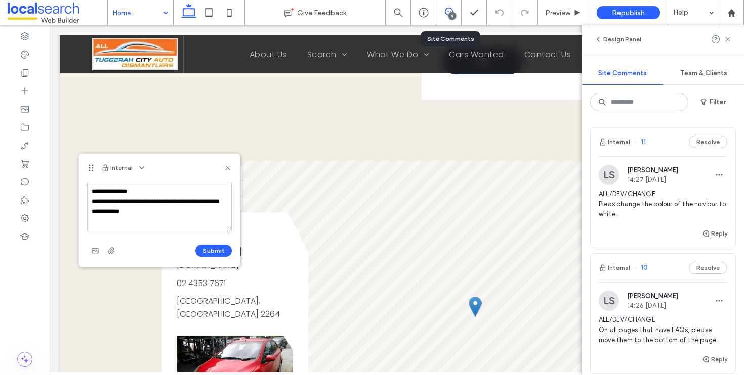
scroll to position [4, 0]
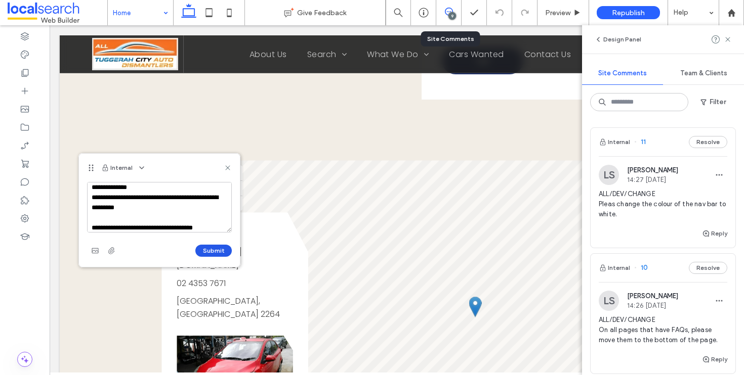
type textarea "**********"
click at [209, 253] on button "Submit" at bounding box center [213, 251] width 36 height 12
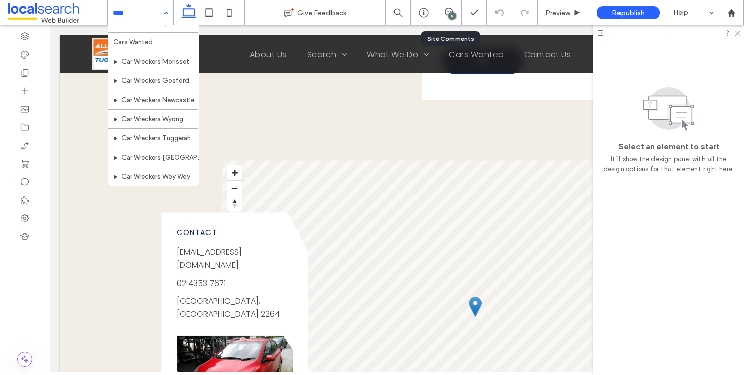
scroll to position [162, 0]
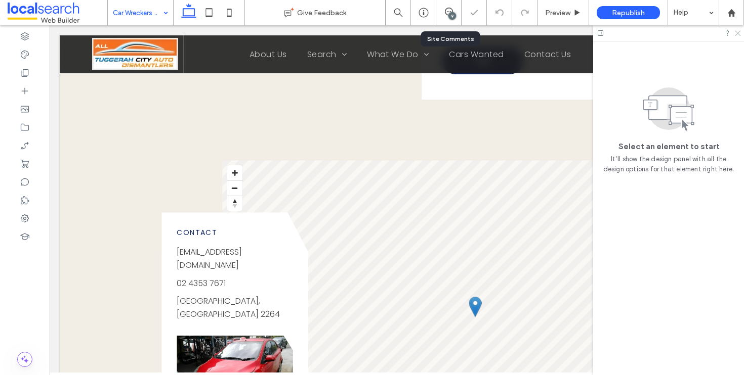
click at [737, 31] on icon at bounding box center [737, 32] width 7 height 7
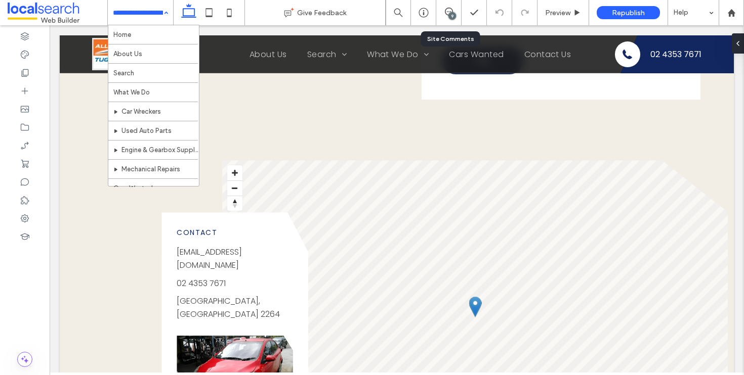
scroll to position [232, 0]
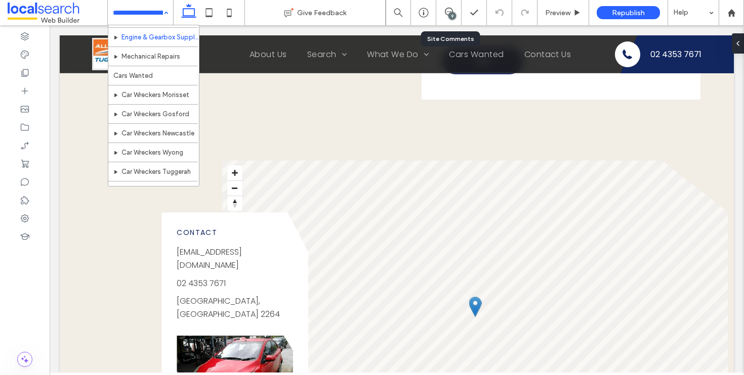
scroll to position [232, 0]
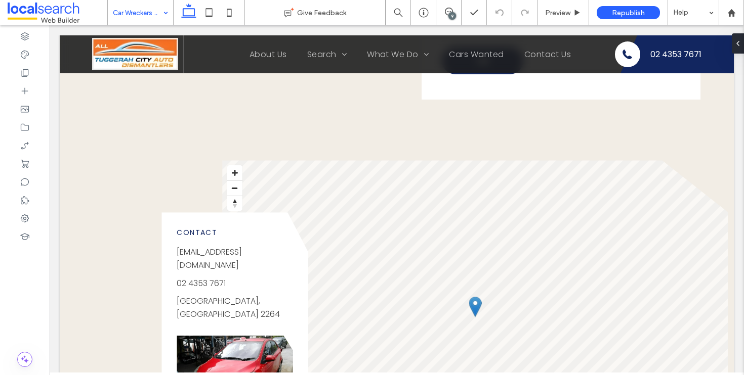
click at [154, 16] on input at bounding box center [138, 12] width 50 height 25
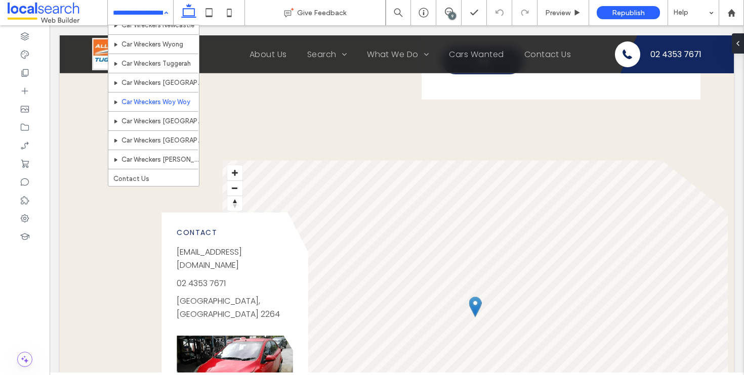
scroll to position [232, 0]
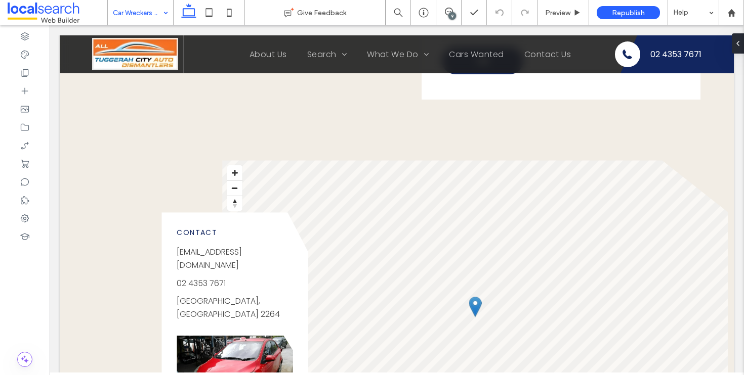
click at [149, 9] on input at bounding box center [138, 12] width 50 height 25
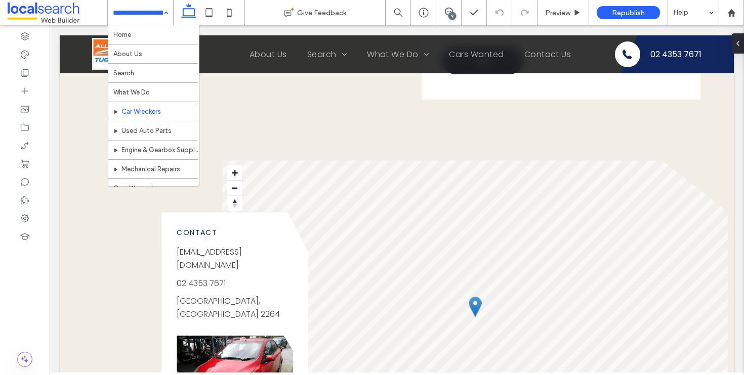
scroll to position [232, 0]
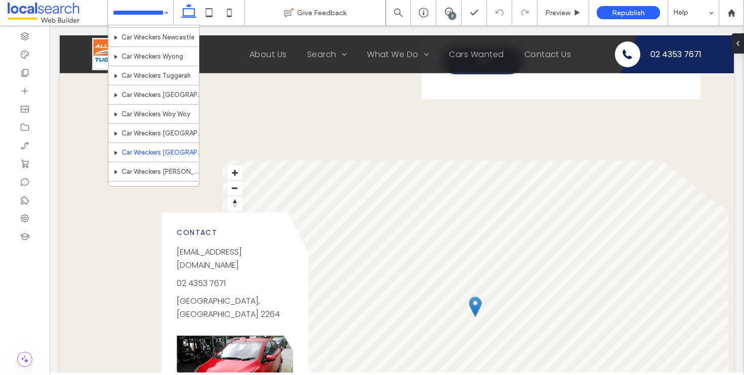
scroll to position [232, 0]
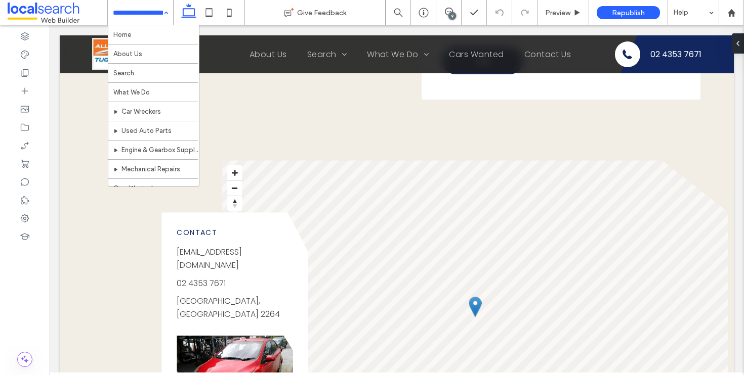
click at [141, 22] on input at bounding box center [138, 12] width 50 height 25
click at [142, 17] on input at bounding box center [138, 12] width 50 height 25
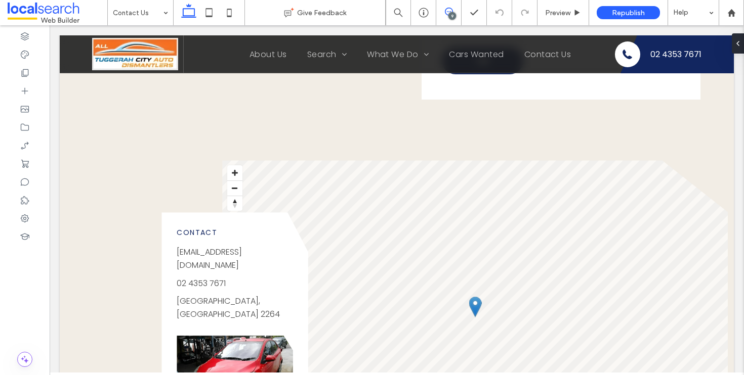
click at [446, 14] on icon at bounding box center [449, 12] width 8 height 8
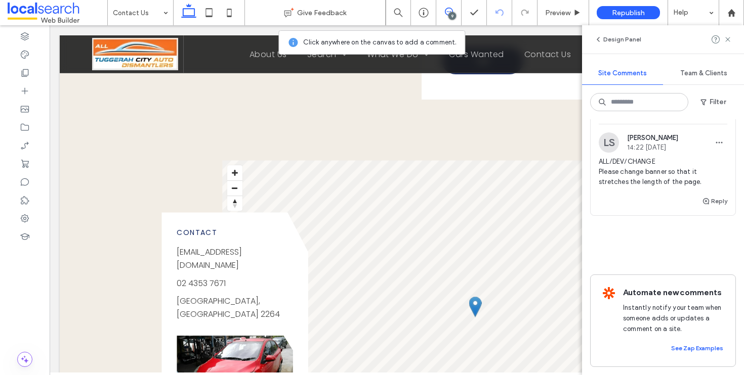
scroll to position [1112, 0]
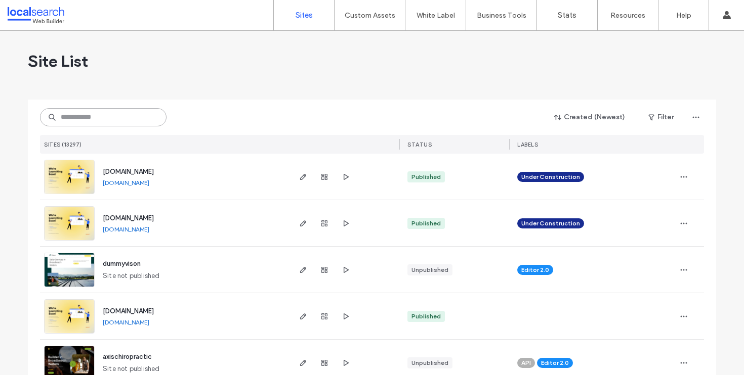
click at [104, 119] on input at bounding box center [103, 117] width 127 height 18
click at [112, 114] on input at bounding box center [103, 117] width 127 height 18
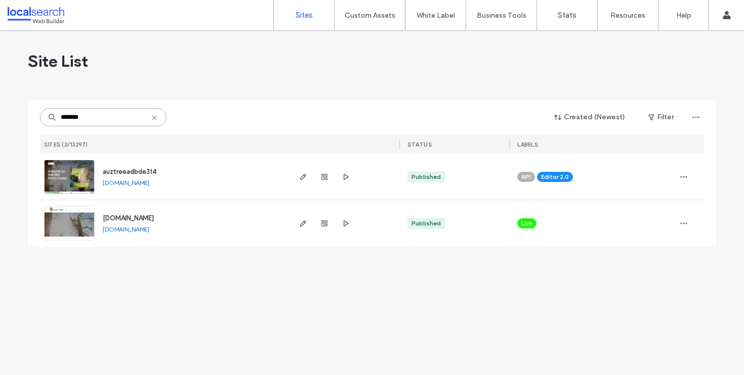
type input "*******"
click at [309, 175] on div at bounding box center [324, 177] width 55 height 46
click at [297, 179] on span "button" at bounding box center [303, 177] width 12 height 12
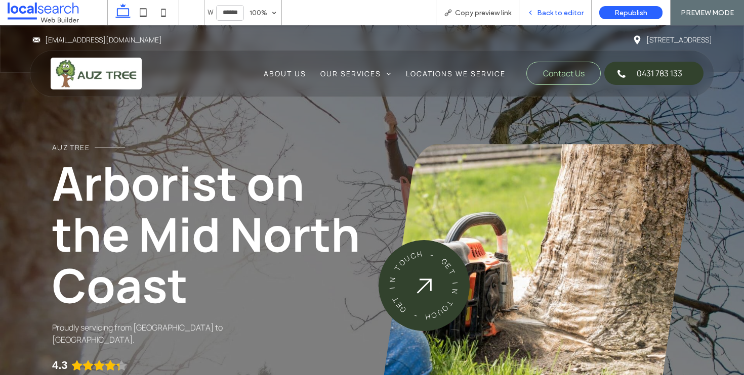
click at [572, 16] on span "Back to editor" at bounding box center [560, 13] width 47 height 9
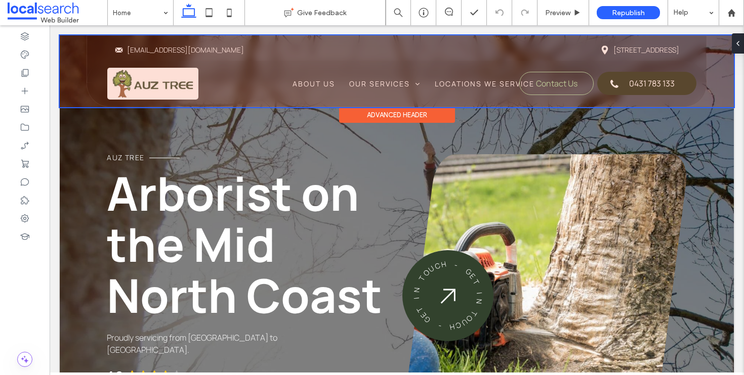
click at [558, 90] on div at bounding box center [397, 71] width 674 height 72
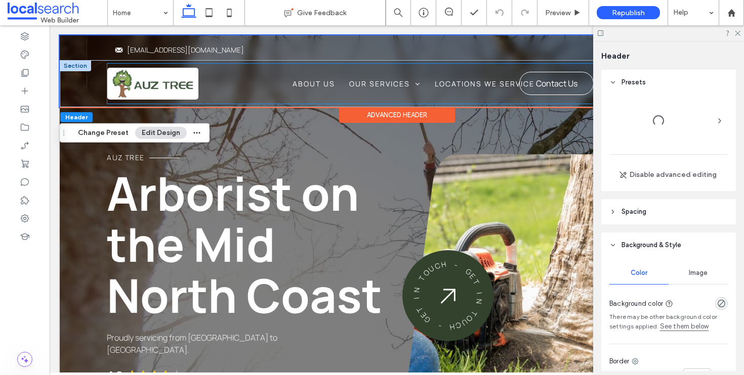
click at [563, 89] on span "Contact Us" at bounding box center [556, 83] width 41 height 21
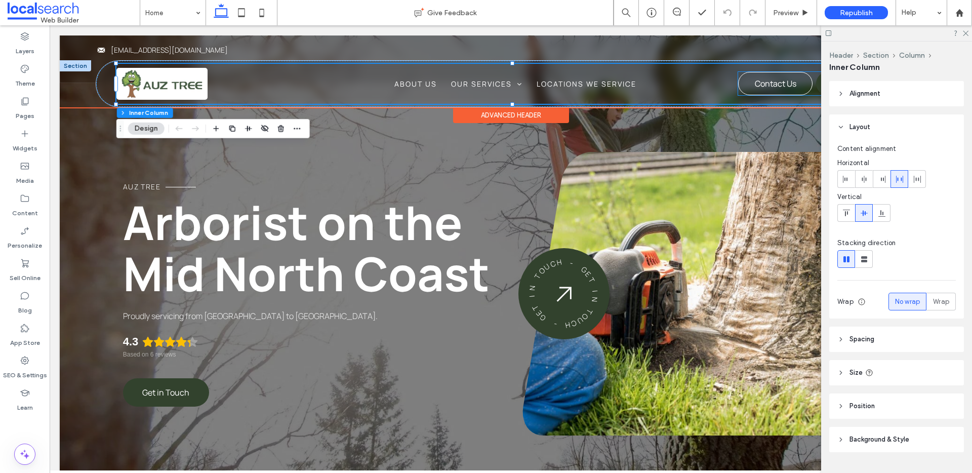
click at [743, 79] on span "Contact Us" at bounding box center [774, 83] width 41 height 21
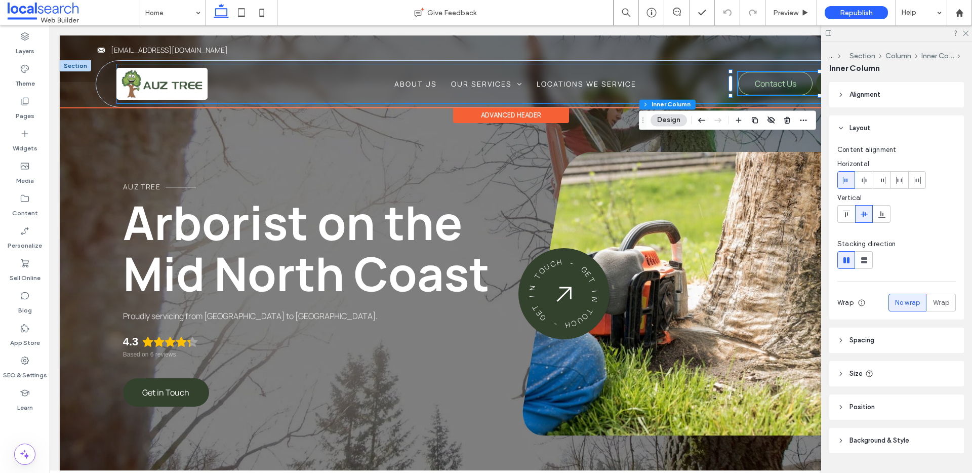
click at [743, 100] on div "About Us Our Services Tree Removal Tree Felling Tree Lopping Tree Pruning Stump…" at bounding box center [515, 84] width 798 height 40
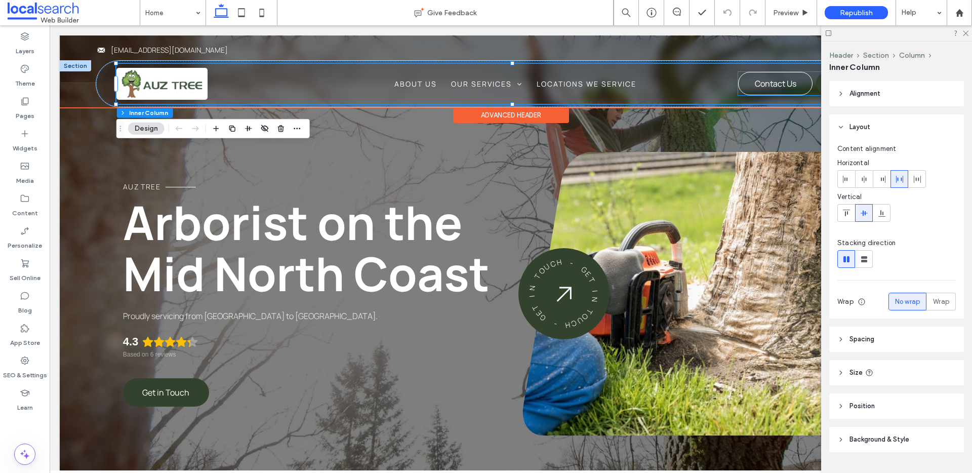
click at [743, 86] on span "Contact Us" at bounding box center [774, 83] width 41 height 21
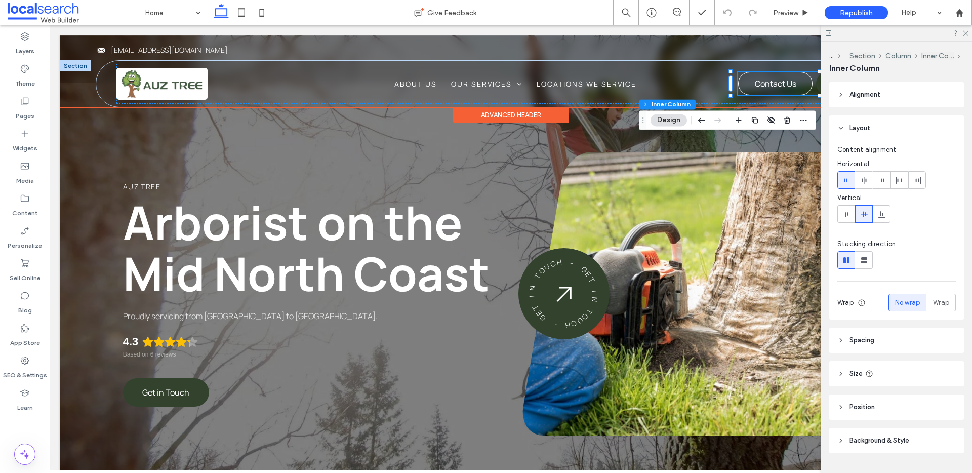
click at [743, 86] on span "Contact Us" at bounding box center [774, 83] width 41 height 21
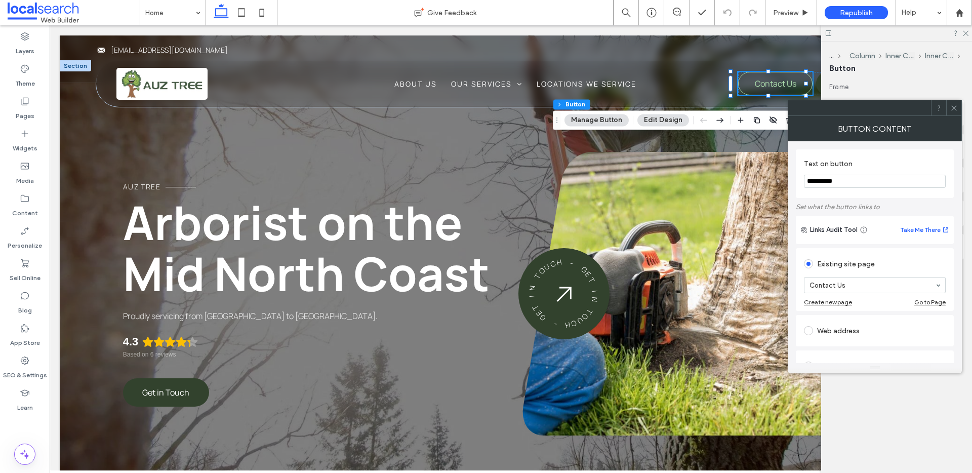
click at [743, 108] on div at bounding box center [953, 107] width 15 height 15
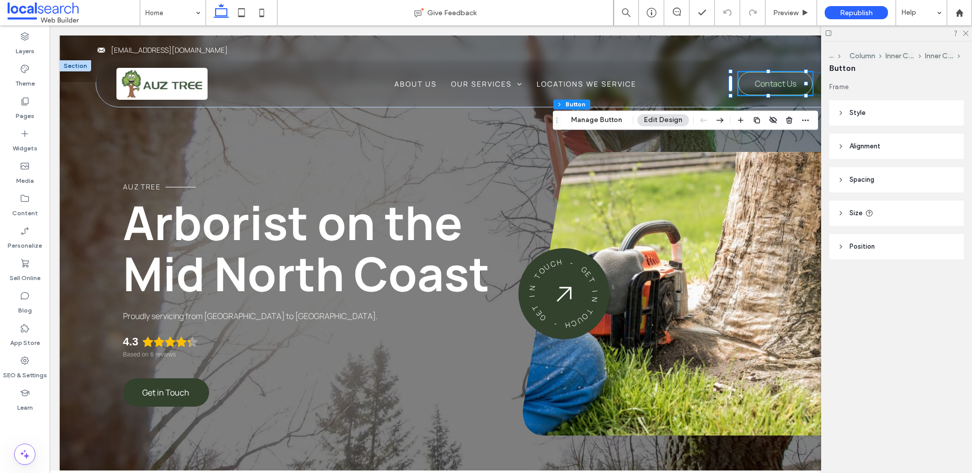
click at [743, 248] on header "Position" at bounding box center [896, 246] width 135 height 25
click at [743, 139] on header "Alignment" at bounding box center [896, 146] width 135 height 25
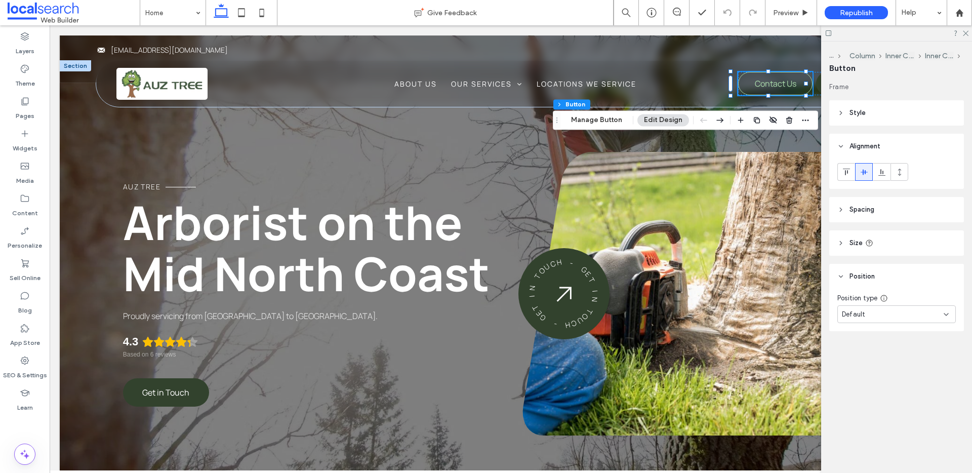
click at [743, 104] on header "Style" at bounding box center [896, 112] width 135 height 25
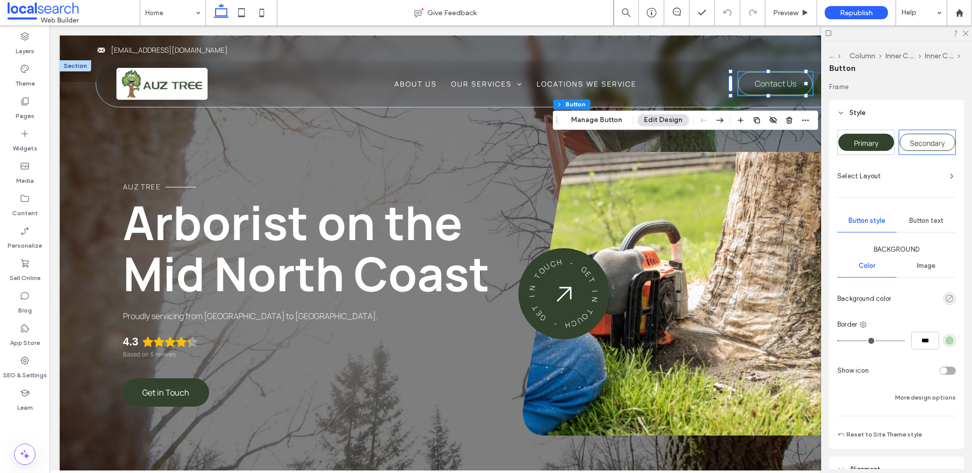
click at [743, 298] on icon "rgba(0, 0, 0, 0)" at bounding box center [949, 298] width 9 height 9
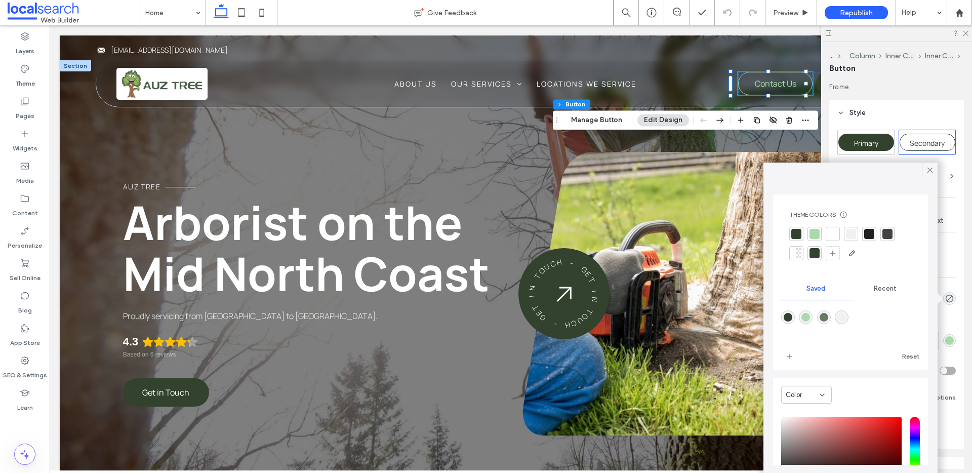
click at [743, 232] on div at bounding box center [814, 234] width 10 height 10
click at [743, 170] on icon at bounding box center [929, 169] width 9 height 9
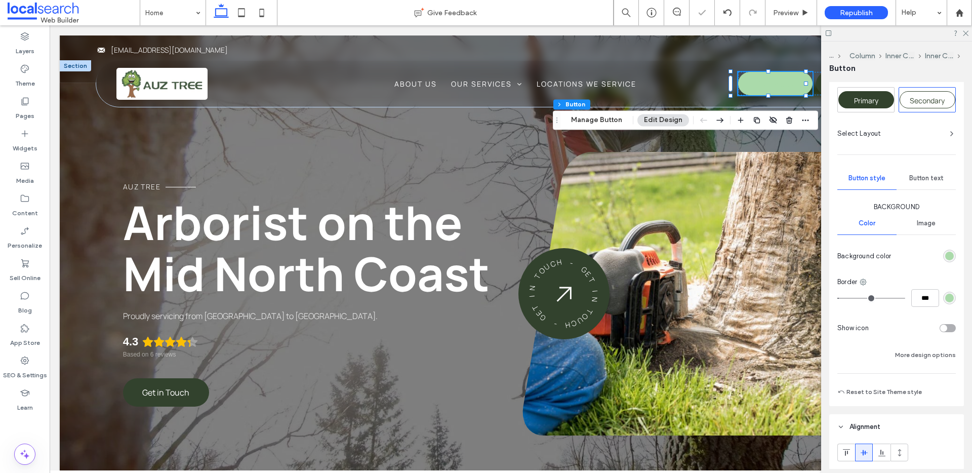
scroll to position [89, 0]
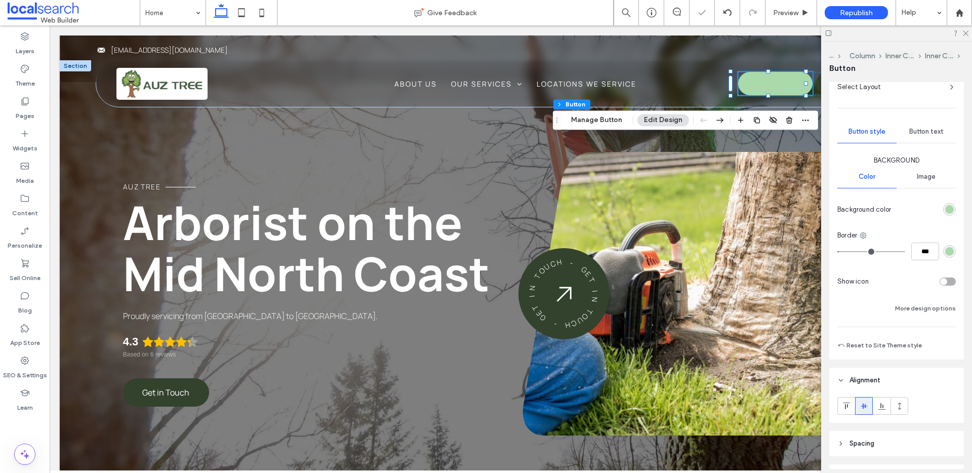
click at [743, 135] on span "Button text" at bounding box center [926, 132] width 34 height 8
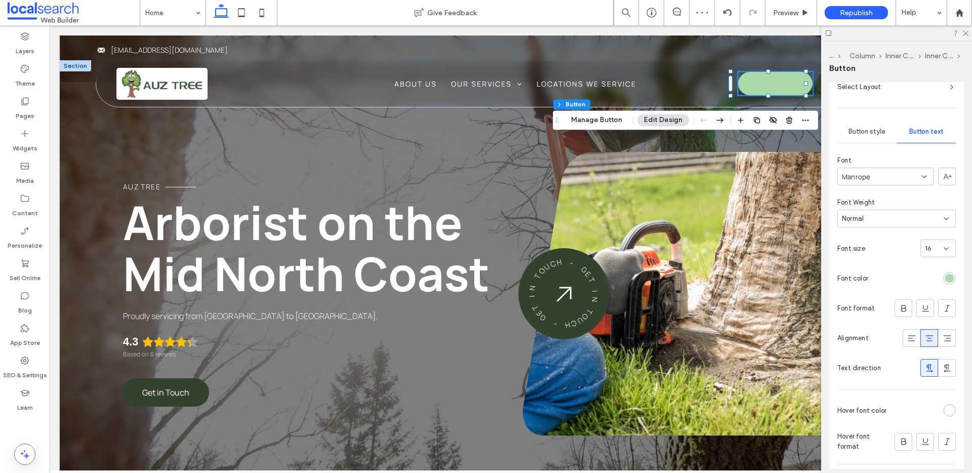
click at [743, 268] on div "Primary Secondary Select Layout Button style Button text Font Manrope Font Weig…" at bounding box center [896, 266] width 135 height 460
click at [743, 275] on div "rgb(170, 218, 170)" at bounding box center [949, 278] width 13 height 13
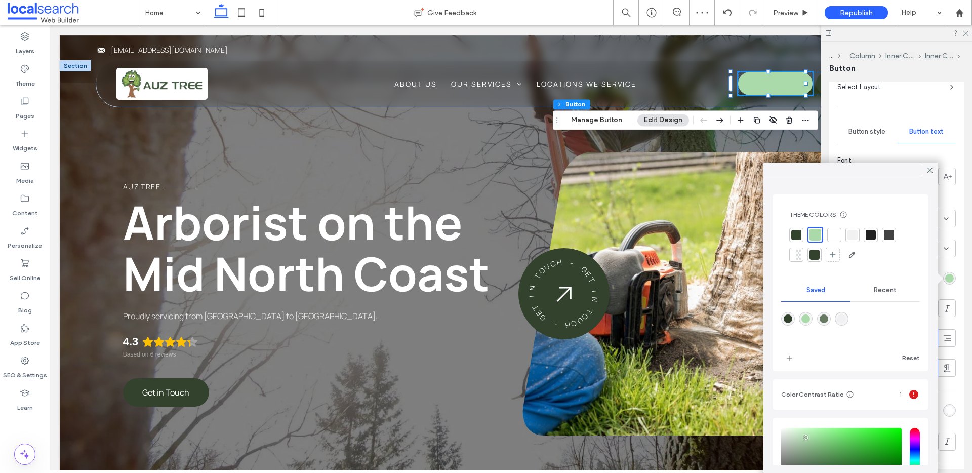
click at [743, 239] on div at bounding box center [834, 235] width 14 height 14
click at [743, 167] on div at bounding box center [929, 169] width 16 height 15
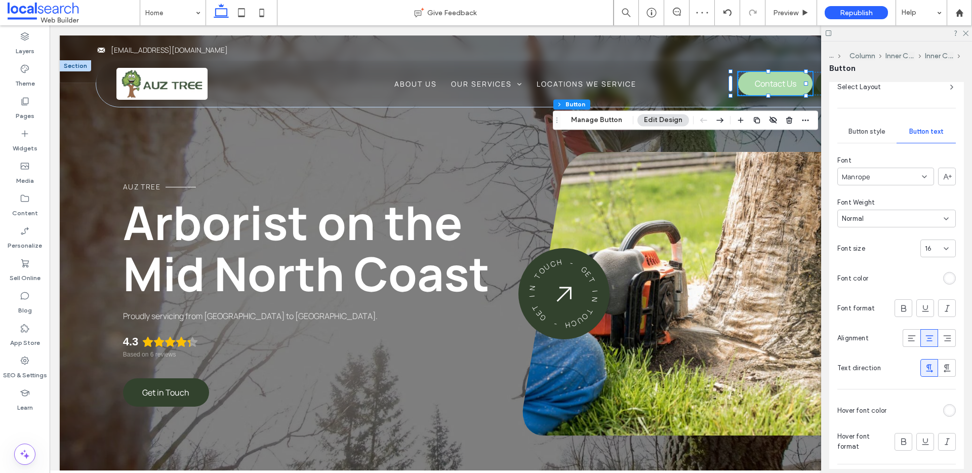
click at [743, 134] on span "Button style" at bounding box center [866, 132] width 37 height 8
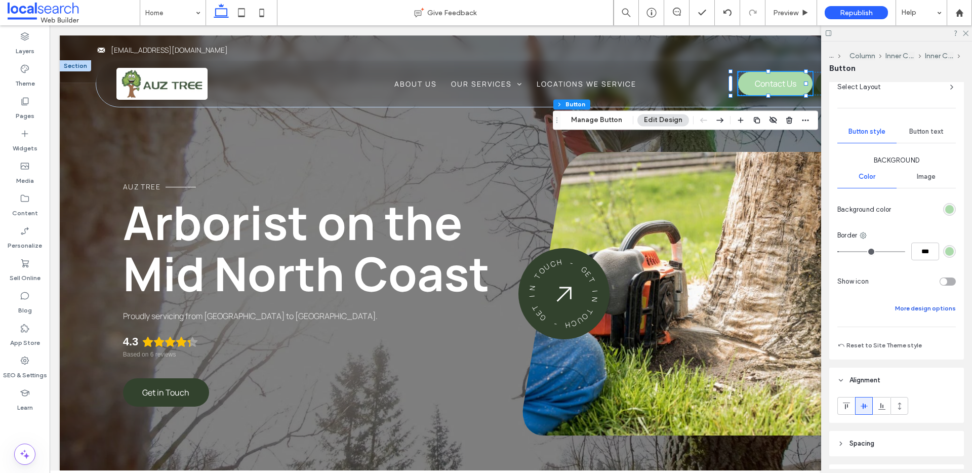
click at [743, 308] on button "More design options" at bounding box center [925, 308] width 61 height 12
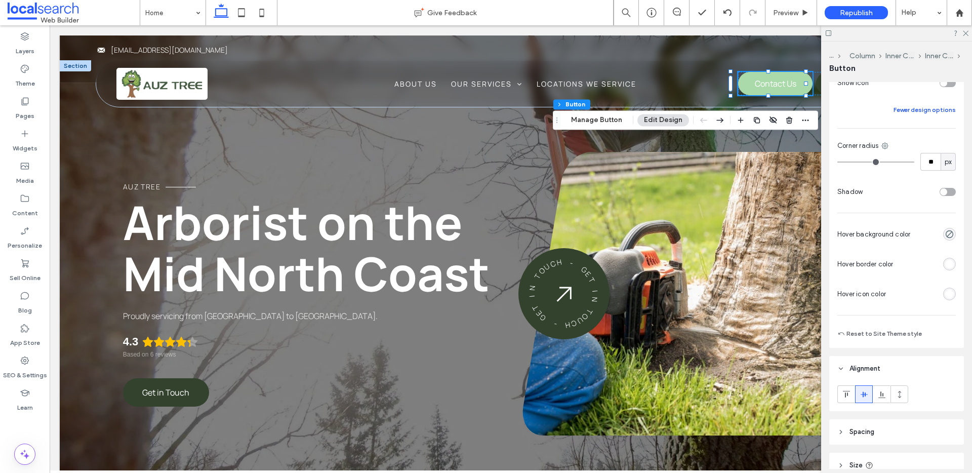
scroll to position [289, 0]
click at [743, 234] on icon "rgba(0, 0, 0, 0)" at bounding box center [949, 232] width 9 height 9
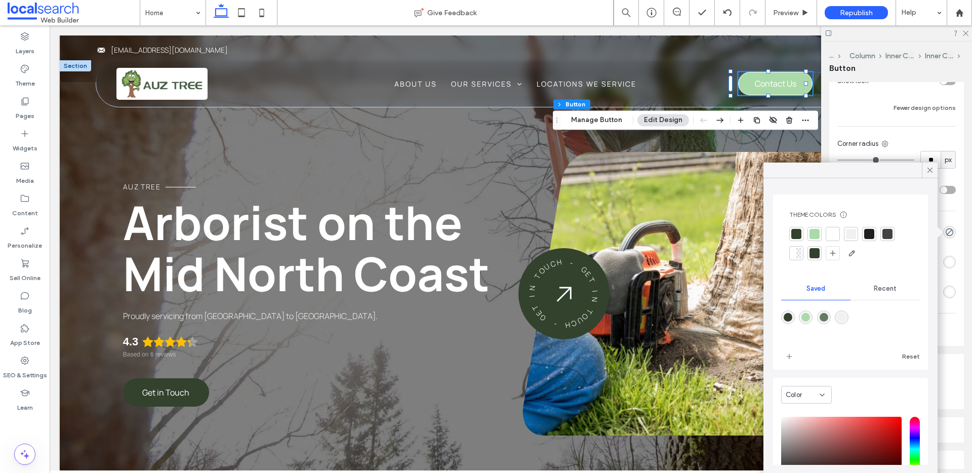
click at [743, 233] on div at bounding box center [832, 234] width 10 height 10
click at [743, 172] on icon at bounding box center [929, 169] width 9 height 9
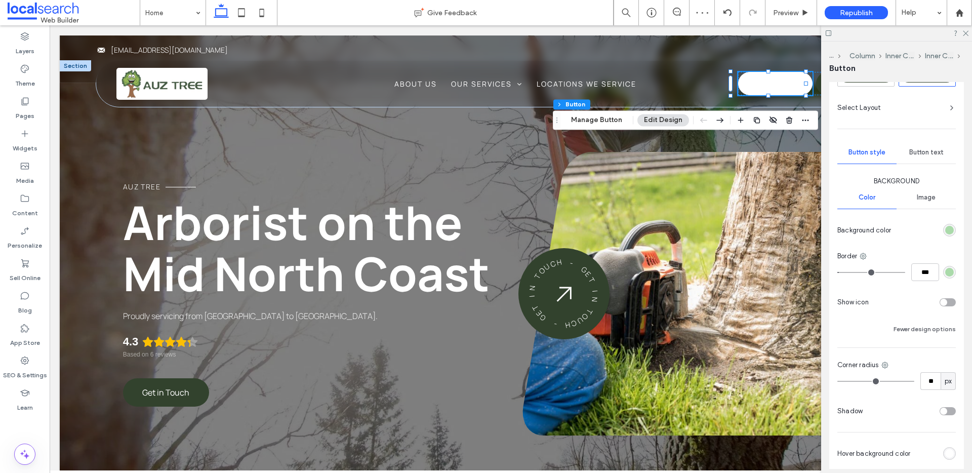
scroll to position [0, 0]
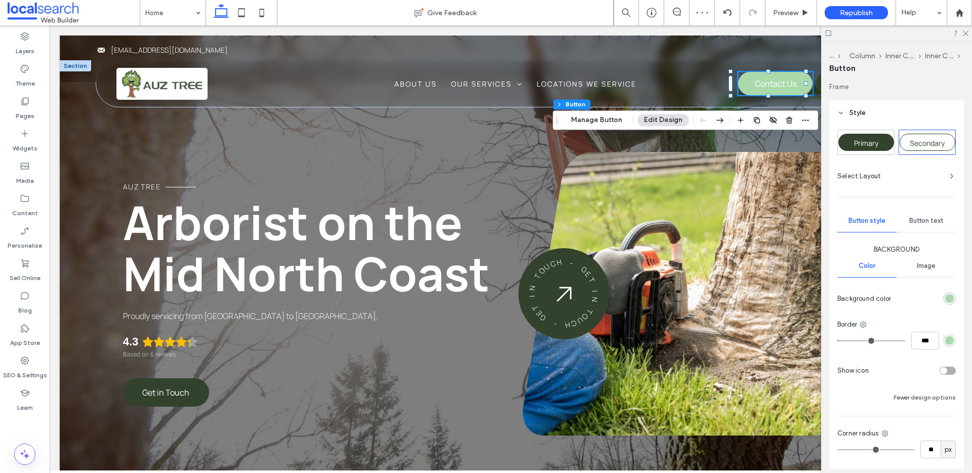
click at [743, 219] on span "Button text" at bounding box center [926, 221] width 34 height 8
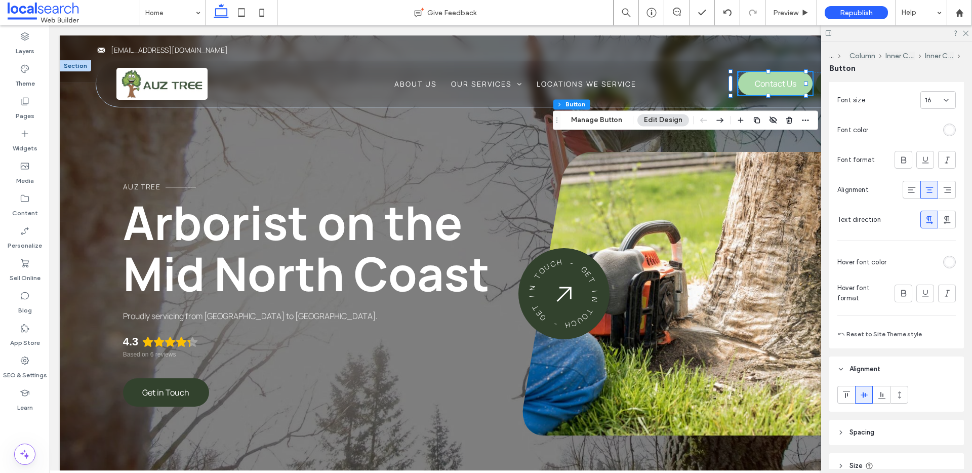
scroll to position [250, 0]
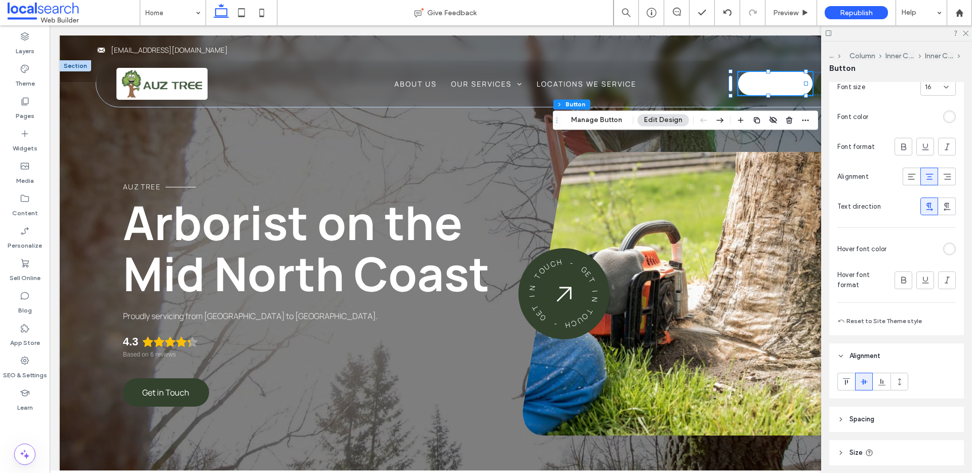
click at [743, 248] on div "rgb(255, 255, 255)" at bounding box center [949, 248] width 9 height 9
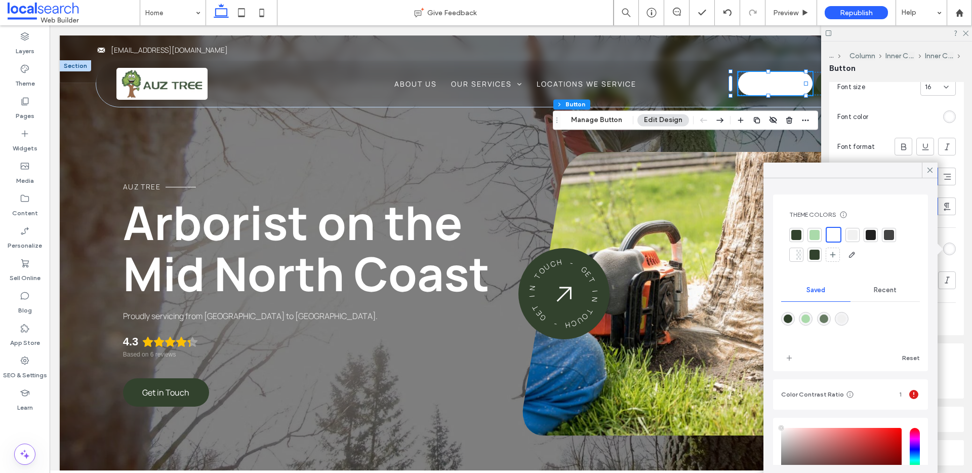
click at [743, 236] on div at bounding box center [814, 235] width 10 height 10
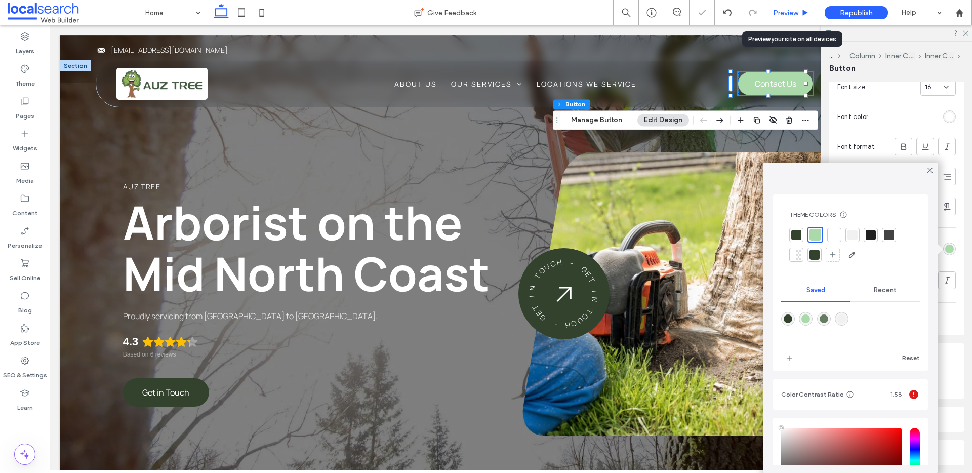
click at [743, 10] on div "Preview" at bounding box center [790, 13] width 51 height 9
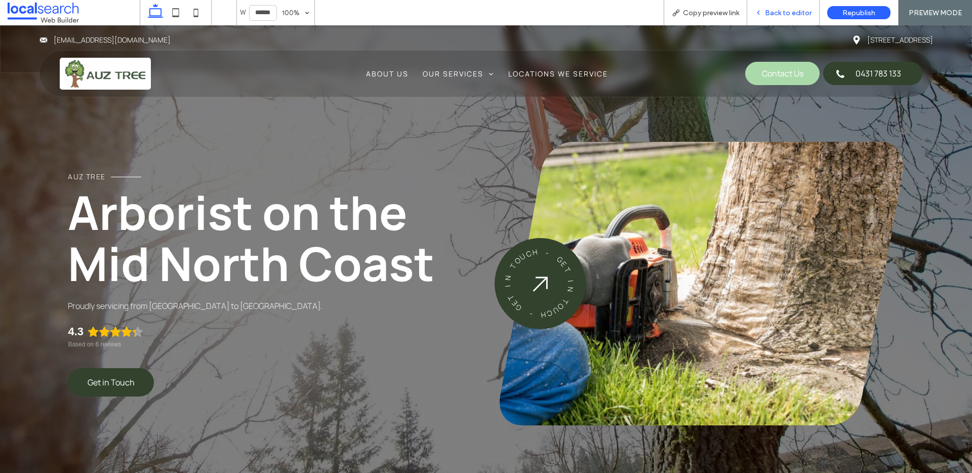
click at [743, 12] on span "Back to editor" at bounding box center [788, 13] width 47 height 9
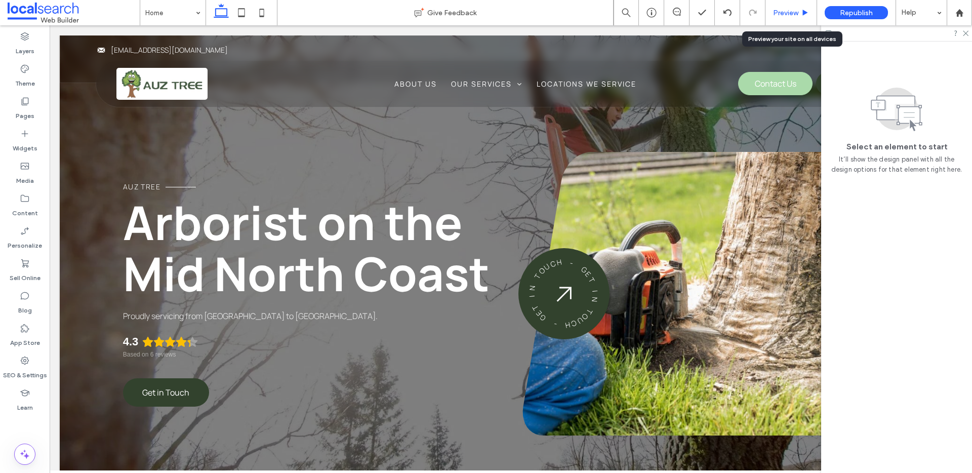
click at [743, 15] on div "Preview" at bounding box center [790, 13] width 51 height 9
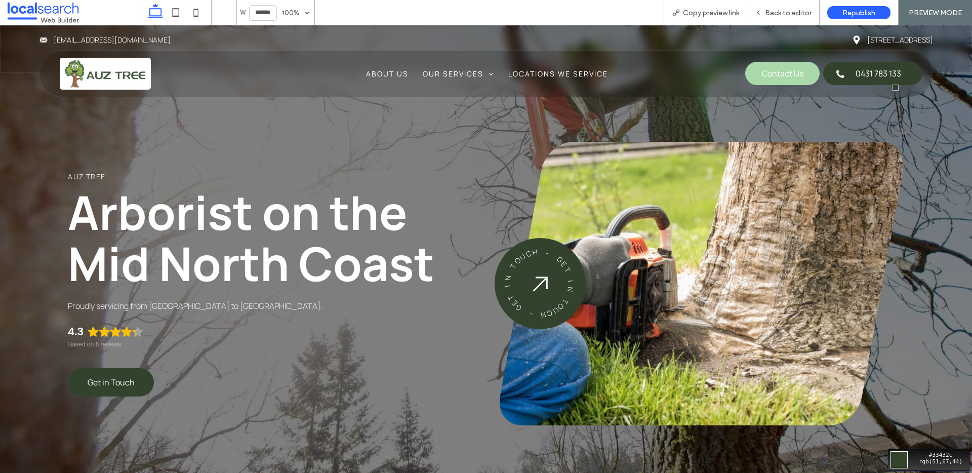
click at [743, 74] on div "Move your 🖱️ to pick a color #33432c rgb(51,67,44)" at bounding box center [486, 236] width 972 height 473
click at [743, 15] on span "Back to editor" at bounding box center [788, 13] width 47 height 9
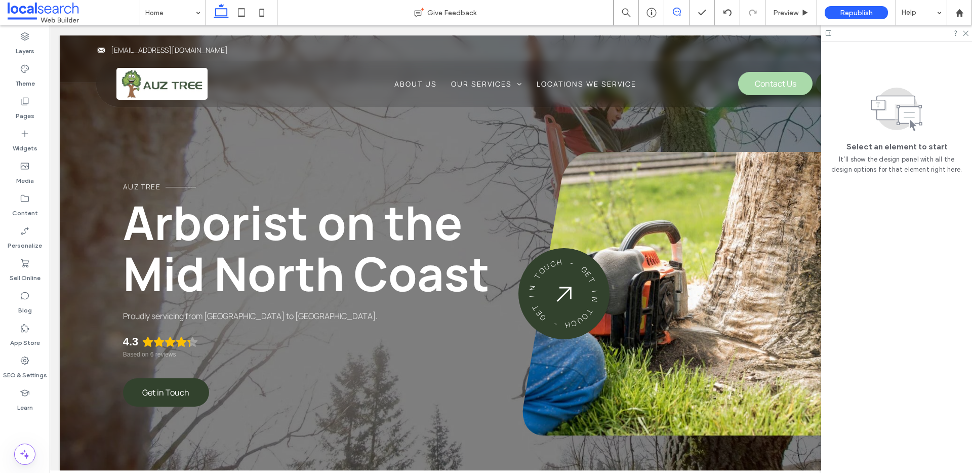
click at [677, 14] on icon at bounding box center [677, 12] width 8 height 8
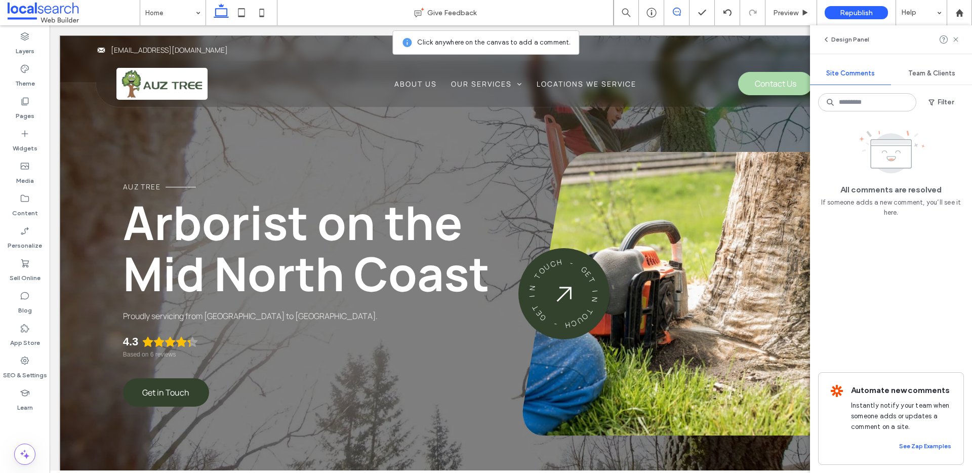
click at [78, 110] on div "Auz Tree Arborist on the Mid North Coast Proudly servicing from Bulahdelah to T…" at bounding box center [511, 265] width 902 height 460
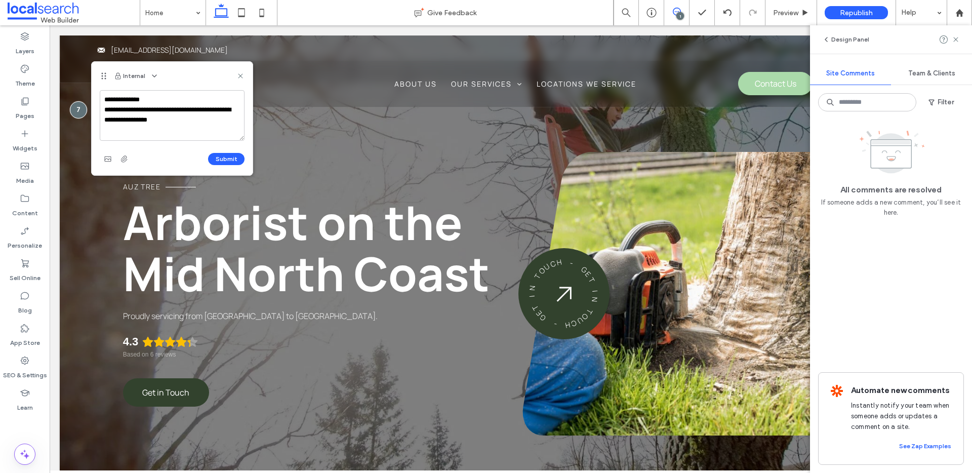
type textarea "**********"
click at [232, 167] on div "**********" at bounding box center [172, 132] width 161 height 85
click at [232, 161] on button "Submit" at bounding box center [226, 159] width 36 height 12
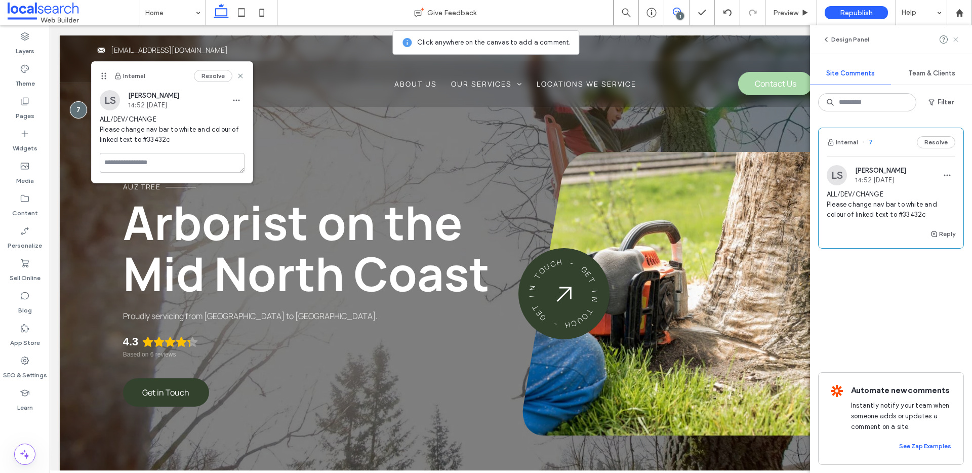
click at [743, 38] on use at bounding box center [955, 39] width 5 height 5
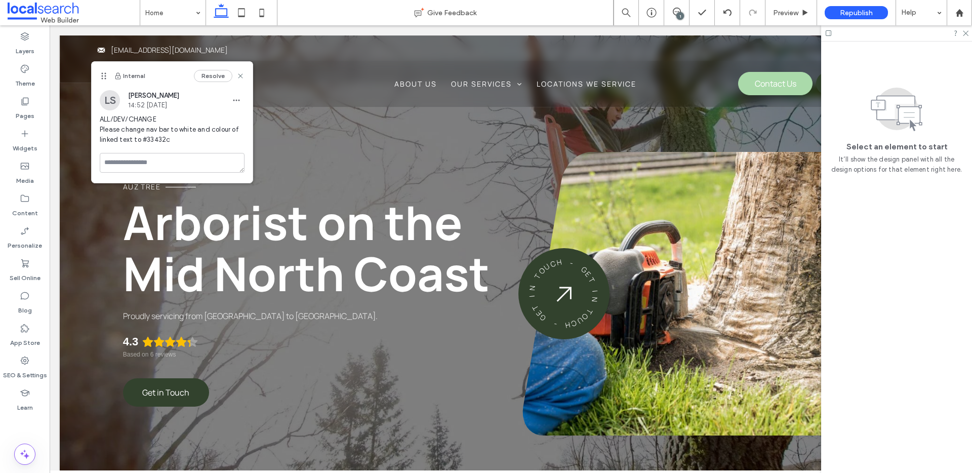
click at [243, 71] on div "Resolve" at bounding box center [219, 76] width 51 height 12
click at [241, 76] on use at bounding box center [240, 75] width 5 height 5
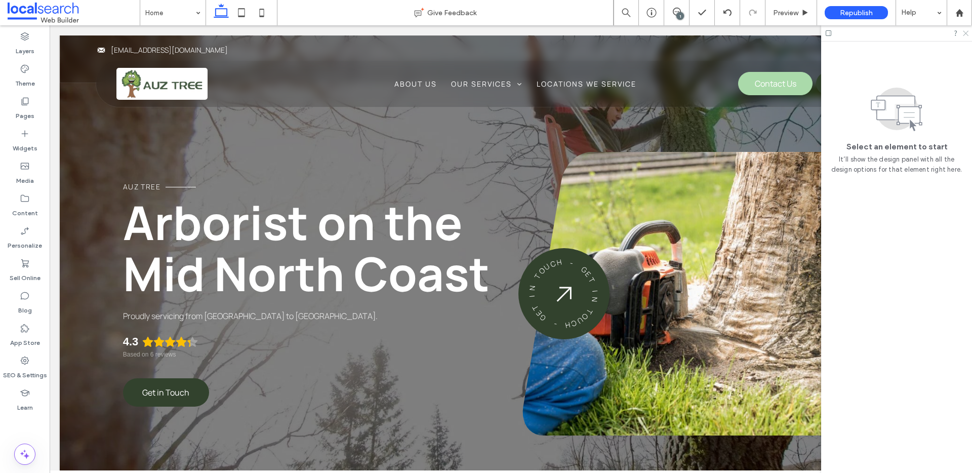
click at [743, 34] on icon at bounding box center [964, 32] width 7 height 7
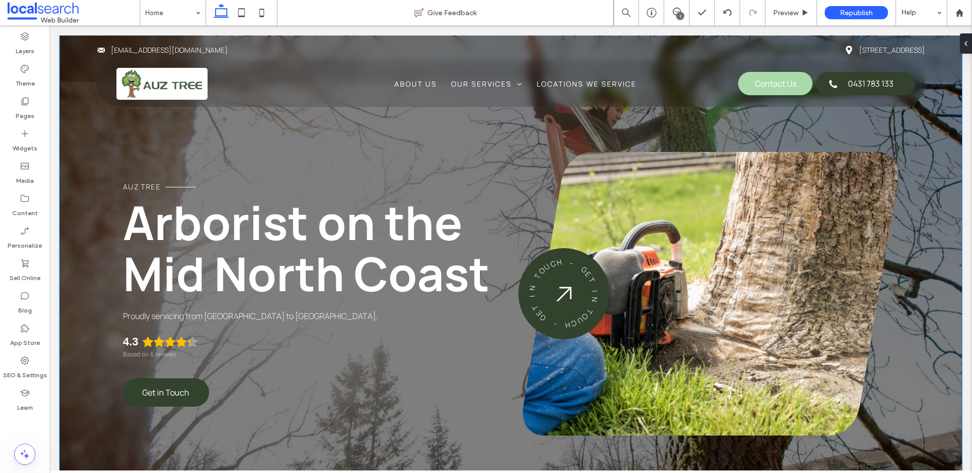
click at [82, 138] on div "Auz Tree Arborist on the Mid North Coast Proudly servicing from Bulahdelah to T…" at bounding box center [511, 265] width 902 height 460
drag, startPoint x: 81, startPoint y: 73, endPoint x: 81, endPoint y: 79, distance: 6.1
click at [81, 73] on button "Design" at bounding box center [89, 75] width 36 height 12
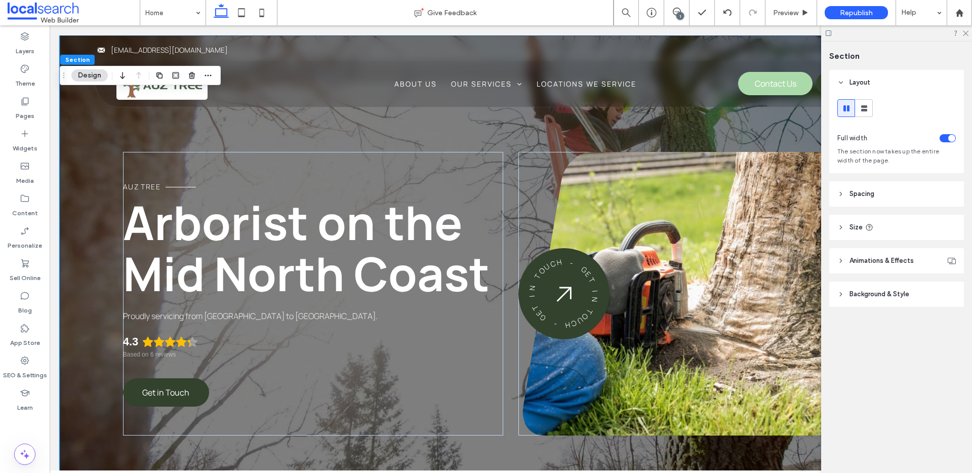
click at [743, 289] on span "Background & Style" at bounding box center [879, 294] width 60 height 10
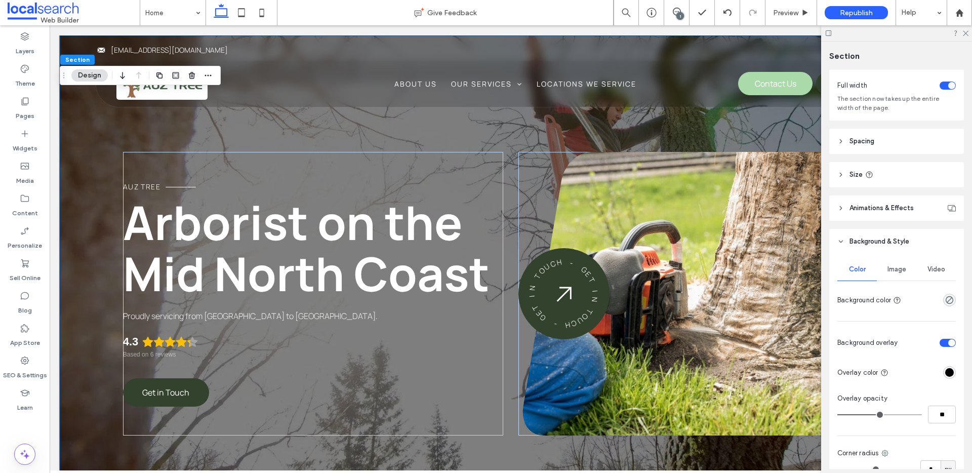
scroll to position [174, 0]
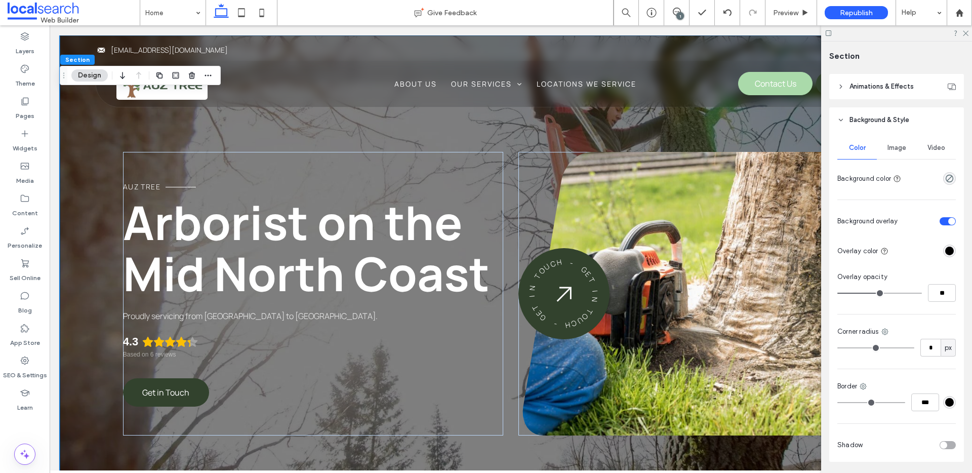
type input "**"
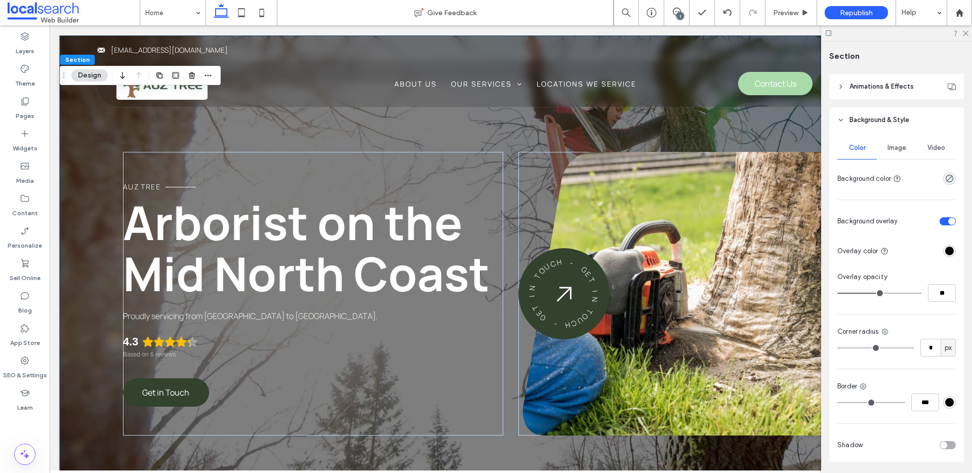
type input "**"
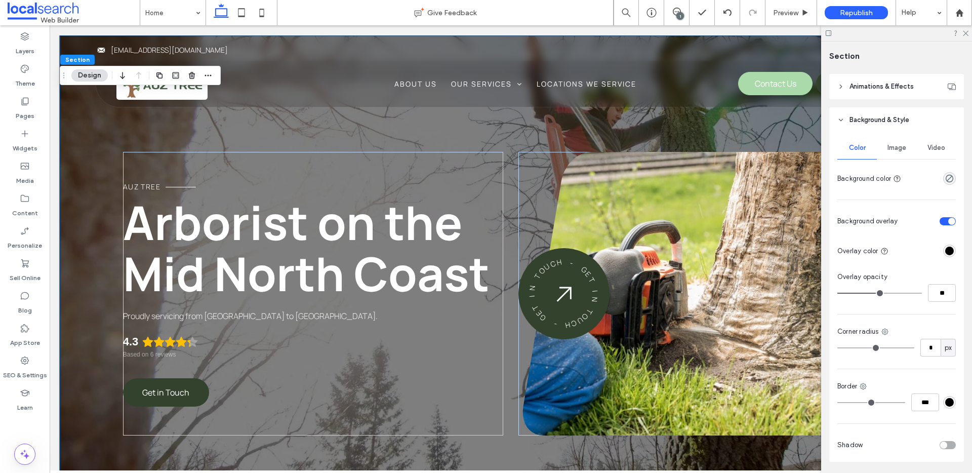
type input "**"
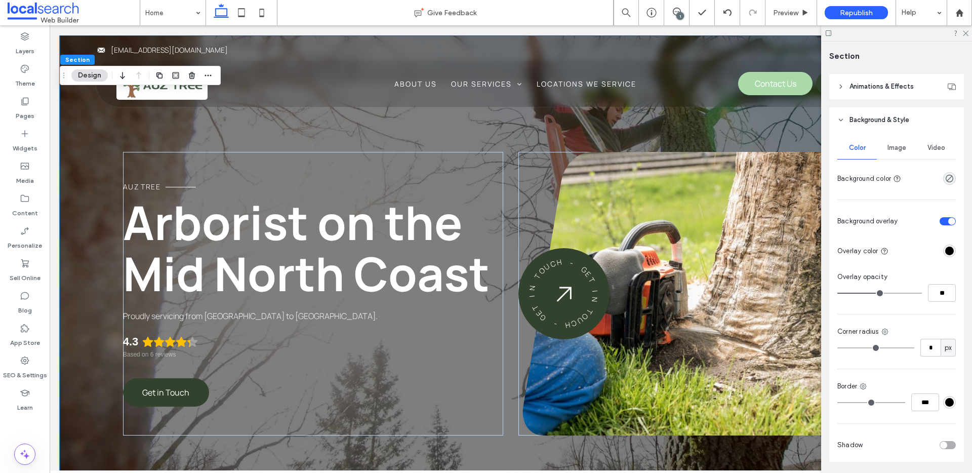
type input "**"
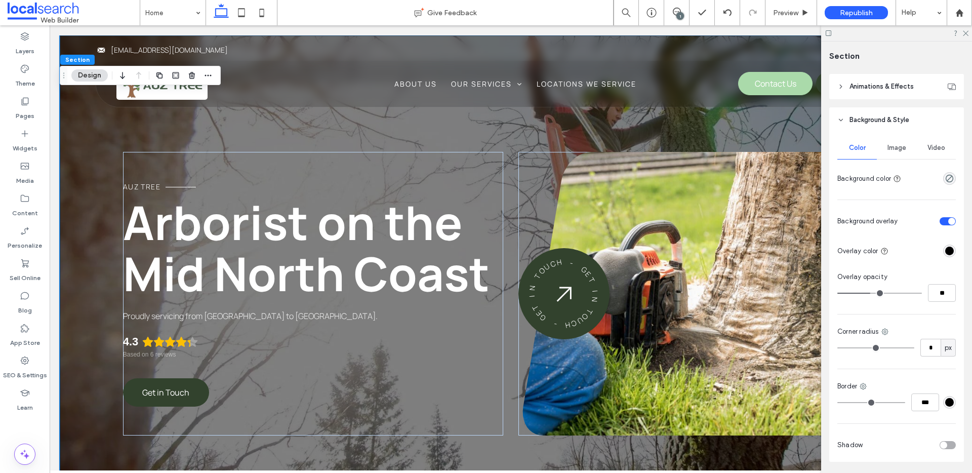
type input "**"
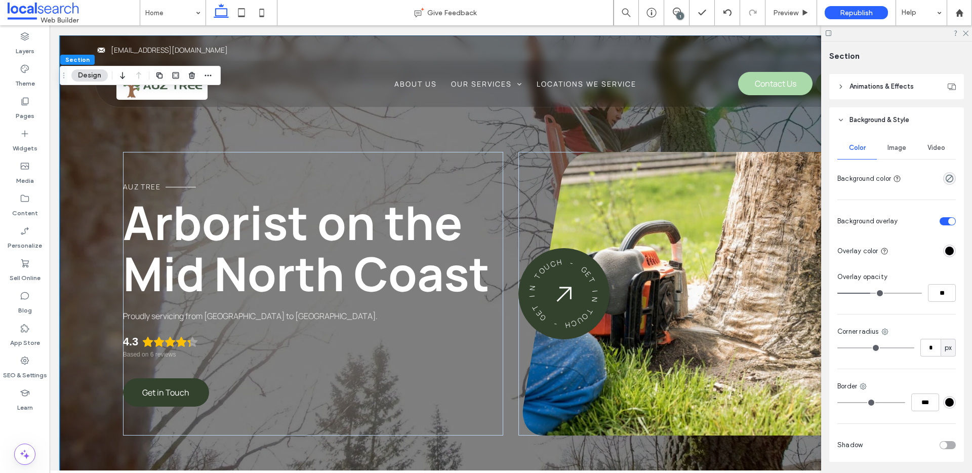
type input "**"
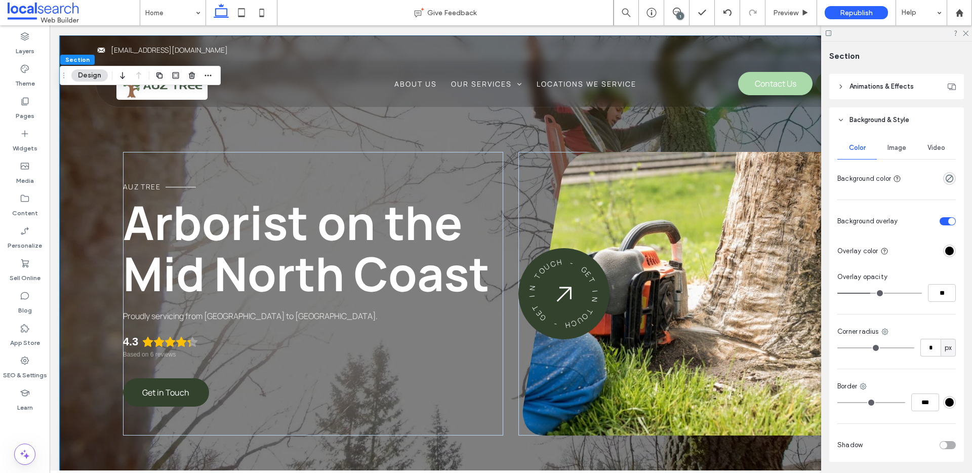
type input "**"
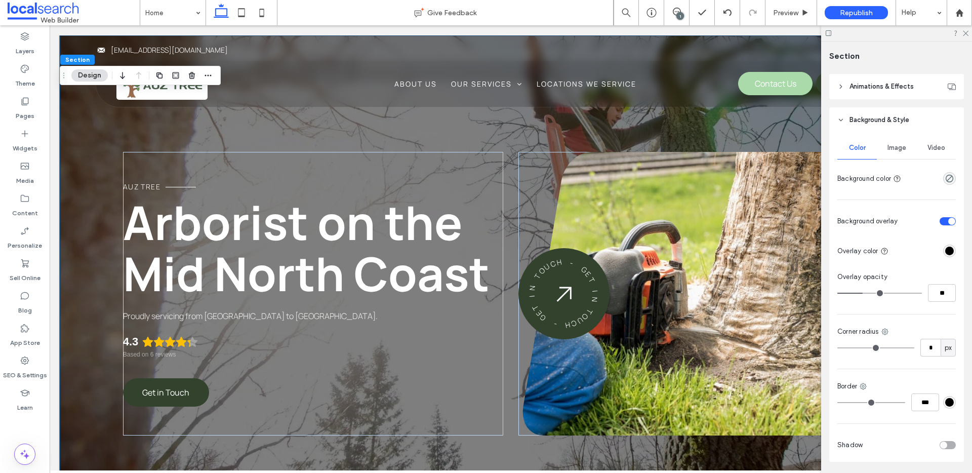
type input "**"
drag, startPoint x: 879, startPoint y: 296, endPoint x: 862, endPoint y: 297, distance: 17.2
type input "**"
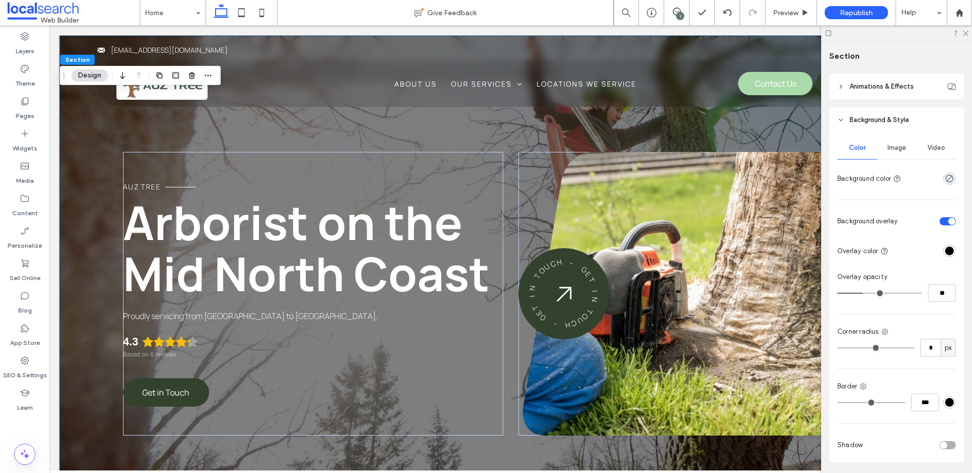
click at [743, 293] on input "range" at bounding box center [879, 292] width 85 height 1
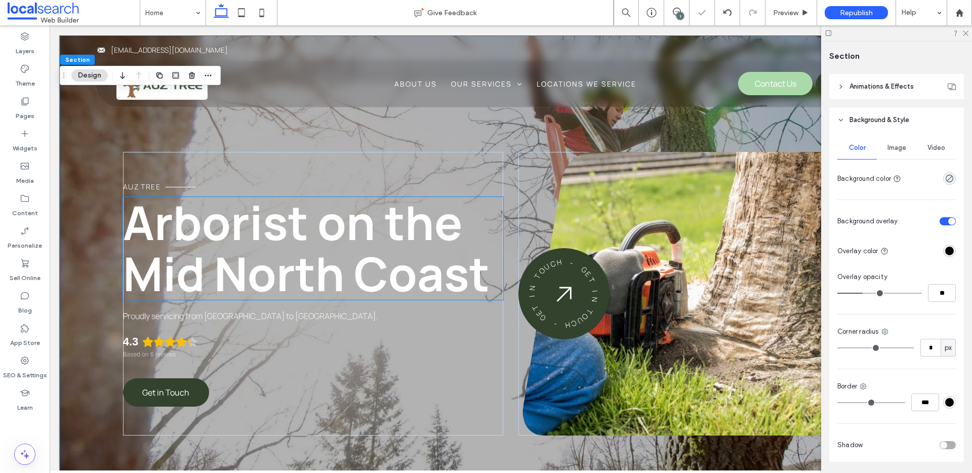
click at [328, 287] on span "Arborist on the Mid North Coast" at bounding box center [306, 247] width 366 height 115
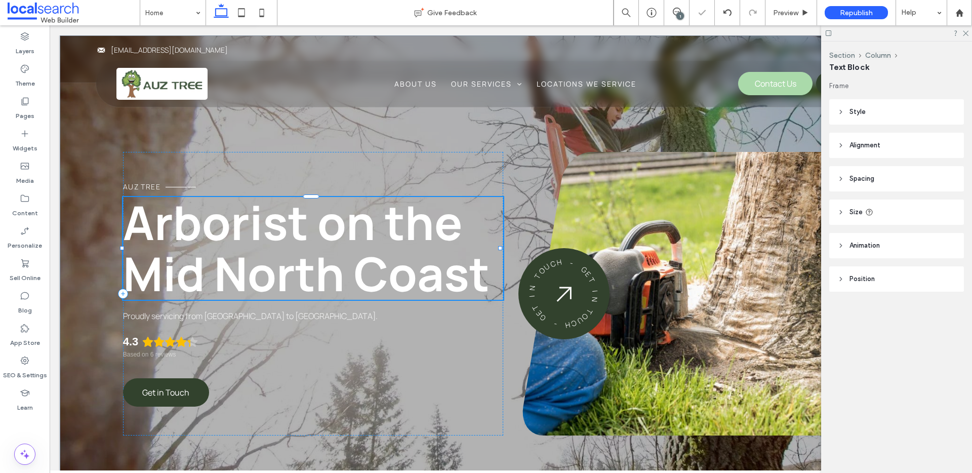
click at [328, 287] on div "Arborist on the Mid North Coast" at bounding box center [313, 248] width 380 height 102
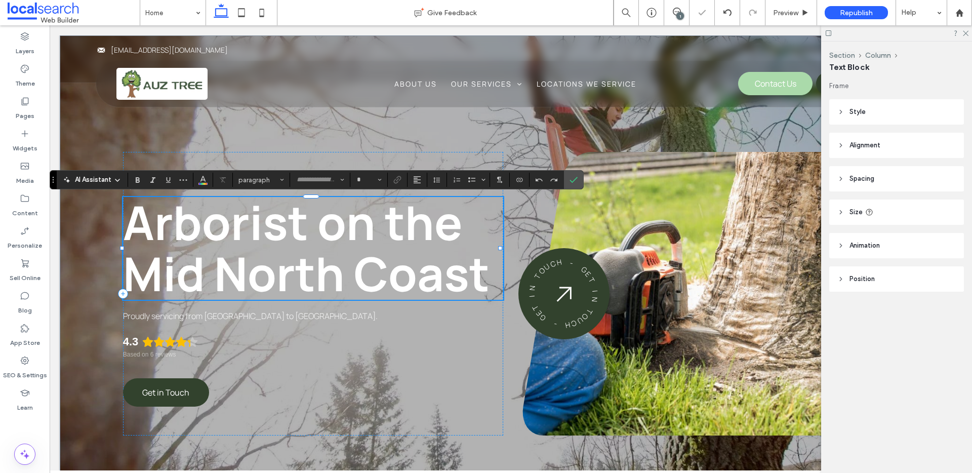
type input "*******"
type input "**"
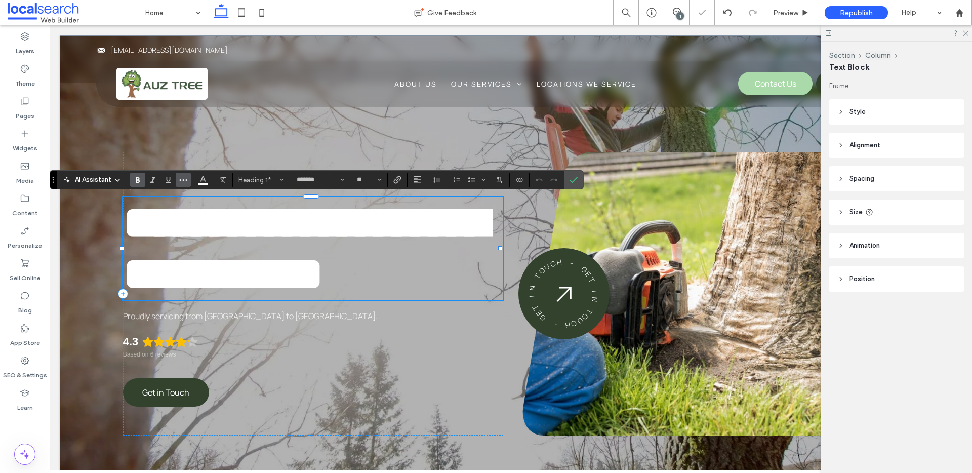
click at [183, 183] on icon "More" at bounding box center [183, 180] width 8 height 8
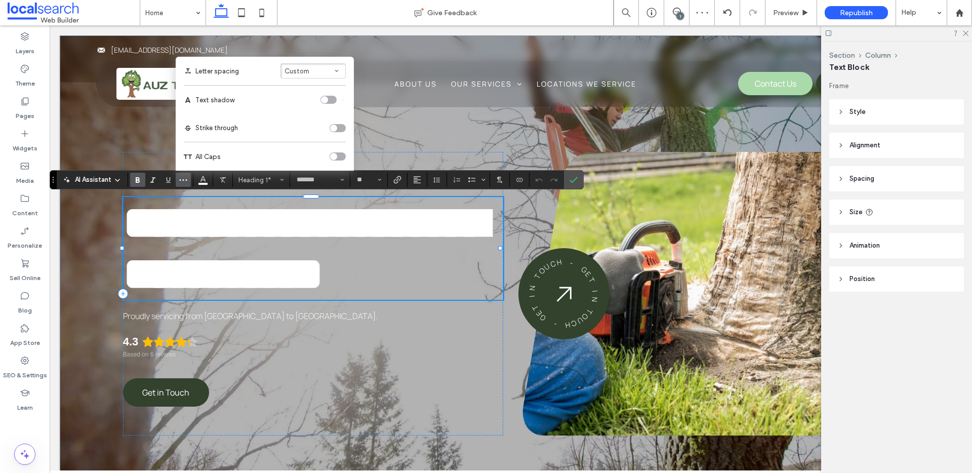
click at [329, 102] on div "toggle" at bounding box center [328, 100] width 16 height 8
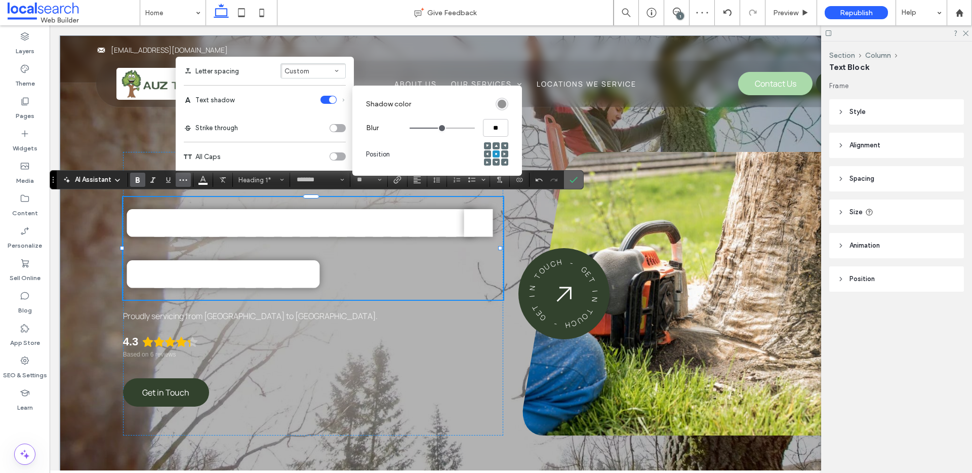
click at [574, 182] on icon "Confirm" at bounding box center [573, 180] width 8 height 8
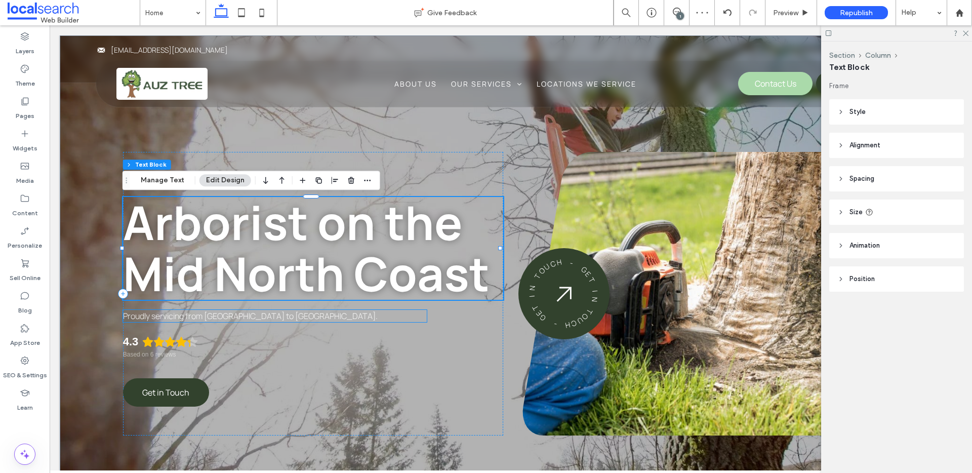
click at [186, 313] on span "Proudly servicing from [GEOGRAPHIC_DATA] to [GEOGRAPHIC_DATA]." at bounding box center [250, 315] width 255 height 11
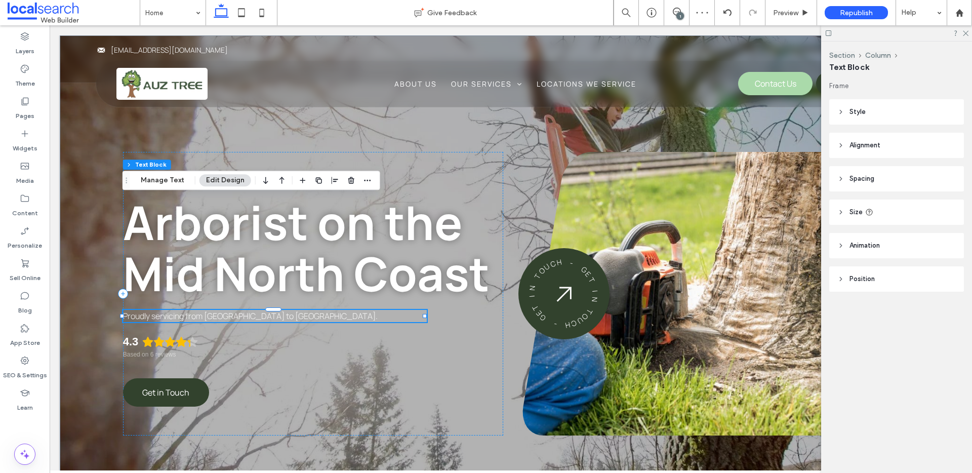
click at [186, 313] on span "Proudly servicing from [GEOGRAPHIC_DATA] to [GEOGRAPHIC_DATA]." at bounding box center [250, 315] width 255 height 11
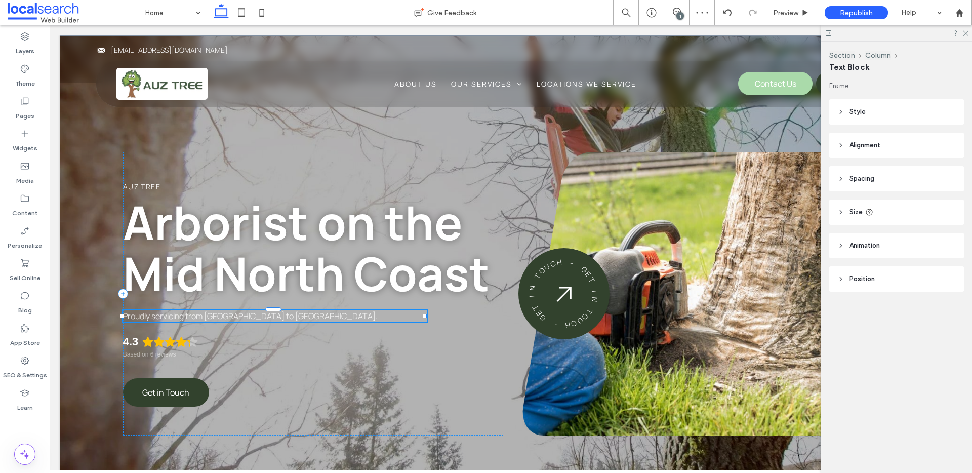
type input "*******"
type input "**"
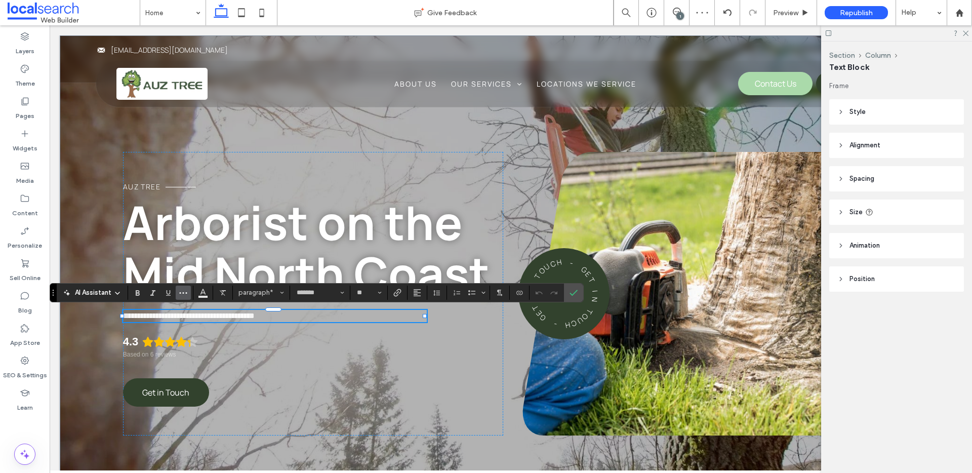
click at [182, 291] on icon "More" at bounding box center [183, 292] width 8 height 8
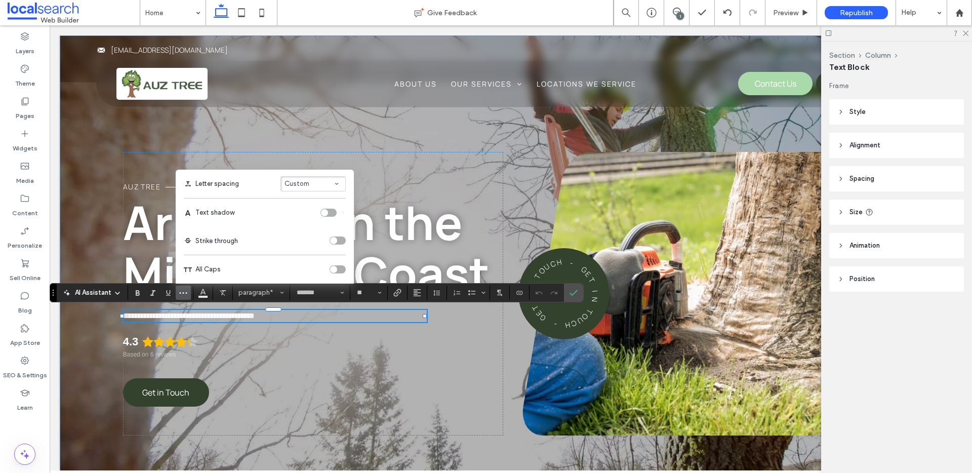
click at [329, 215] on div "toggle" at bounding box center [328, 212] width 16 height 8
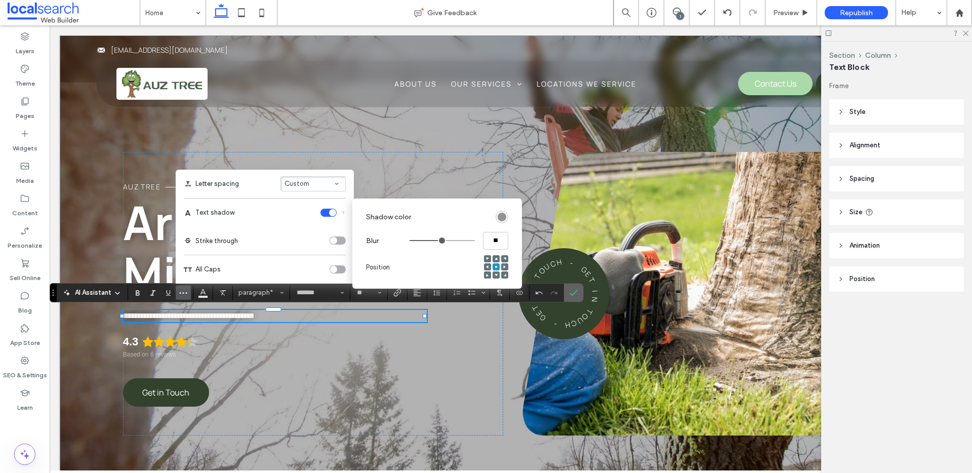
click at [569, 291] on icon "Confirm" at bounding box center [573, 292] width 8 height 8
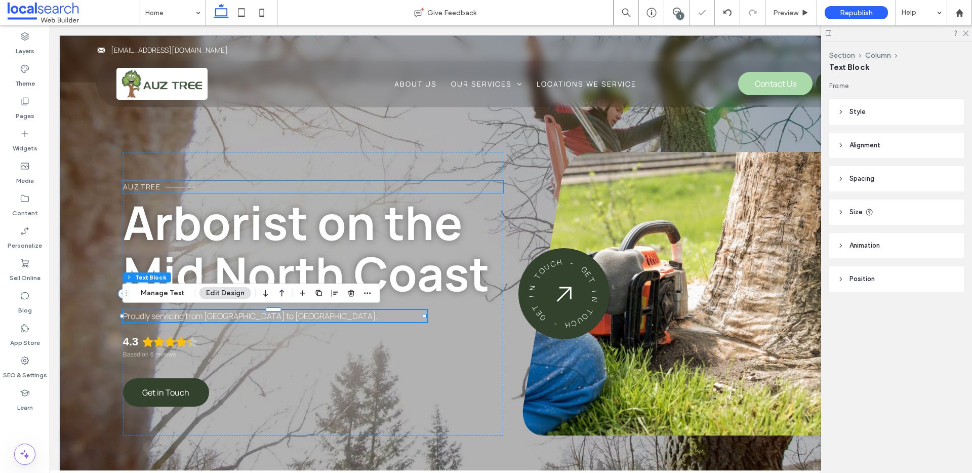
click at [139, 186] on span "Auz Tree" at bounding box center [141, 187] width 37 height 10
click at [139, 186] on div "Auz Tree" at bounding box center [313, 187] width 380 height 12
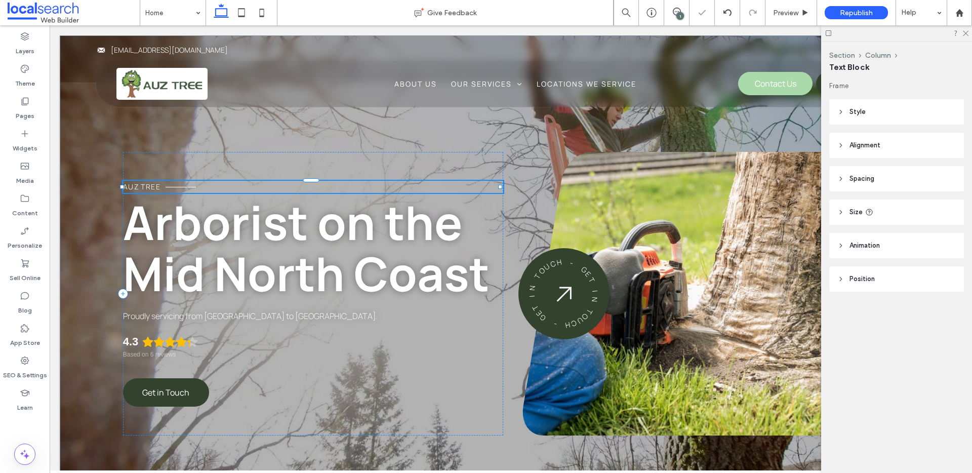
type input "*******"
type input "**"
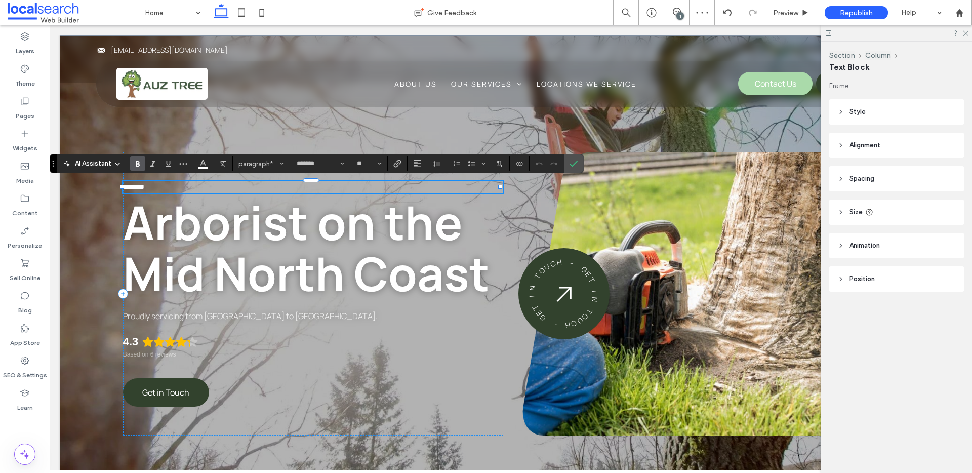
click at [136, 163] on use "Bold" at bounding box center [138, 164] width 4 height 6
click at [578, 161] on label "Confirm" at bounding box center [573, 163] width 15 height 18
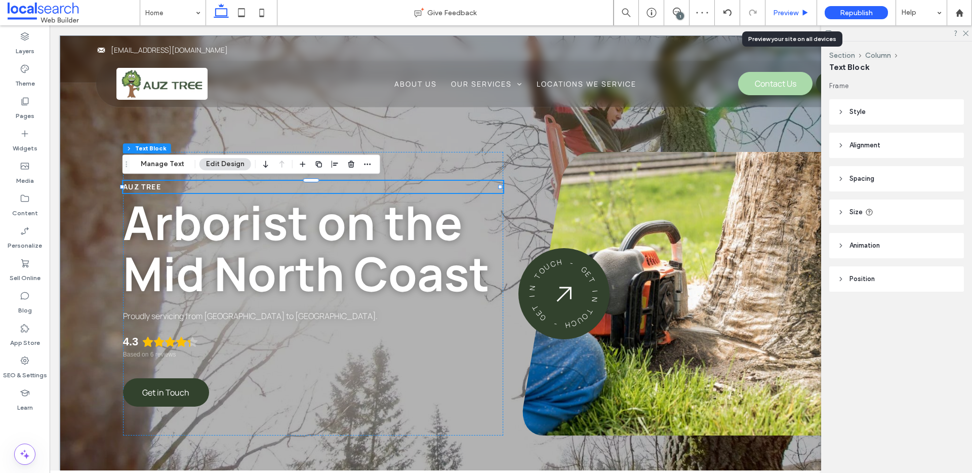
click at [743, 17] on span "Preview" at bounding box center [785, 13] width 25 height 9
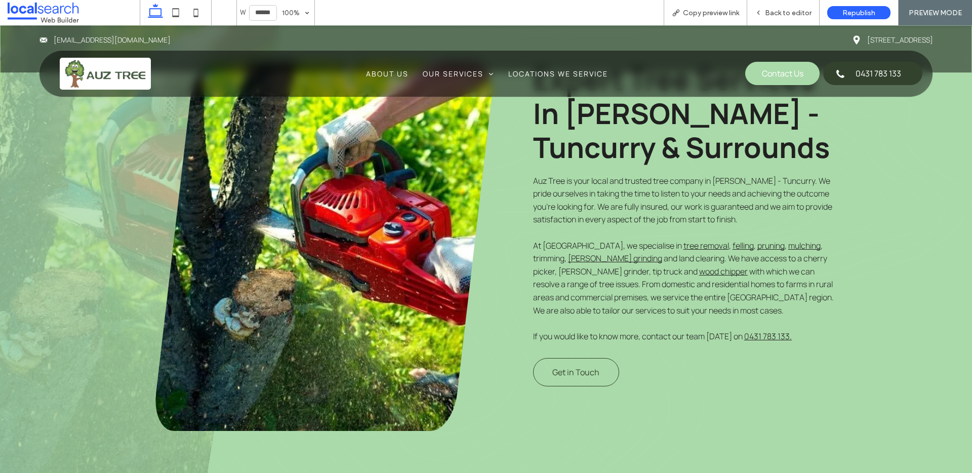
scroll to position [546, 0]
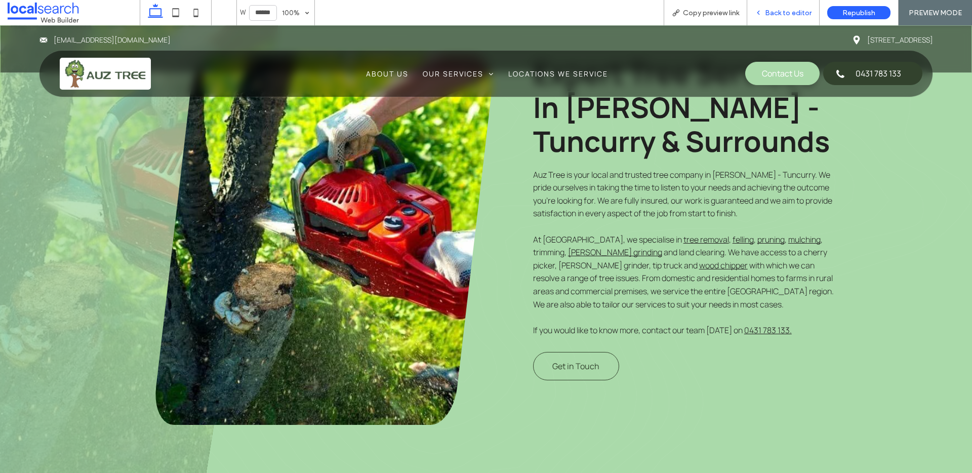
click at [743, 11] on span "Back to editor" at bounding box center [788, 13] width 47 height 9
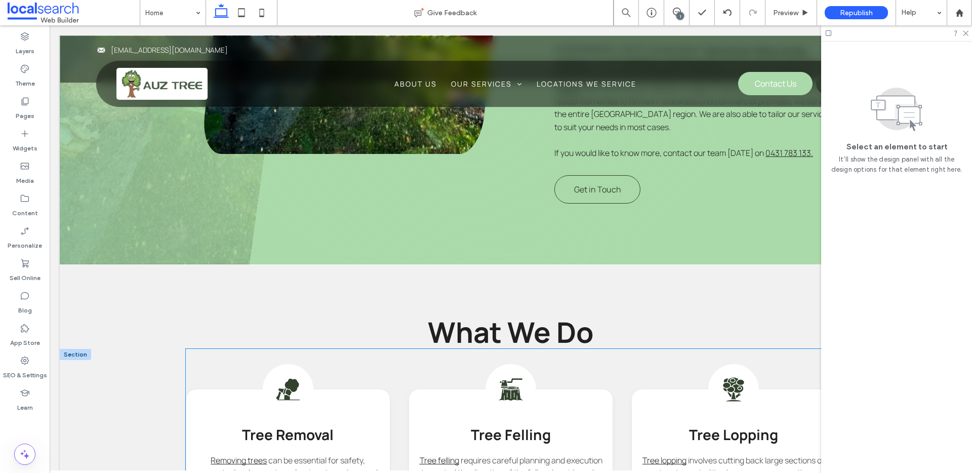
scroll to position [623, 0]
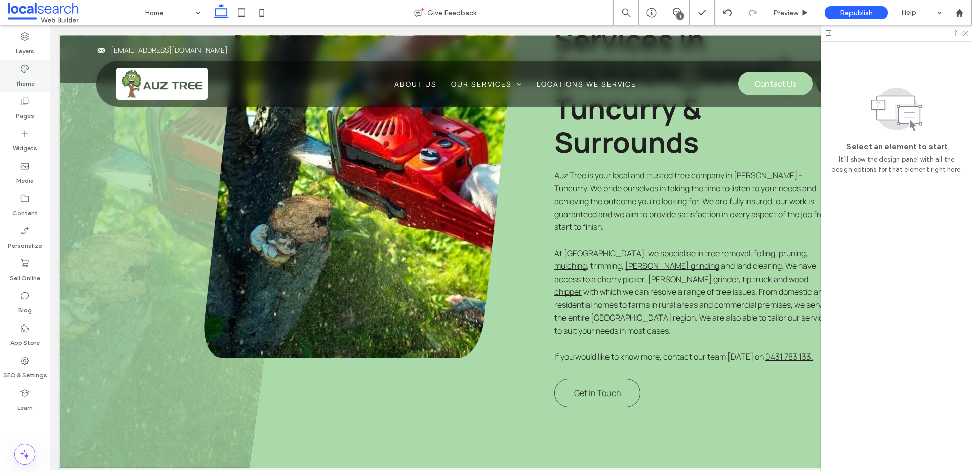
click at [33, 66] on div "Theme" at bounding box center [25, 76] width 50 height 32
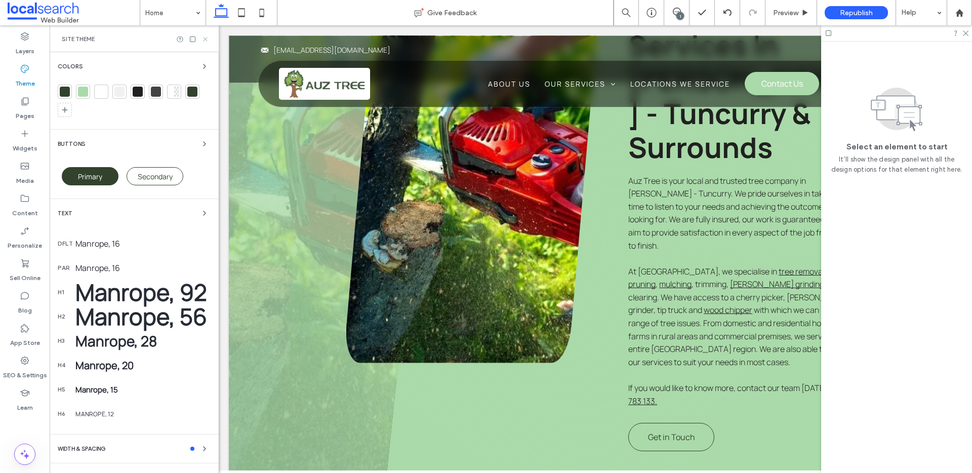
drag, startPoint x: 207, startPoint y: 36, endPoint x: 645, endPoint y: 91, distance: 441.1
click at [207, 36] on icon at bounding box center [205, 39] width 8 height 8
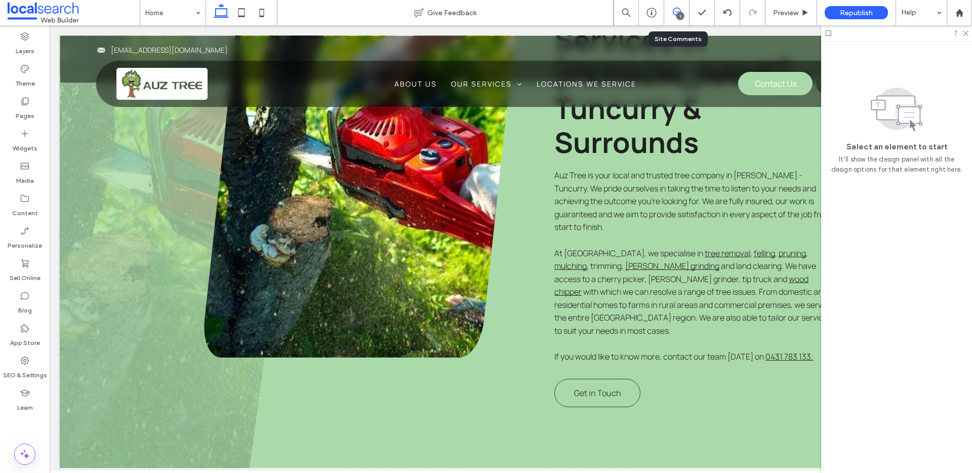
click at [673, 15] on icon at bounding box center [677, 12] width 8 height 8
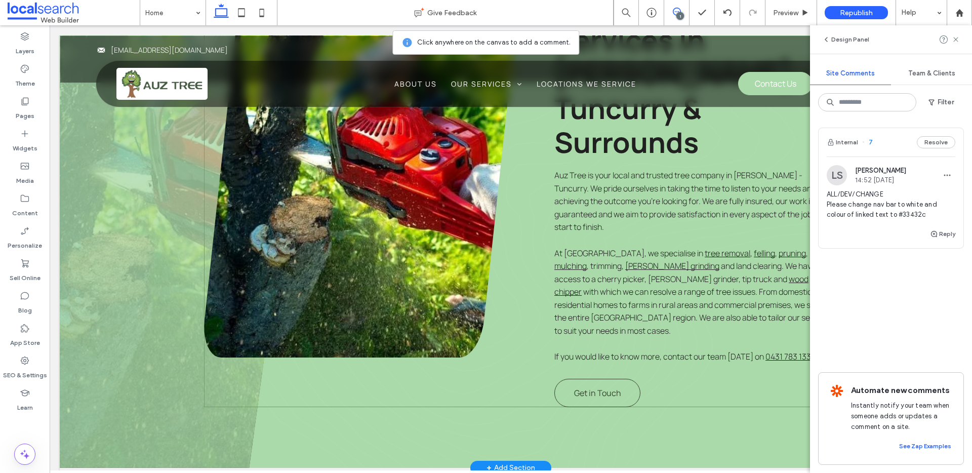
click at [536, 328] on div "Expert Tree Services In Forster - Tuncurry & Surrounds Auz Tree is your local a…" at bounding box center [519, 198] width 631 height 418
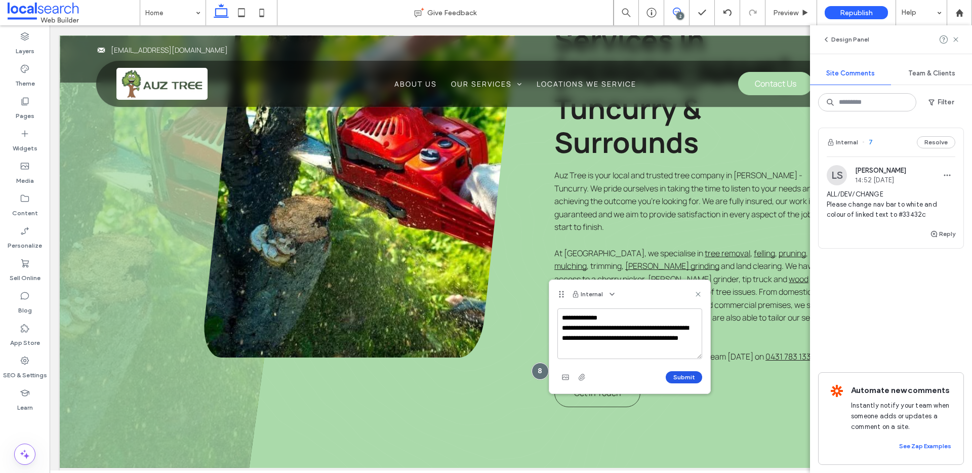
type textarea "**********"
click at [692, 374] on button "Submit" at bounding box center [683, 377] width 36 height 12
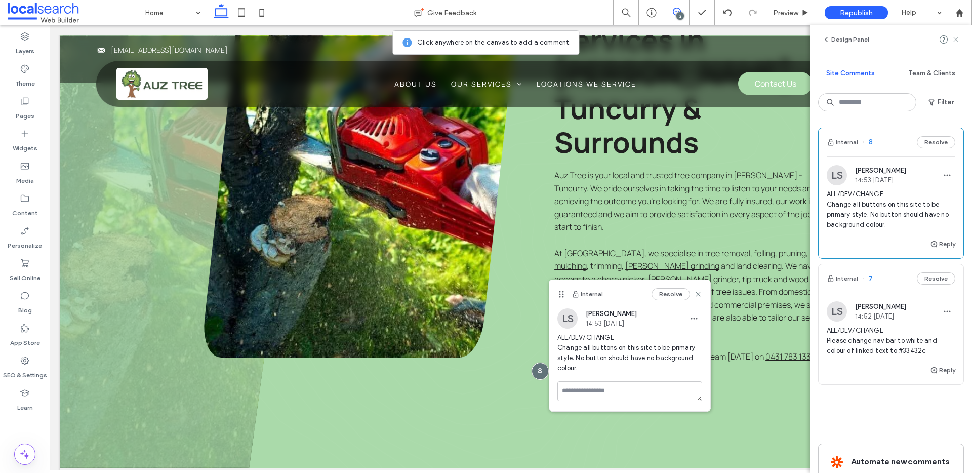
click at [743, 39] on icon at bounding box center [955, 39] width 8 height 8
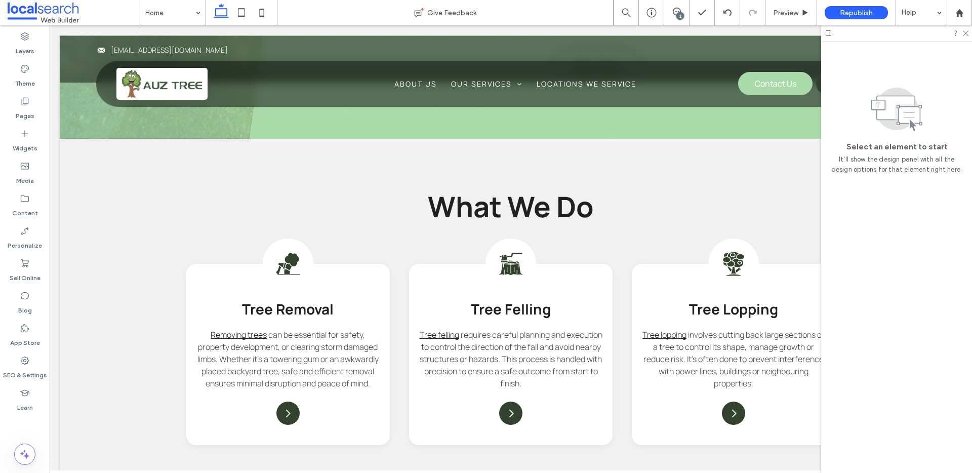
scroll to position [963, 0]
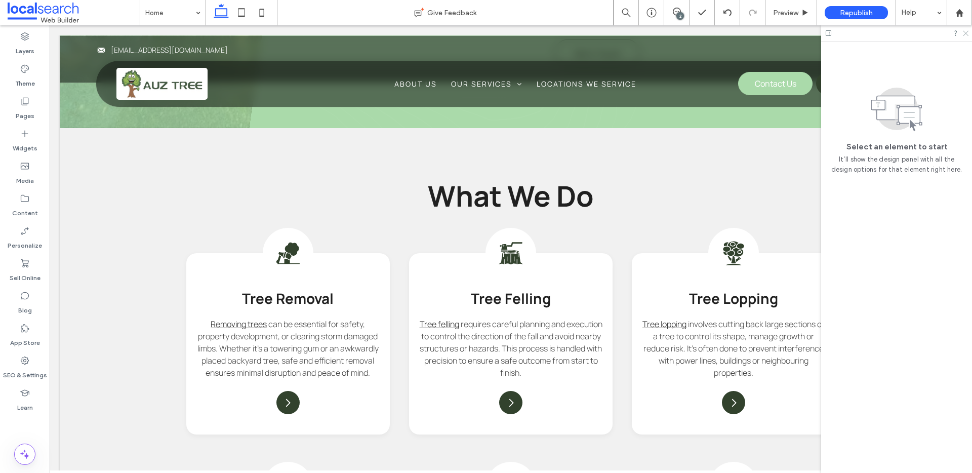
click at [743, 34] on icon at bounding box center [964, 32] width 7 height 7
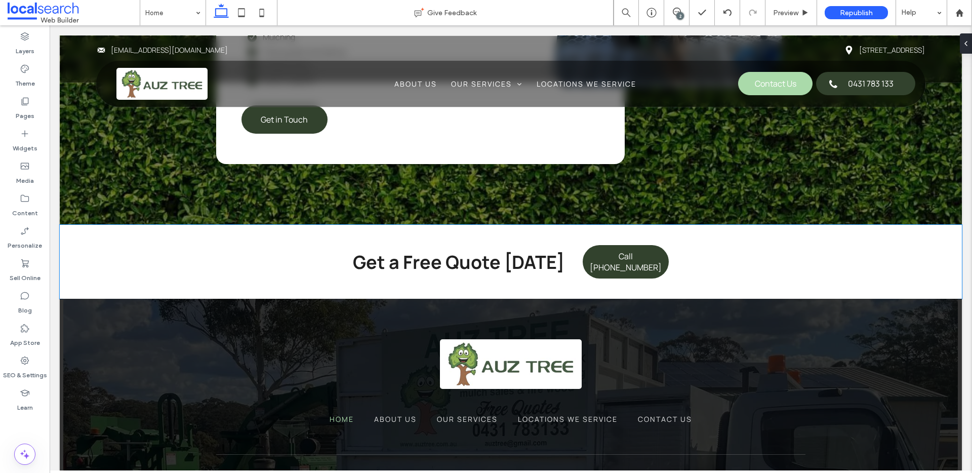
scroll to position [2970, 0]
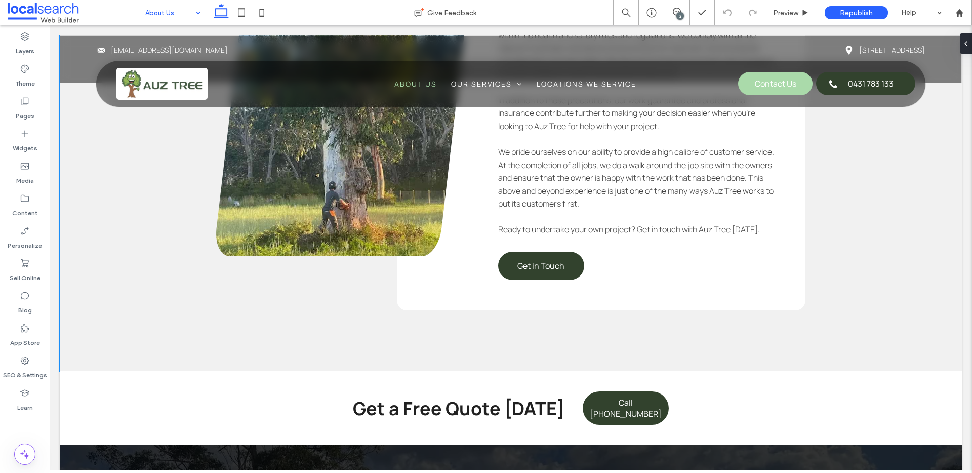
scroll to position [1758, 0]
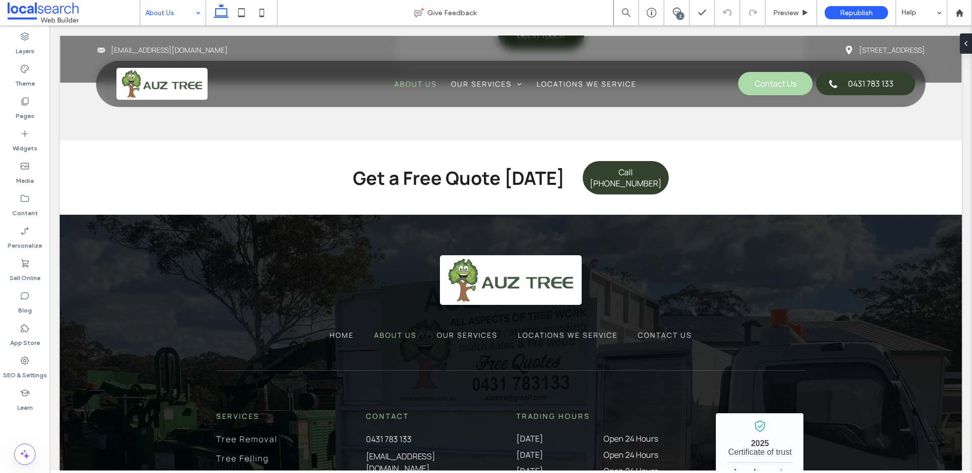
click at [157, 13] on input at bounding box center [170, 12] width 50 height 25
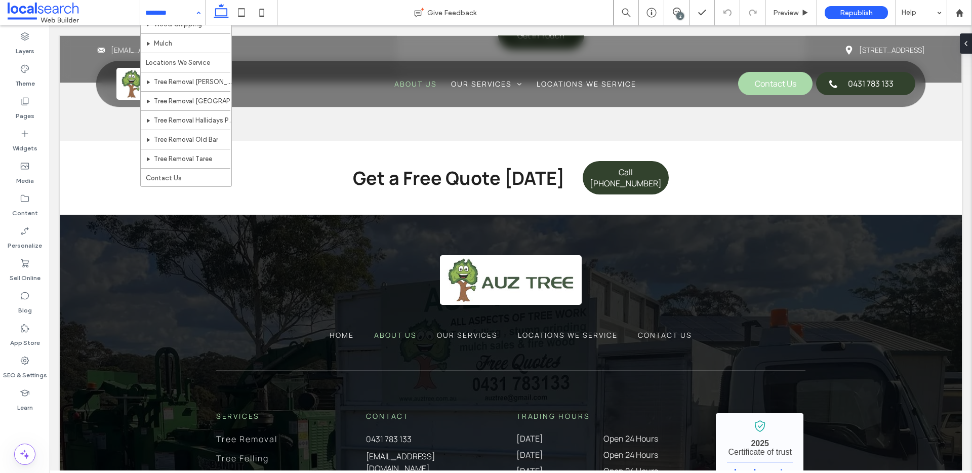
scroll to position [0, 0]
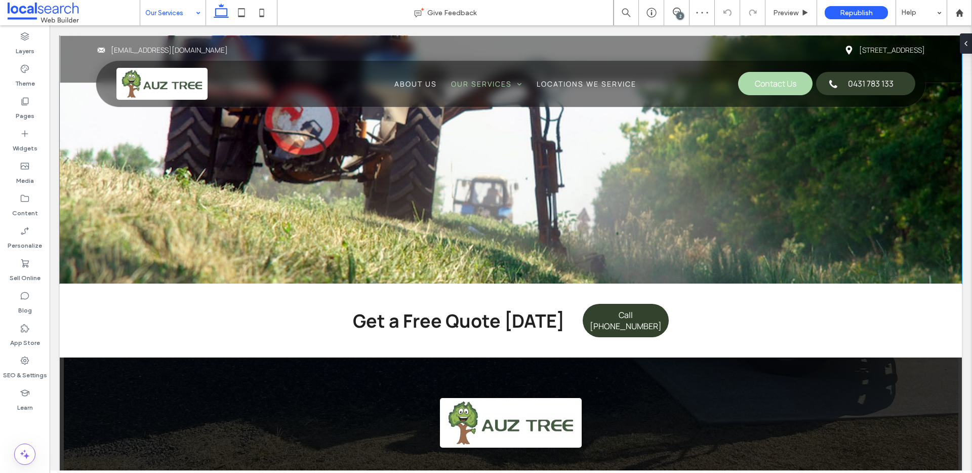
scroll to position [1783, 0]
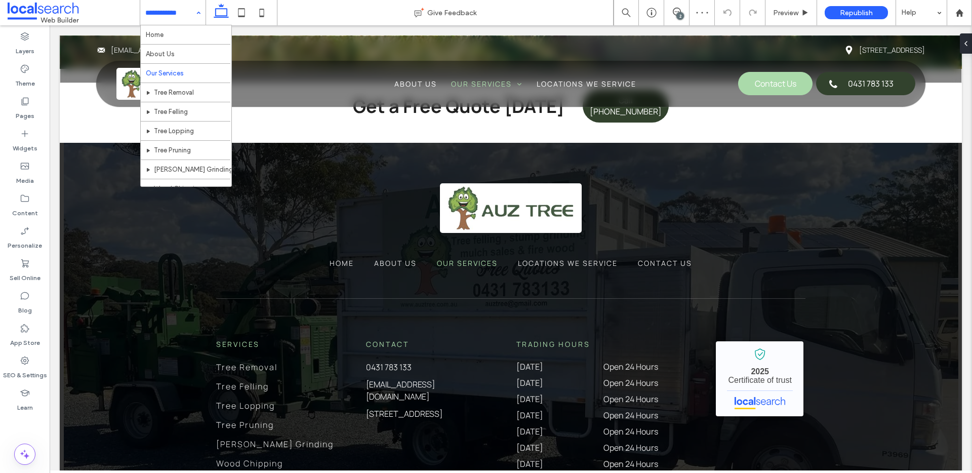
click at [186, 7] on input at bounding box center [170, 12] width 50 height 25
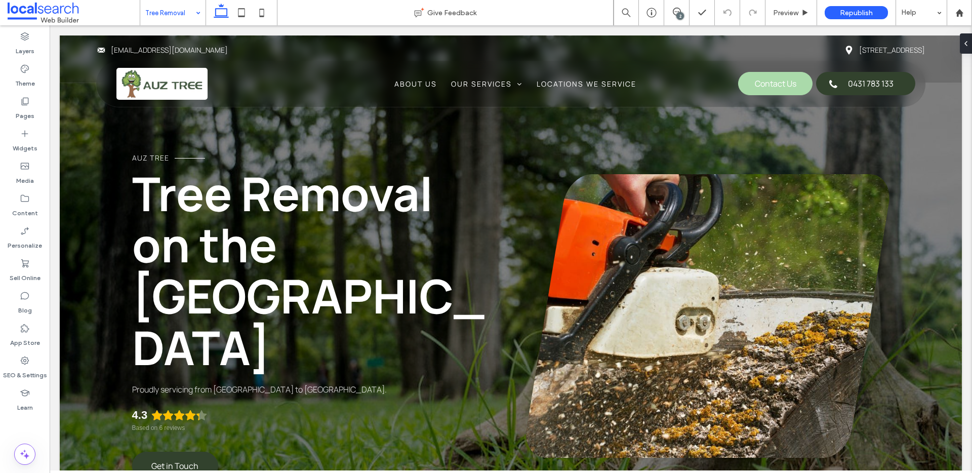
click at [180, 10] on input at bounding box center [170, 12] width 50 height 25
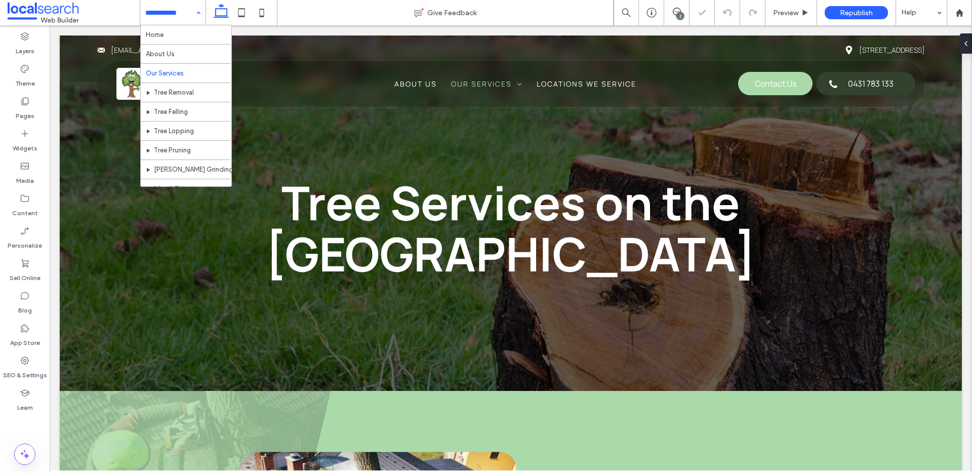
click at [191, 16] on div "Home About Us Our Services Tree Removal Tree Felling Tree Lopping Tree Pruning …" at bounding box center [172, 12] width 65 height 25
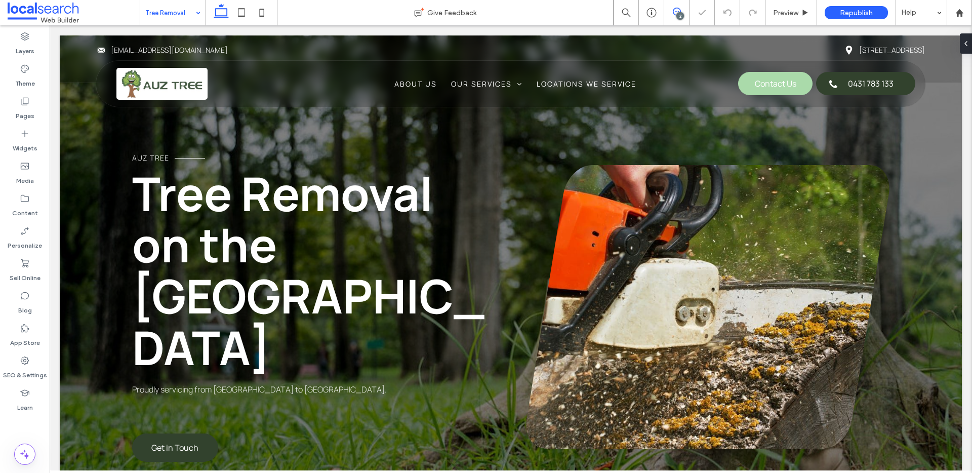
click at [677, 12] on icon at bounding box center [677, 12] width 8 height 8
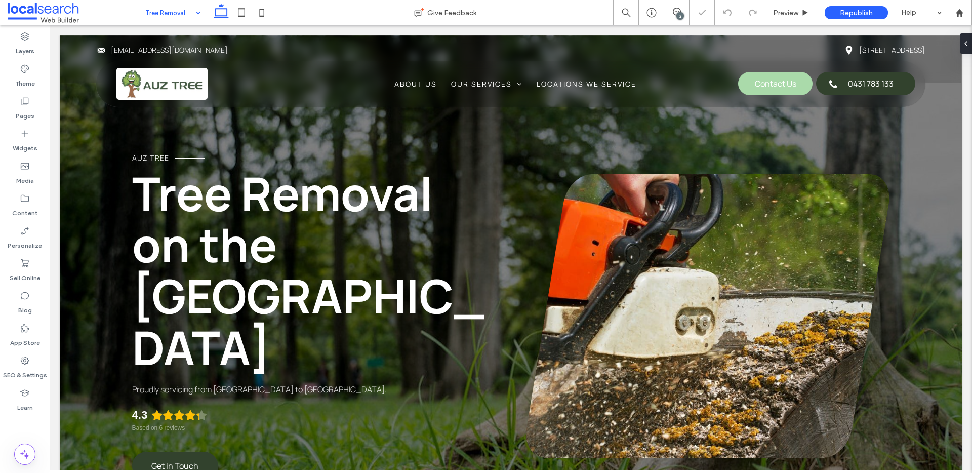
click at [681, 13] on div "2" at bounding box center [680, 16] width 8 height 8
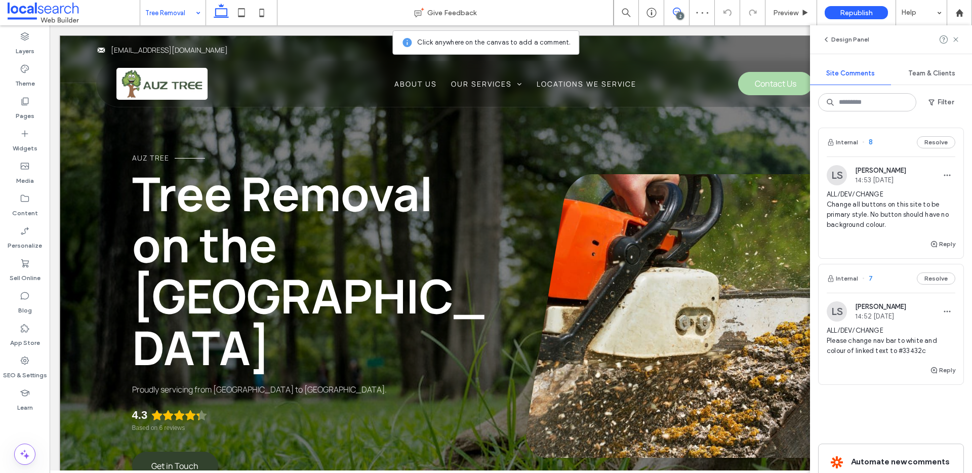
click at [76, 122] on div "Auz Tree Tree Removal on the Mid North Coast Proudly servicing from Bulahdelah …" at bounding box center [511, 287] width 902 height 505
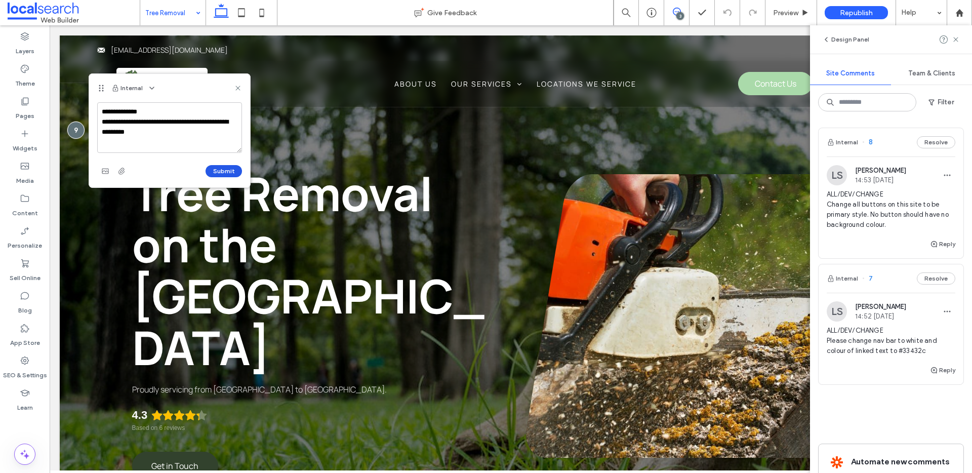
type textarea "**********"
click at [221, 170] on button "Submit" at bounding box center [223, 171] width 36 height 12
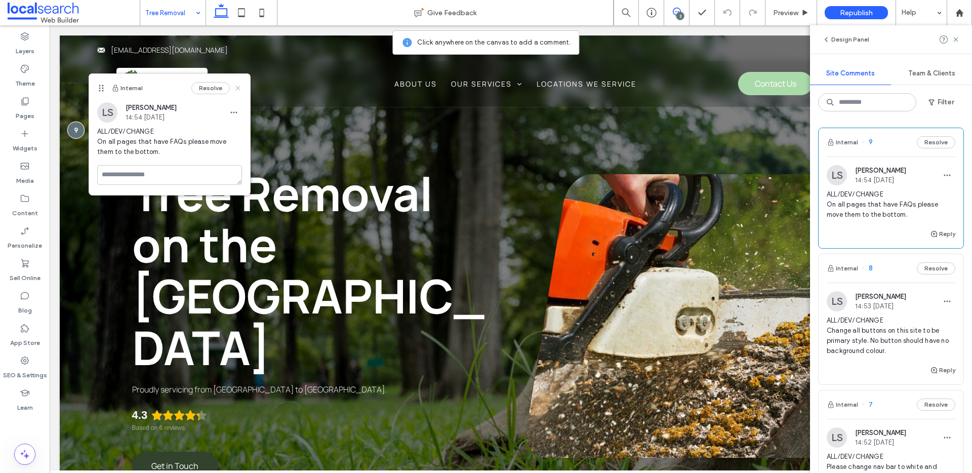
drag, startPoint x: 241, startPoint y: 86, endPoint x: 141, endPoint y: 2, distance: 131.1
click at [241, 86] on icon at bounding box center [238, 88] width 8 height 8
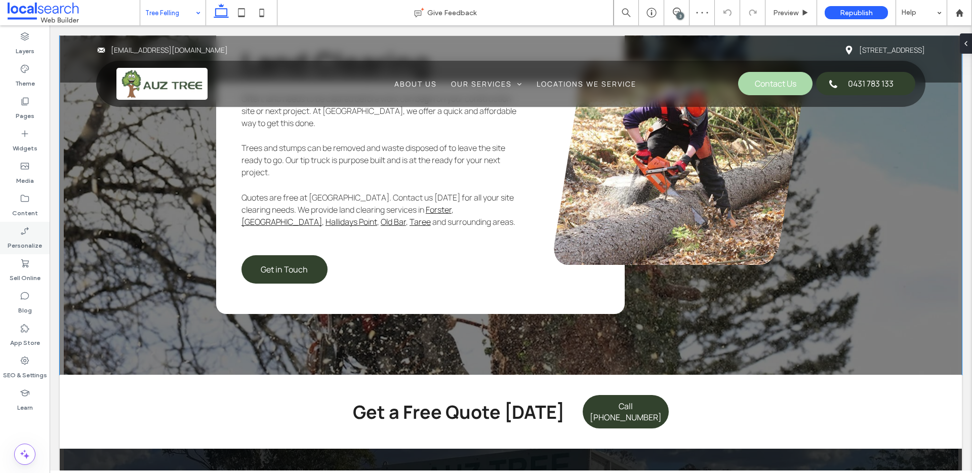
scroll to position [1873, 0]
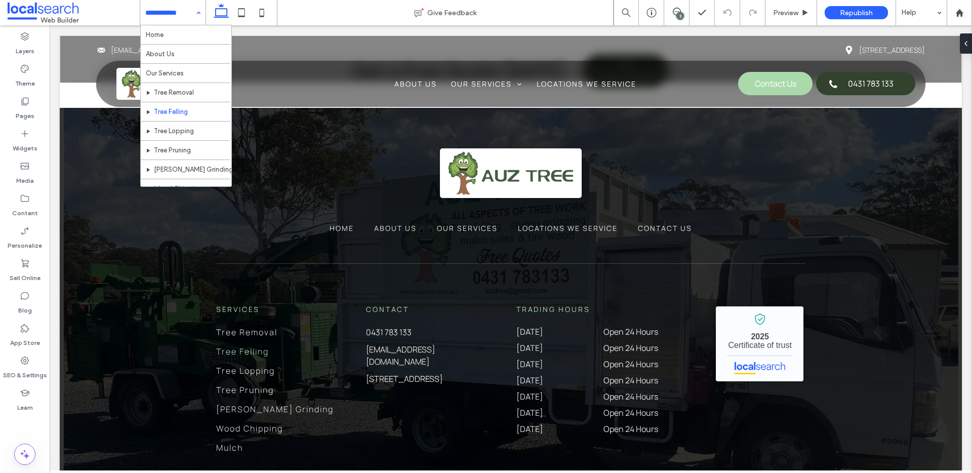
click at [171, 13] on input at bounding box center [170, 12] width 50 height 25
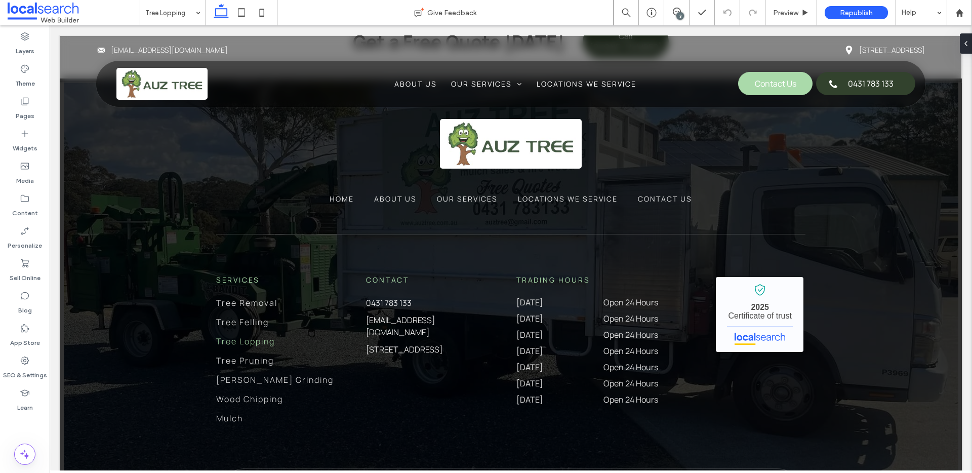
scroll to position [1960, 0]
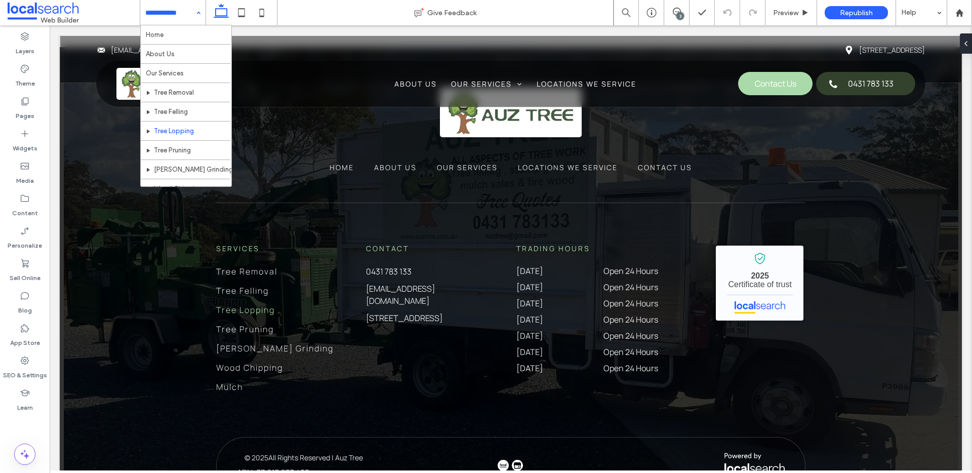
click at [170, 15] on input at bounding box center [170, 12] width 50 height 25
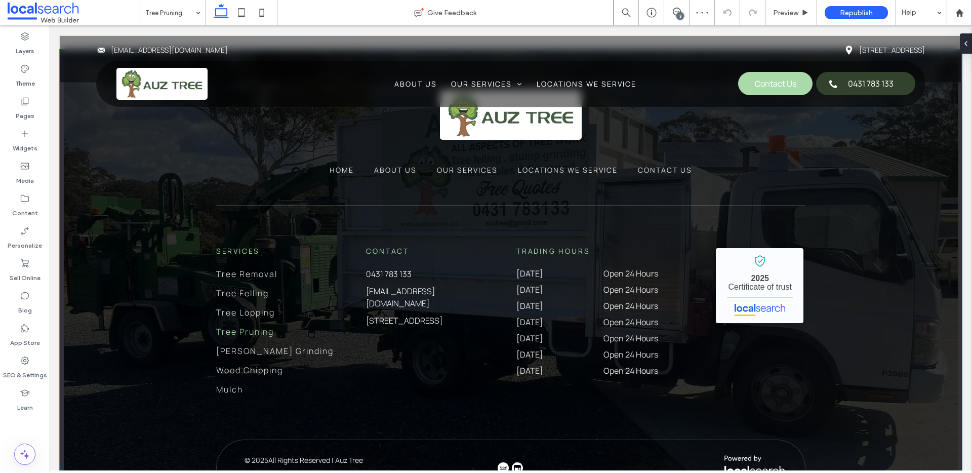
scroll to position [1963, 0]
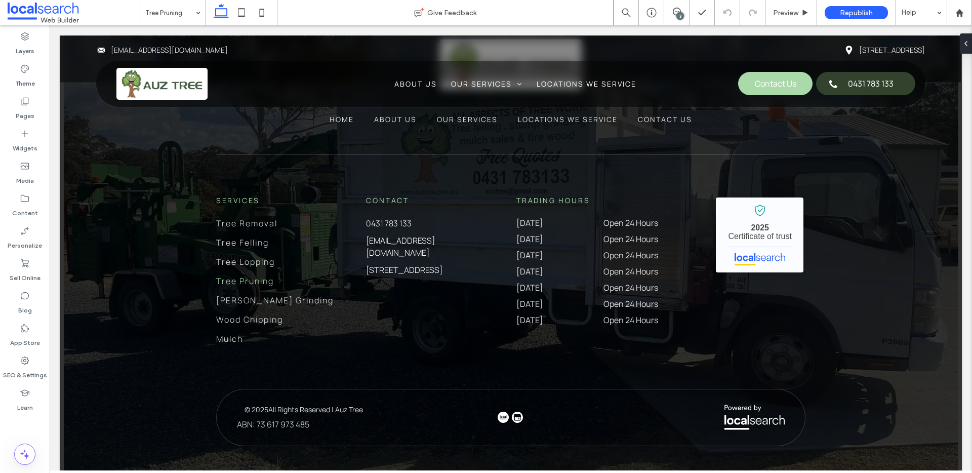
click at [679, 13] on div "3" at bounding box center [680, 16] width 8 height 8
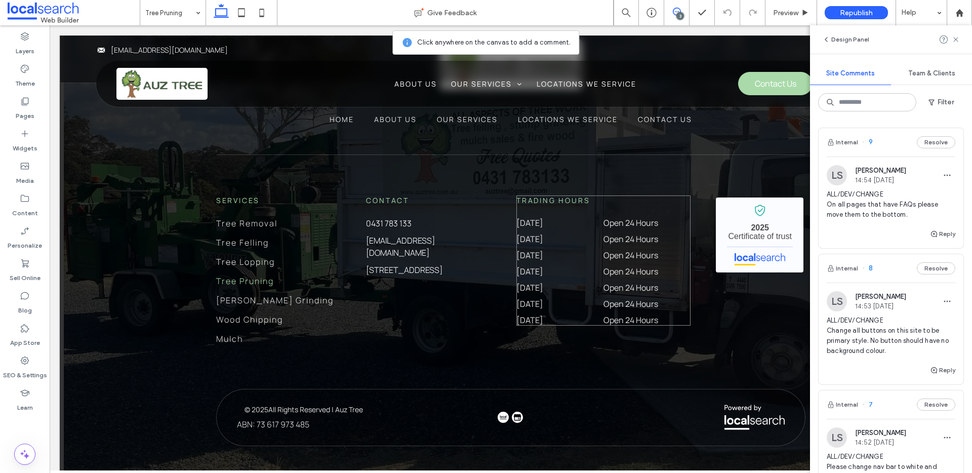
click at [671, 202] on div "Trading Hours Monday Open 24 Hours Tuesday Open 24 Hours Wednesday Open 24 Hour…" at bounding box center [603, 260] width 174 height 130
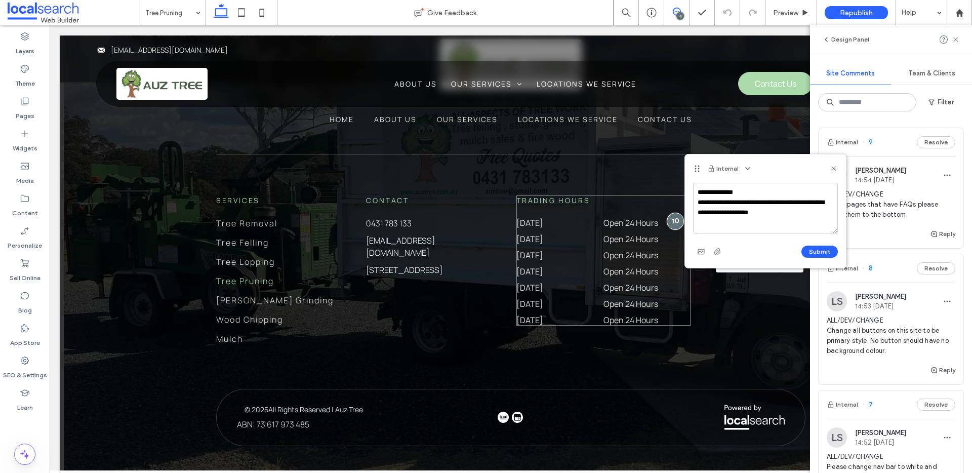
scroll to position [4, 0]
click at [743, 229] on textarea "**********" at bounding box center [765, 208] width 145 height 51
type textarea "**********"
click at [743, 249] on button "Submit" at bounding box center [819, 251] width 36 height 12
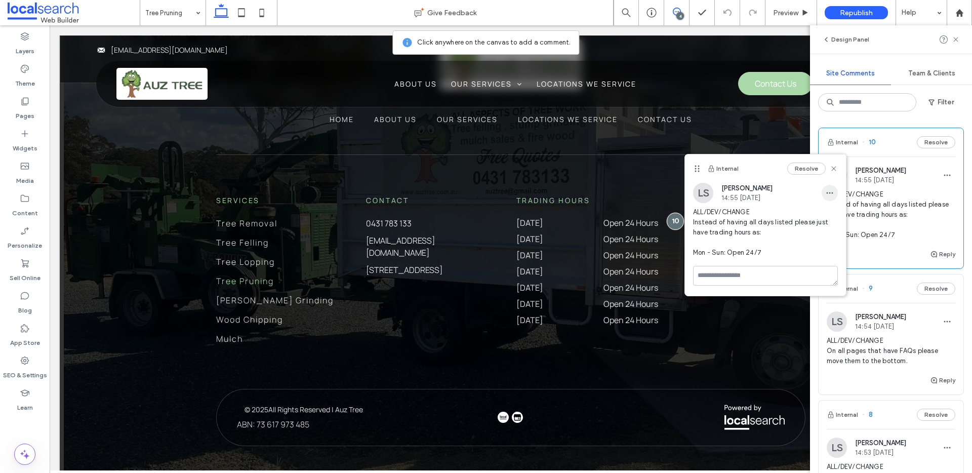
click at [743, 192] on use "button" at bounding box center [829, 193] width 7 height 2
click at [743, 215] on span "Edit" at bounding box center [836, 219] width 13 height 10
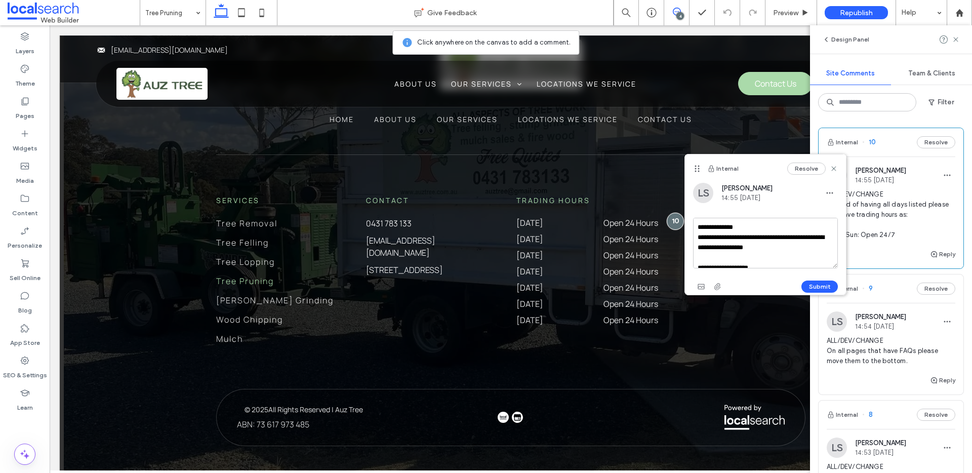
click at [743, 261] on textarea "**********" at bounding box center [765, 243] width 145 height 51
click at [743, 257] on textarea "**********" at bounding box center [765, 243] width 145 height 51
type textarea "**********"
click at [743, 286] on button "Submit" at bounding box center [819, 286] width 36 height 12
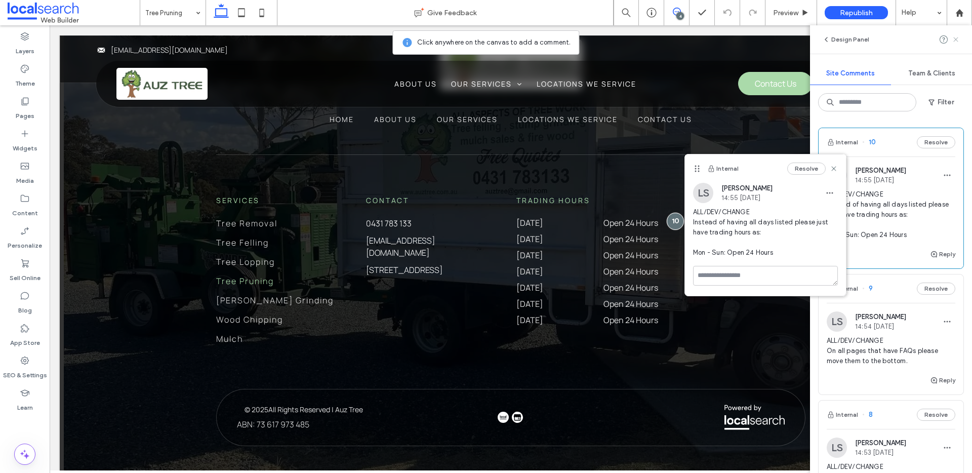
click at [743, 39] on icon at bounding box center [955, 39] width 8 height 8
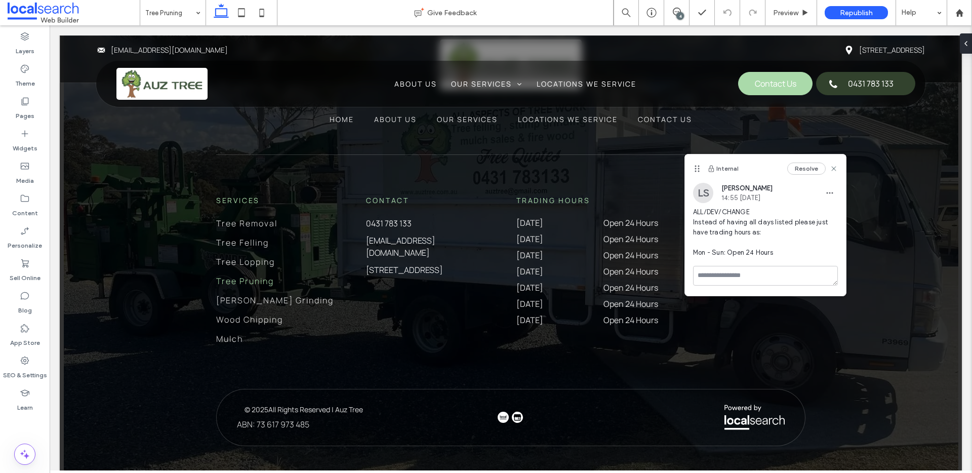
click at [681, 14] on div "4" at bounding box center [680, 16] width 8 height 8
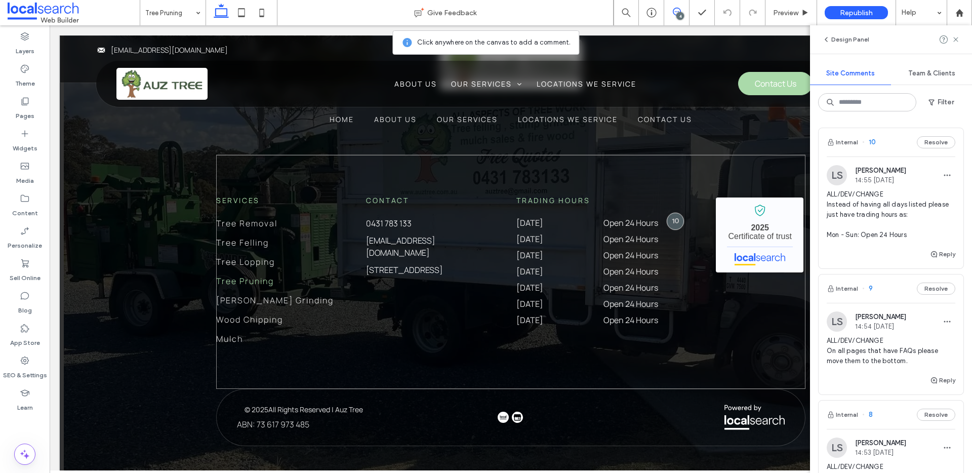
click at [401, 269] on div "Services Tree Removal Tree Felling Tree Lopping Tree Pruning Stump Grinding Woo…" at bounding box center [510, 272] width 589 height 234
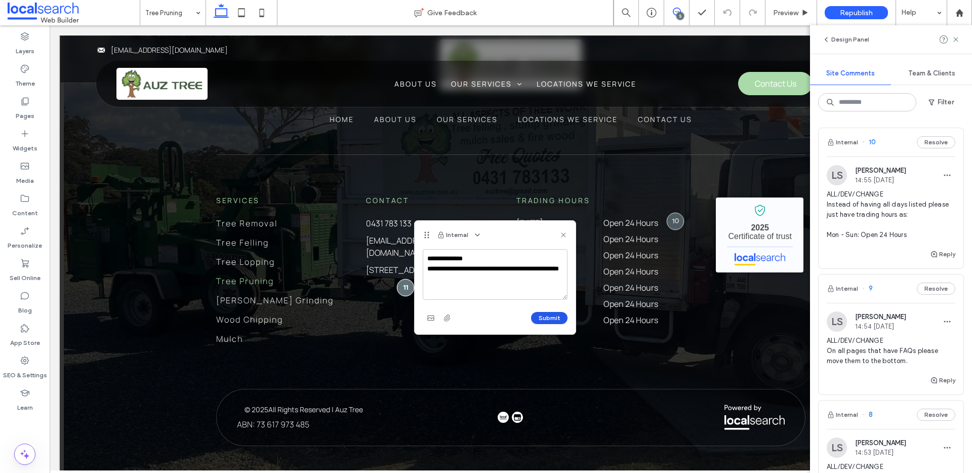
type textarea "**********"
click at [536, 315] on button "Submit" at bounding box center [549, 318] width 36 height 12
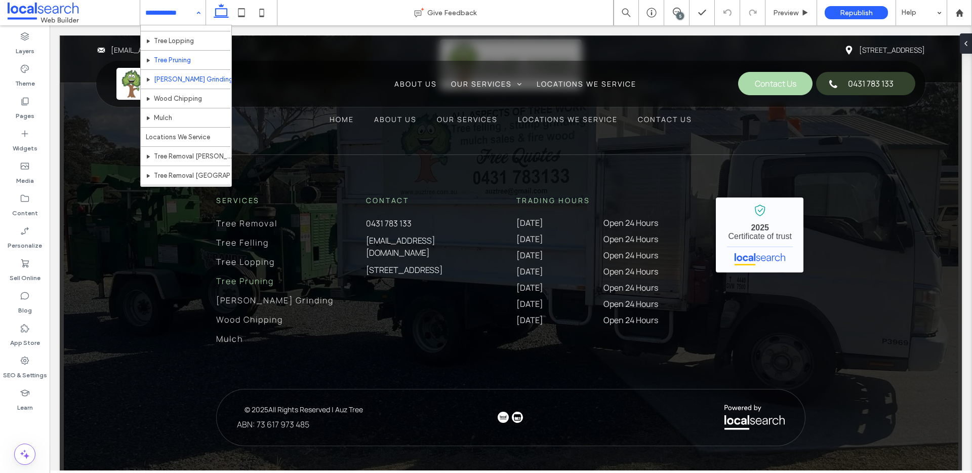
scroll to position [85, 0]
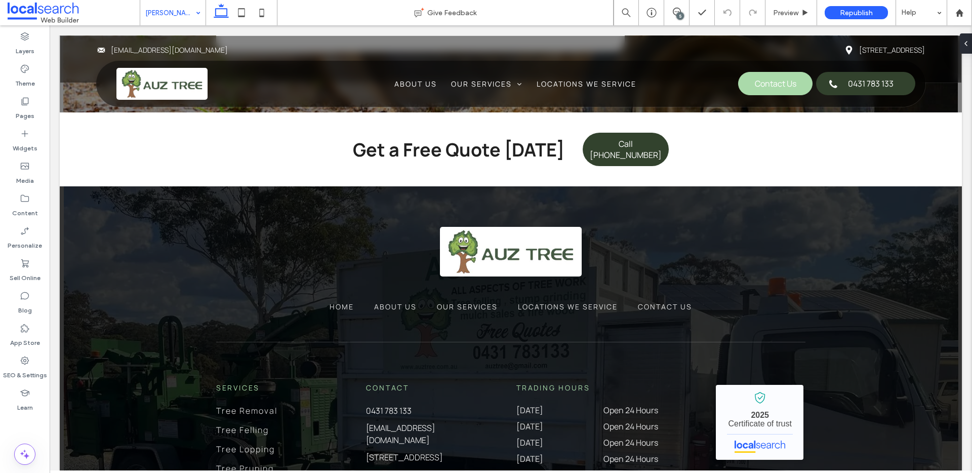
click at [173, 19] on input at bounding box center [170, 12] width 50 height 25
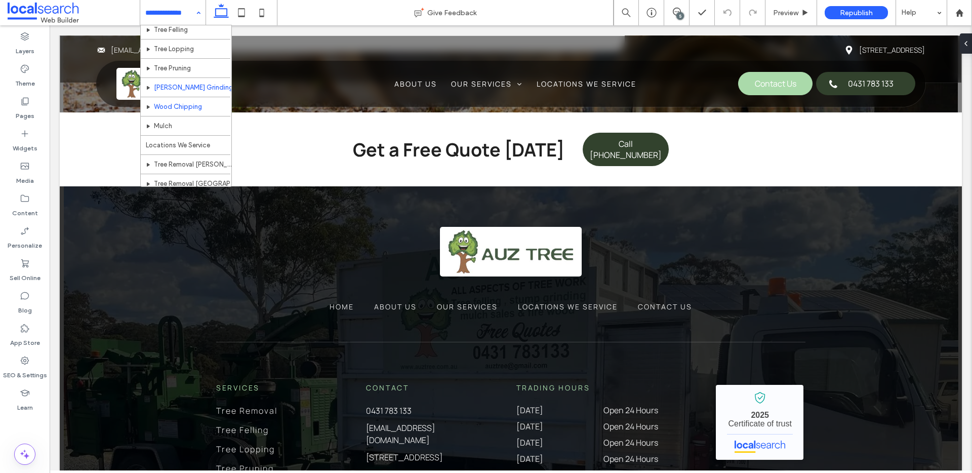
scroll to position [81, 0]
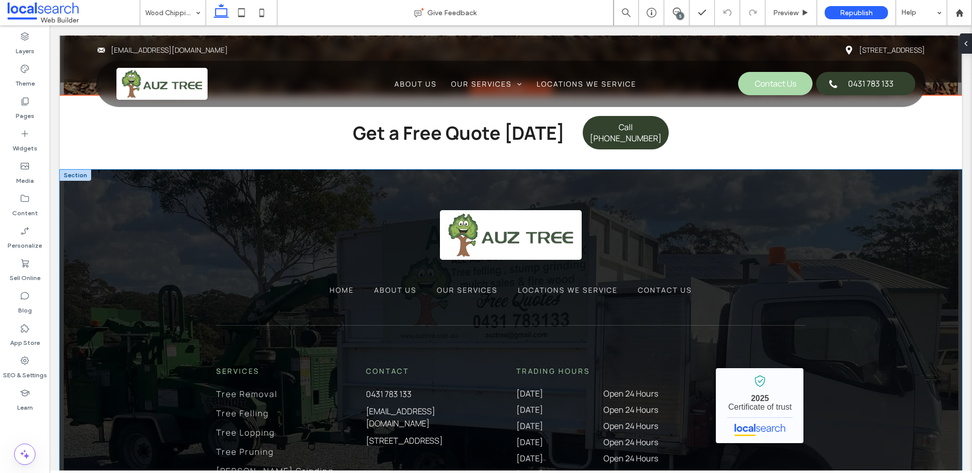
scroll to position [1953, 0]
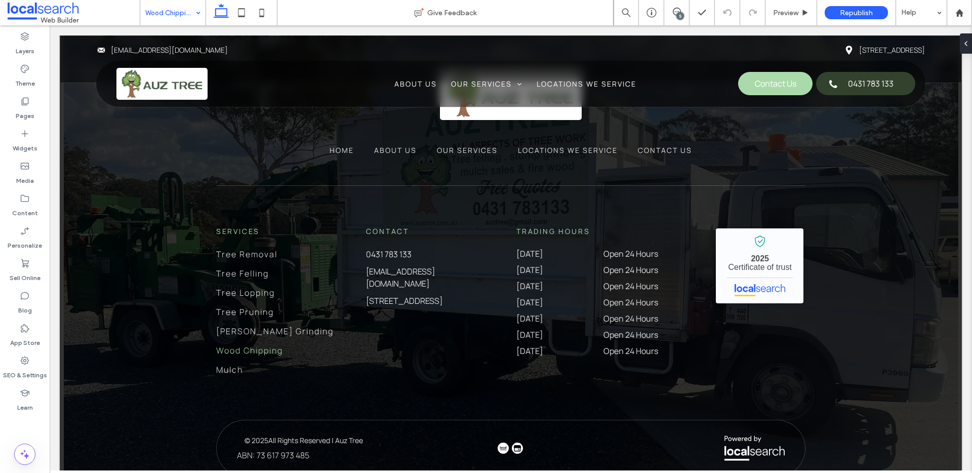
click at [160, 19] on input at bounding box center [170, 12] width 50 height 25
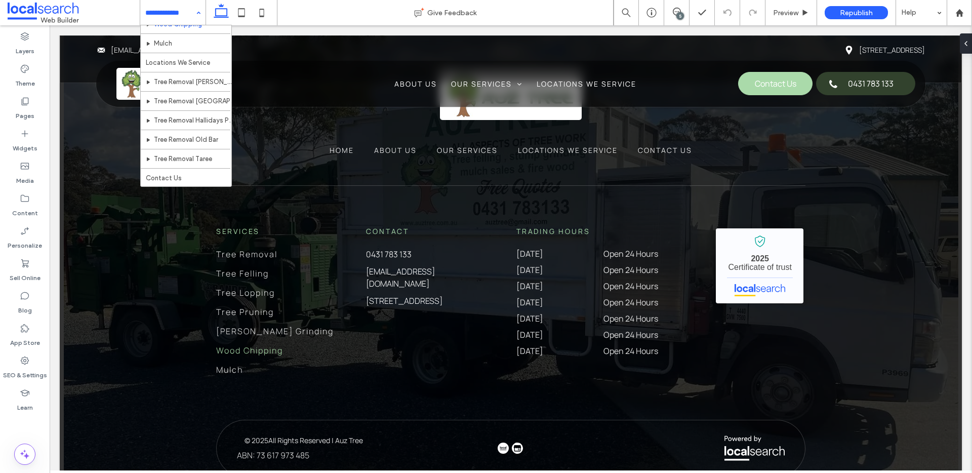
scroll to position [77, 0]
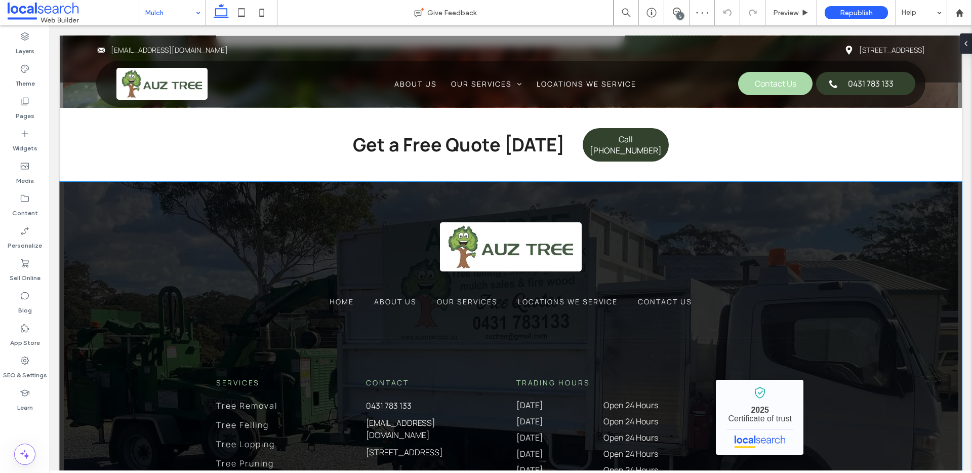
scroll to position [2011, 0]
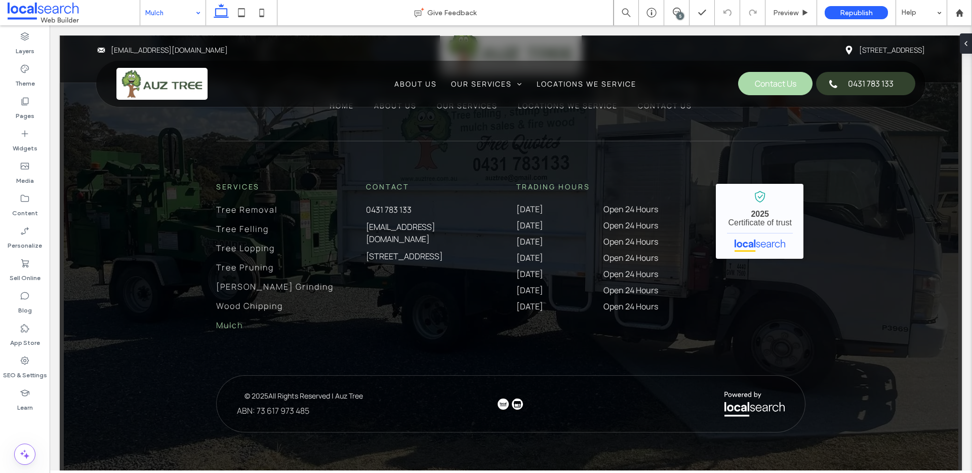
click at [172, 17] on input at bounding box center [170, 12] width 50 height 25
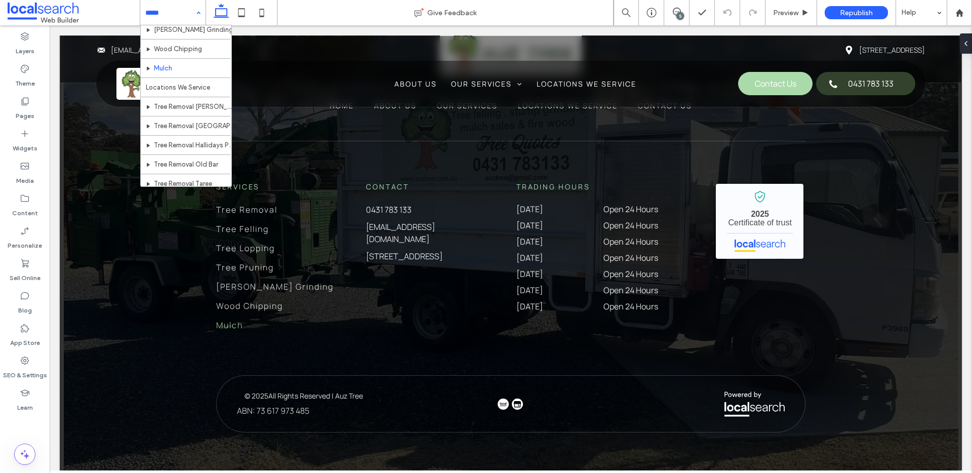
scroll to position [164, 0]
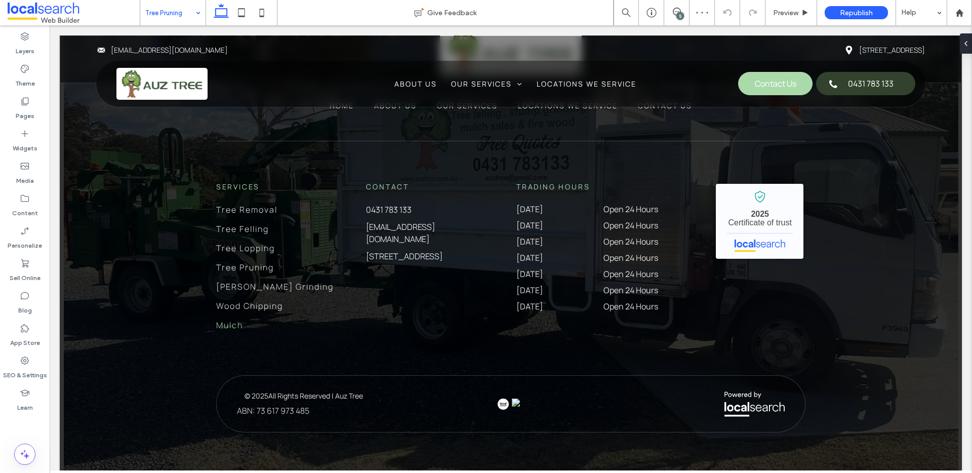
click at [188, 19] on input at bounding box center [170, 12] width 50 height 25
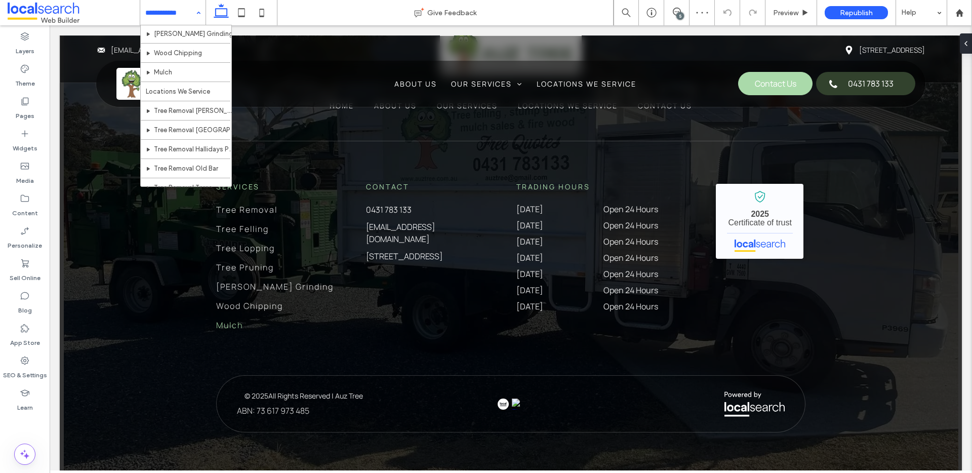
scroll to position [164, 0]
click at [163, 16] on input at bounding box center [170, 12] width 50 height 25
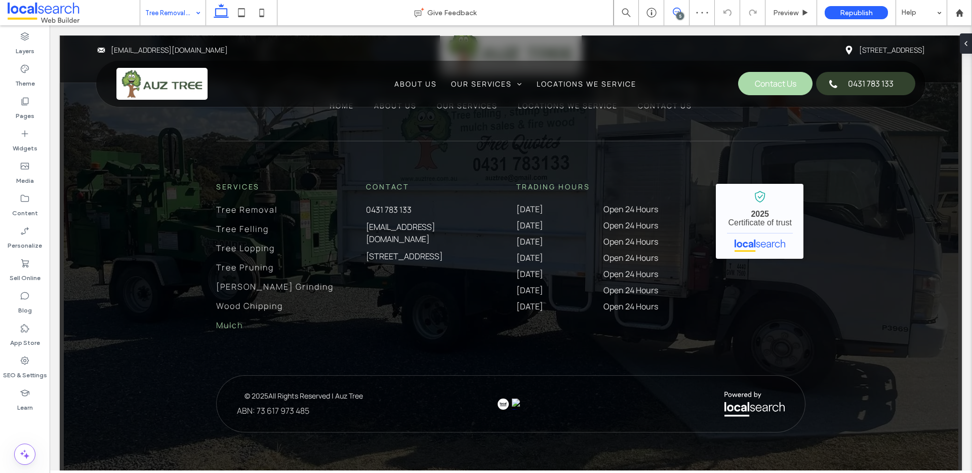
click at [670, 10] on span at bounding box center [676, 12] width 25 height 8
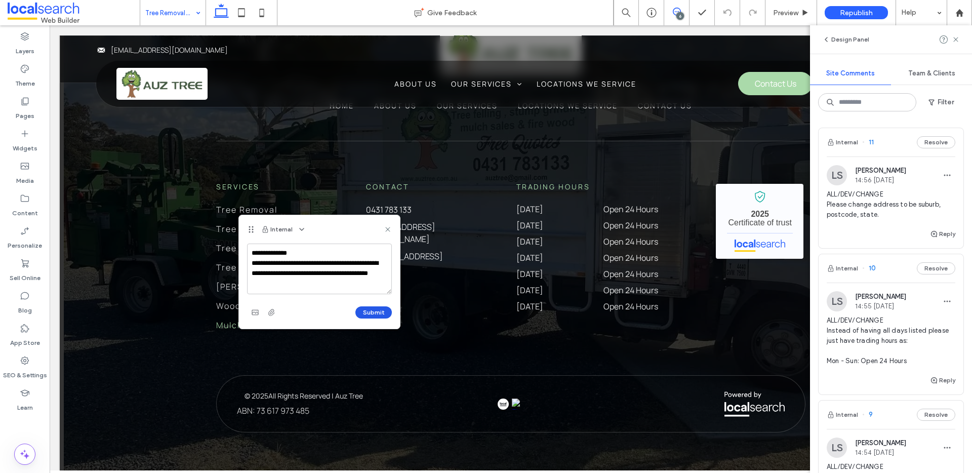
type textarea "**********"
click at [371, 313] on button "Submit" at bounding box center [373, 312] width 36 height 12
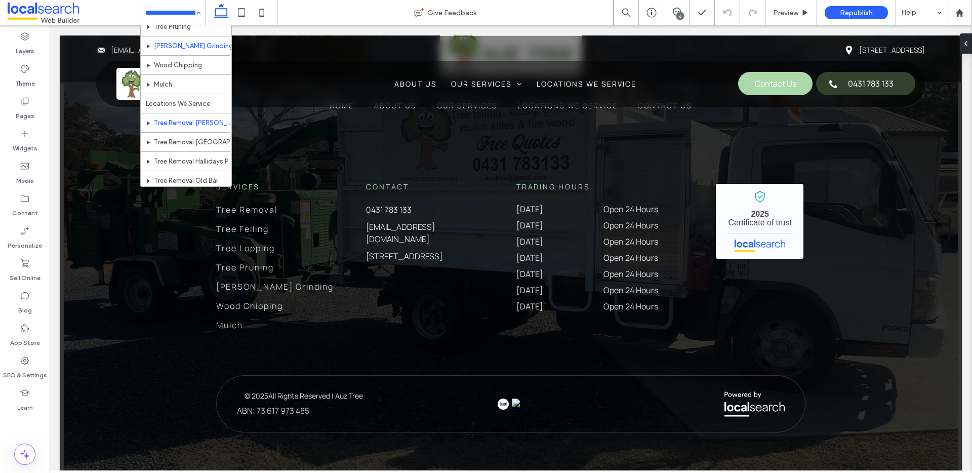
scroll to position [164, 0]
